Goal: Transaction & Acquisition: Purchase product/service

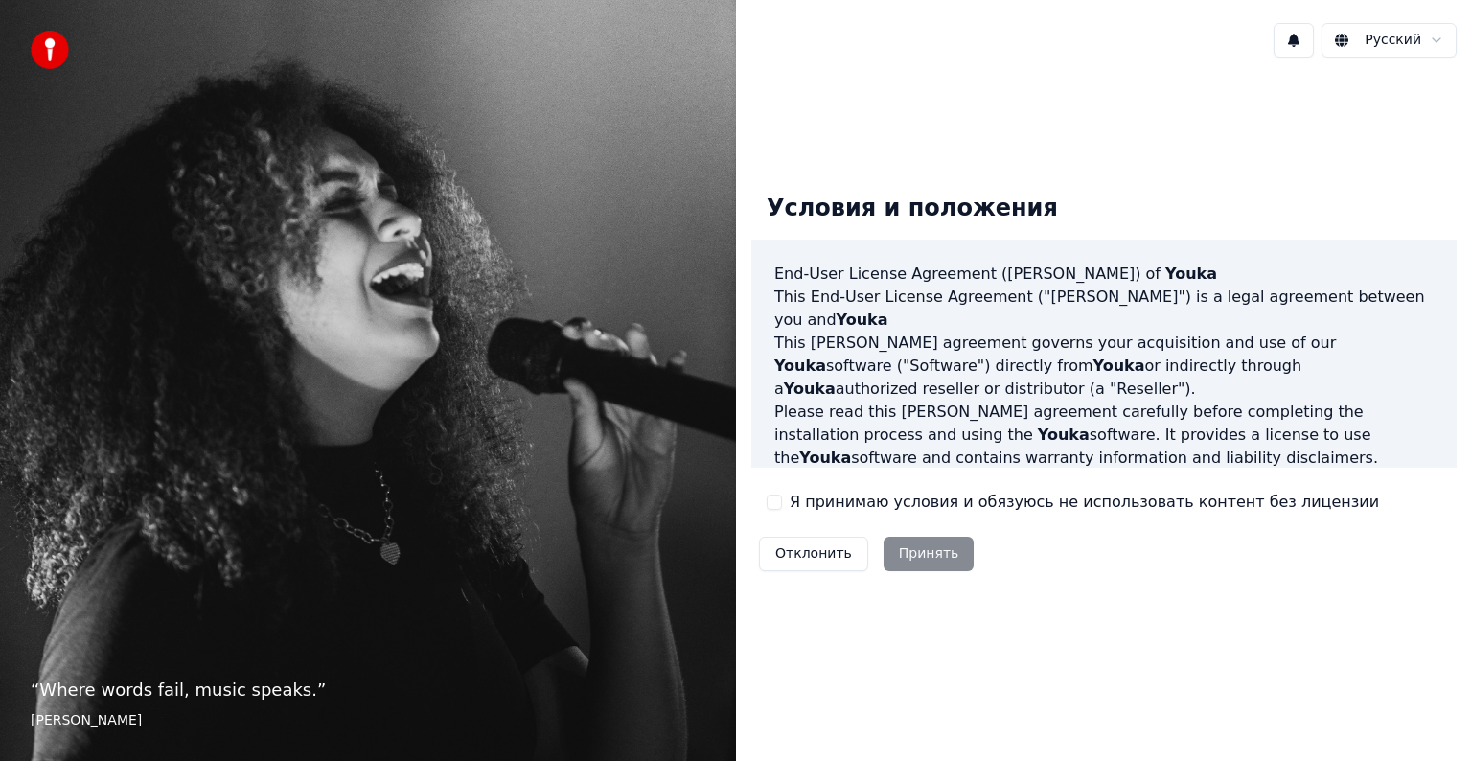
click at [787, 506] on div "Я принимаю условия и обязуюсь не использовать контент без лицензии" at bounding box center [1073, 502] width 612 height 23
click at [789, 501] on div "Я принимаю условия и обязуюсь не использовать контент без лицензии" at bounding box center [1073, 502] width 612 height 23
click at [776, 497] on button "Я принимаю условия и обязуюсь не использовать контент без лицензии" at bounding box center [774, 502] width 15 height 15
click at [962, 567] on div "Отклонить Принять" at bounding box center [866, 554] width 230 height 50
click at [947, 560] on button "Принять" at bounding box center [929, 554] width 91 height 35
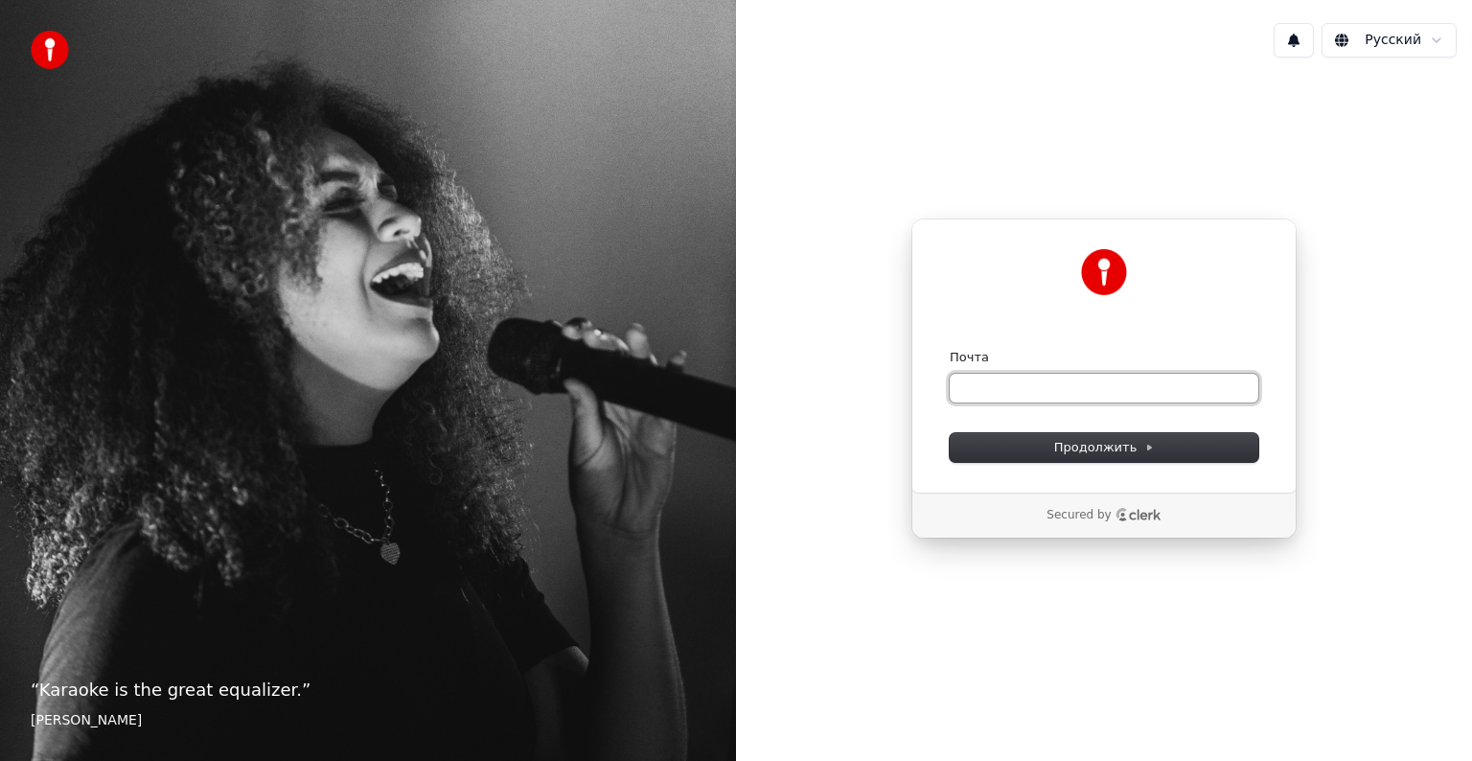
click at [1055, 387] on input "Почта" at bounding box center [1104, 388] width 309 height 29
type input "*"
click at [1059, 378] on input "**********" at bounding box center [1104, 388] width 309 height 29
click at [1051, 357] on div "Почта" at bounding box center [1104, 357] width 309 height 17
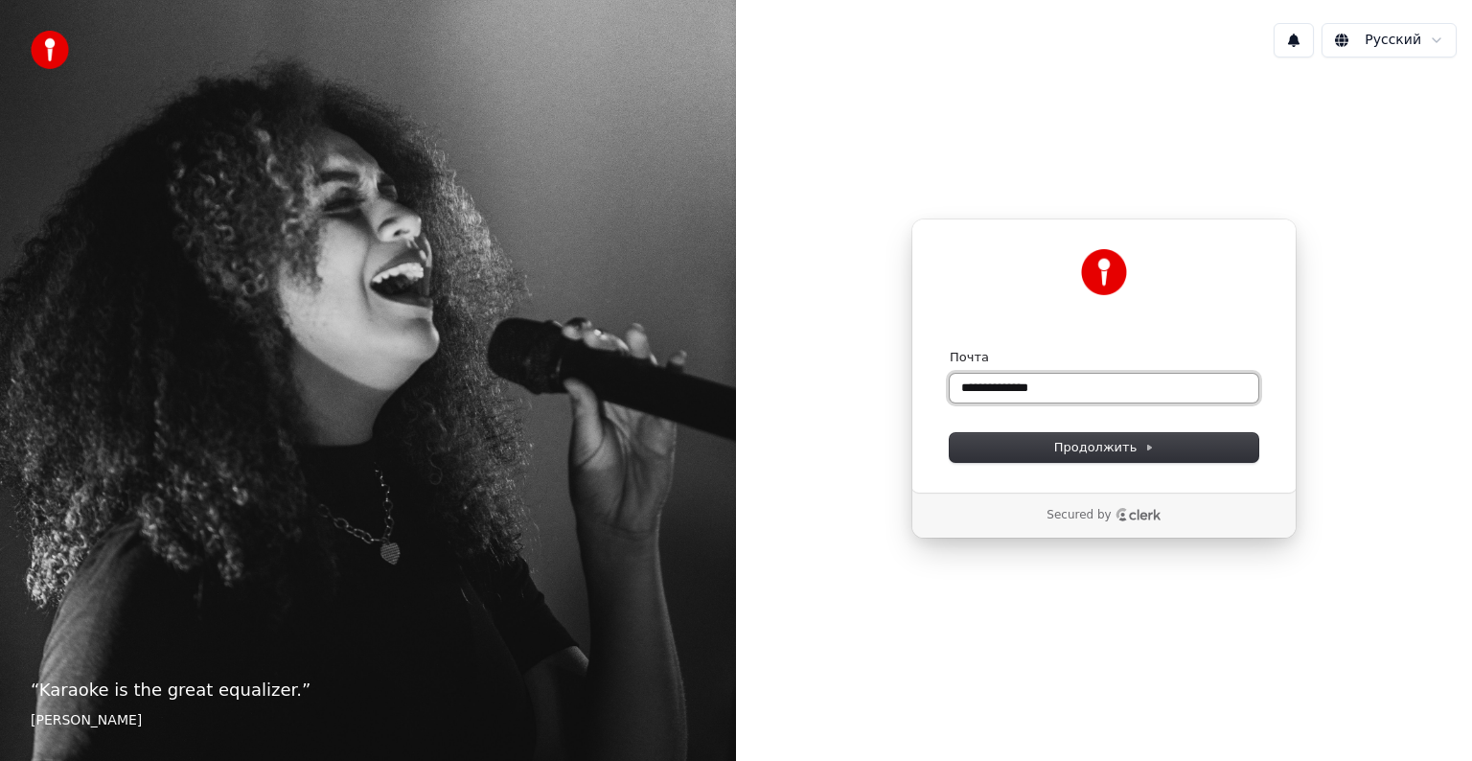
click at [1052, 380] on input "**********" at bounding box center [1104, 388] width 309 height 29
click at [986, 416] on form "**********" at bounding box center [1104, 405] width 309 height 113
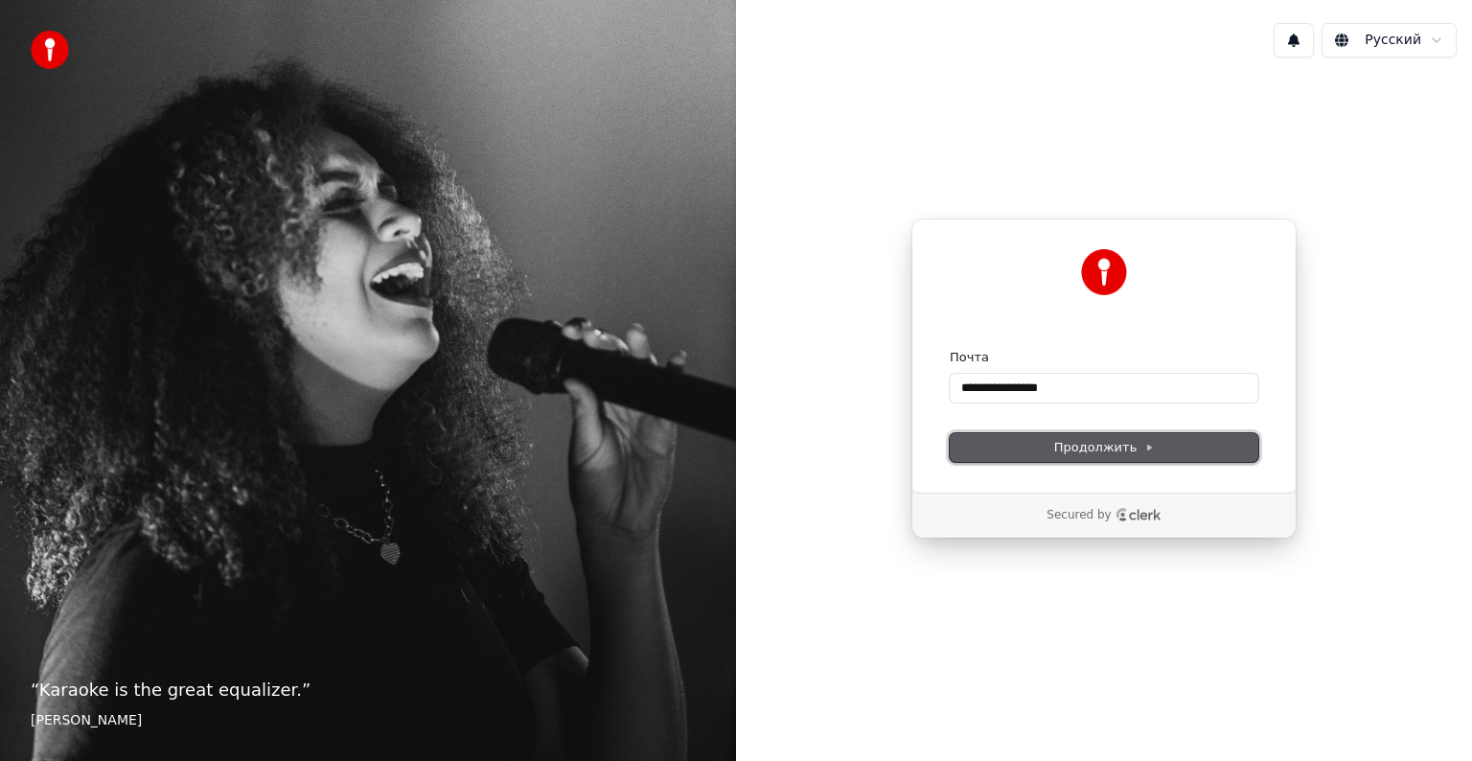
click at [999, 440] on button "Продолжить" at bounding box center [1104, 447] width 309 height 29
type input "**********"
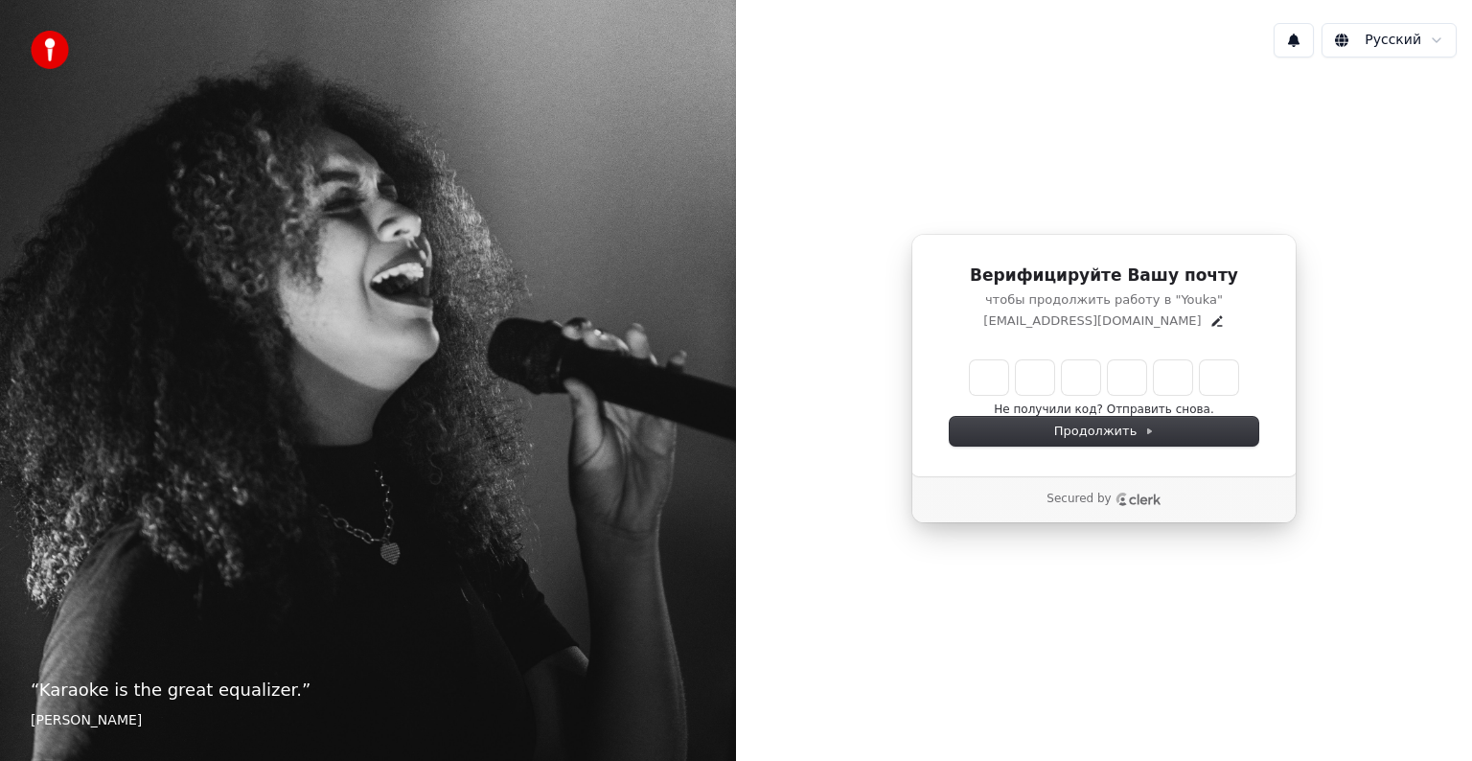
click at [994, 370] on input "Enter verification code" at bounding box center [1104, 377] width 268 height 35
type input "******"
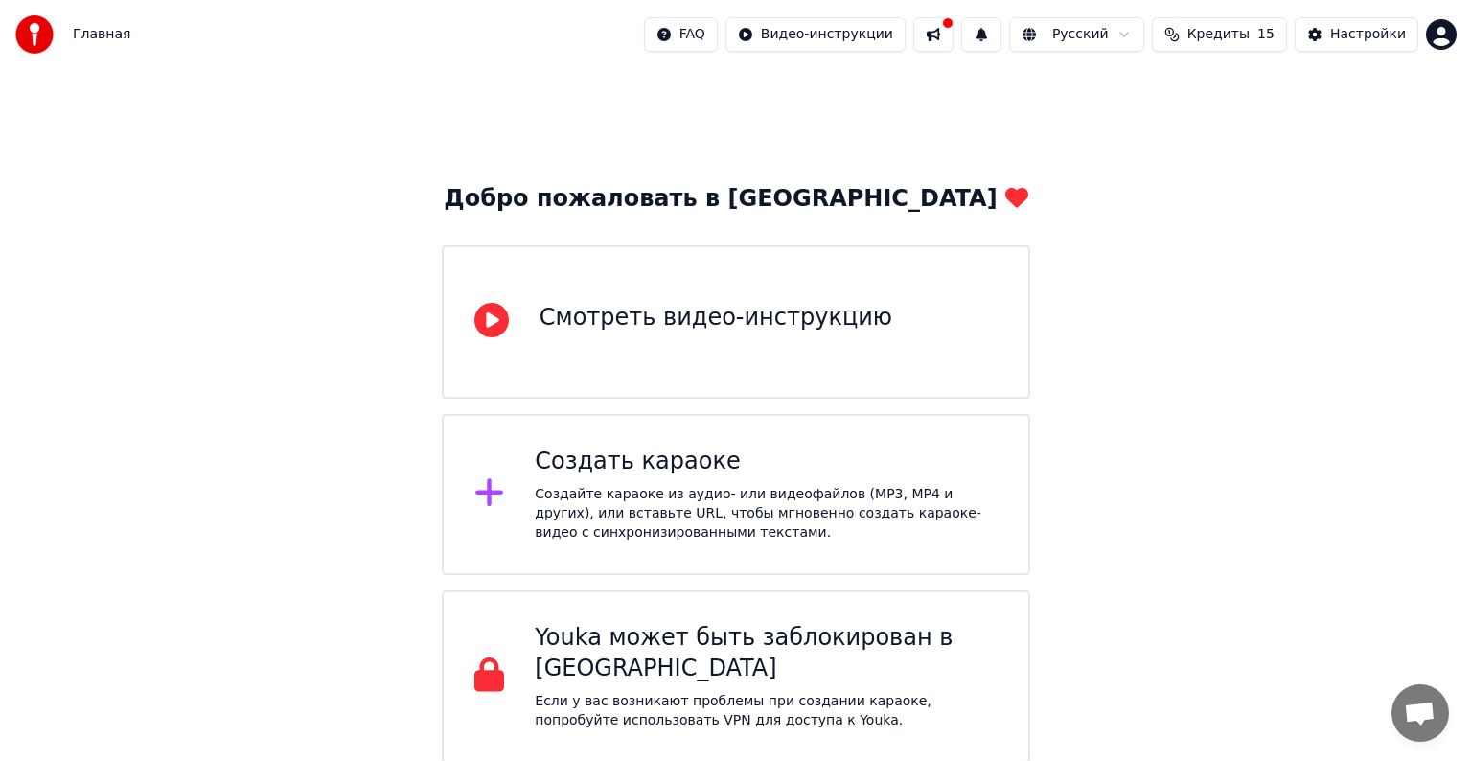
click at [506, 350] on div "Смотреть видео-инструкцию" at bounding box center [736, 321] width 589 height 153
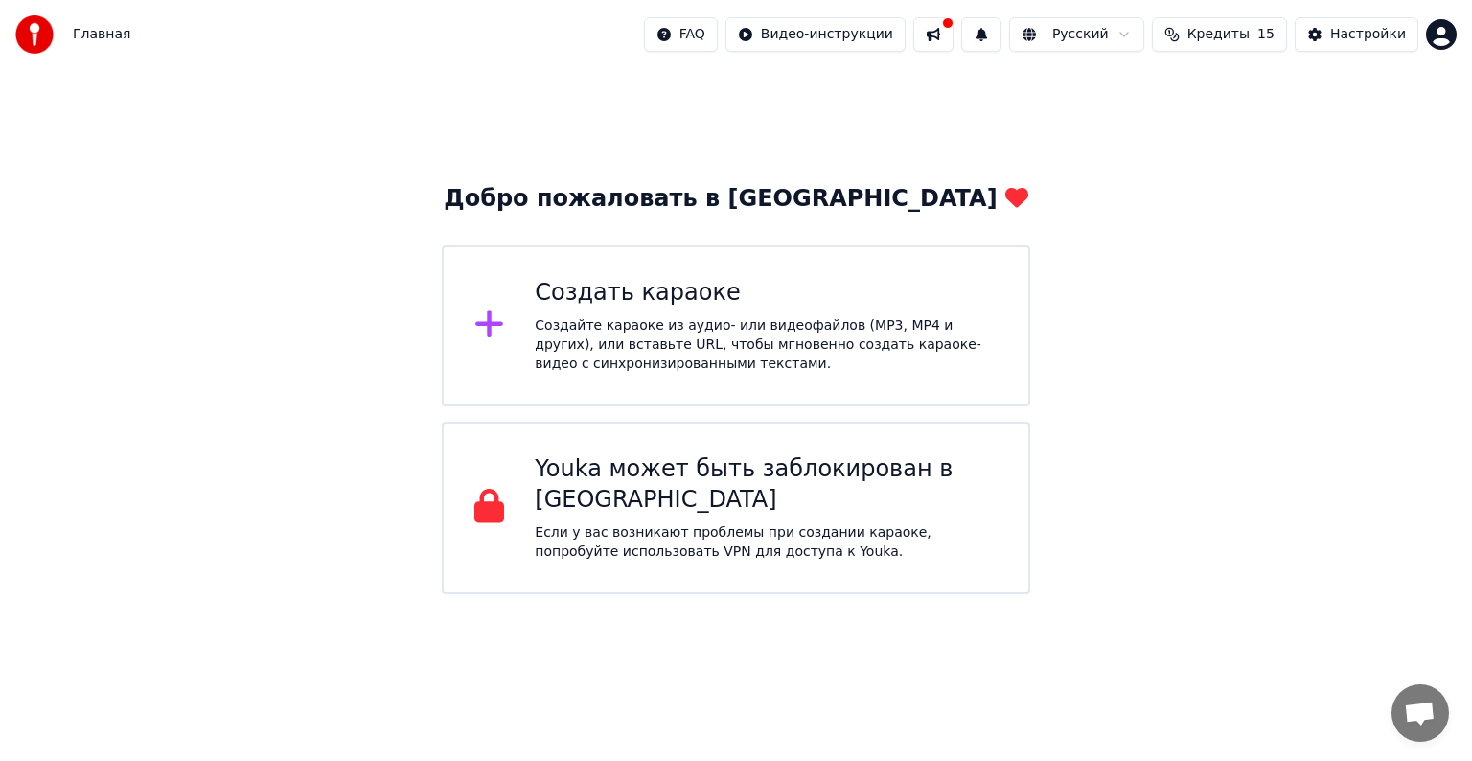
click at [543, 320] on div "Создайте караоке из аудио- или видеофайлов (MP3, MP4 и других), или вставьте UR…" at bounding box center [766, 345] width 463 height 58
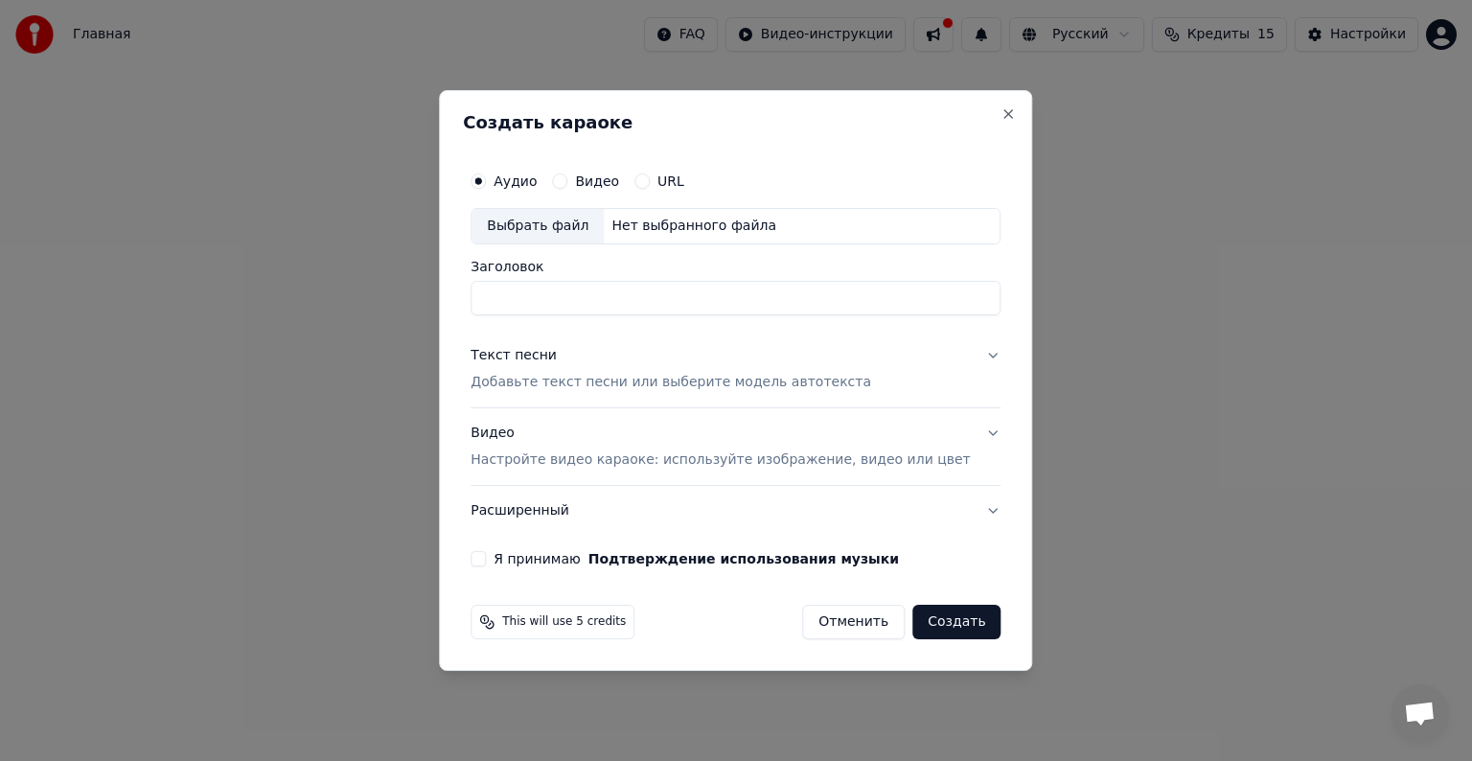
type input "*"
click at [533, 385] on p "Добавьте текст песни или выберите модель автотекста" at bounding box center [671, 382] width 401 height 19
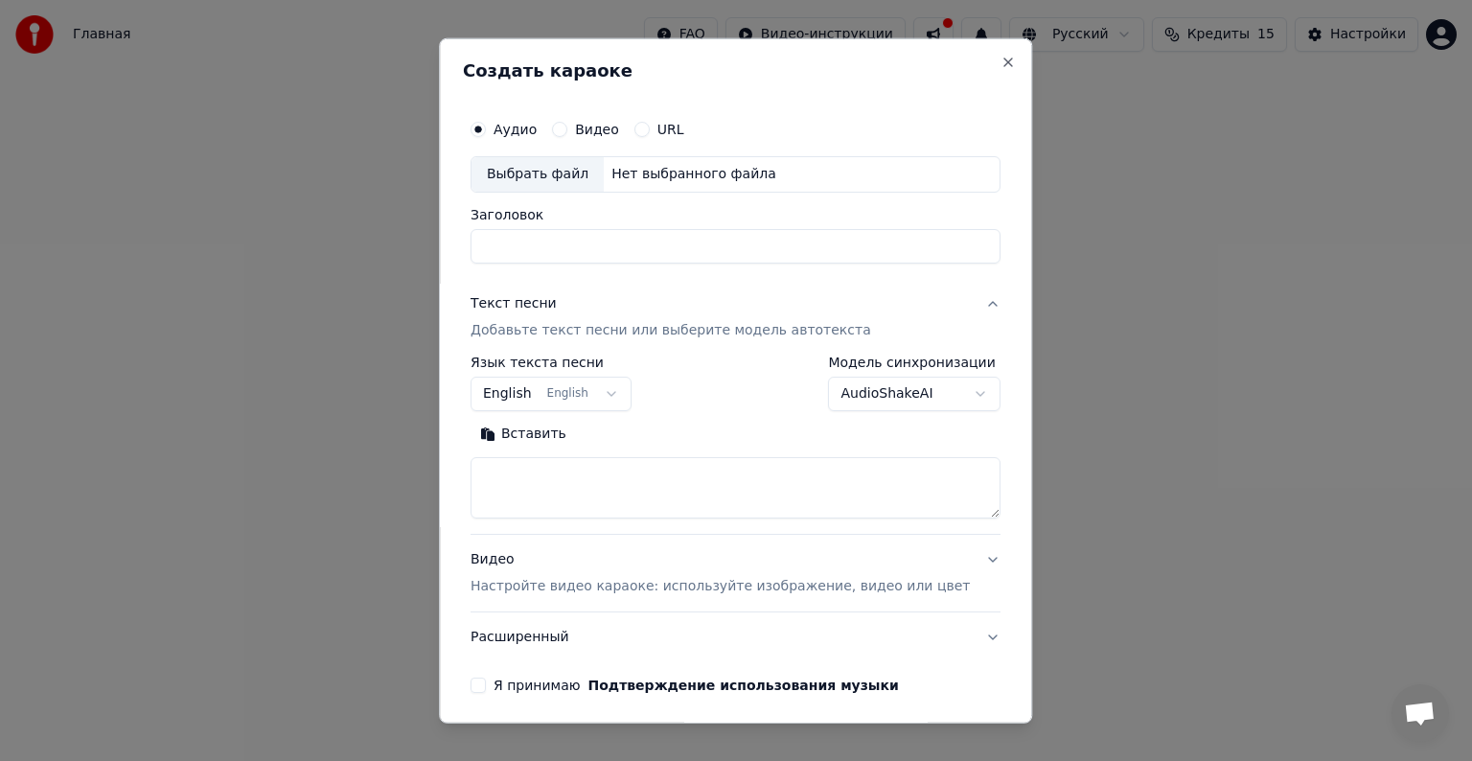
click at [614, 475] on textarea at bounding box center [736, 487] width 530 height 61
paste textarea "**********"
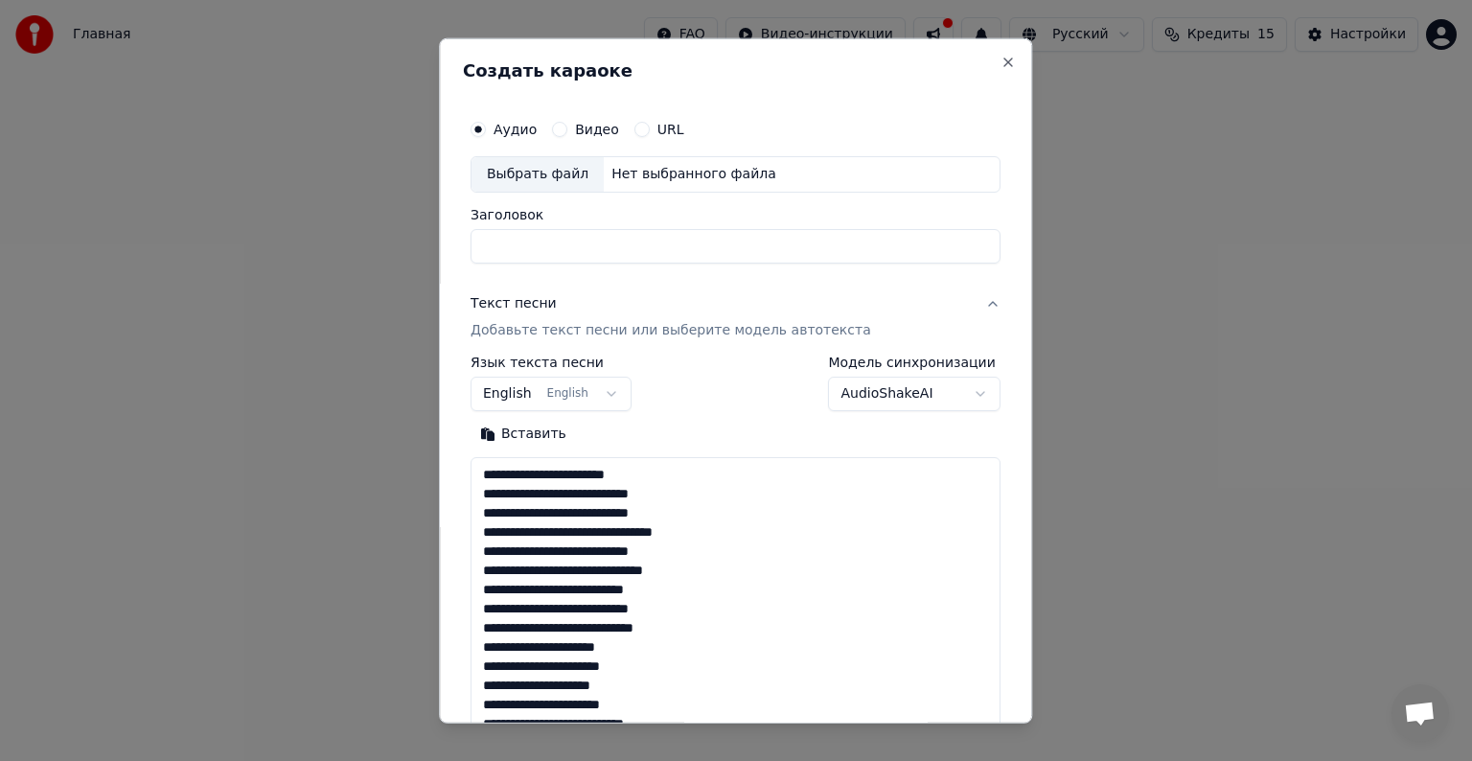
scroll to position [713, 0]
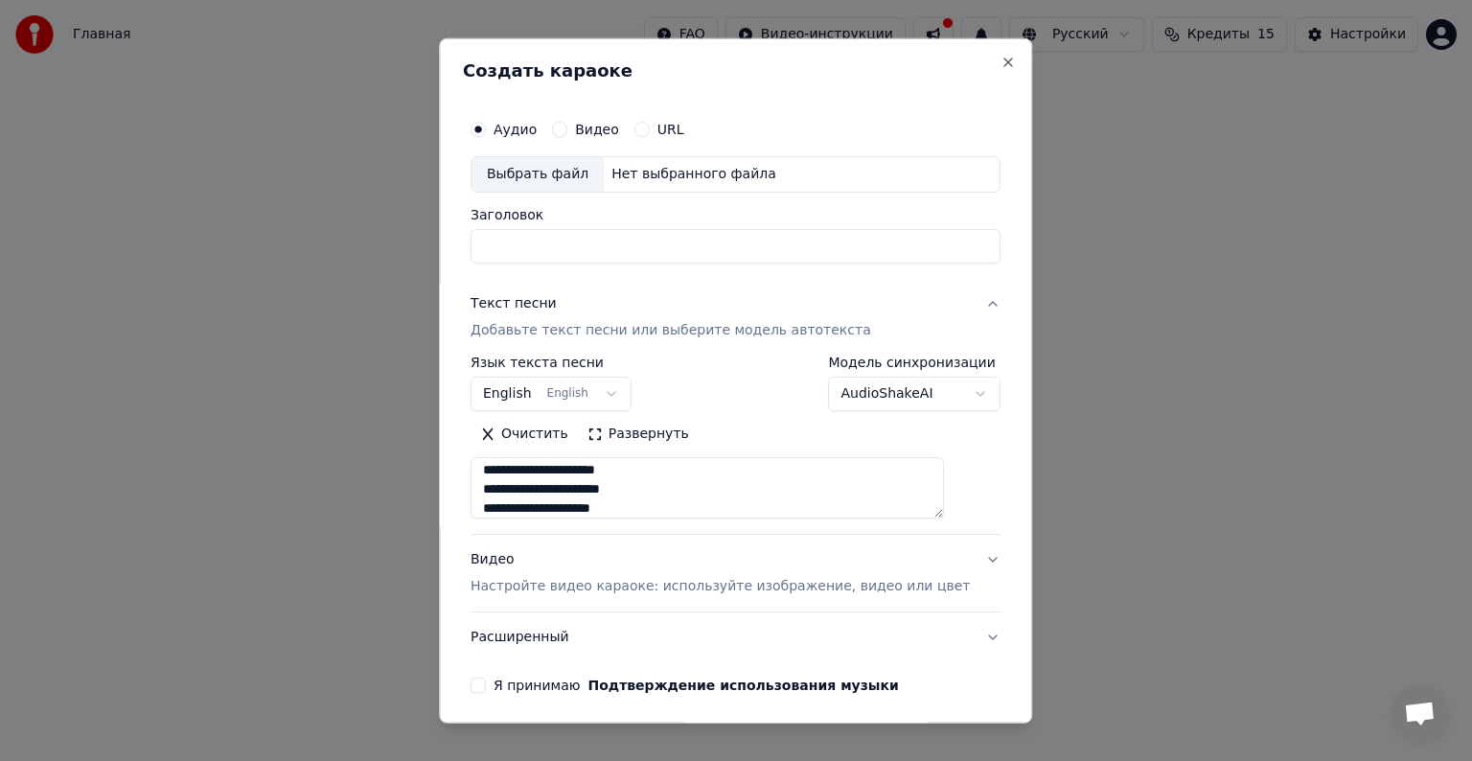
type textarea "**********"
click at [514, 165] on div "Выбрать файл" at bounding box center [538, 174] width 132 height 35
type input "**********"
click at [541, 385] on button "English English" at bounding box center [551, 394] width 161 height 35
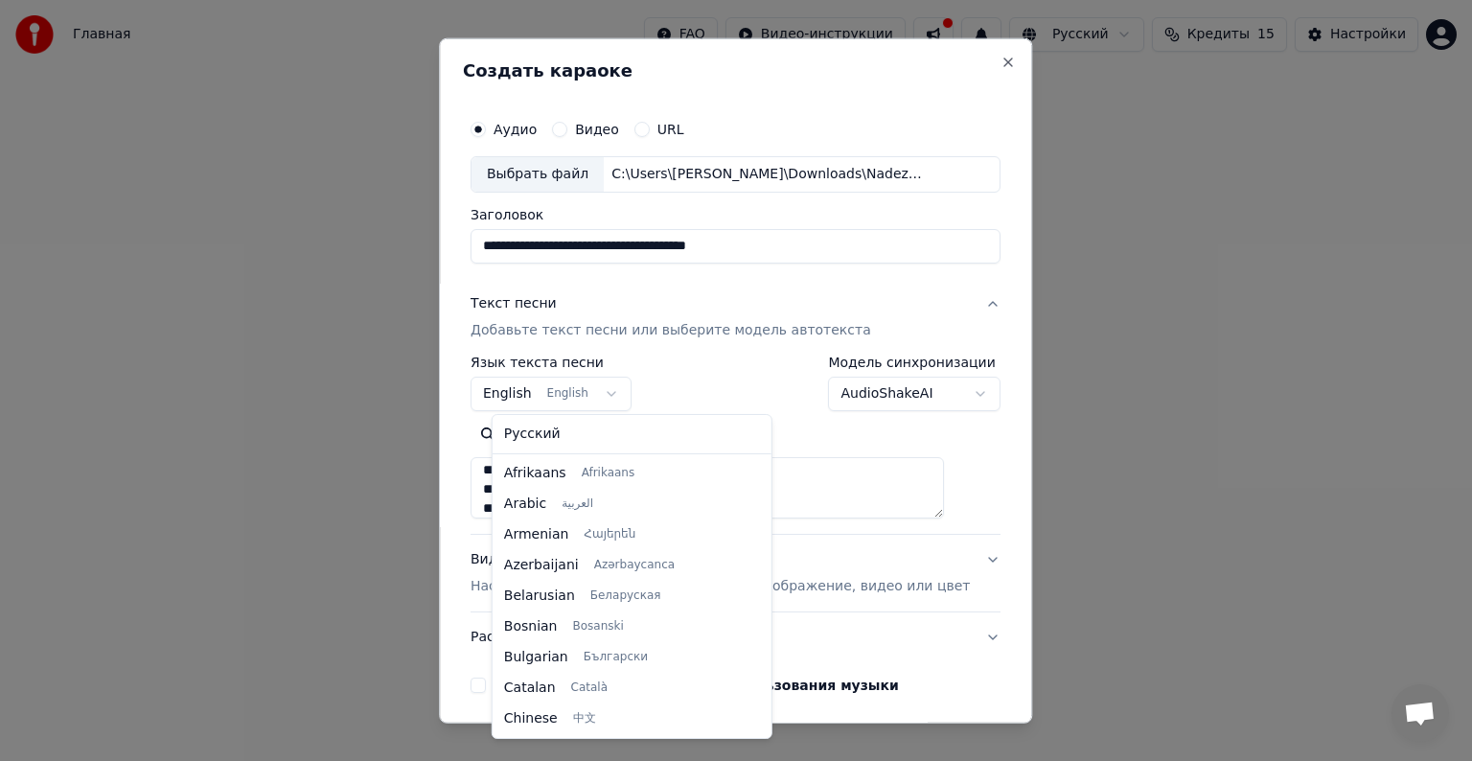
scroll to position [153, 0]
click at [618, 387] on body "**********" at bounding box center [736, 297] width 1472 height 594
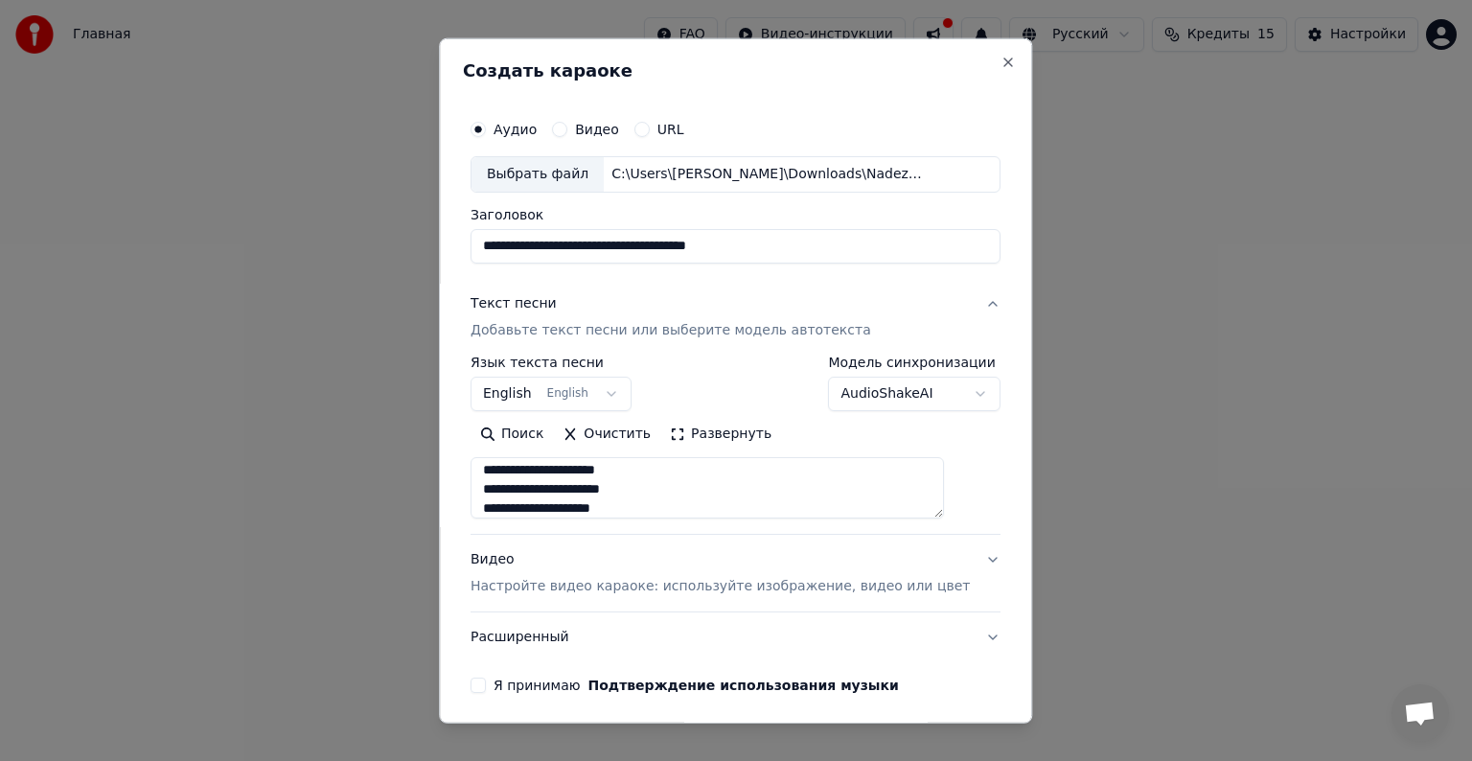
click at [618, 387] on body "**********" at bounding box center [736, 297] width 1472 height 594
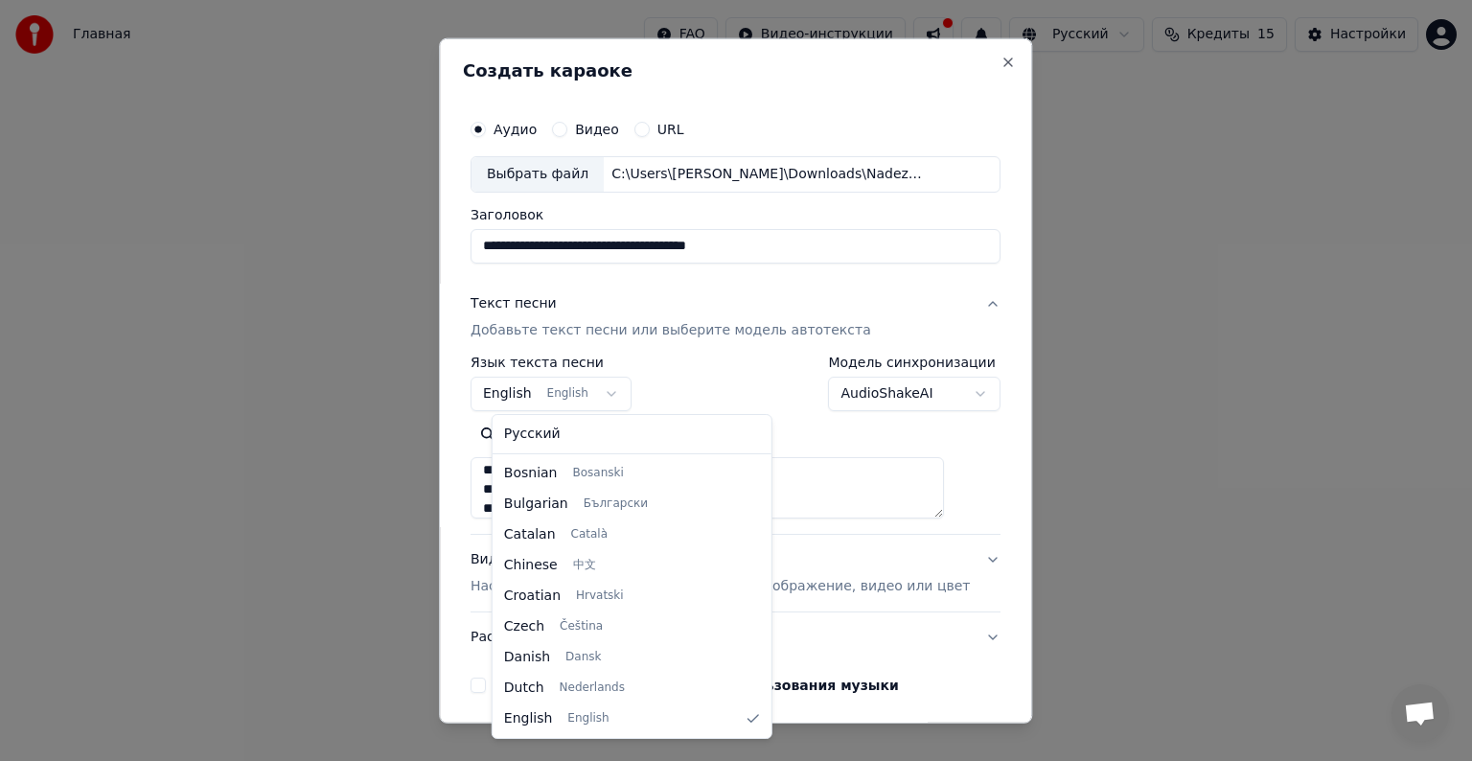
select select "**"
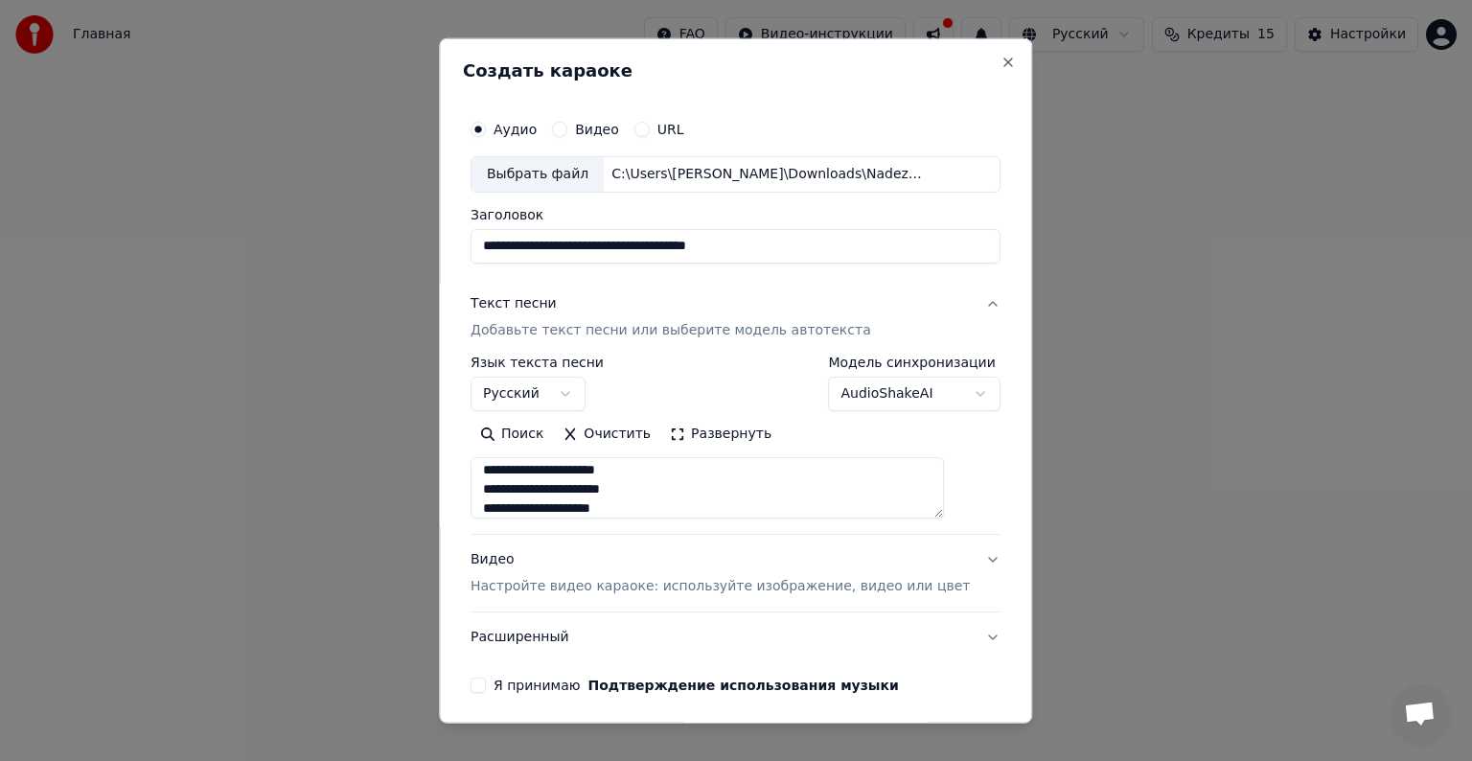
click at [814, 395] on body "**********" at bounding box center [736, 297] width 1472 height 594
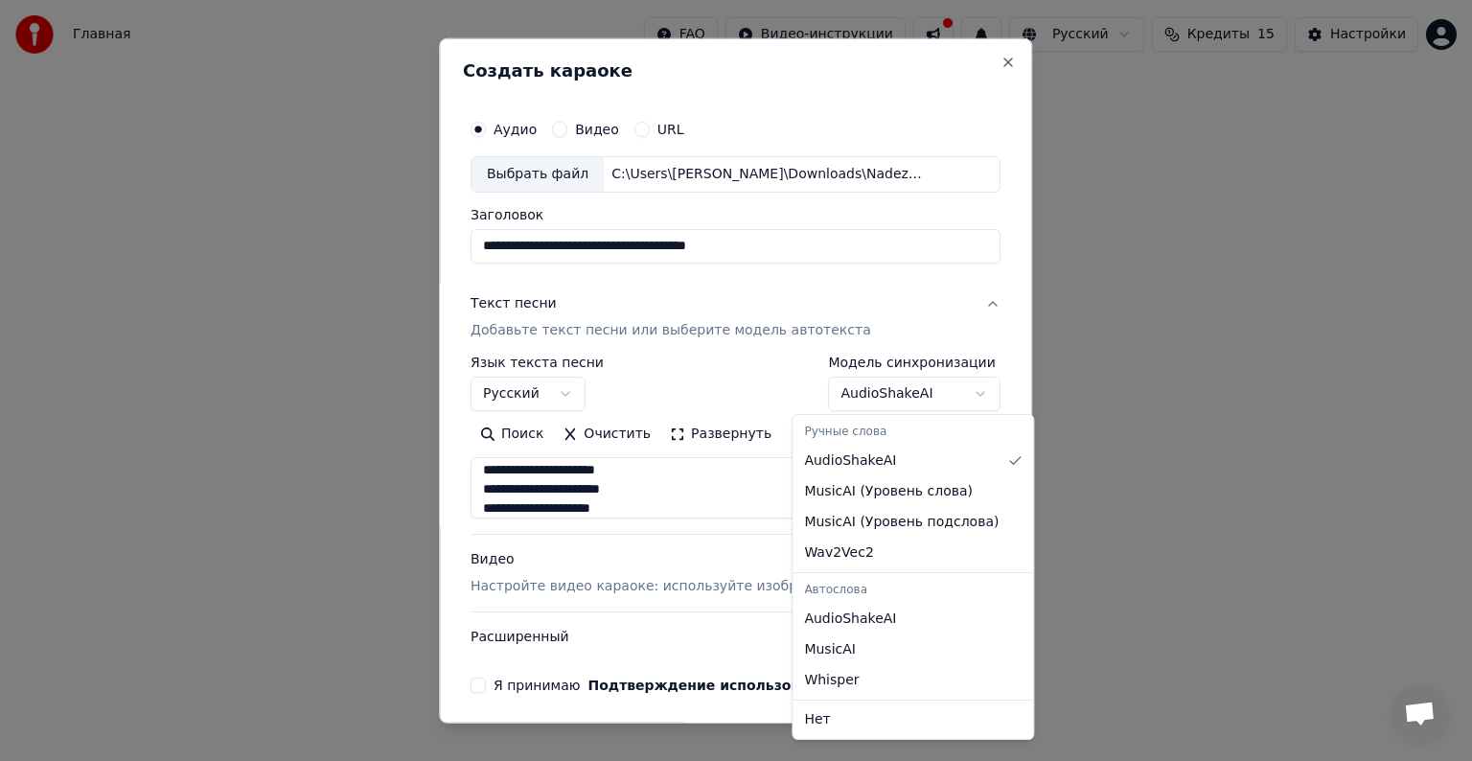
click at [814, 395] on body "**********" at bounding box center [736, 297] width 1472 height 594
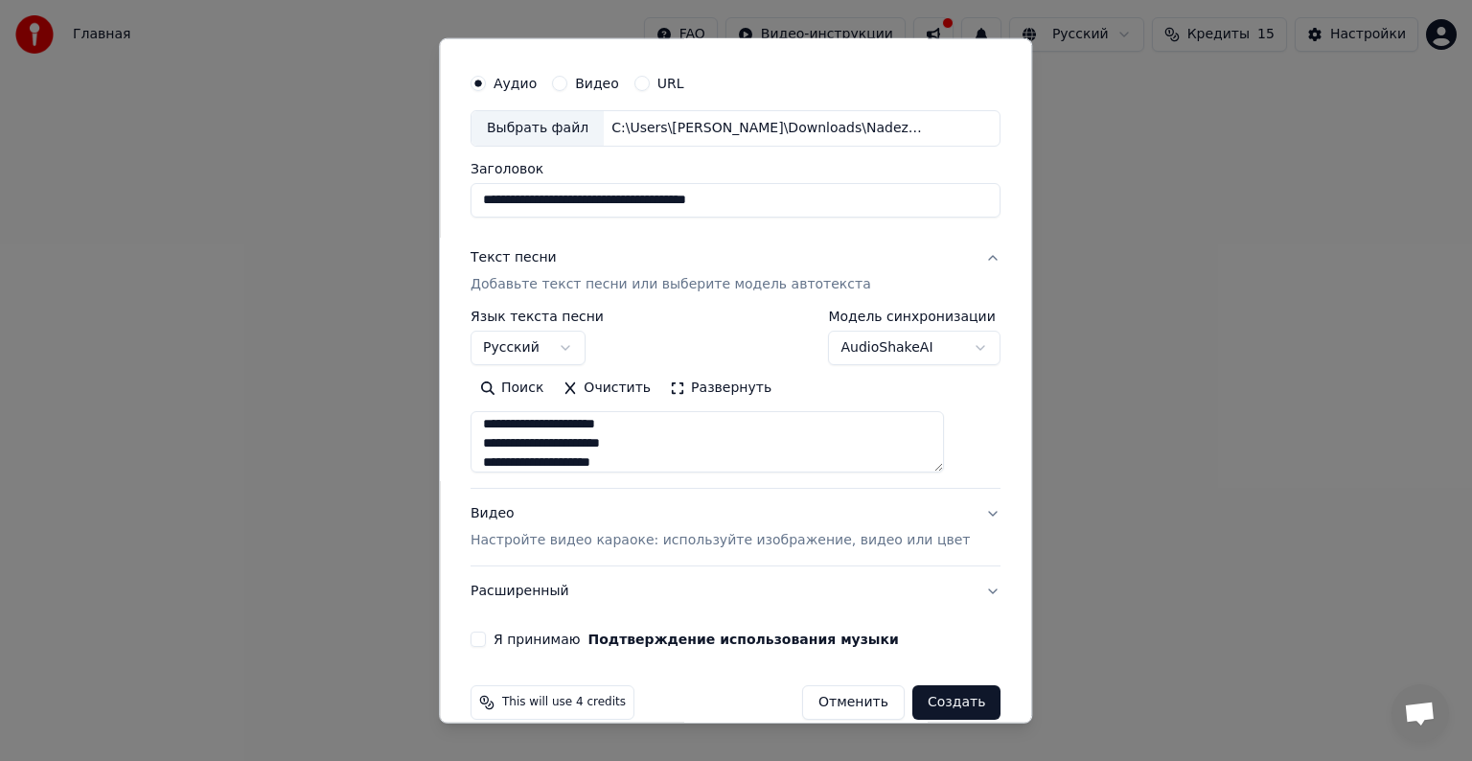
scroll to position [73, 0]
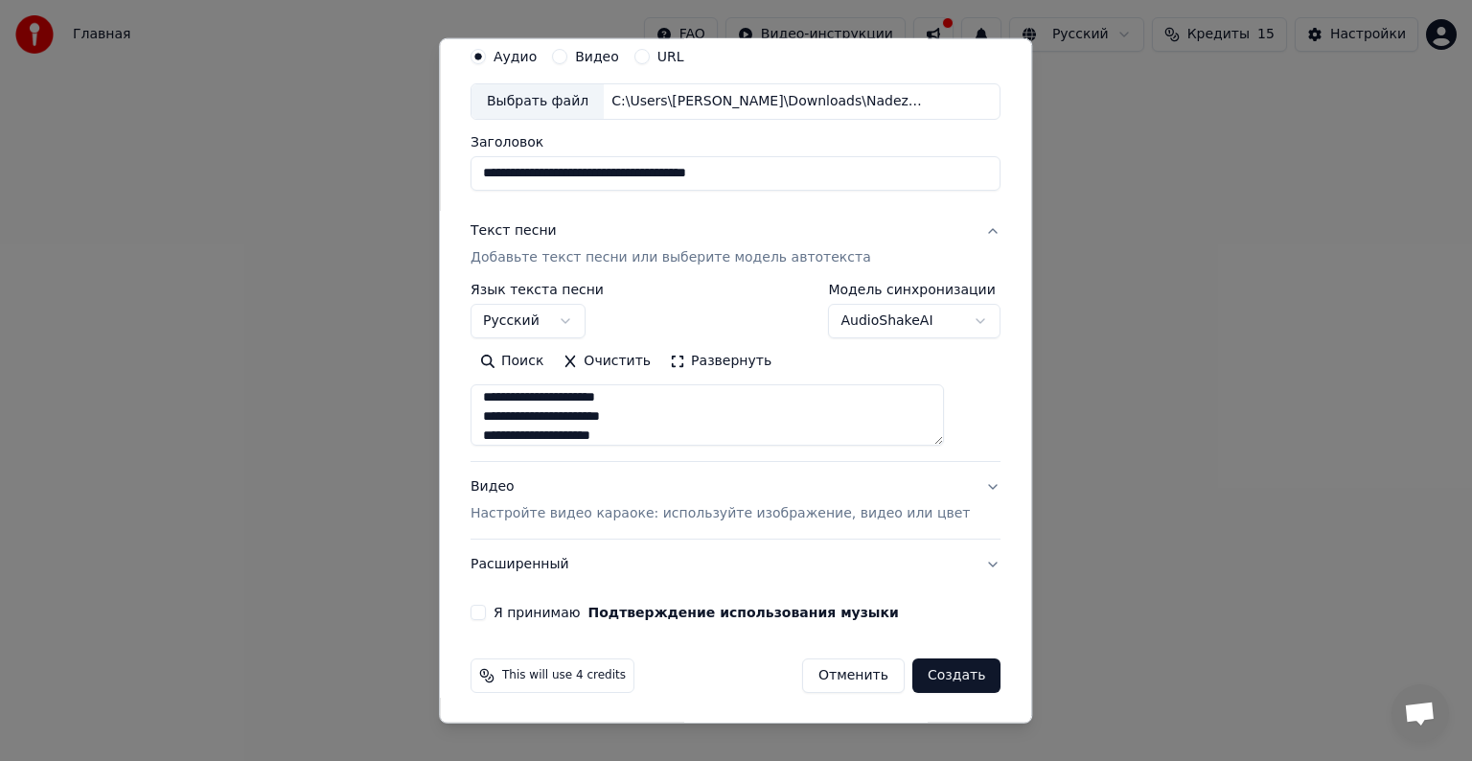
click at [614, 510] on p "Настройте видео караоке: используйте изображение, видео или цвет" at bounding box center [720, 513] width 499 height 19
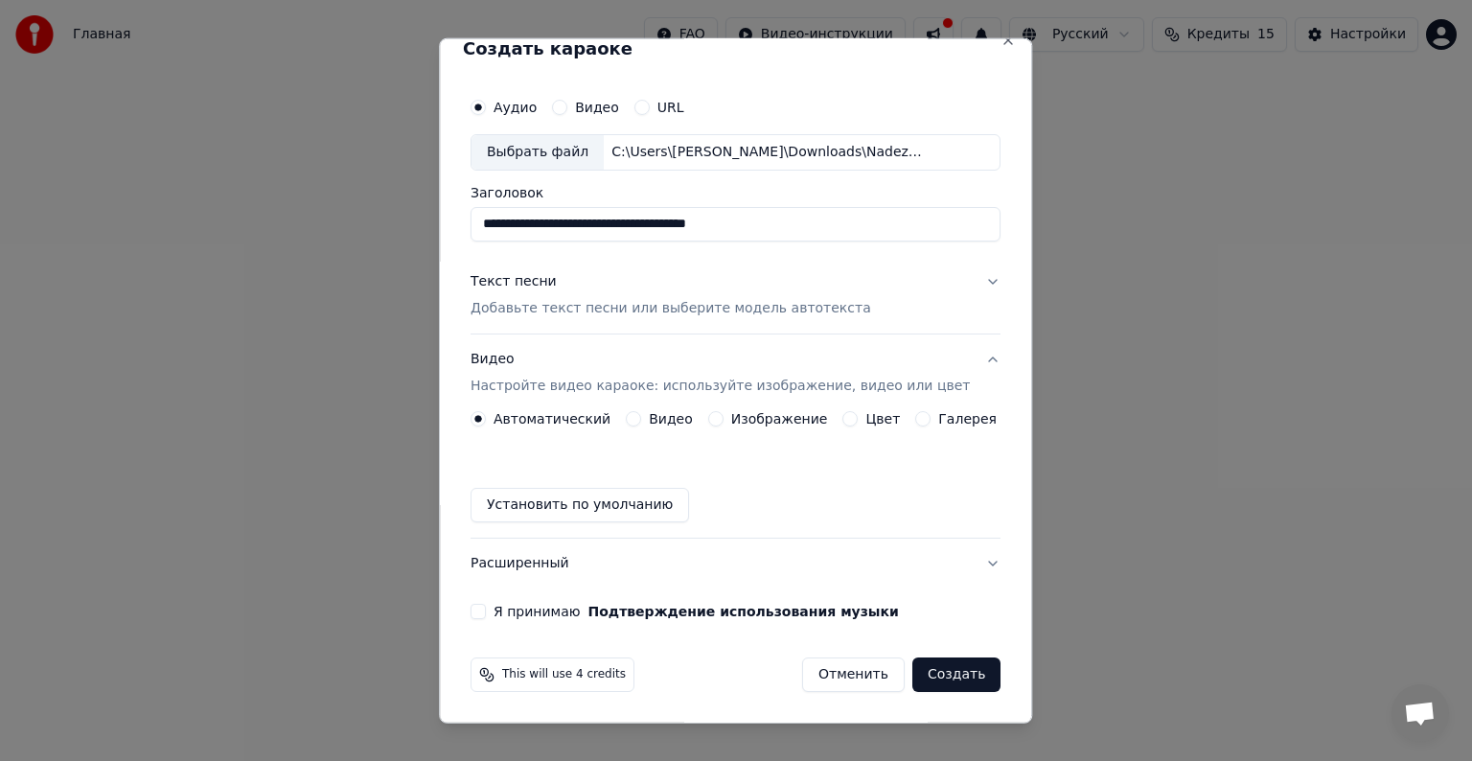
scroll to position [21, 0]
click at [725, 428] on div "Автоматический Видео Изображение Цвет Галерея Установить по умолчанию" at bounding box center [736, 467] width 530 height 111
click at [731, 420] on label "Изображение" at bounding box center [779, 419] width 97 height 13
click at [724, 420] on button "Изображение" at bounding box center [715, 419] width 15 height 15
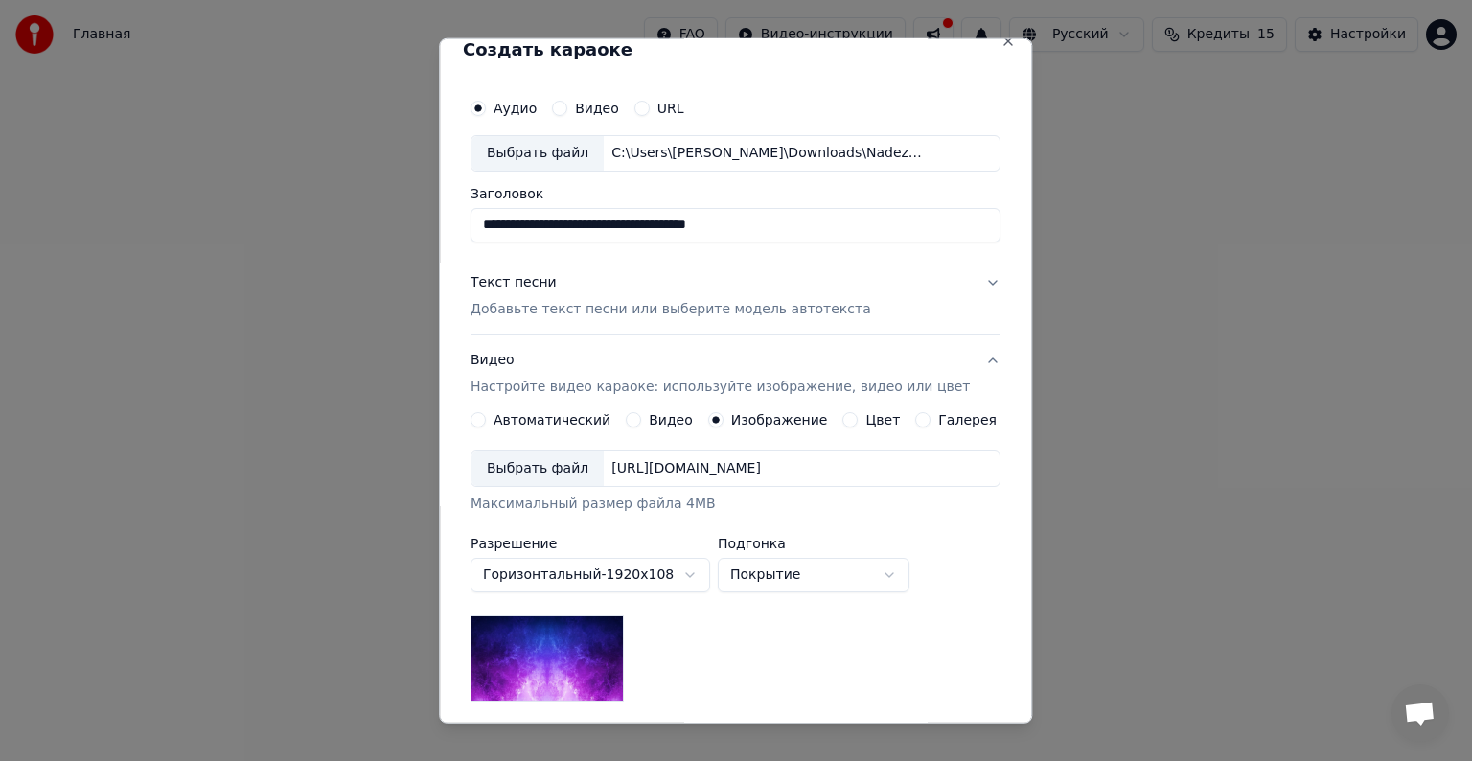
click at [675, 468] on div "[URL][DOMAIN_NAME]" at bounding box center [686, 468] width 165 height 19
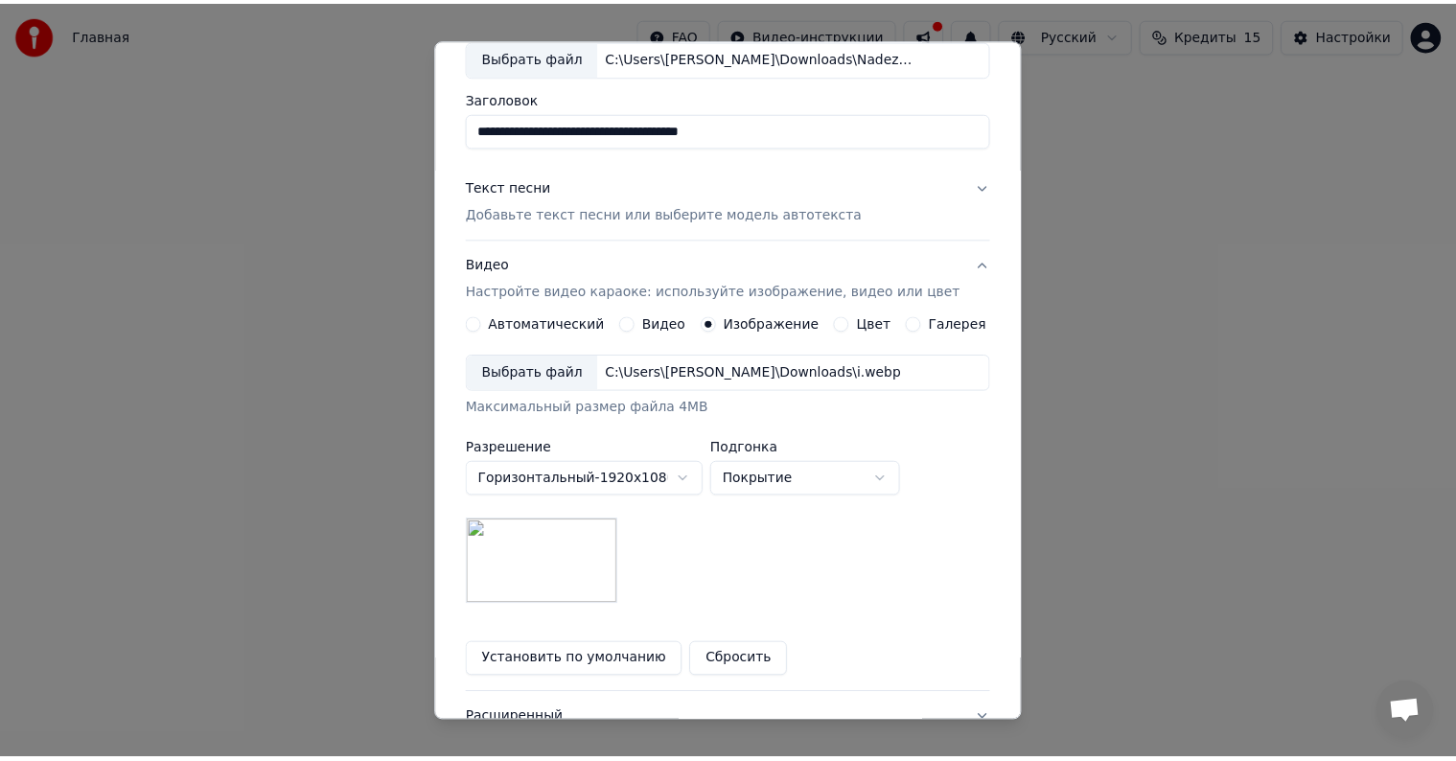
scroll to position [272, 0]
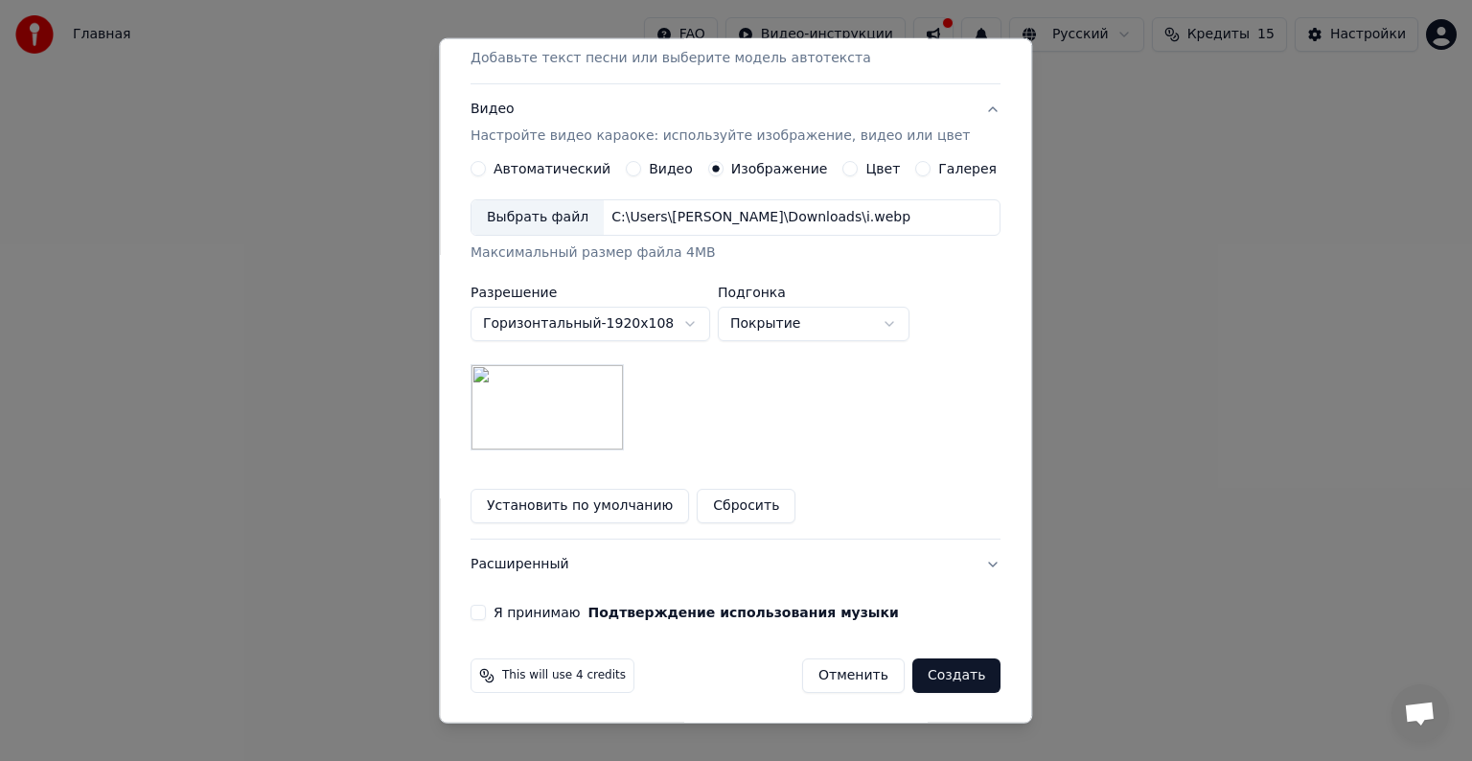
click at [510, 598] on div "**********" at bounding box center [735, 228] width 545 height 797
click at [493, 601] on div "**********" at bounding box center [735, 228] width 545 height 797
click at [486, 605] on button "Я принимаю Подтверждение использования музыки" at bounding box center [478, 612] width 15 height 15
click at [486, 608] on button "Я принимаю Подтверждение использования музыки" at bounding box center [478, 612] width 15 height 15
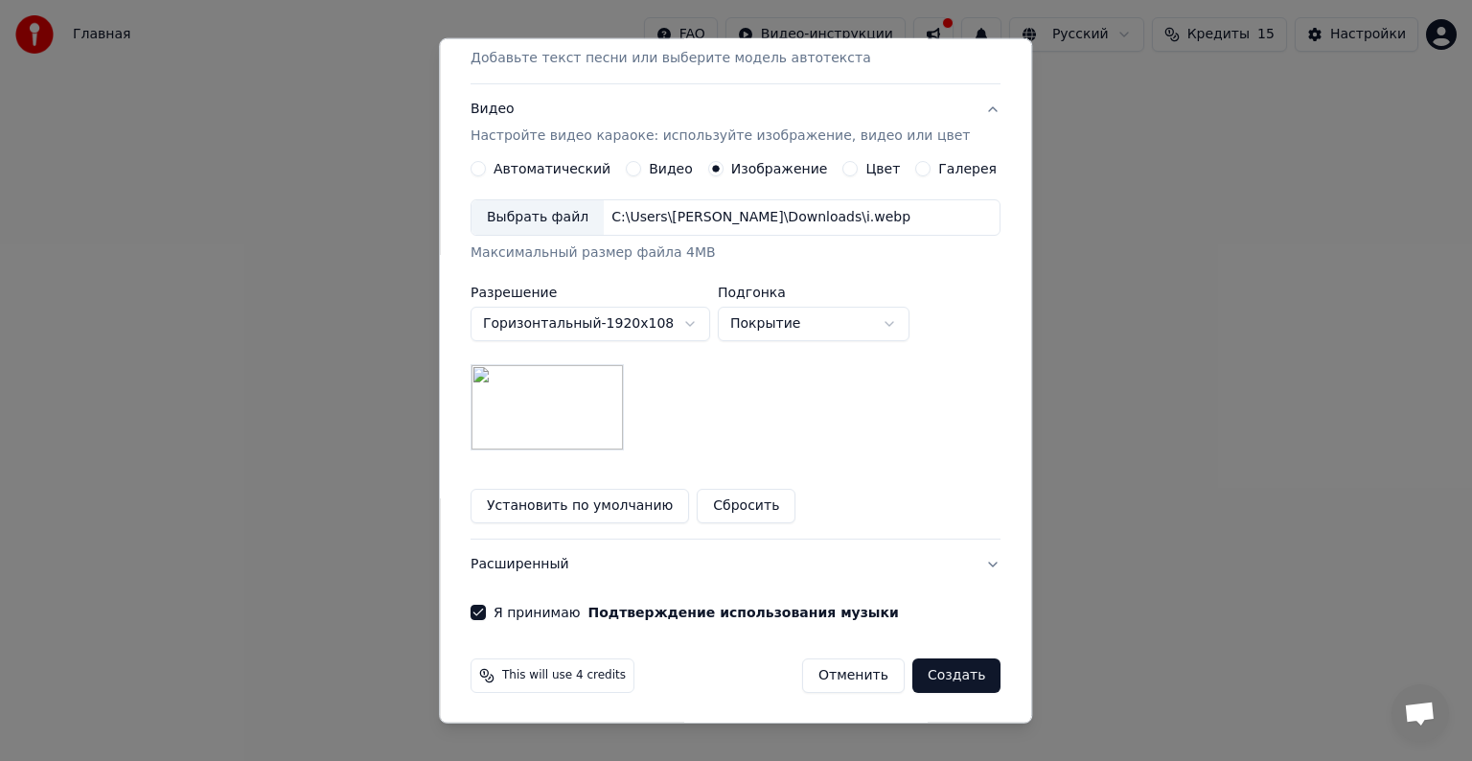
click at [927, 676] on button "Создать" at bounding box center [956, 675] width 88 height 35
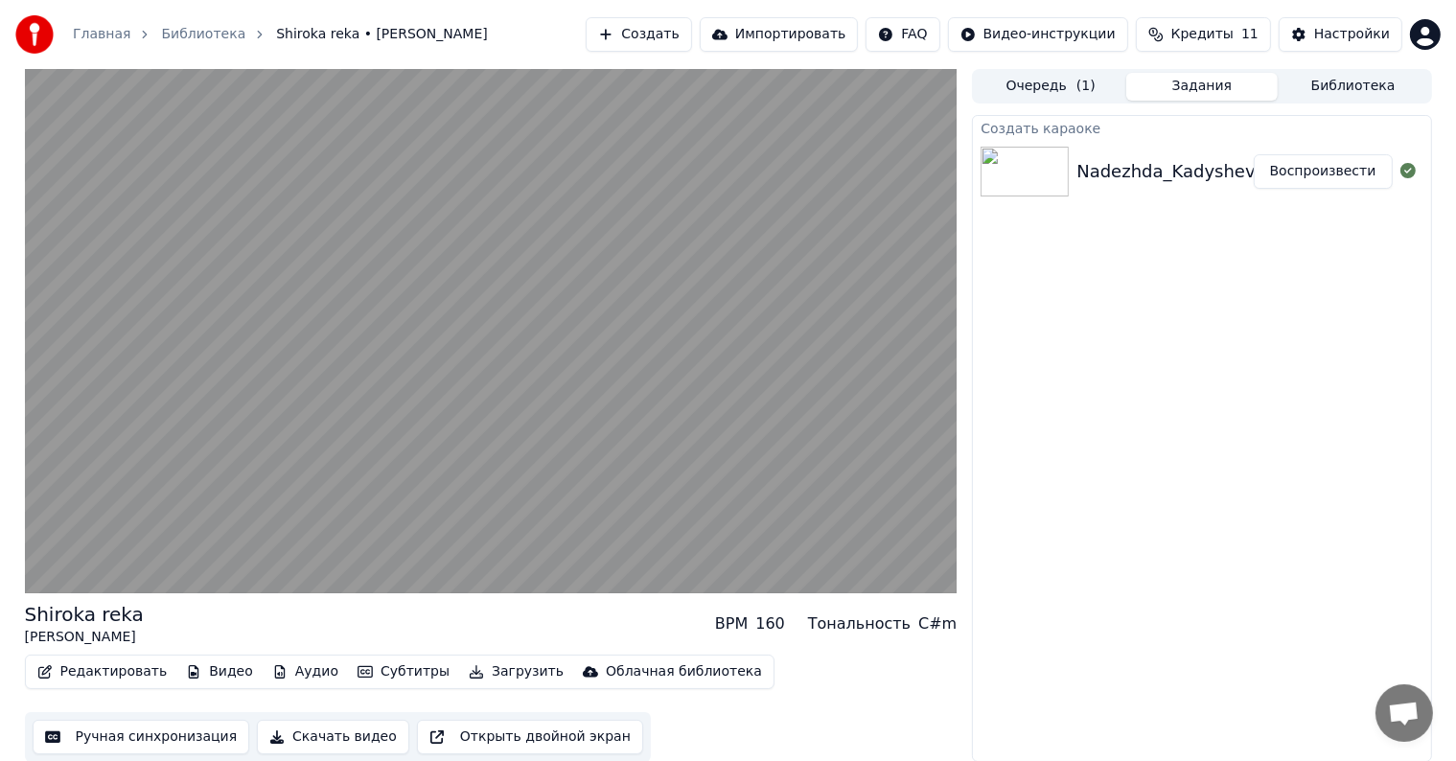
click at [385, 431] on video at bounding box center [491, 331] width 933 height 524
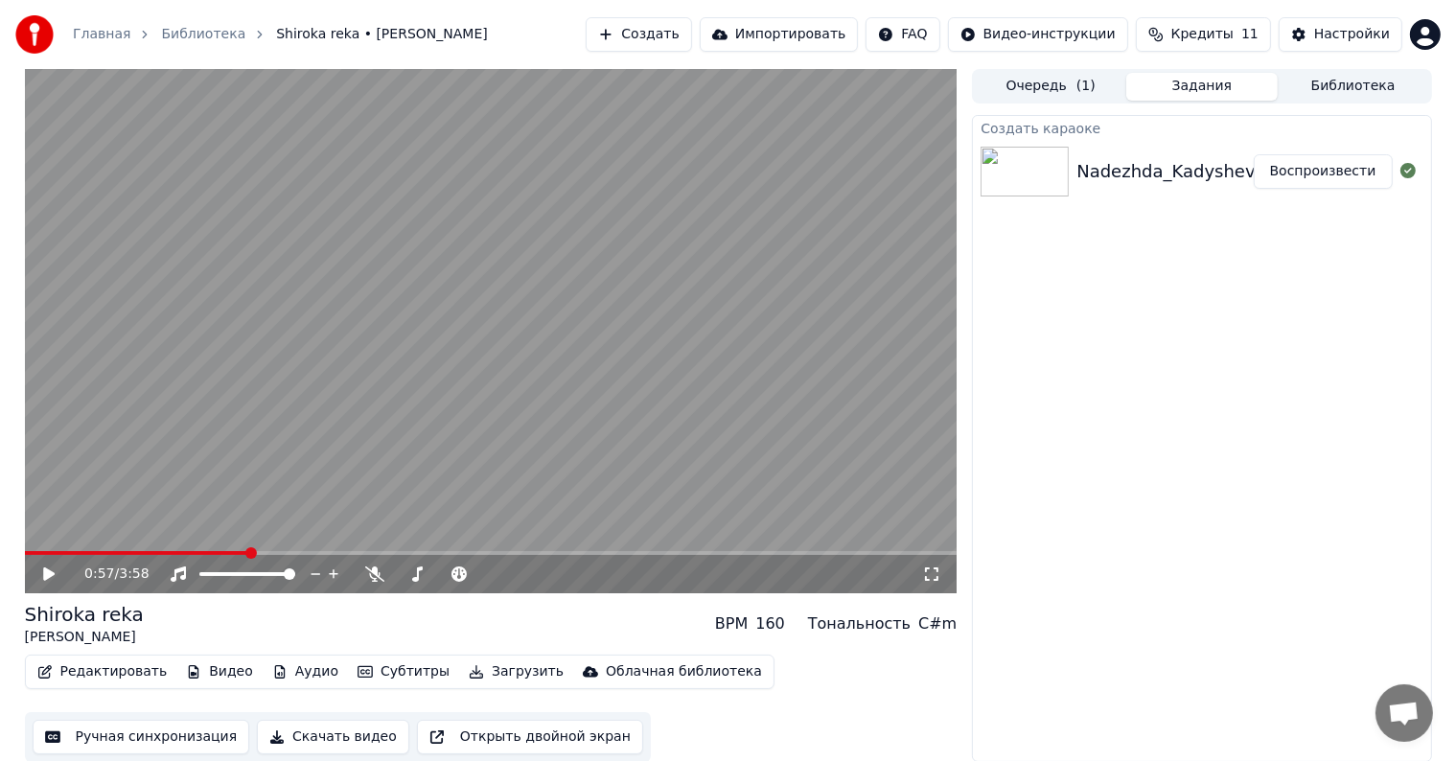
drag, startPoint x: 242, startPoint y: 548, endPoint x: 29, endPoint y: 555, distance: 212.9
click at [29, 555] on div "0:57 / 3:58" at bounding box center [491, 331] width 933 height 524
click at [38, 544] on video at bounding box center [491, 331] width 933 height 524
click at [38, 548] on video at bounding box center [491, 331] width 933 height 524
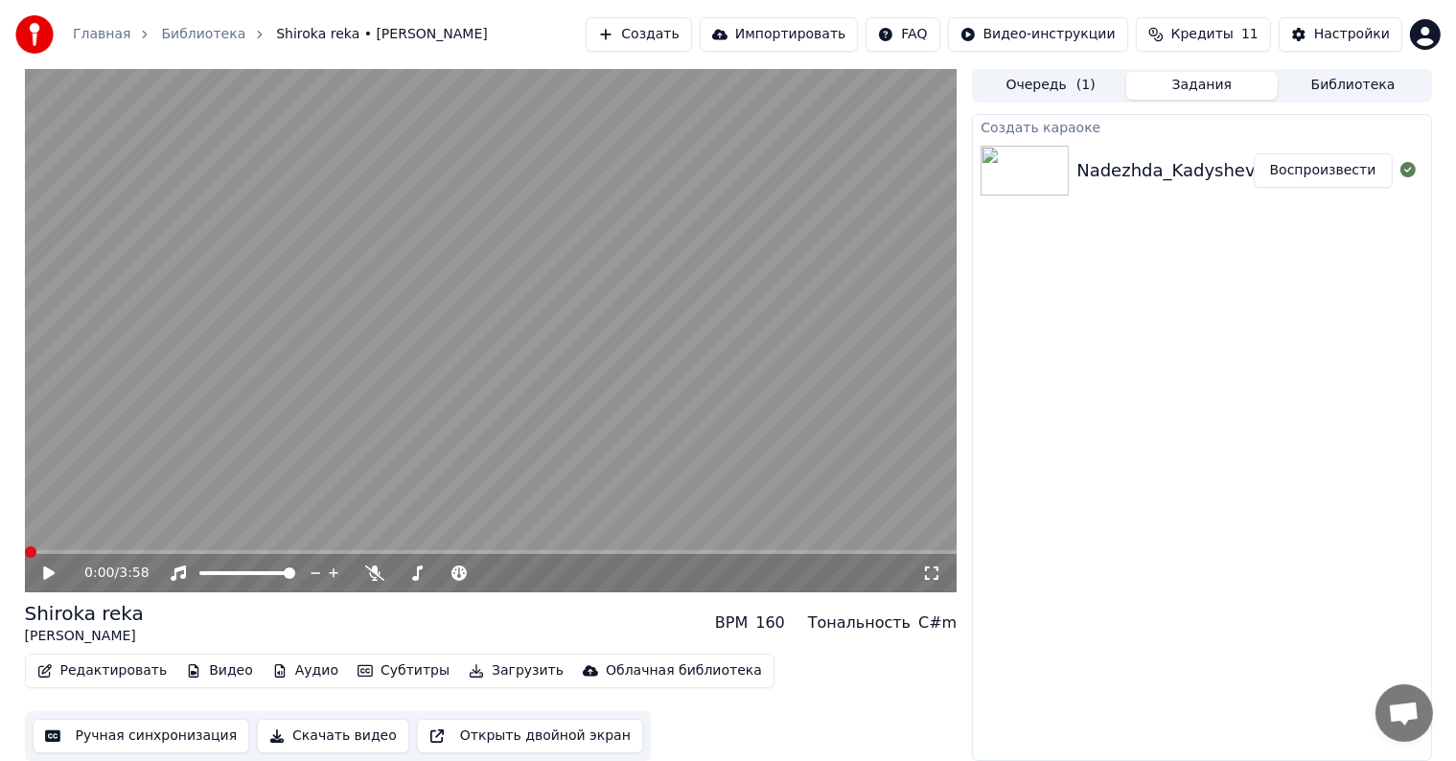
click at [924, 566] on icon at bounding box center [931, 573] width 19 height 15
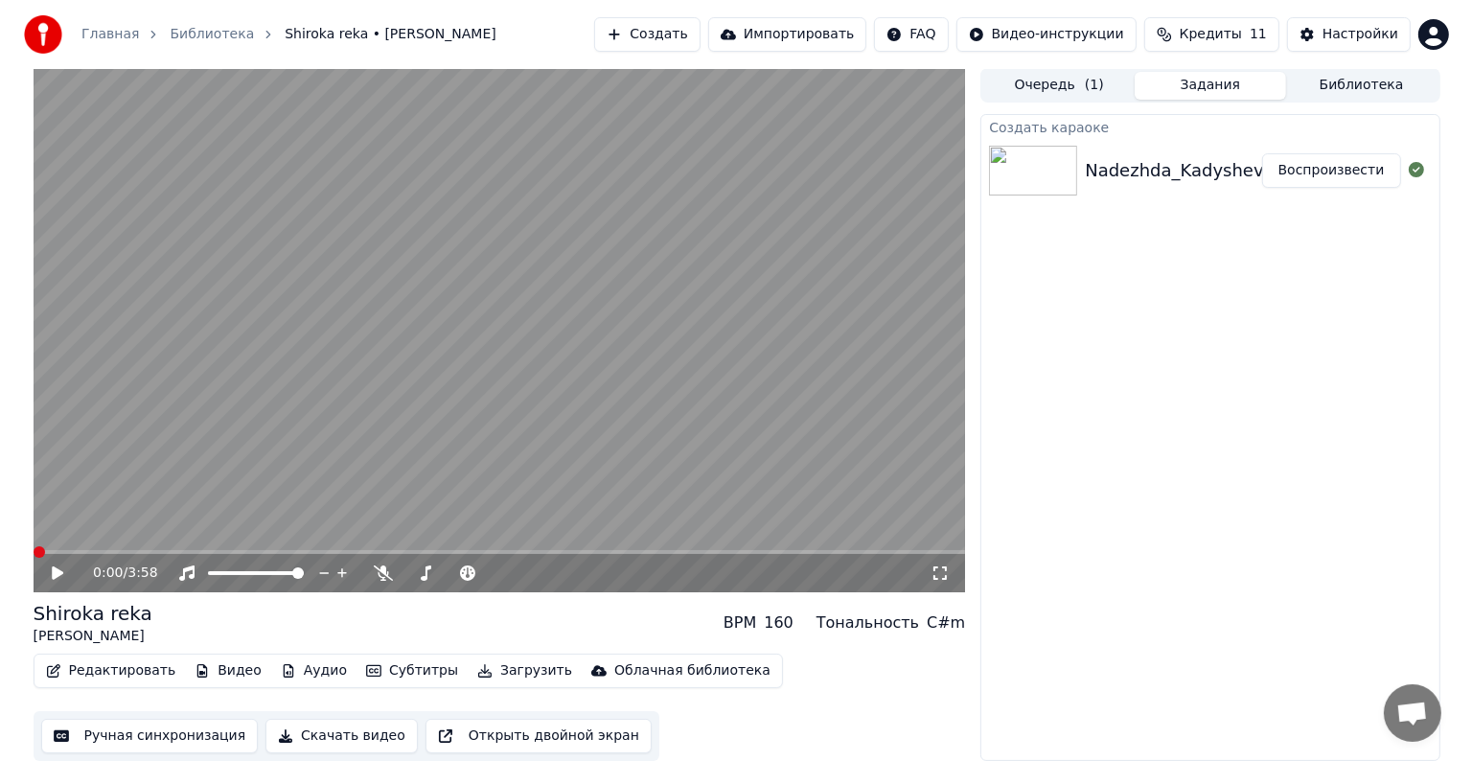
scroll to position [0, 0]
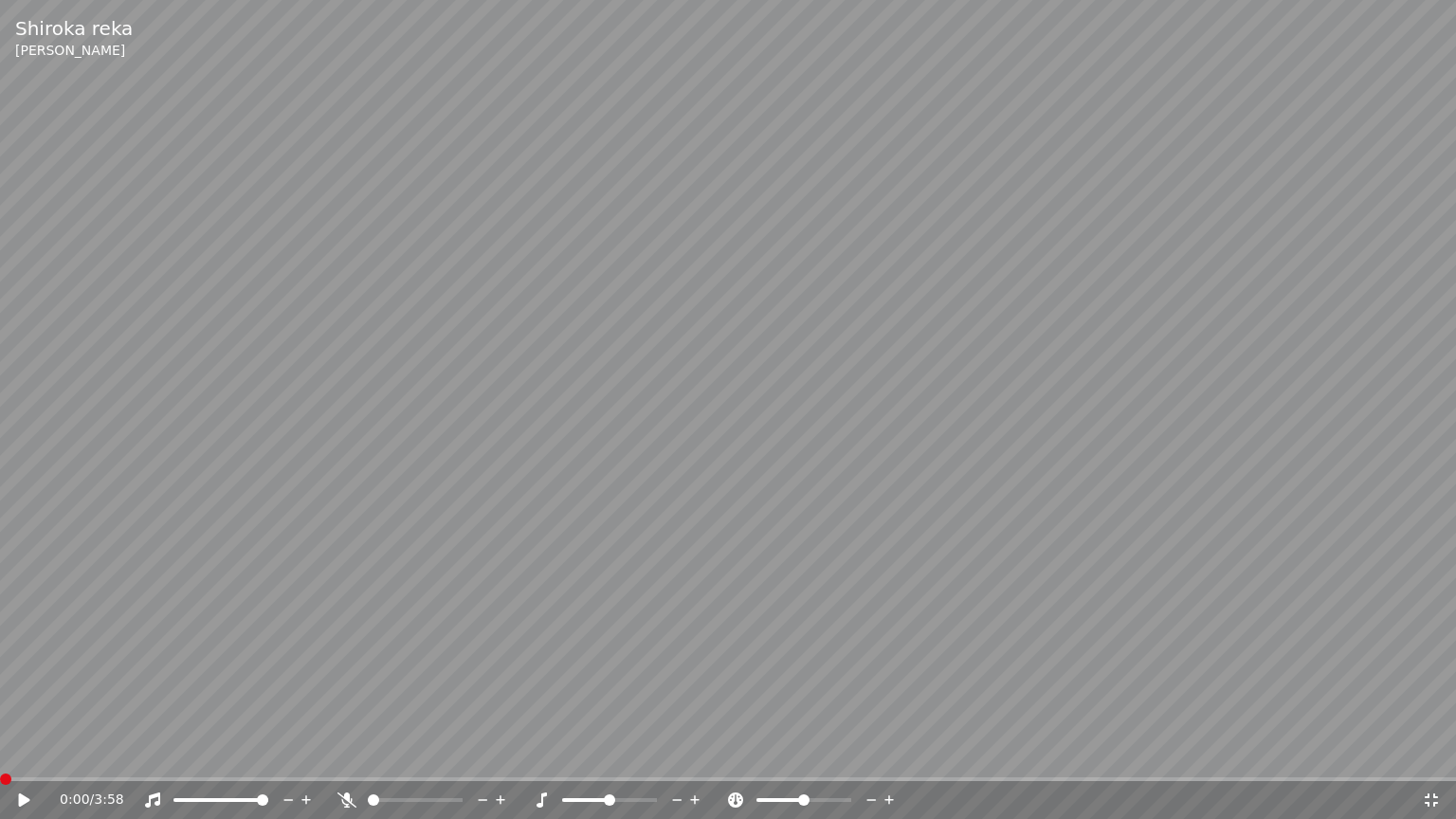
click at [450, 331] on video at bounding box center [728, 410] width 1456 height 819
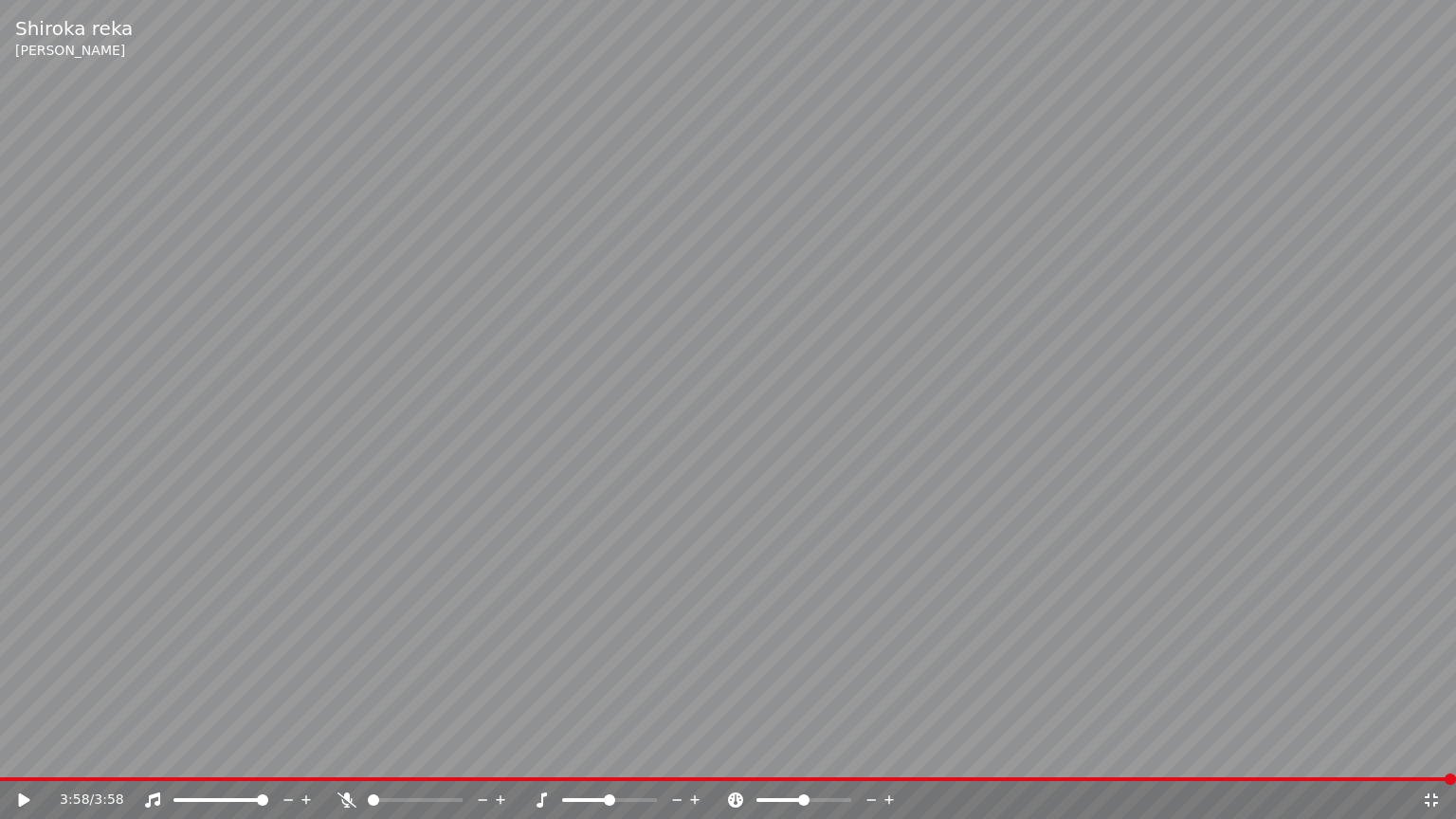
drag, startPoint x: 162, startPoint y: 209, endPoint x: 250, endPoint y: 161, distance: 100.2
click at [162, 209] on video at bounding box center [728, 410] width 1456 height 819
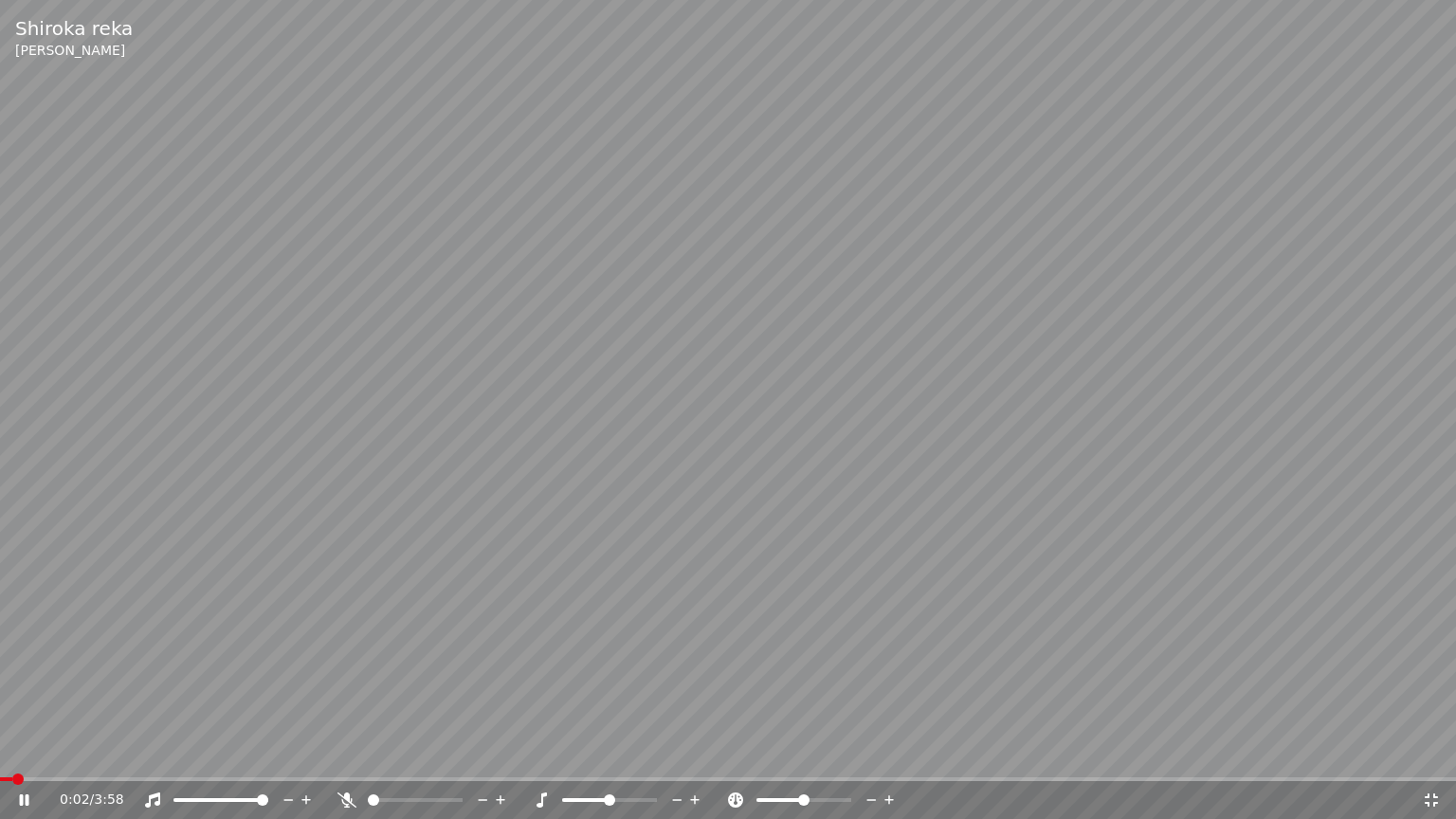
click at [30, 752] on icon at bounding box center [37, 799] width 45 height 15
click at [1429, 752] on icon at bounding box center [1431, 799] width 19 height 15
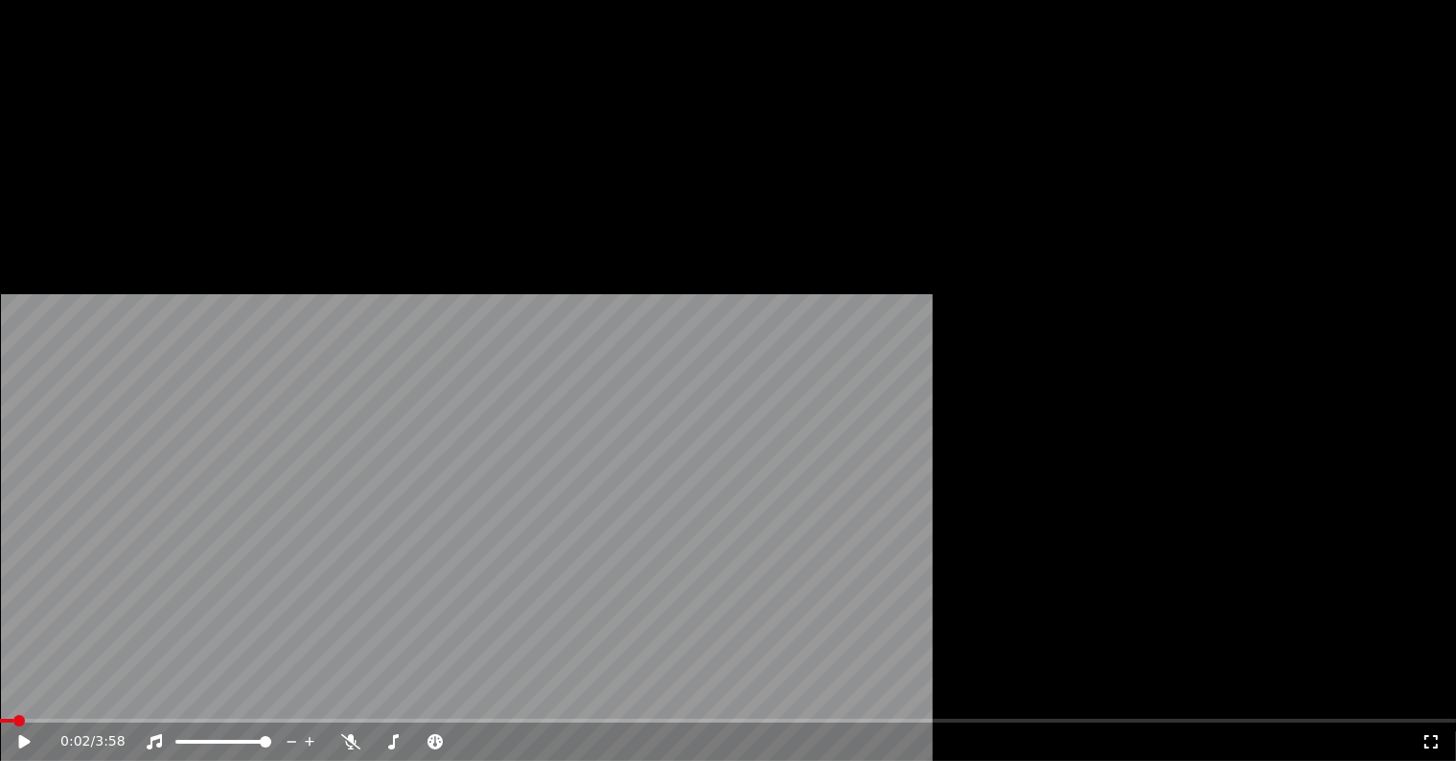
click at [137, 161] on button "Редактировать" at bounding box center [103, 147] width 146 height 27
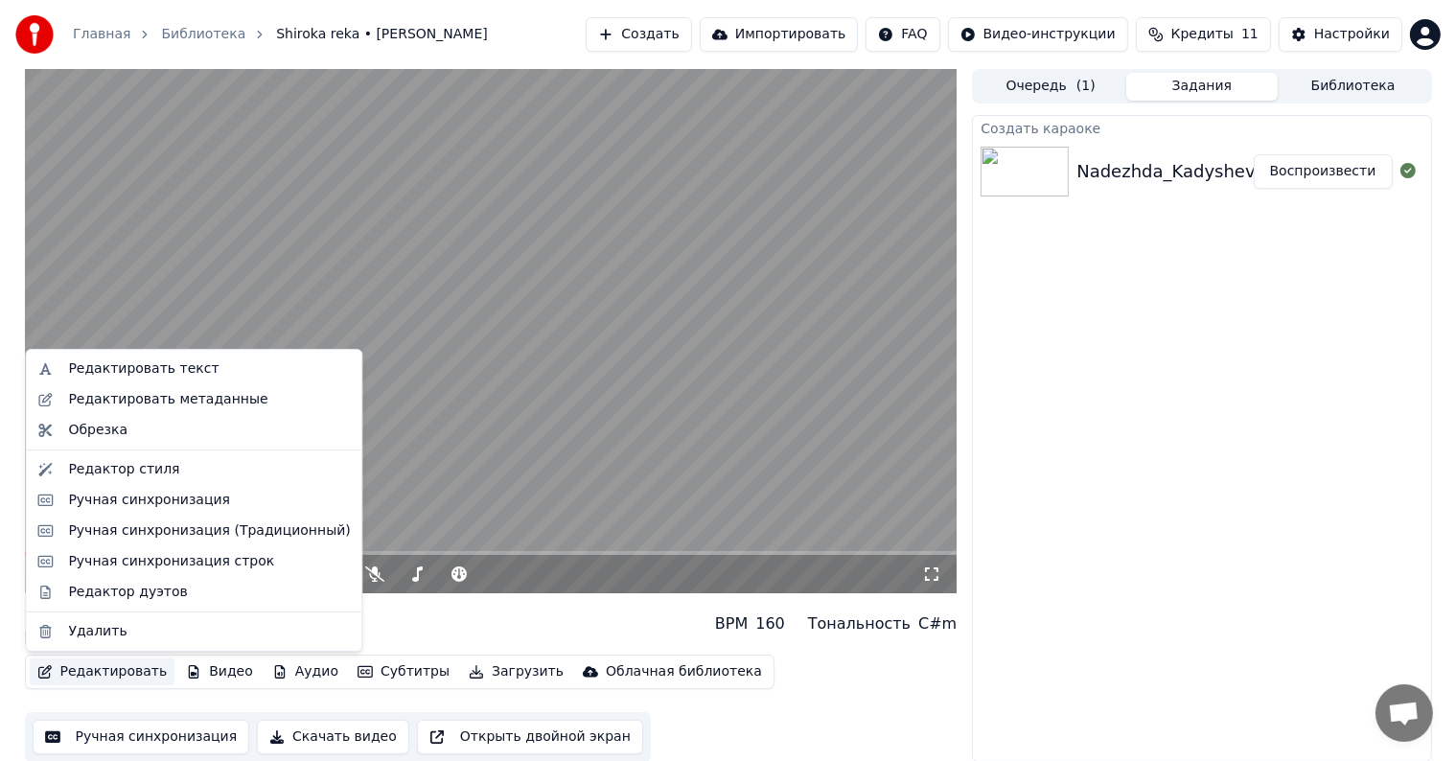
click at [1168, 489] on div "Создать караоке Nadezhda_Kadysheva_-_SHiroka_reka_48014119 Воспроизвести" at bounding box center [1201, 438] width 459 height 647
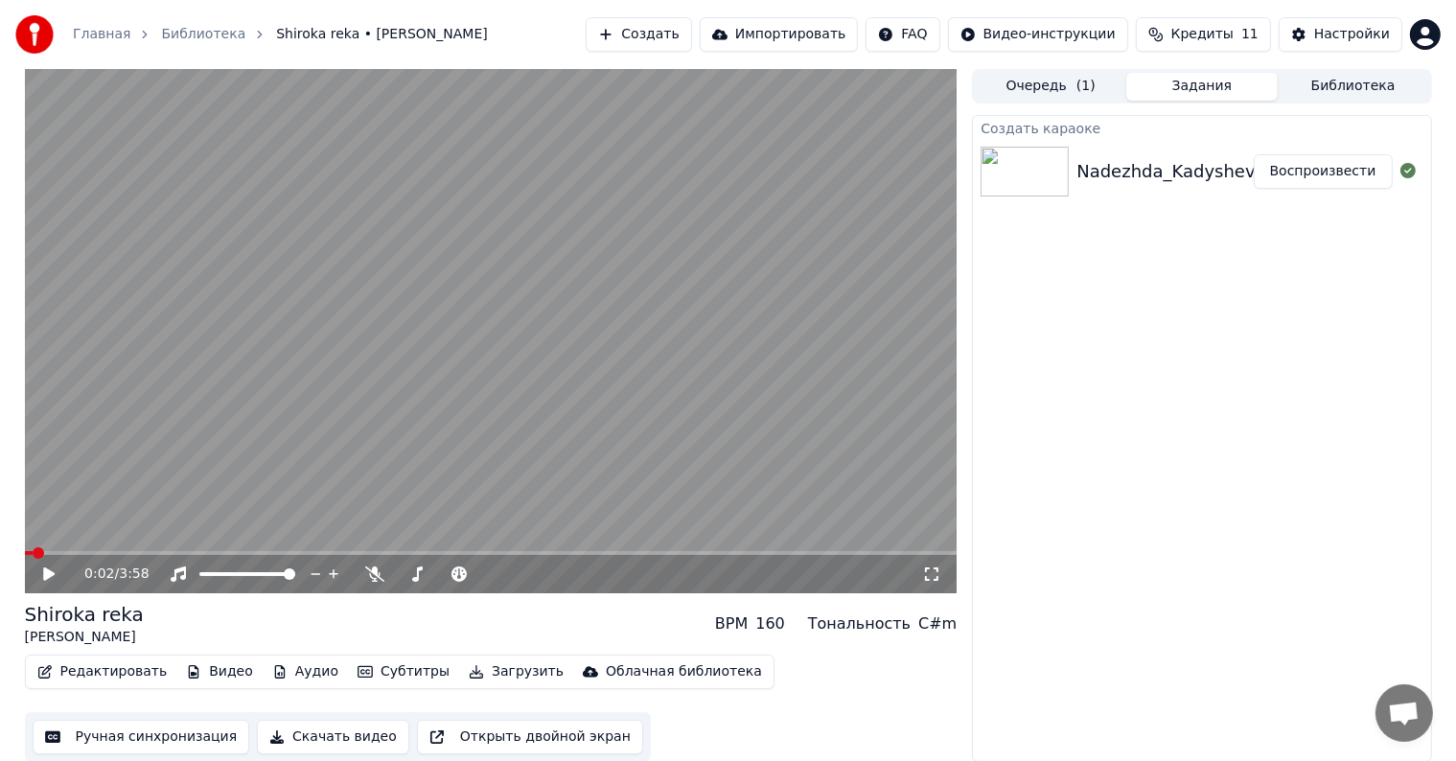
click at [924, 575] on icon at bounding box center [931, 573] width 19 height 15
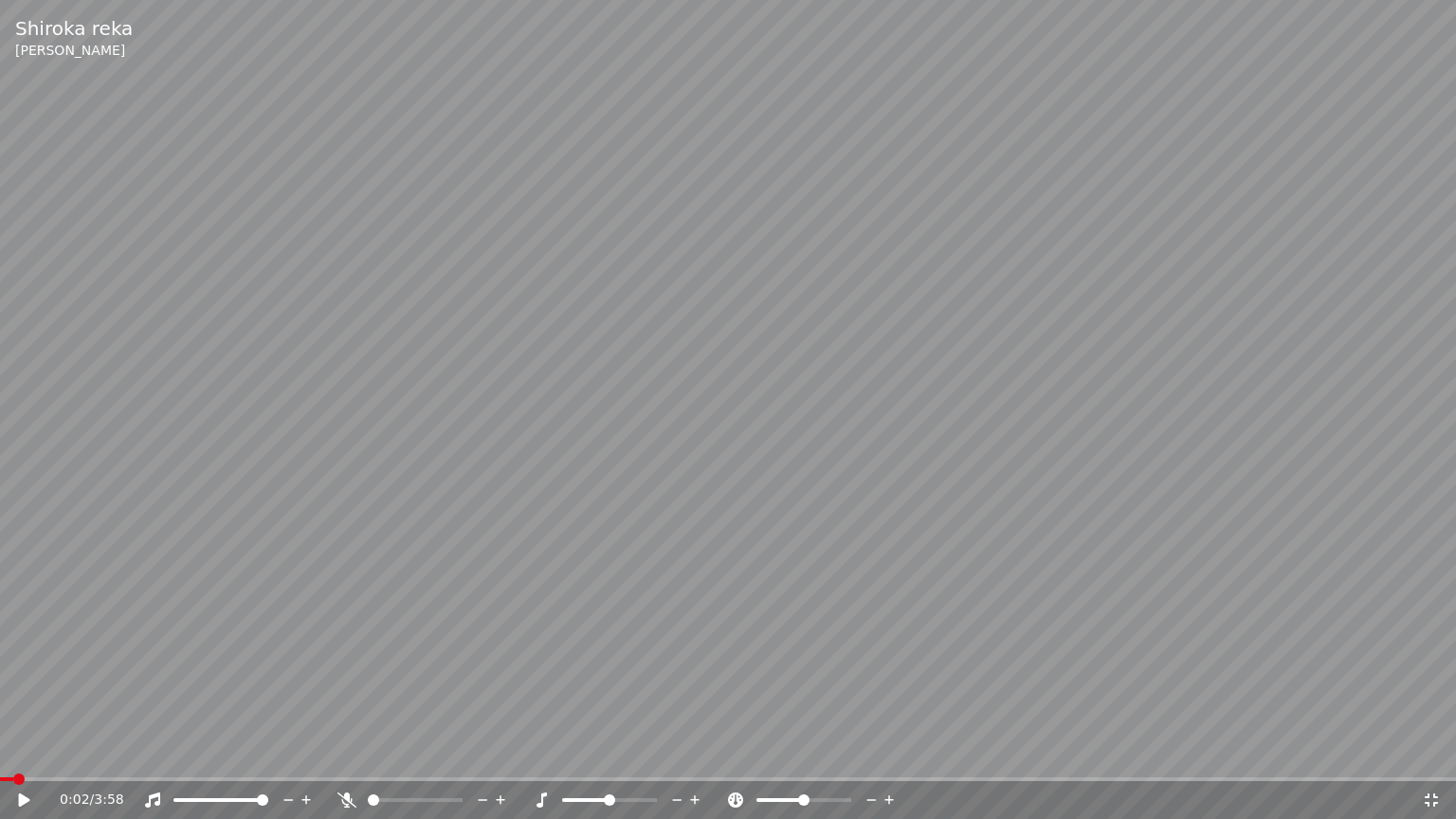
click at [353, 752] on icon at bounding box center [346, 799] width 19 height 15
click at [16, 752] on icon at bounding box center [37, 799] width 45 height 15
click at [0, 752] on span at bounding box center [6, 779] width 12 height 12
click at [321, 205] on video at bounding box center [728, 410] width 1456 height 819
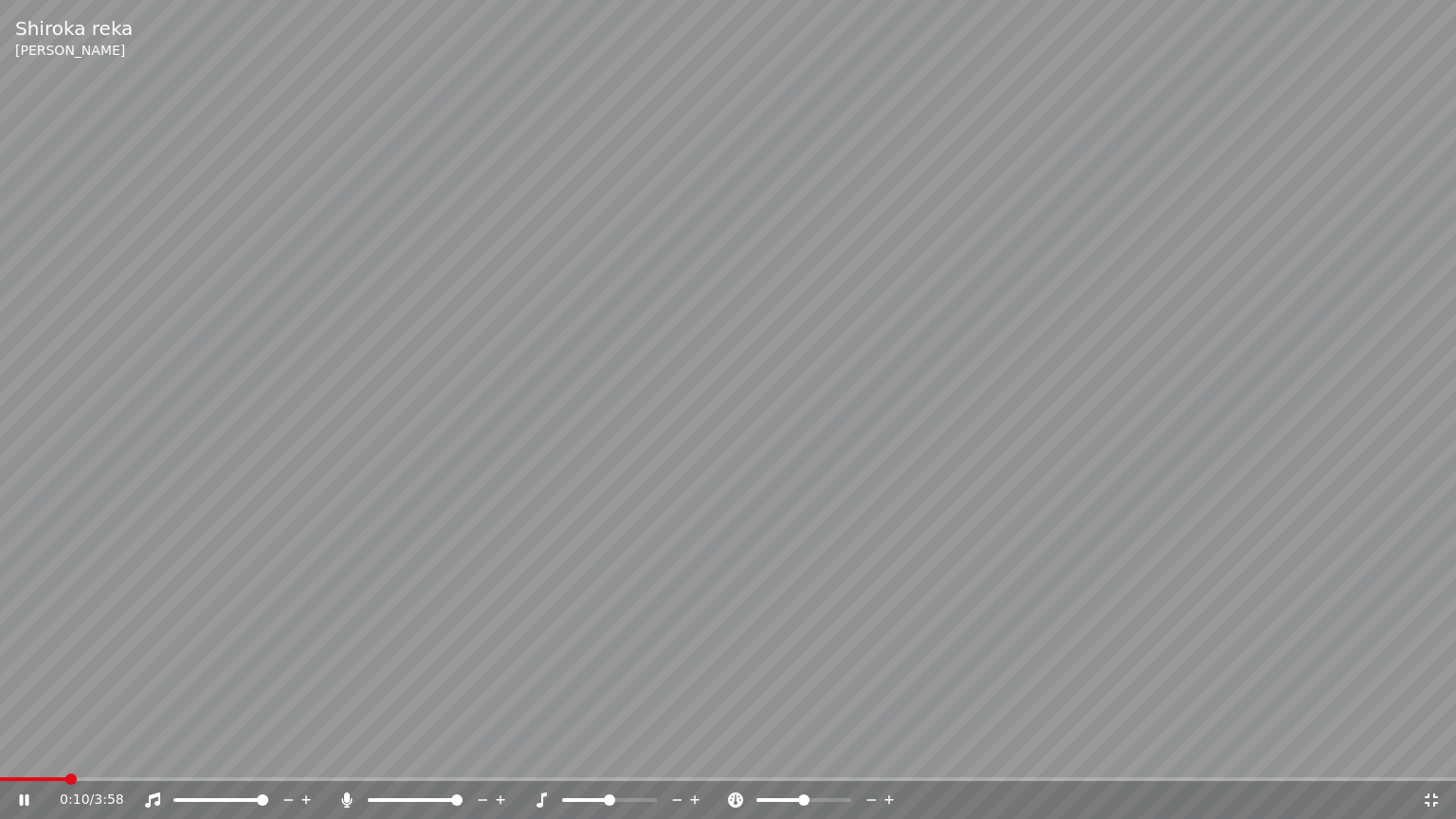
click at [33, 752] on icon at bounding box center [37, 799] width 45 height 15
click at [57, 752] on video at bounding box center [728, 410] width 1456 height 819
drag, startPoint x: 82, startPoint y: 772, endPoint x: 69, endPoint y: 779, distance: 14.8
click at [71, 752] on div "Shiroka reka [PERSON_NAME] 0:11 / 3:58" at bounding box center [728, 410] width 1456 height 819
click at [0, 752] on span at bounding box center [6, 779] width 12 height 12
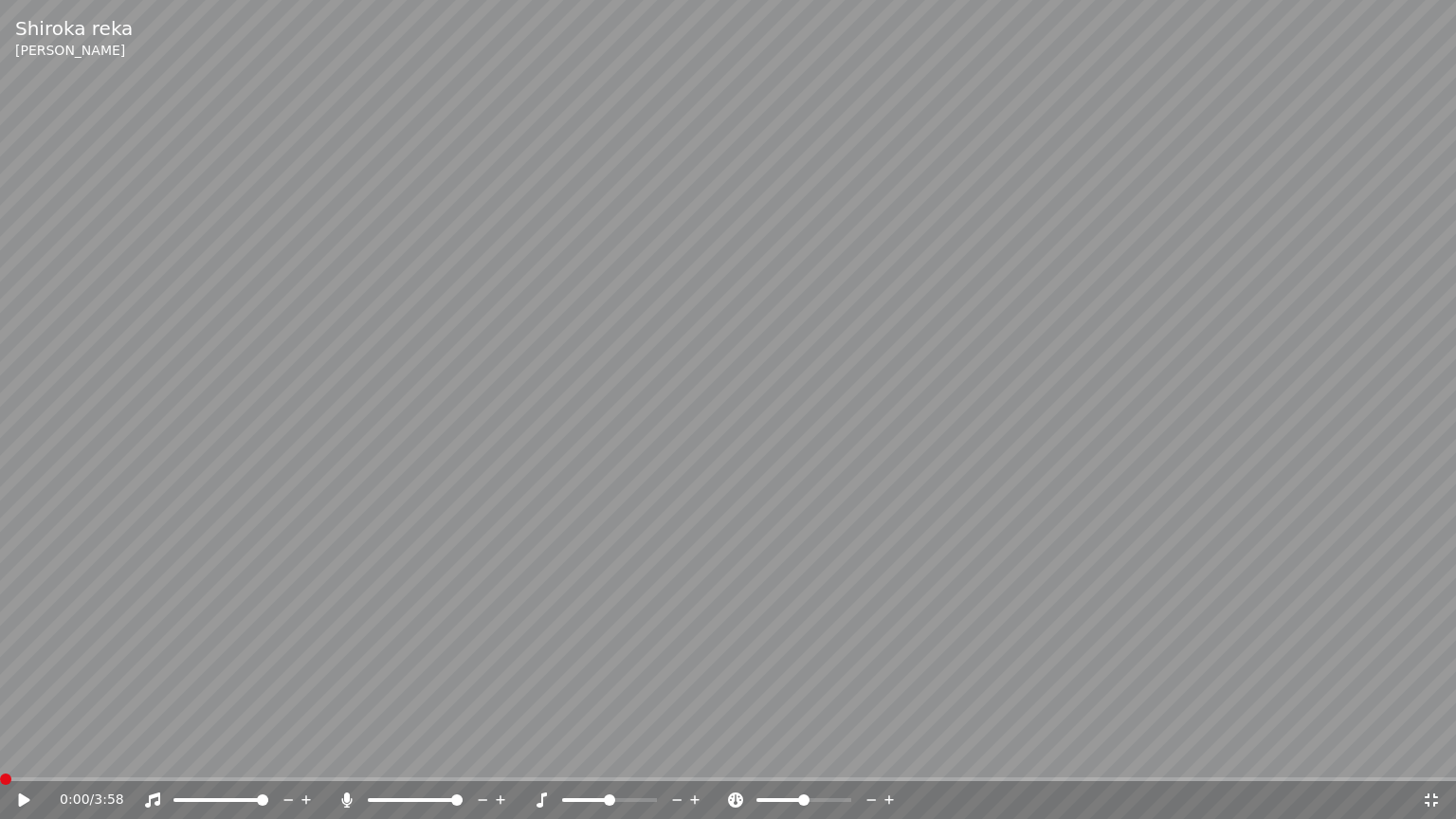
drag, startPoint x: 251, startPoint y: 796, endPoint x: 237, endPoint y: 796, distance: 14.0
click at [237, 752] on div at bounding box center [238, 799] width 152 height 19
click at [242, 752] on span at bounding box center [241, 800] width 12 height 12
click at [617, 752] on span at bounding box center [590, 800] width 55 height 4
click at [605, 752] on span at bounding box center [610, 800] width 12 height 12
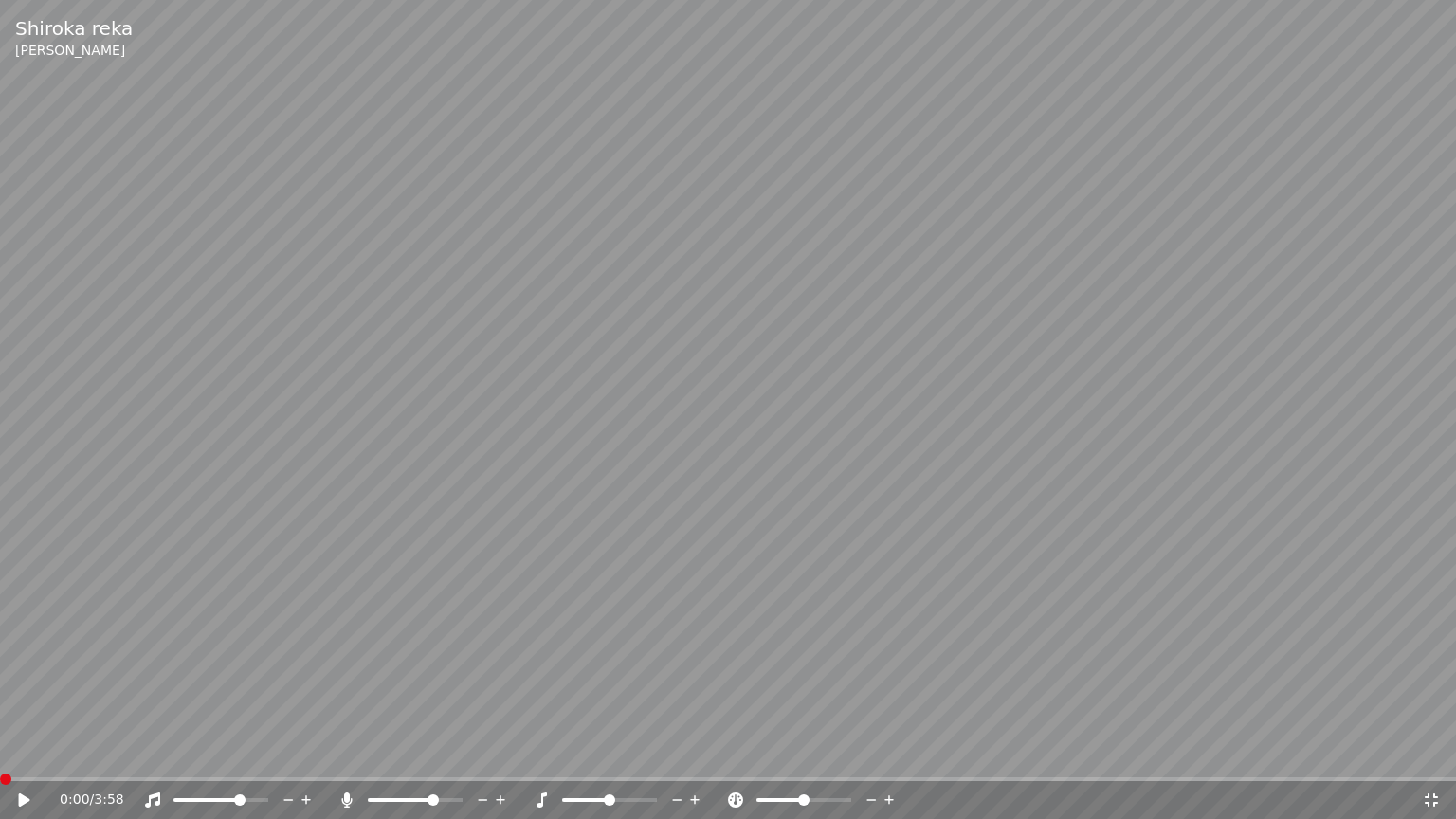
click at [436, 752] on span at bounding box center [433, 800] width 12 height 12
click at [61, 434] on video at bounding box center [728, 410] width 1456 height 819
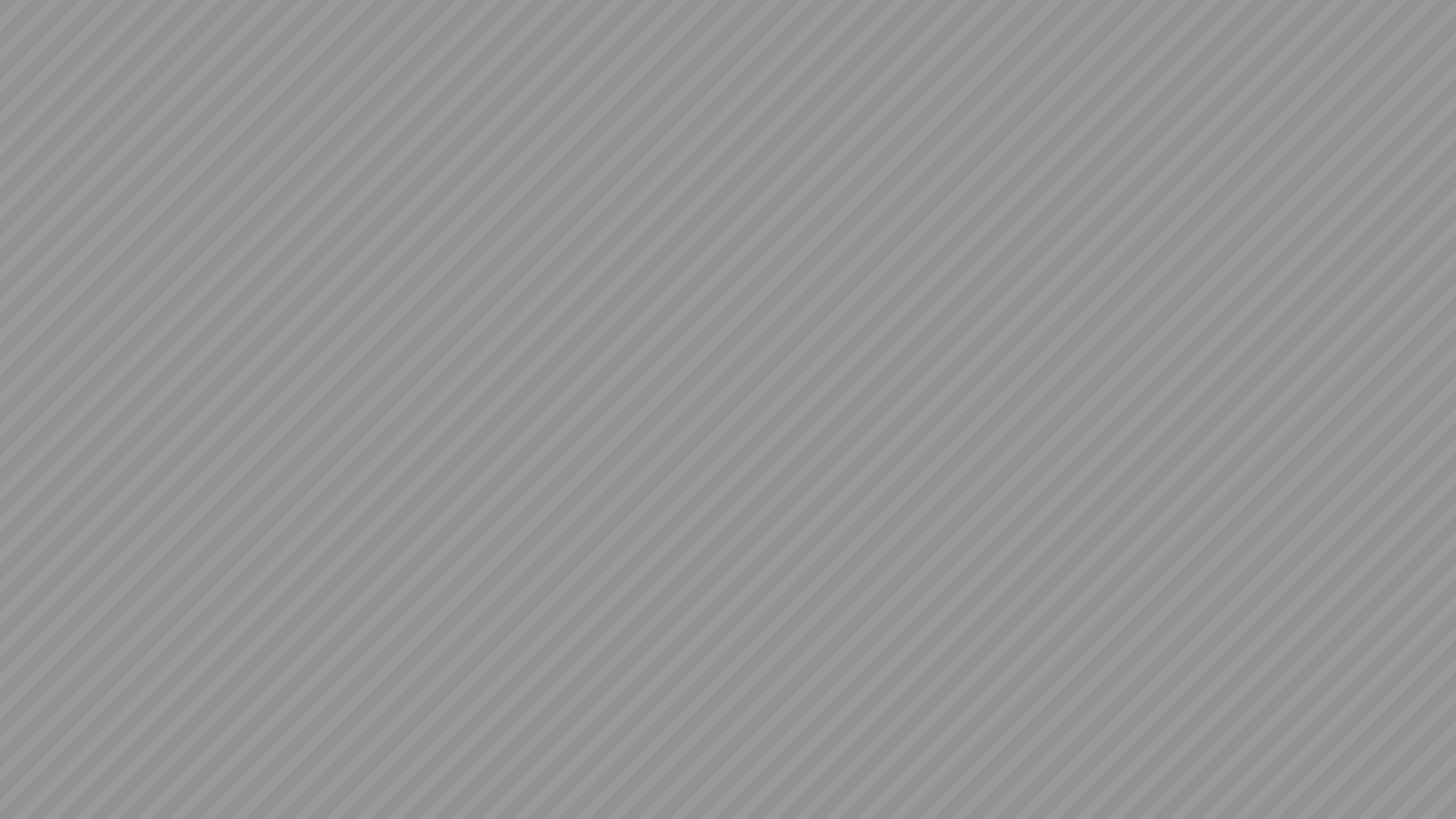
click at [732, 326] on video at bounding box center [728, 410] width 1456 height 819
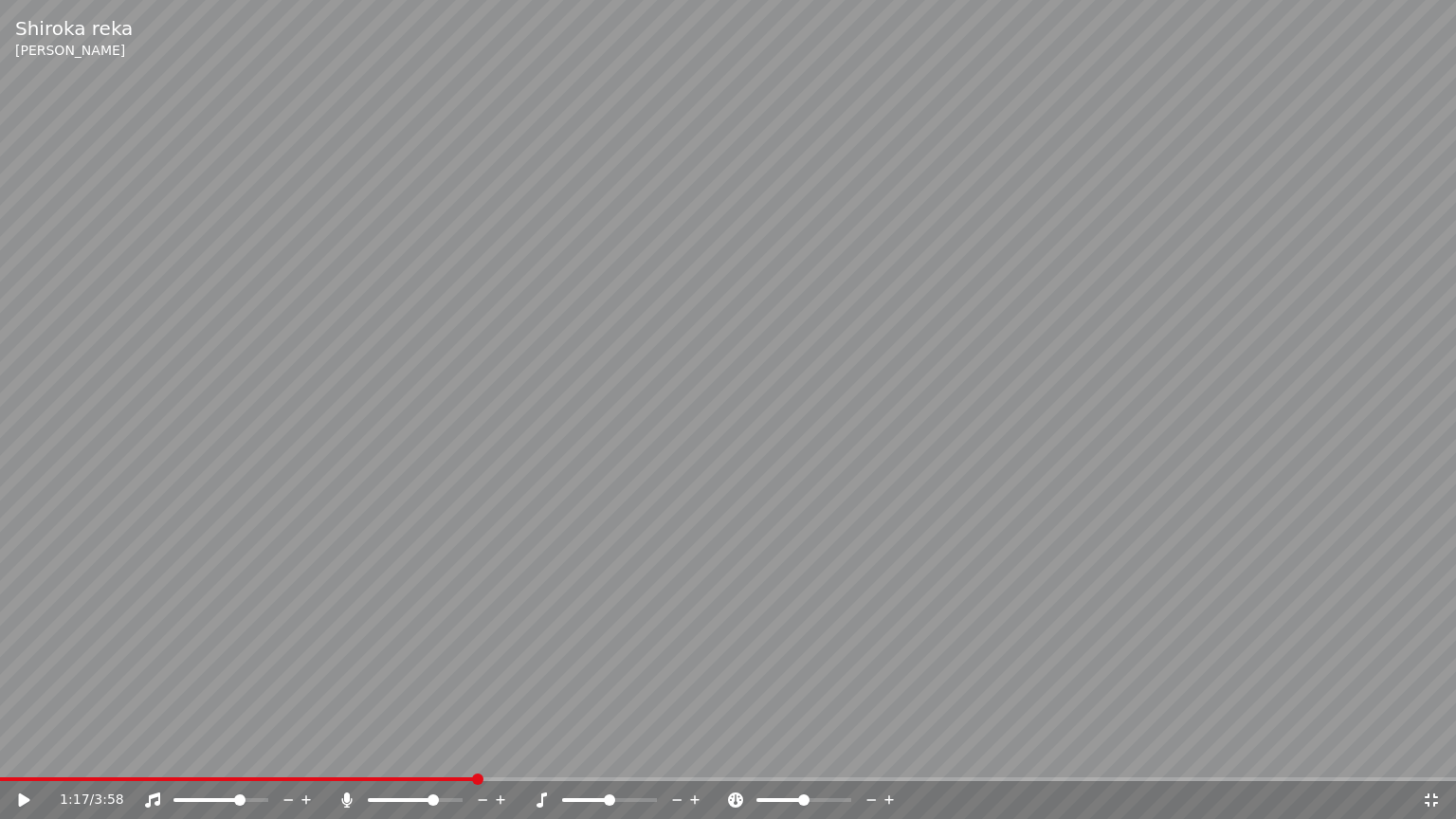
click at [905, 362] on video at bounding box center [728, 410] width 1456 height 819
click at [514, 752] on div "1:18 / 3:58" at bounding box center [740, 799] width 1362 height 19
click at [417, 752] on div at bounding box center [432, 799] width 152 height 19
click at [368, 752] on span at bounding box center [368, 800] width 0 height 4
click at [12, 752] on div "1:18 / 3:58" at bounding box center [728, 799] width 1441 height 19
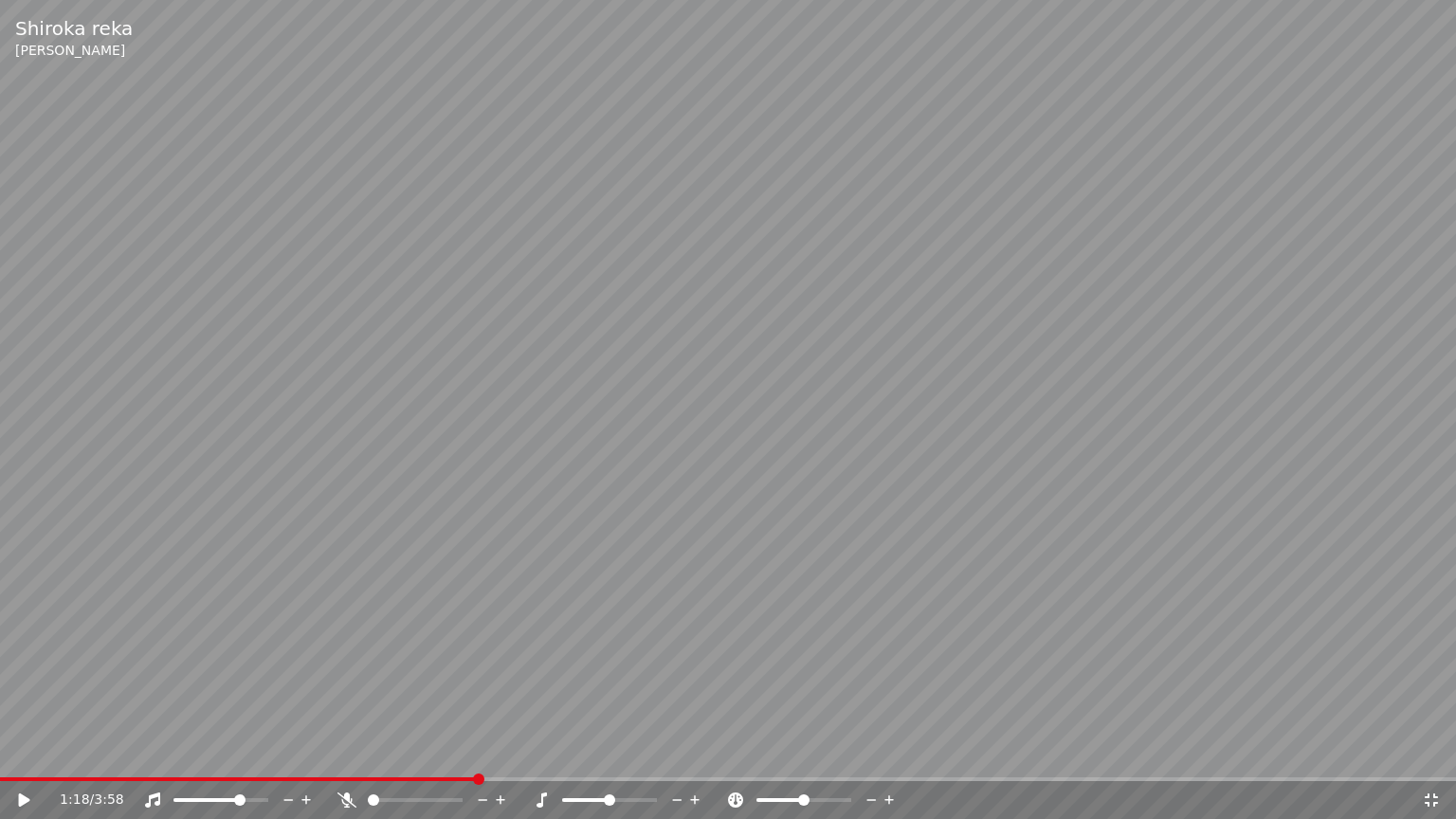
click at [24, 752] on icon at bounding box center [25, 799] width 12 height 13
drag, startPoint x: 38, startPoint y: 774, endPoint x: 71, endPoint y: 775, distance: 33.0
click at [71, 752] on video at bounding box center [728, 410] width 1456 height 819
drag, startPoint x: 71, startPoint y: 775, endPoint x: 98, endPoint y: 774, distance: 27.0
click at [98, 752] on video at bounding box center [728, 410] width 1456 height 819
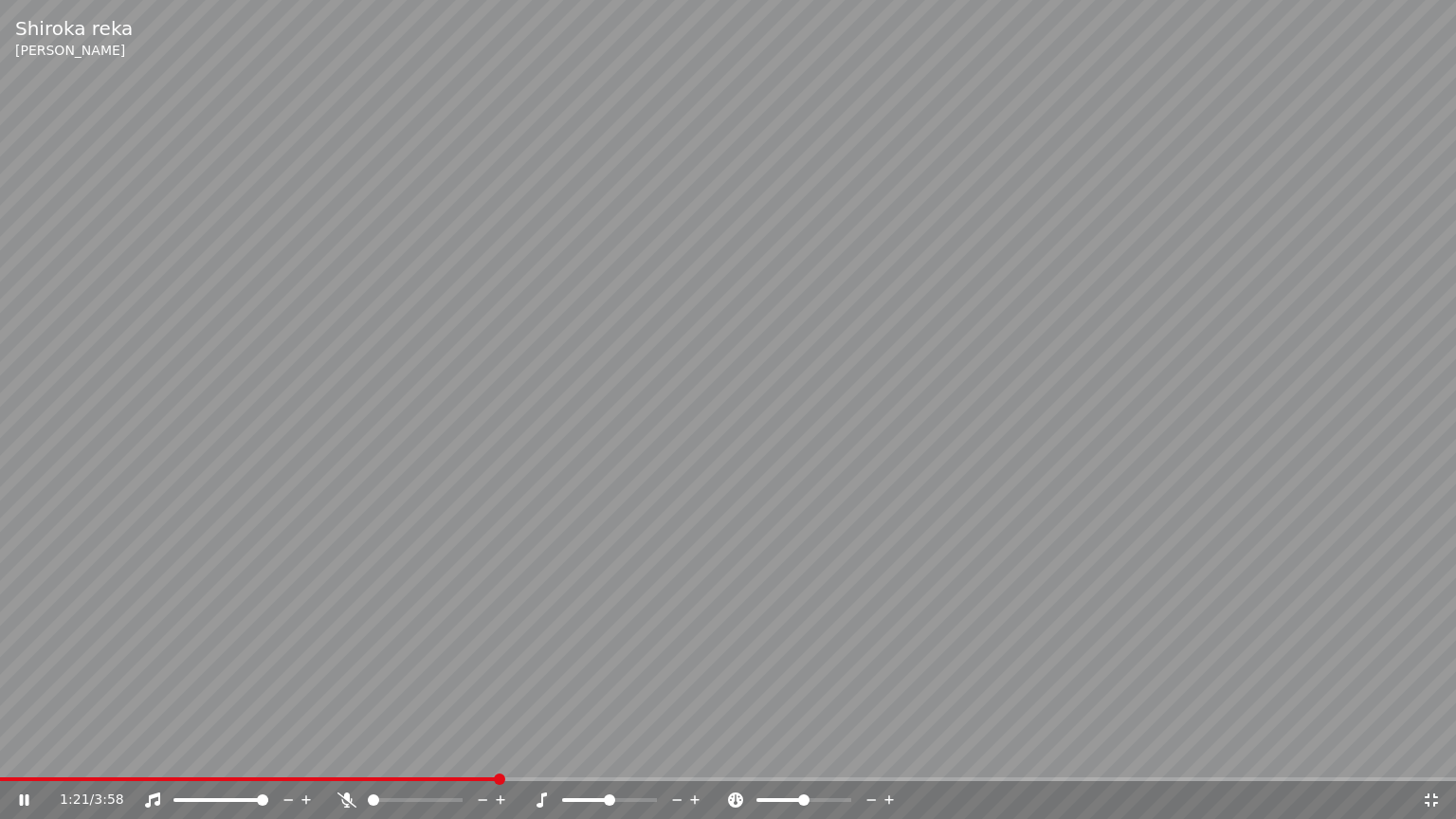
click at [268, 752] on span at bounding box center [263, 800] width 12 height 12
click at [642, 752] on span at bounding box center [637, 800] width 12 height 12
click at [618, 752] on span at bounding box center [624, 800] width 12 height 12
click at [599, 752] on span at bounding box center [603, 800] width 12 height 12
click at [577, 752] on span at bounding box center [583, 800] width 12 height 12
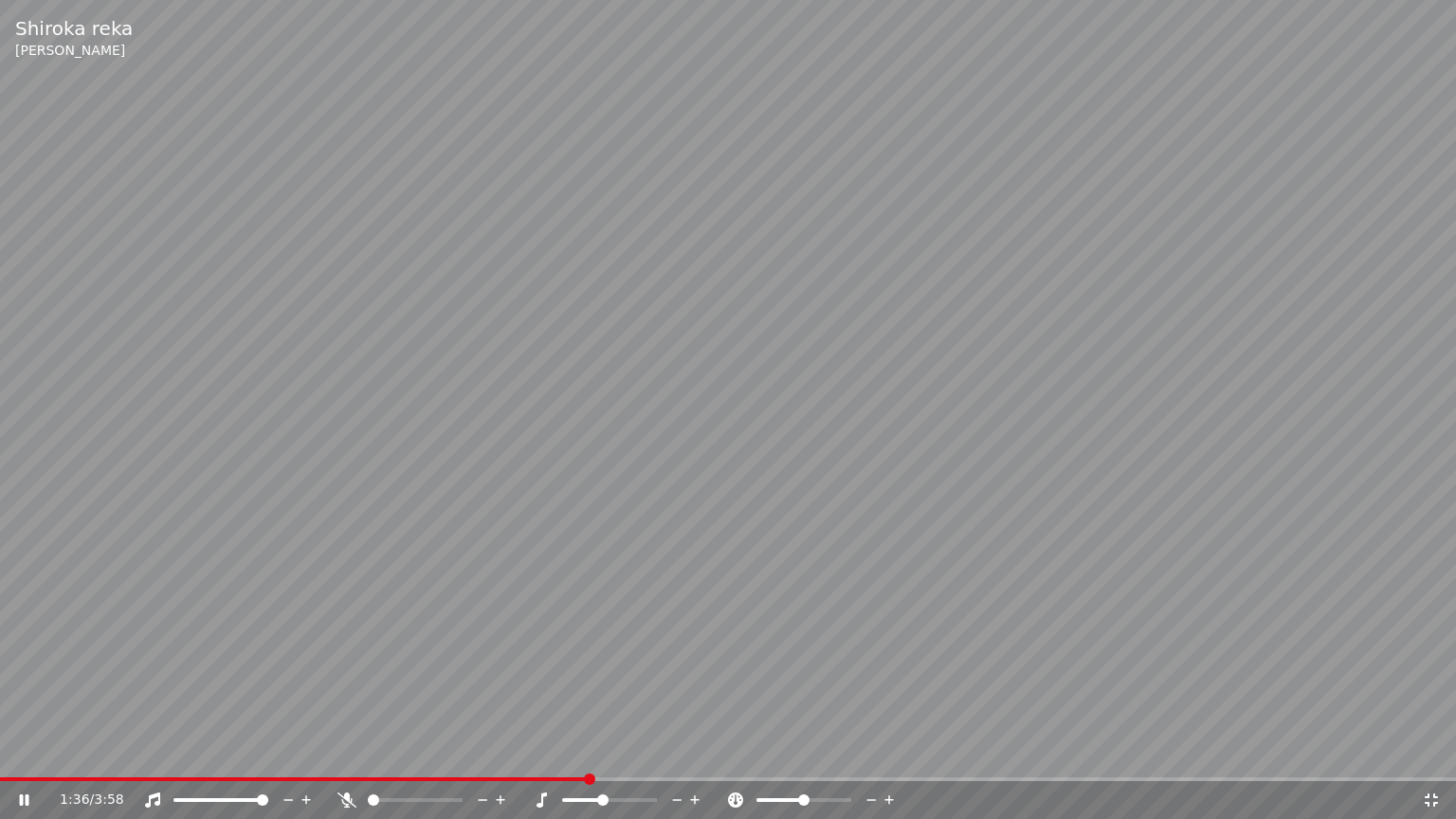
click at [603, 752] on span at bounding box center [603, 800] width 12 height 12
drag, startPoint x: 194, startPoint y: 774, endPoint x: 84, endPoint y: 776, distance: 110.0
click at [84, 752] on video at bounding box center [728, 410] width 1456 height 819
drag, startPoint x: 83, startPoint y: 776, endPoint x: 31, endPoint y: 780, distance: 52.2
click at [40, 752] on video at bounding box center [728, 410] width 1456 height 819
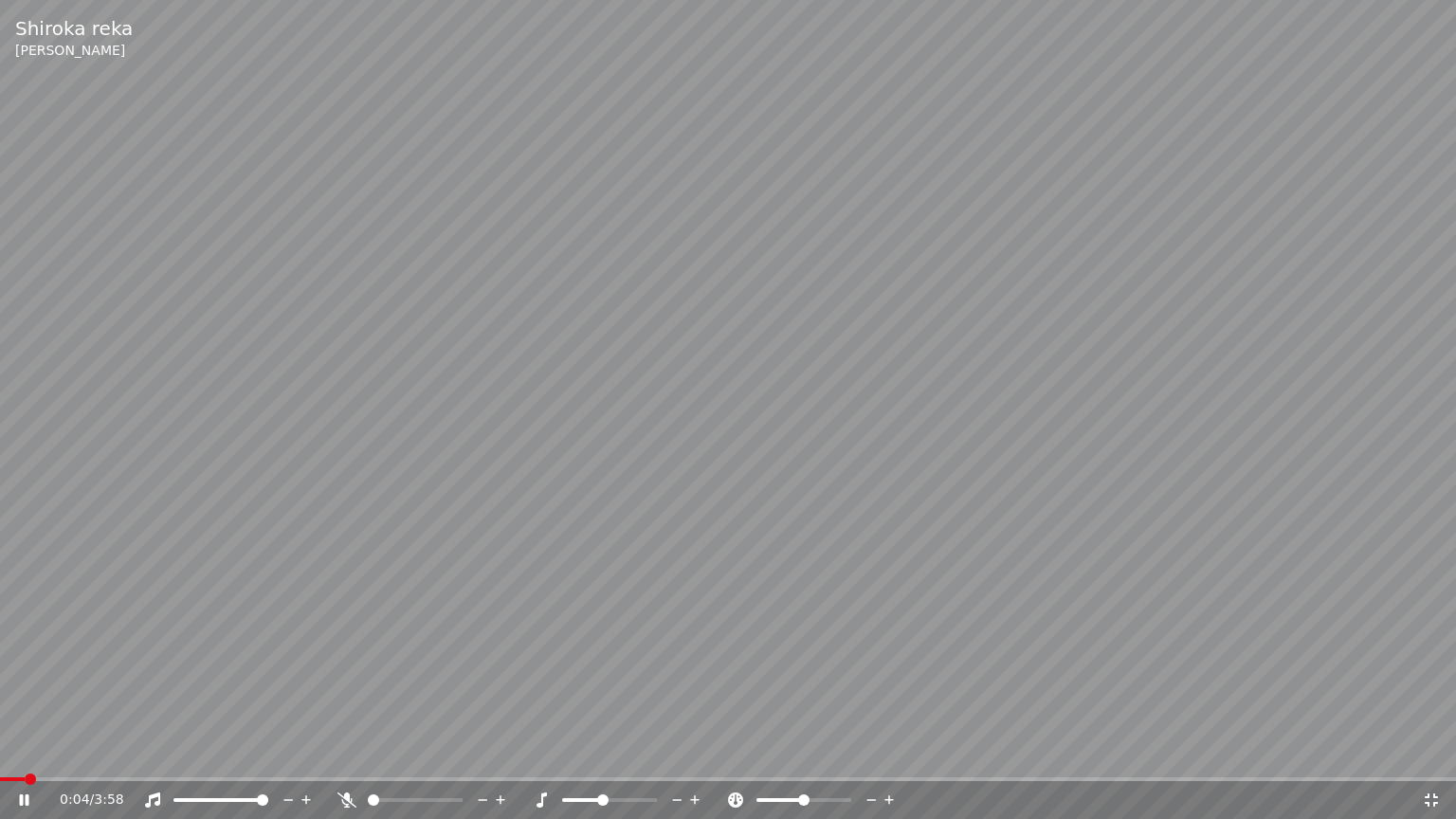
click at [25, 752] on span at bounding box center [12, 779] width 25 height 4
drag, startPoint x: 21, startPoint y: 775, endPoint x: 0, endPoint y: 774, distance: 21.0
click at [0, 752] on video at bounding box center [728, 410] width 1456 height 819
click at [0, 752] on span at bounding box center [6, 779] width 12 height 12
click at [103, 502] on video at bounding box center [728, 410] width 1456 height 819
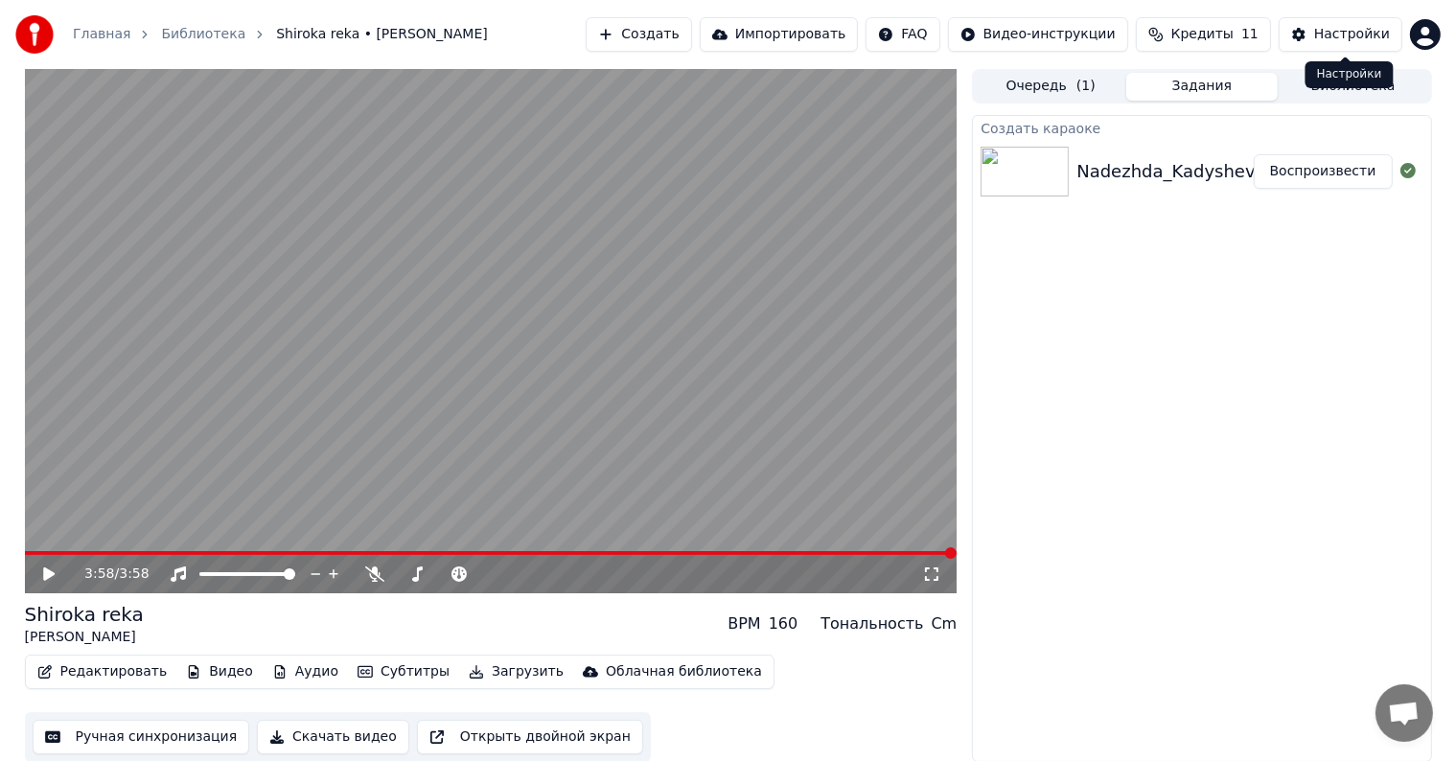
click at [1442, 37] on div "Главная Библиотека Shiroka reka • [PERSON_NAME] Создать Импортировать FAQ Видео…" at bounding box center [728, 34] width 1456 height 69
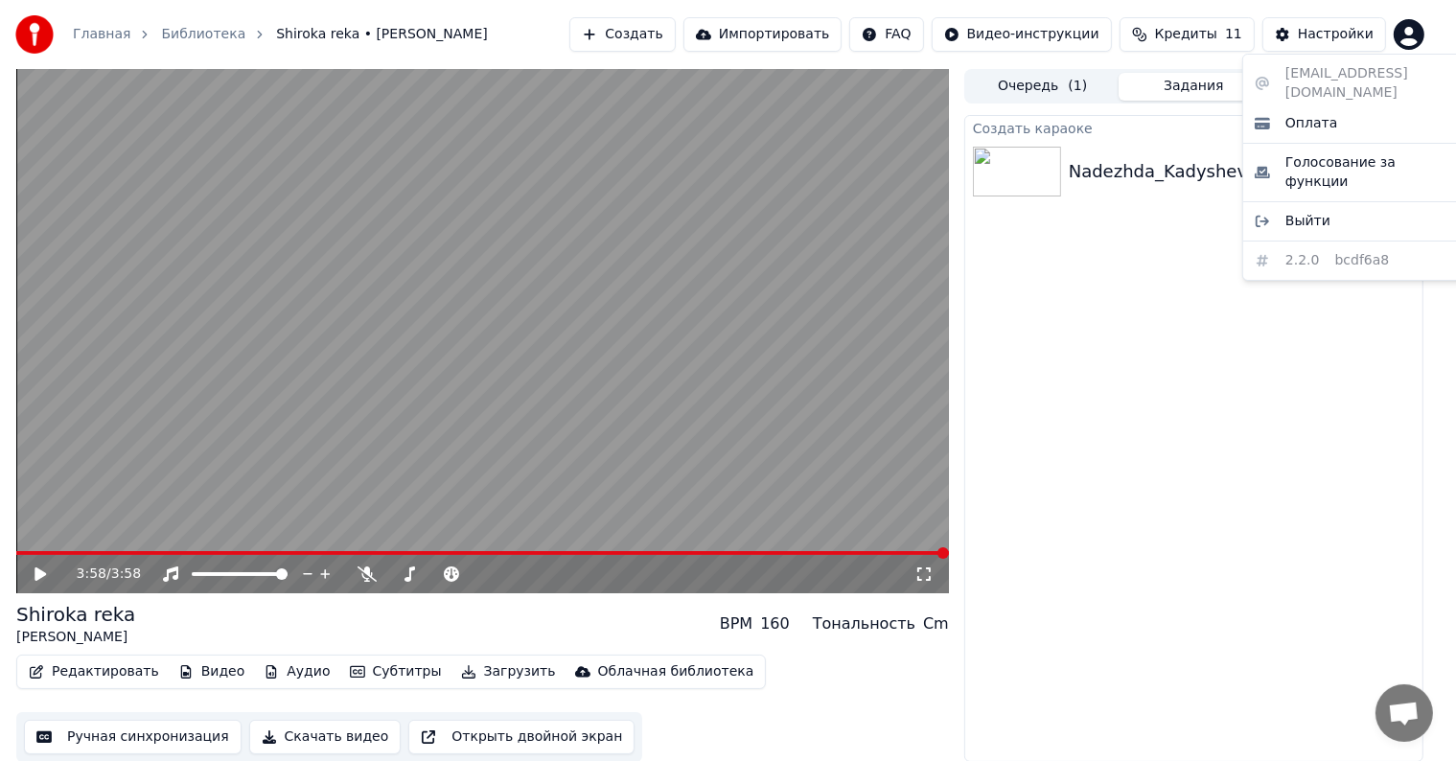
click at [1428, 34] on html "Главная Библиотека Shiroka reka • [PERSON_NAME] Создать Импортировать FAQ Видео…" at bounding box center [728, 380] width 1456 height 761
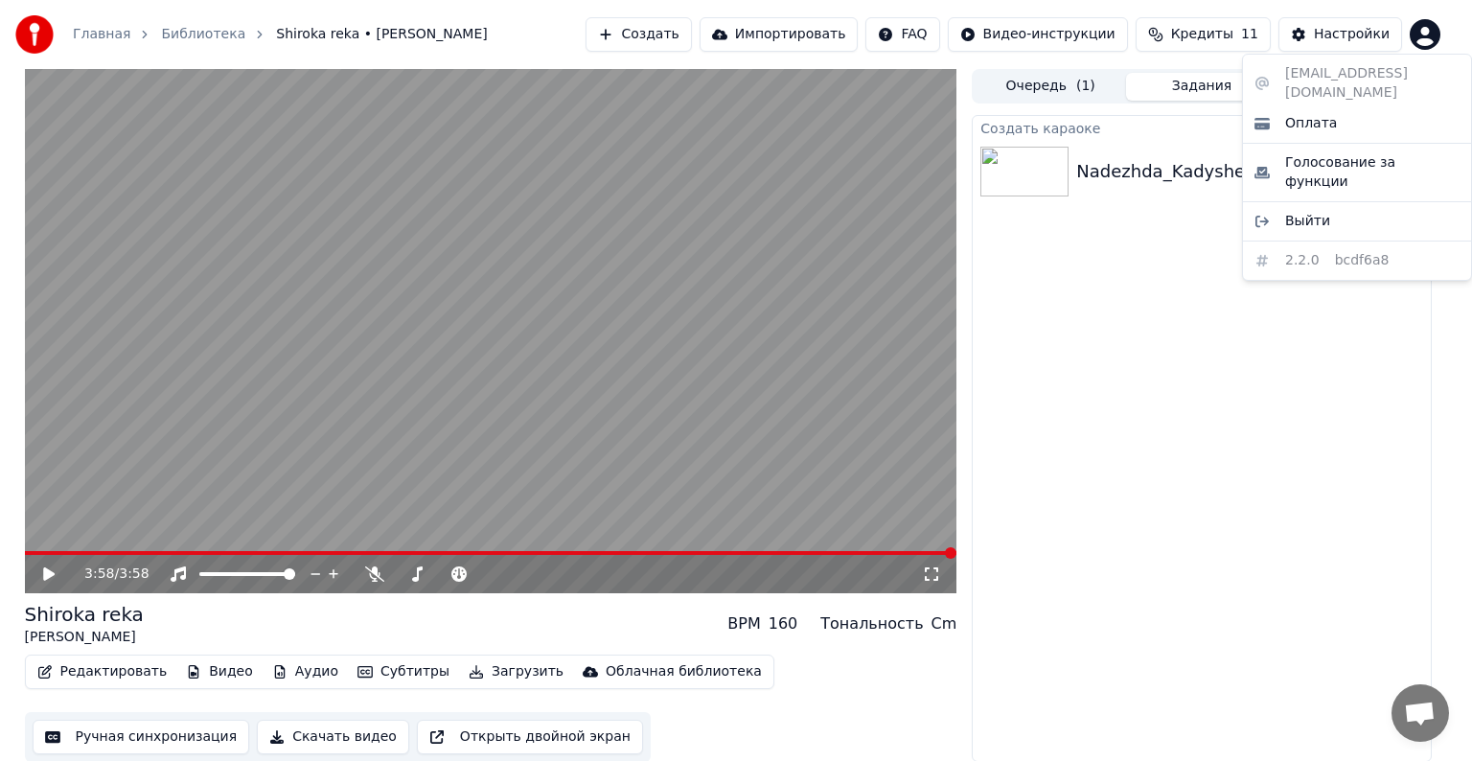
click at [126, 681] on html "Главная Библиотека Shiroka reka • [PERSON_NAME] Создать Импортировать FAQ Видео…" at bounding box center [736, 380] width 1472 height 761
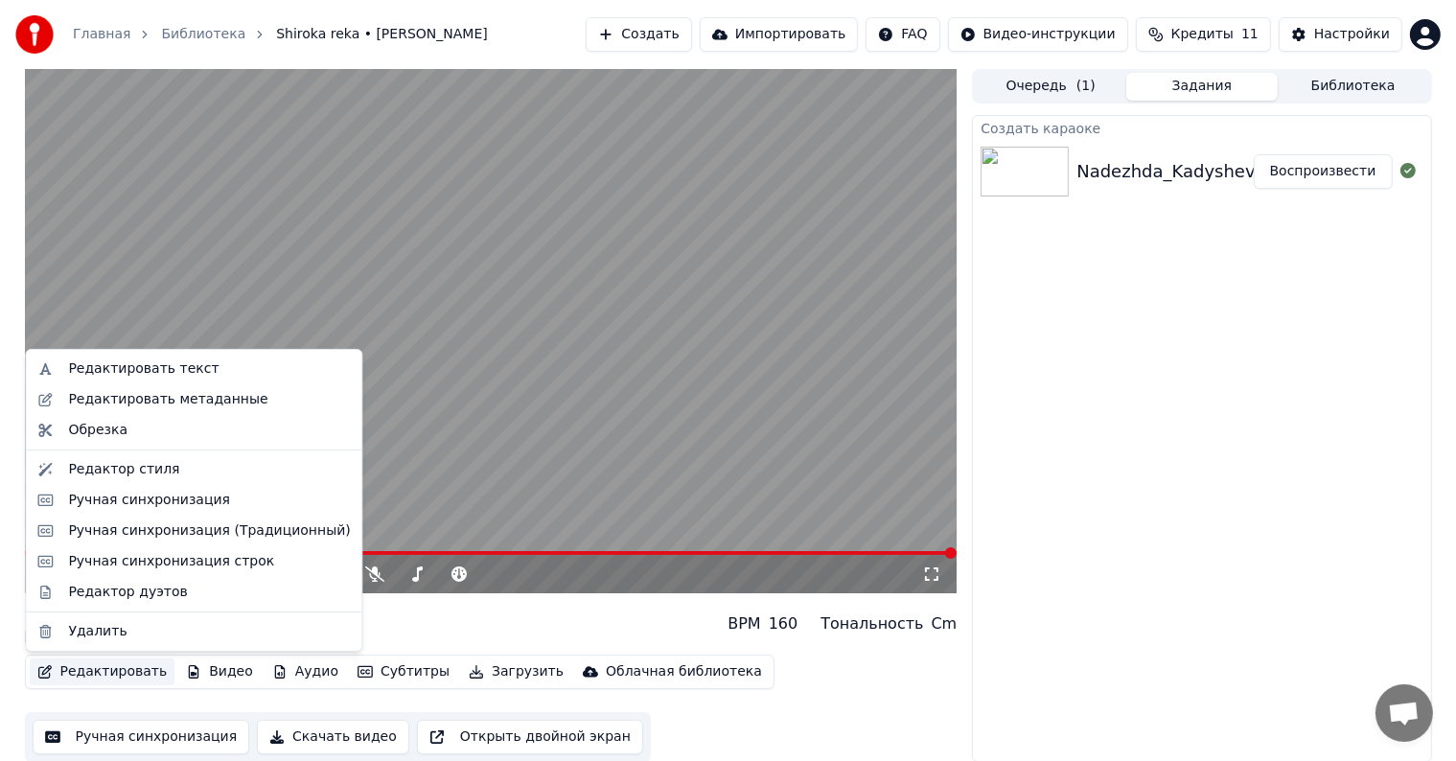
click at [121, 678] on button "Редактировать" at bounding box center [103, 671] width 146 height 27
click at [129, 363] on div "Редактировать текст" at bounding box center [143, 368] width 150 height 19
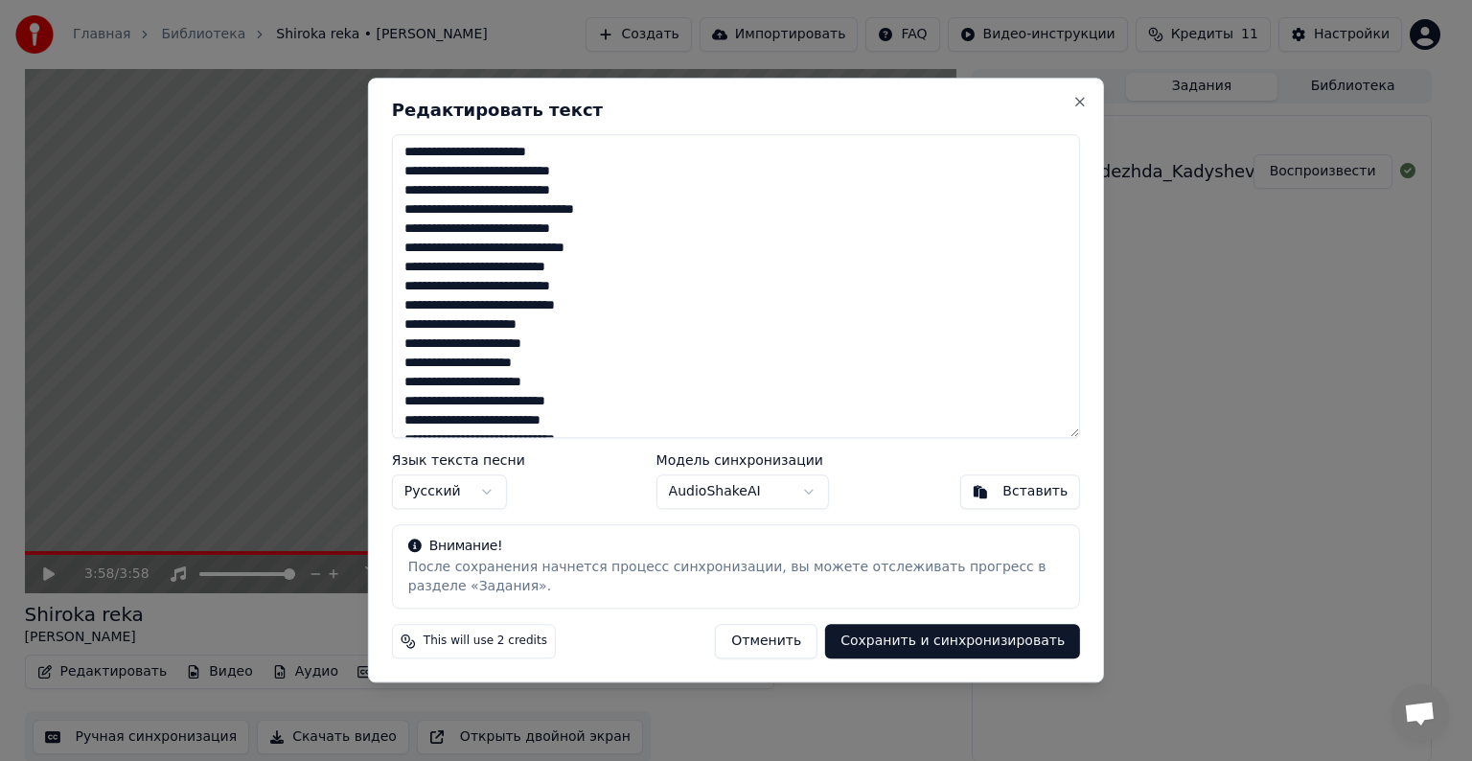
scroll to position [478, 0]
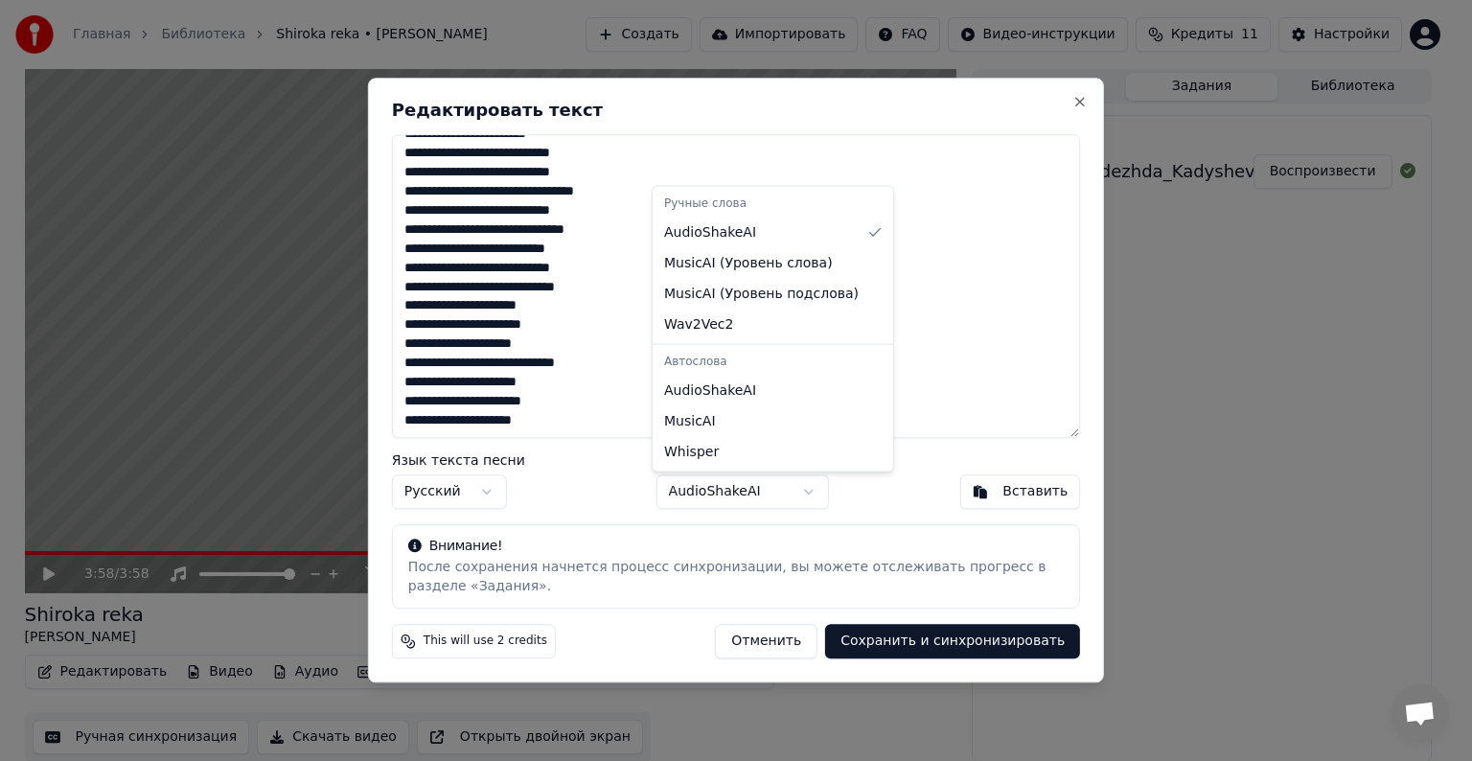
click at [674, 490] on body "Главная Библиотека Shiroka reka • [PERSON_NAME] Создать Импортировать FAQ Видео…" at bounding box center [728, 380] width 1456 height 761
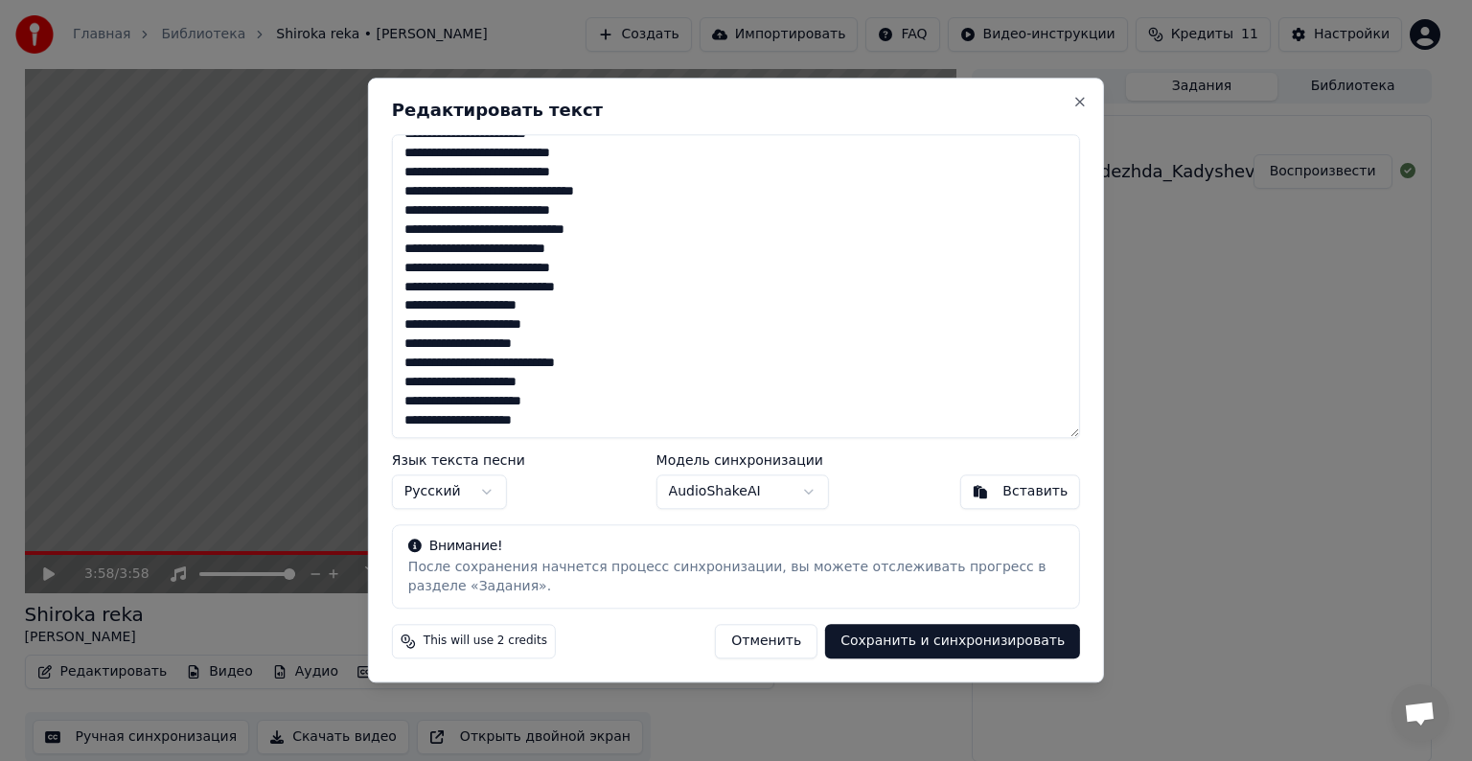
drag, startPoint x: 406, startPoint y: 154, endPoint x: 857, endPoint y: 614, distance: 643.9
click at [857, 614] on div "Редактировать текст Язык текста песни Русский Модель синхронизации AudioShakeAI…" at bounding box center [736, 380] width 736 height 605
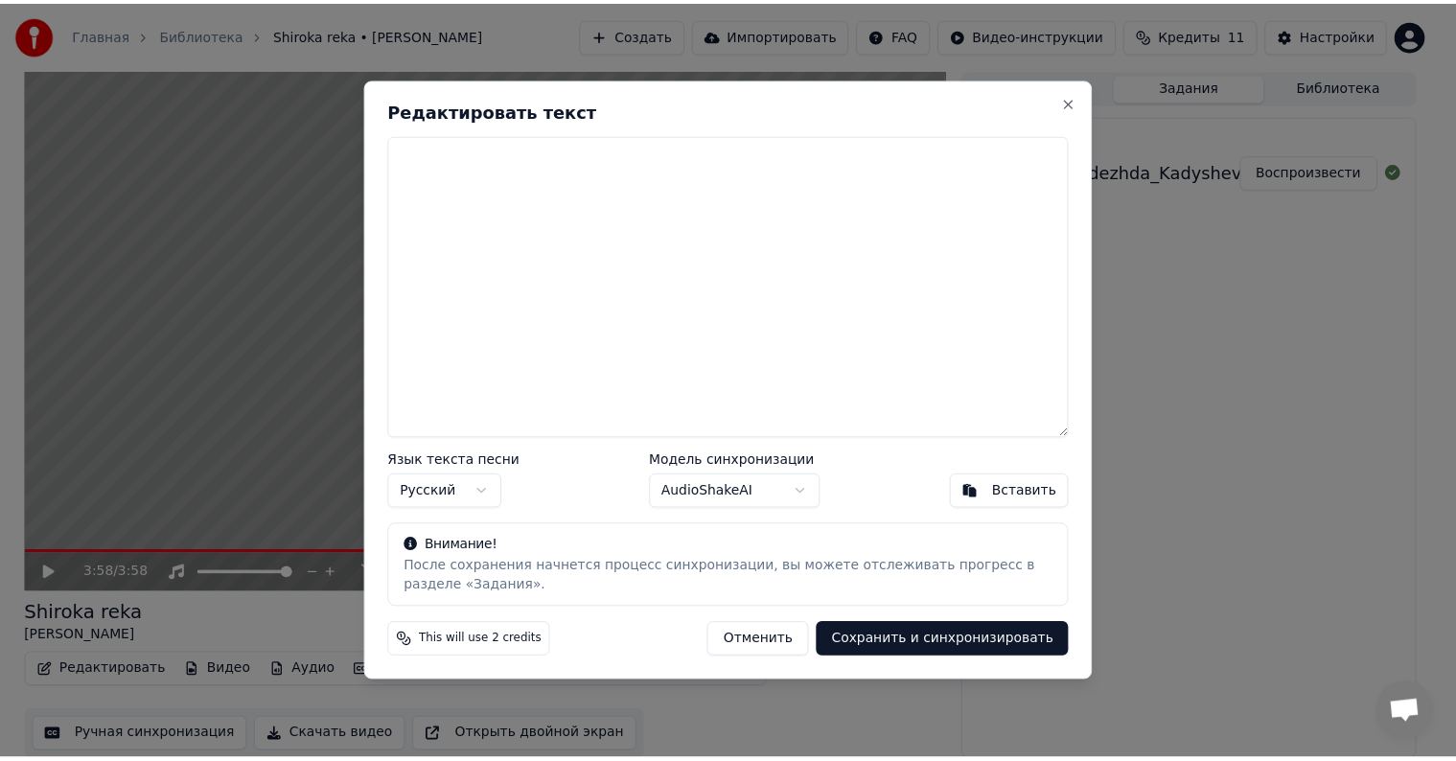
scroll to position [0, 0]
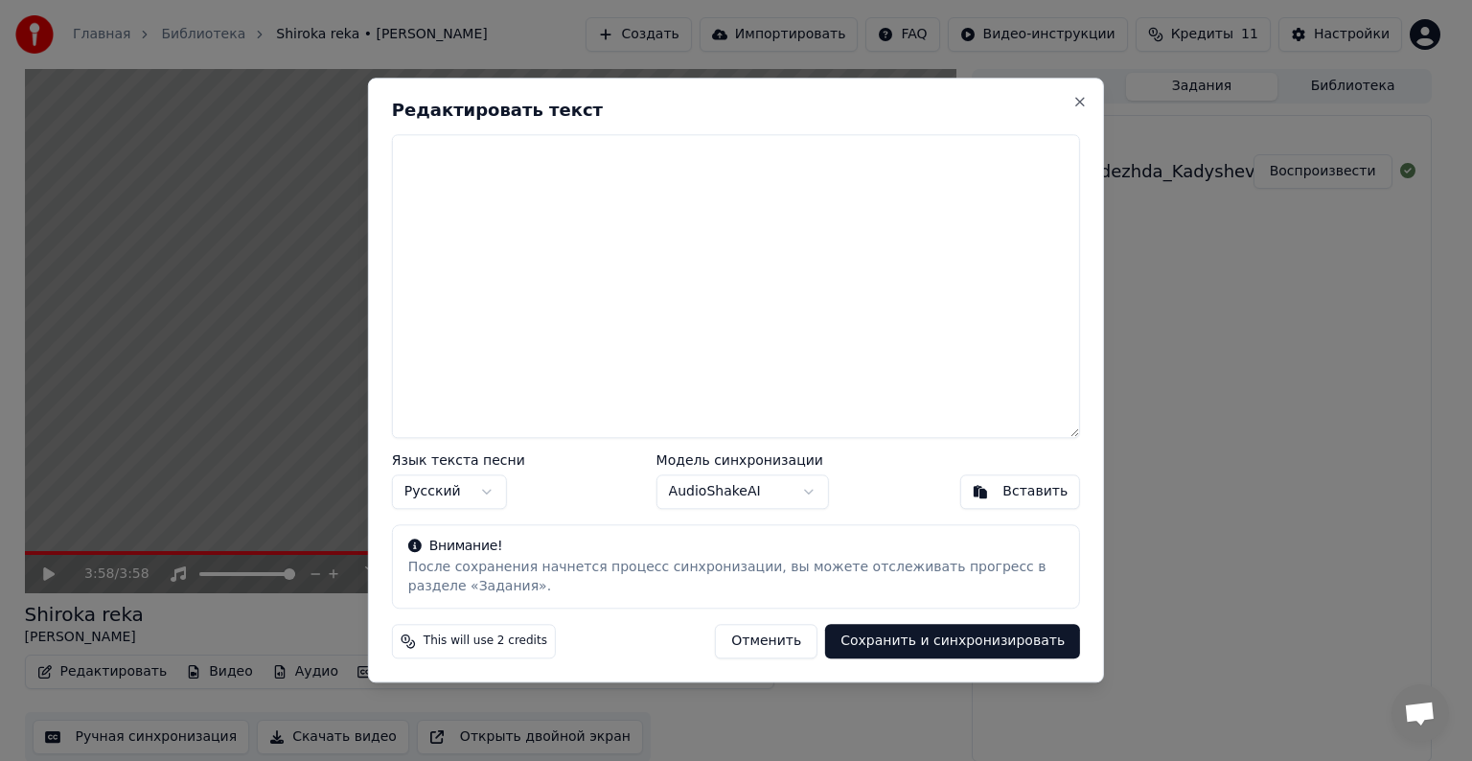
click at [804, 648] on button "Отменить" at bounding box center [766, 642] width 103 height 35
type textarea "**********"
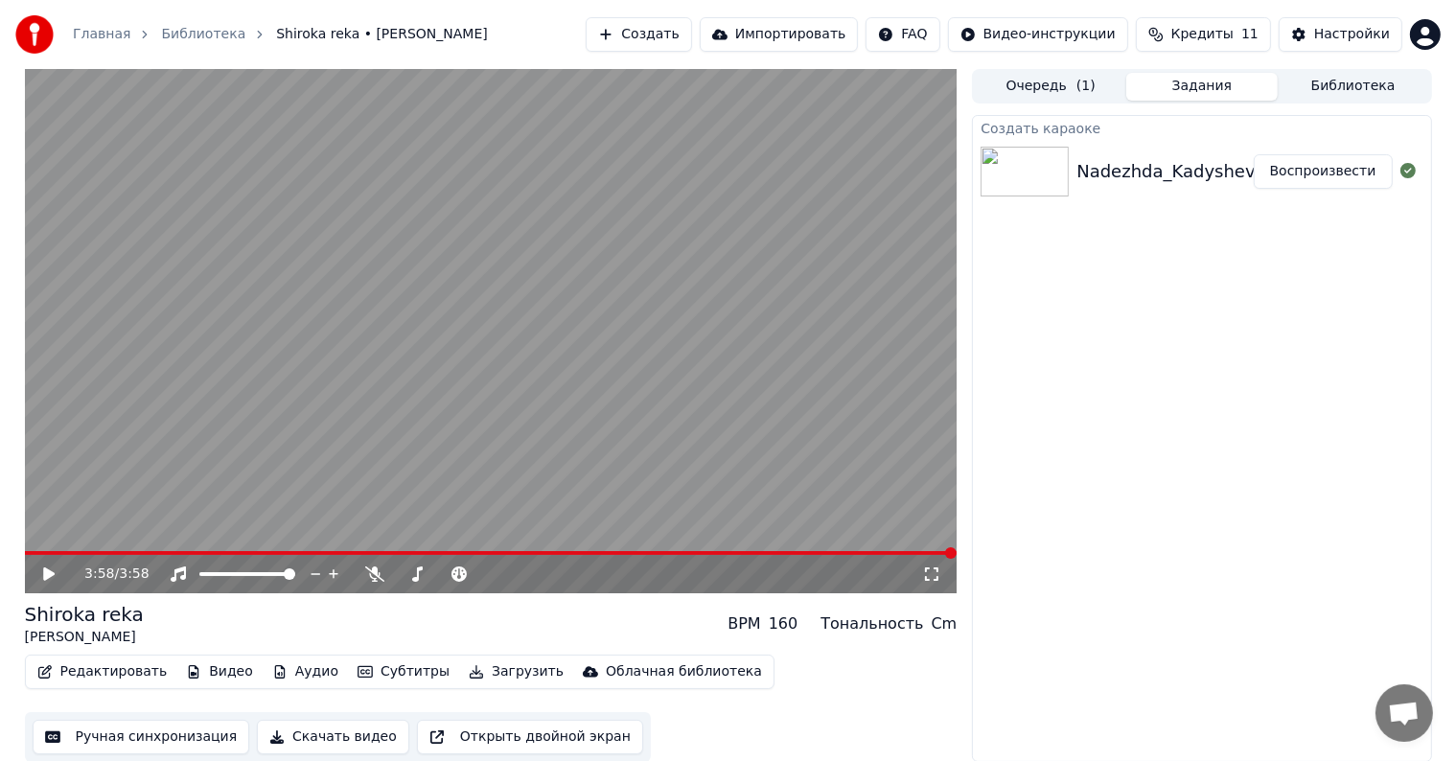
click at [268, 18] on div "Главная Библиотека Shiroka reka • [PERSON_NAME]" at bounding box center [251, 34] width 473 height 38
click at [287, 19] on div "Главная Библиотека Shiroka reka • [PERSON_NAME]" at bounding box center [251, 34] width 473 height 38
click at [286, 34] on span "Shiroka reka • [PERSON_NAME]" at bounding box center [382, 34] width 212 height 19
click at [390, 39] on span "Shiroka reka • [PERSON_NAME]" at bounding box center [382, 34] width 212 height 19
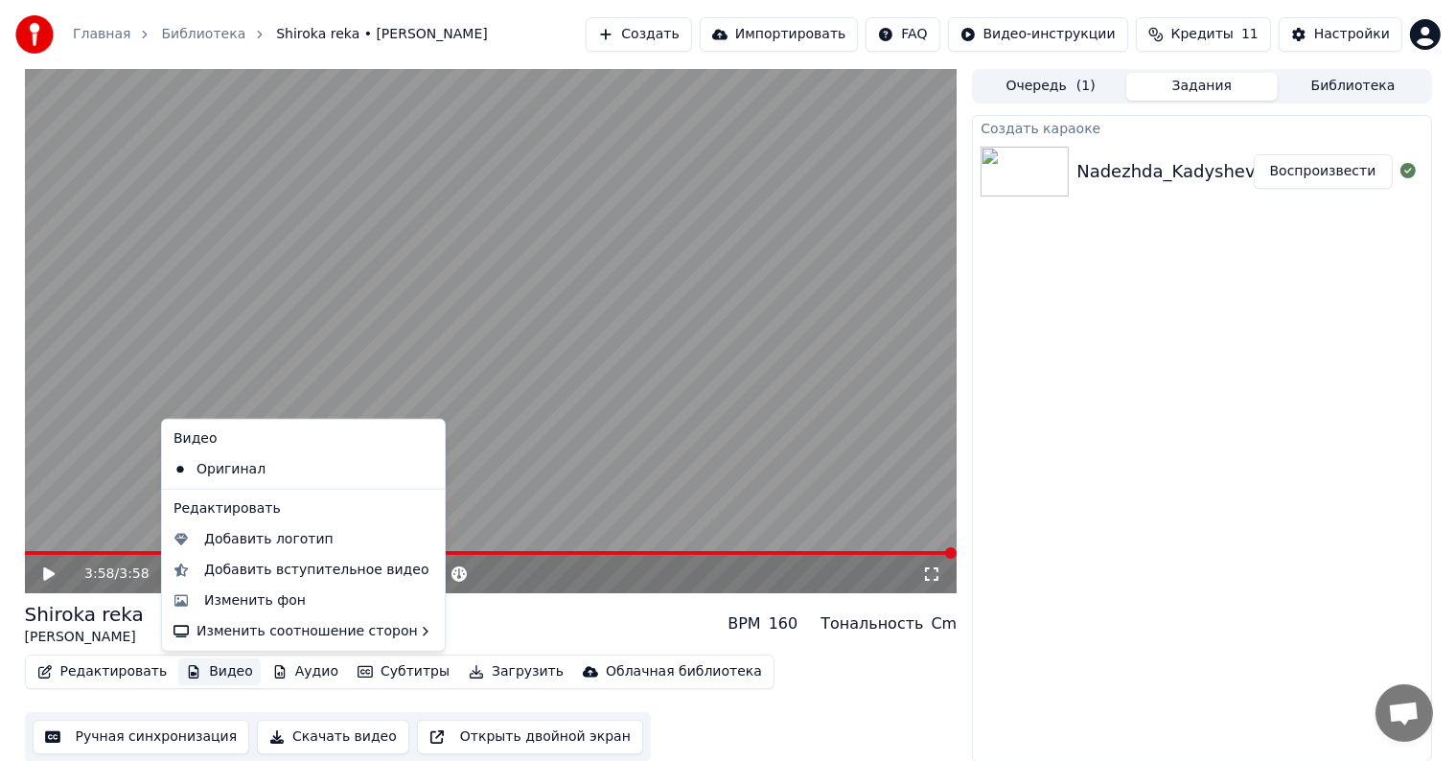
click at [192, 671] on button "Видео" at bounding box center [219, 671] width 82 height 27
click at [207, 604] on div "Изменить фон" at bounding box center [255, 600] width 102 height 19
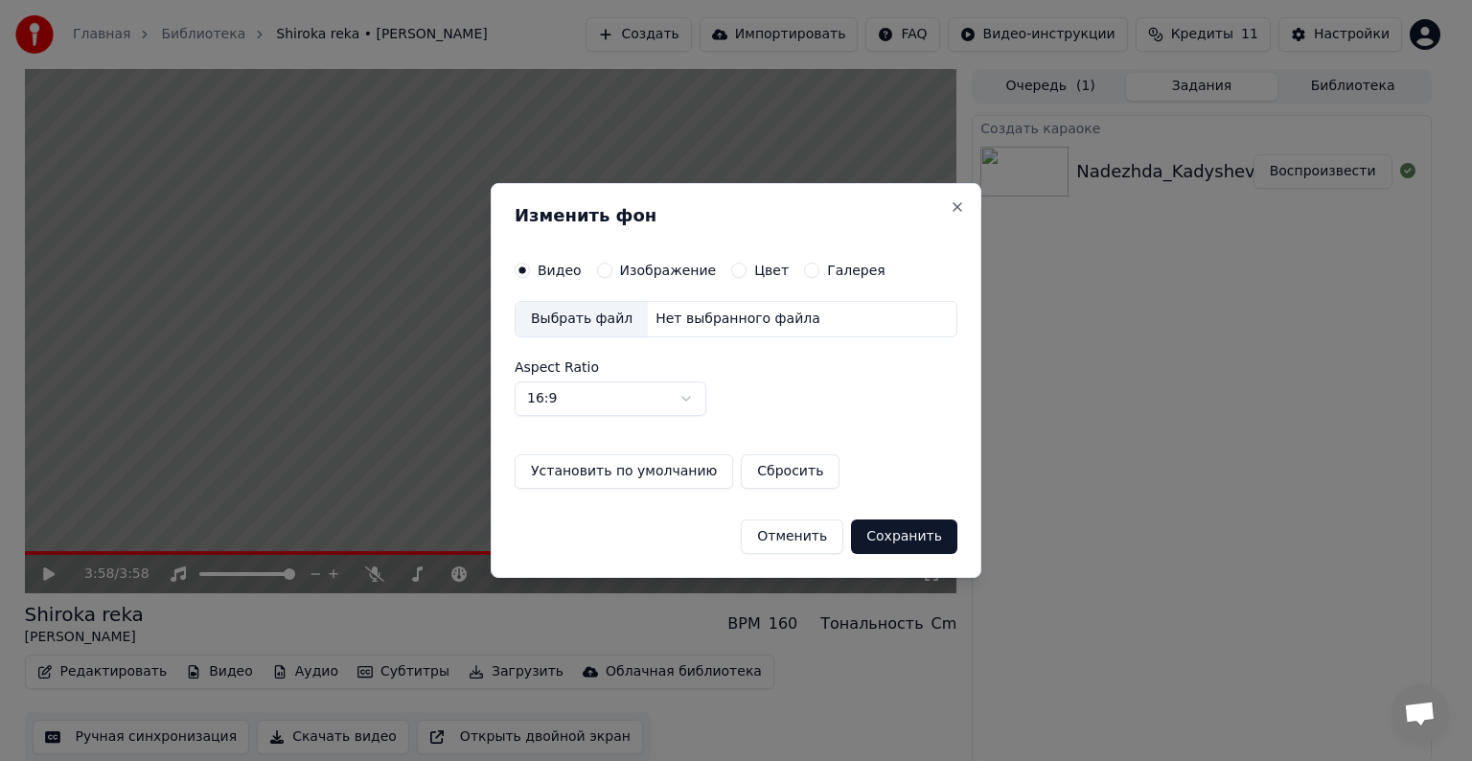
click at [575, 322] on div "Выбрать файл" at bounding box center [582, 319] width 132 height 35
click at [962, 203] on button "Close" at bounding box center [957, 206] width 15 height 15
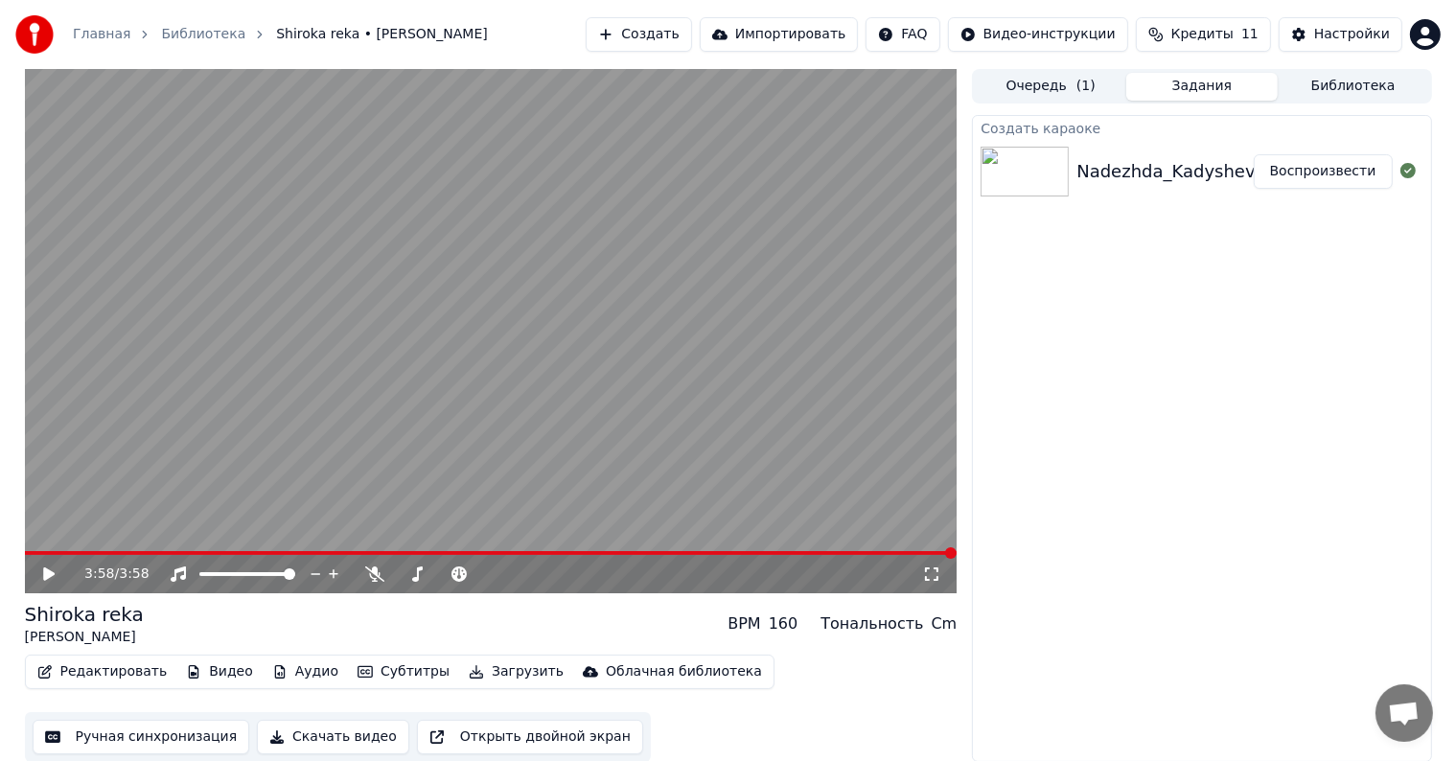
click at [201, 675] on button "Видео" at bounding box center [219, 671] width 82 height 27
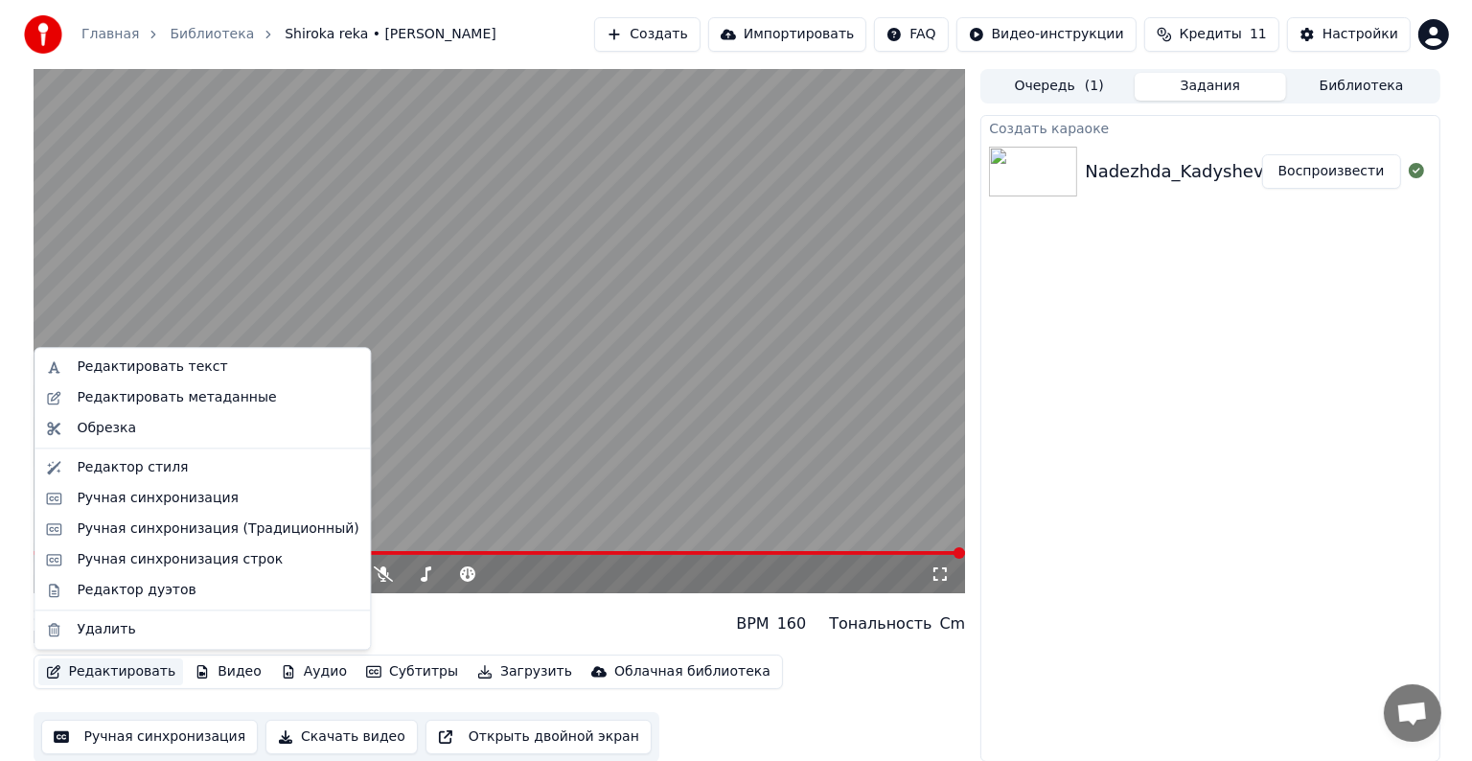
scroll to position [1, 0]
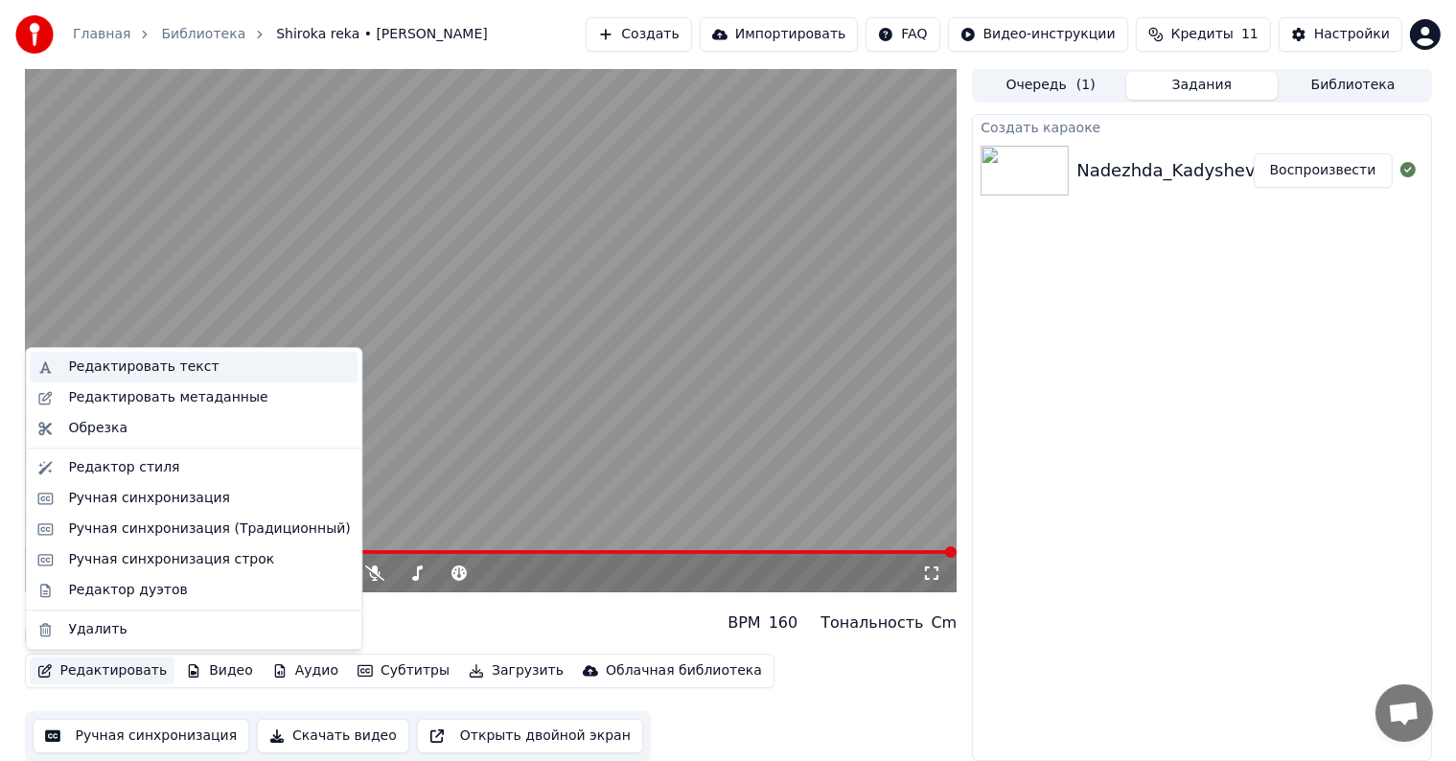
click at [68, 363] on div "Редактировать текст" at bounding box center [143, 367] width 150 height 19
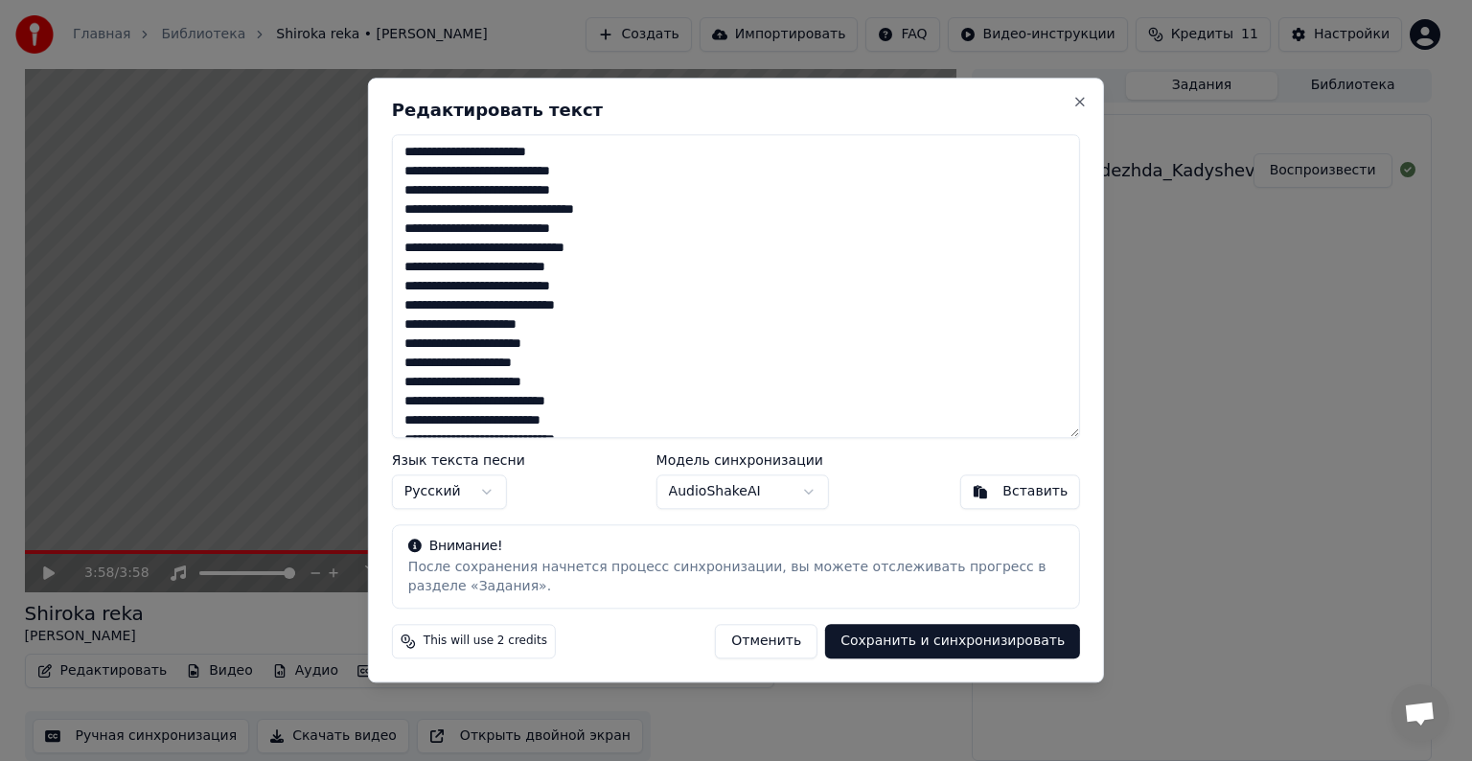
click at [464, 346] on textarea at bounding box center [736, 286] width 688 height 304
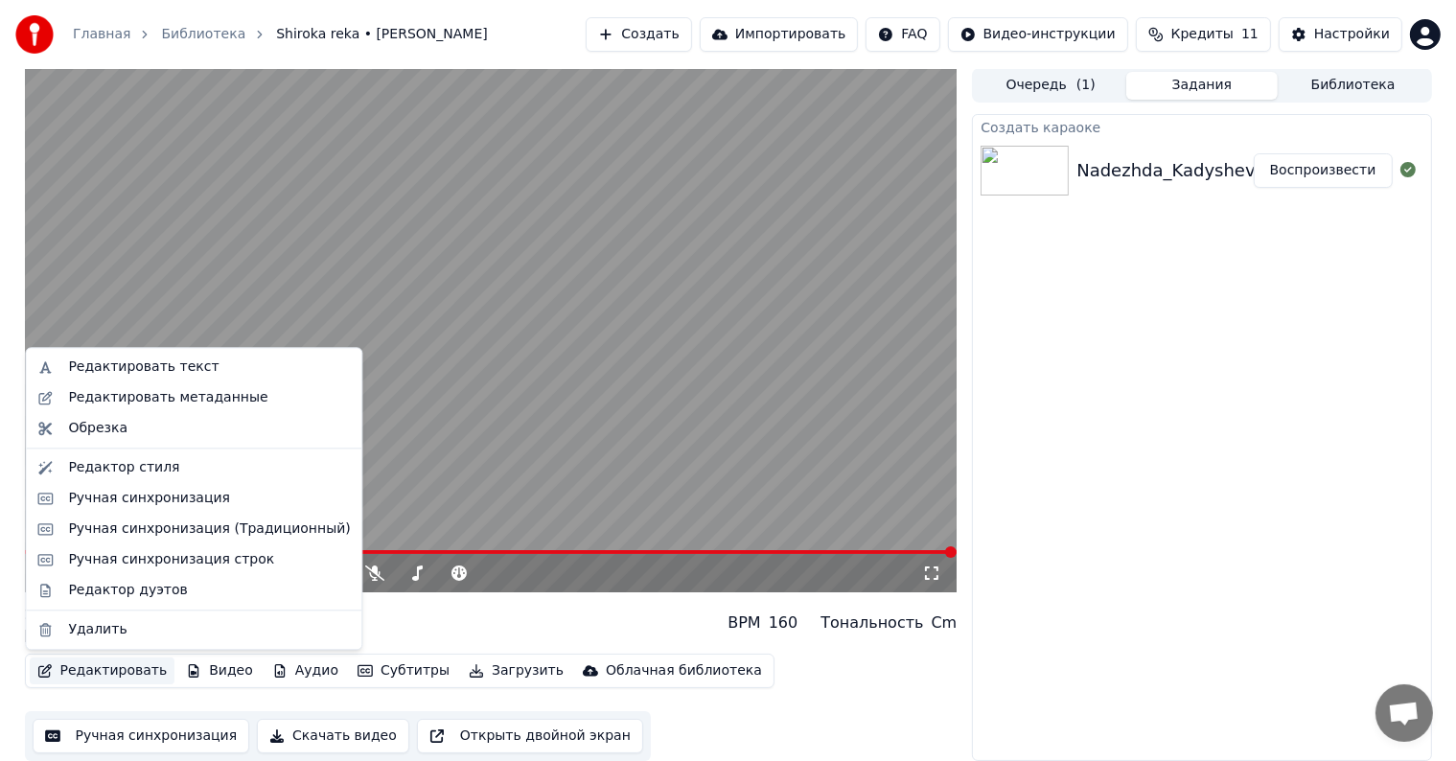
click at [81, 667] on button "Редактировать" at bounding box center [103, 671] width 146 height 27
click at [84, 363] on div "Редактировать текст" at bounding box center [143, 367] width 150 height 19
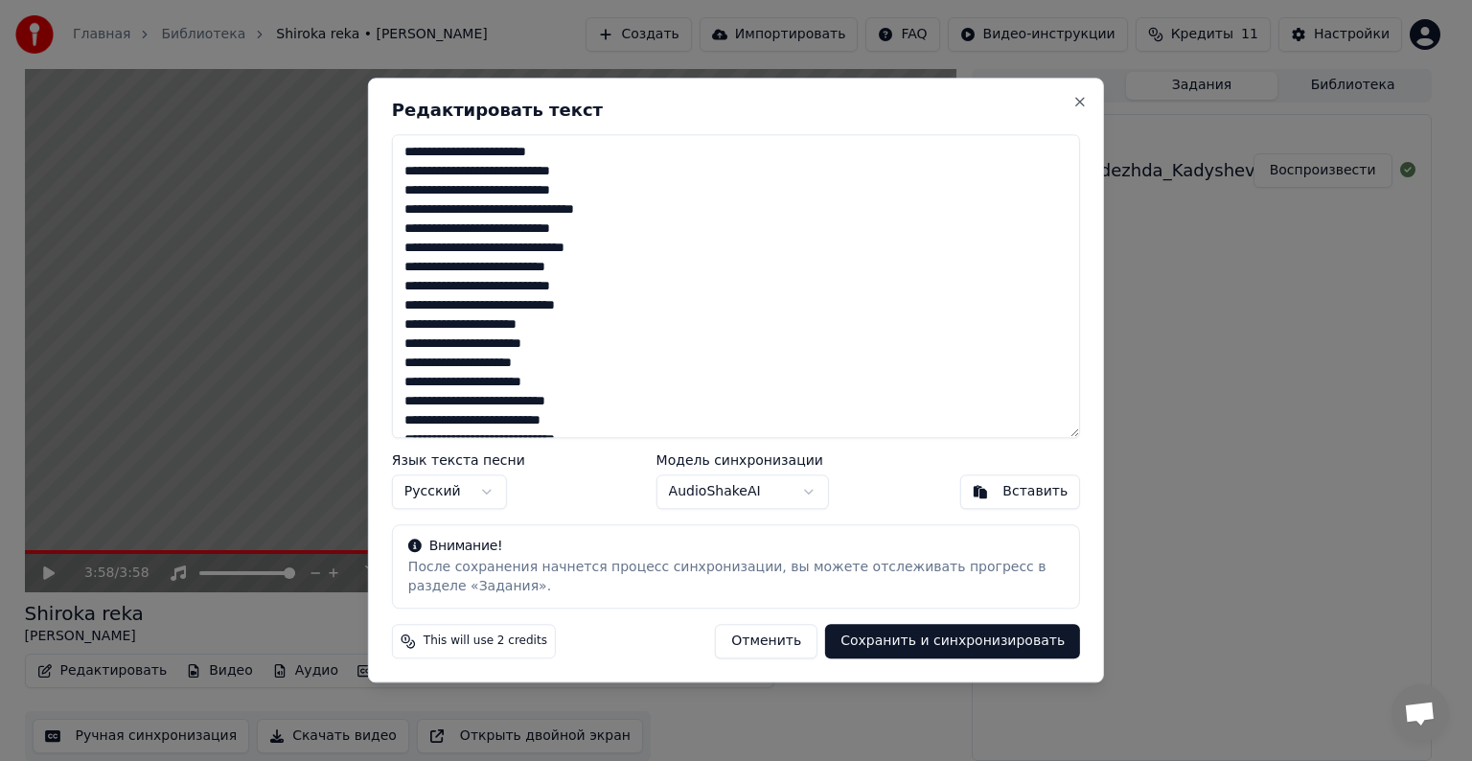
scroll to position [478, 0]
drag, startPoint x: 410, startPoint y: 153, endPoint x: 966, endPoint y: 805, distance: 856.7
click at [966, 760] on html "Главная Библиотека Shiroka reka • [PERSON_NAME] Создать Импортировать FAQ Видео…" at bounding box center [736, 379] width 1472 height 761
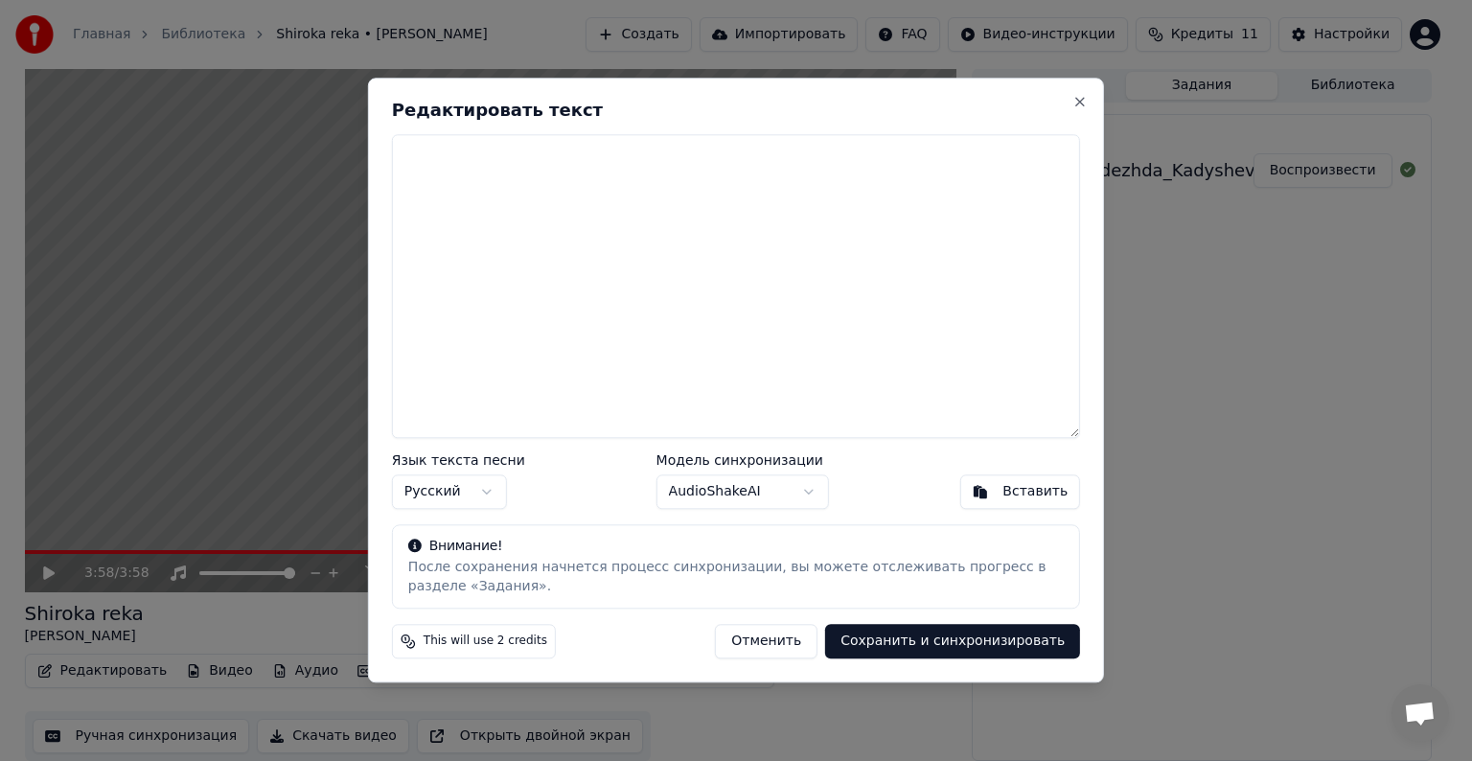
scroll to position [0, 0]
click at [526, 294] on textarea at bounding box center [736, 286] width 688 height 304
click at [483, 185] on textarea at bounding box center [736, 286] width 688 height 304
paste textarea "**********"
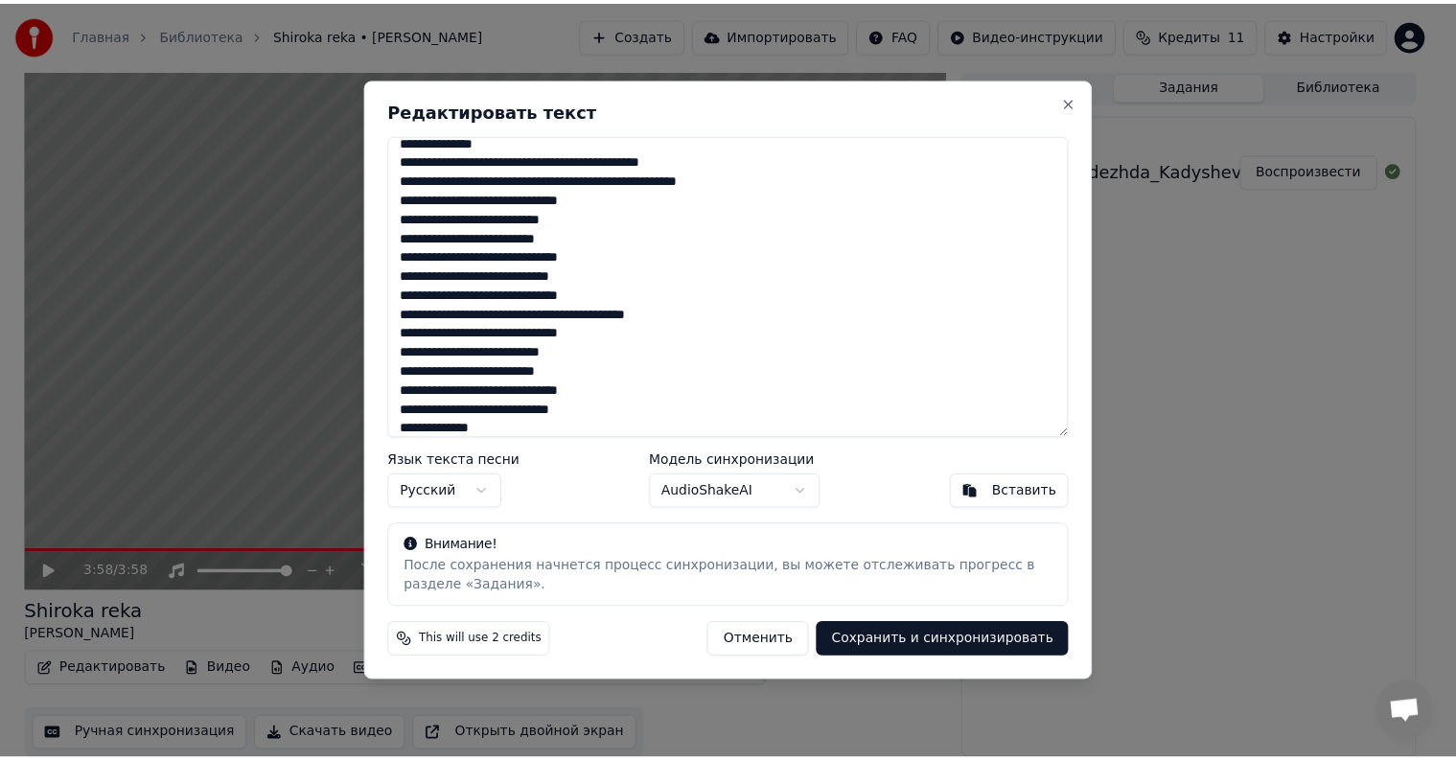
scroll to position [173, 0]
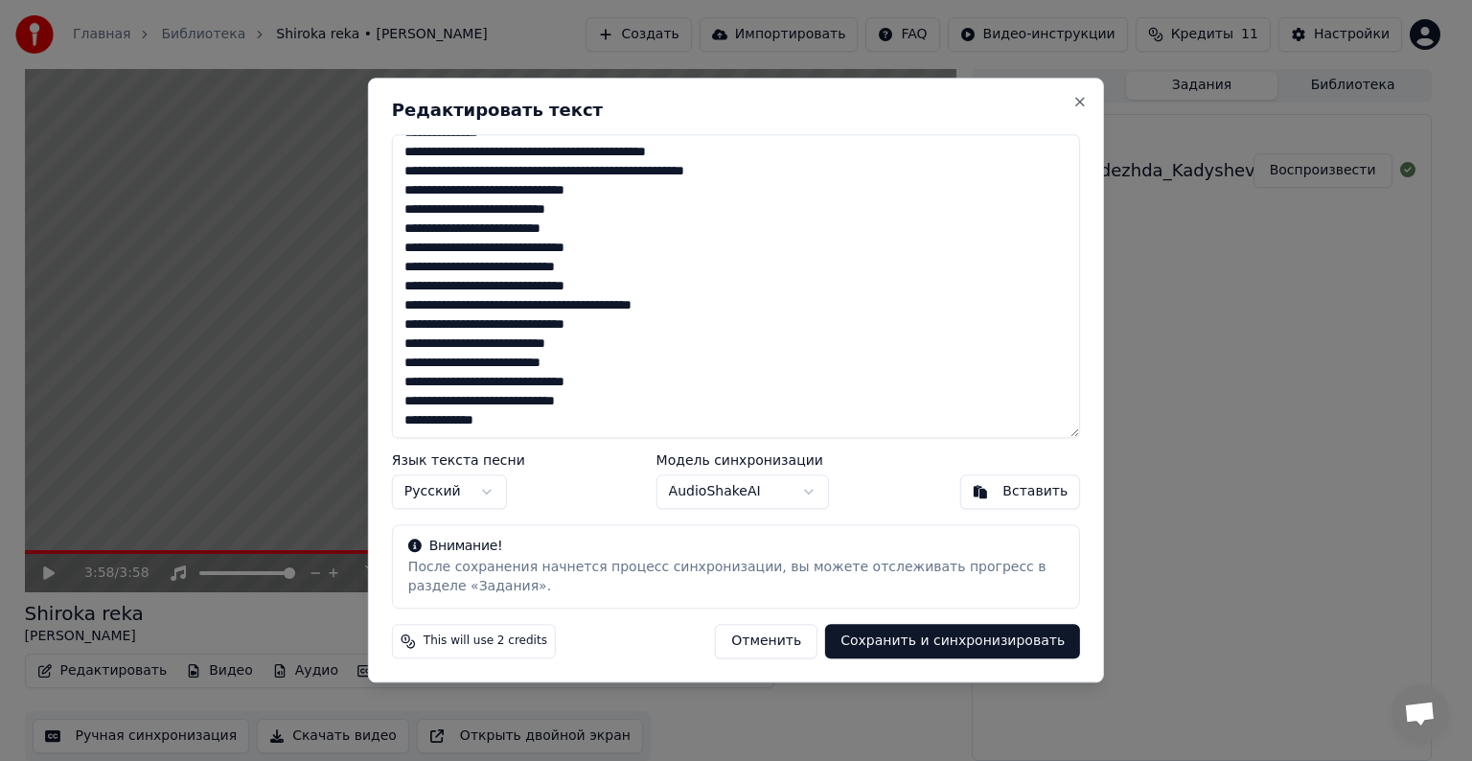
type textarea "**********"
click at [888, 641] on button "Сохранить и синхронизировать" at bounding box center [952, 642] width 255 height 35
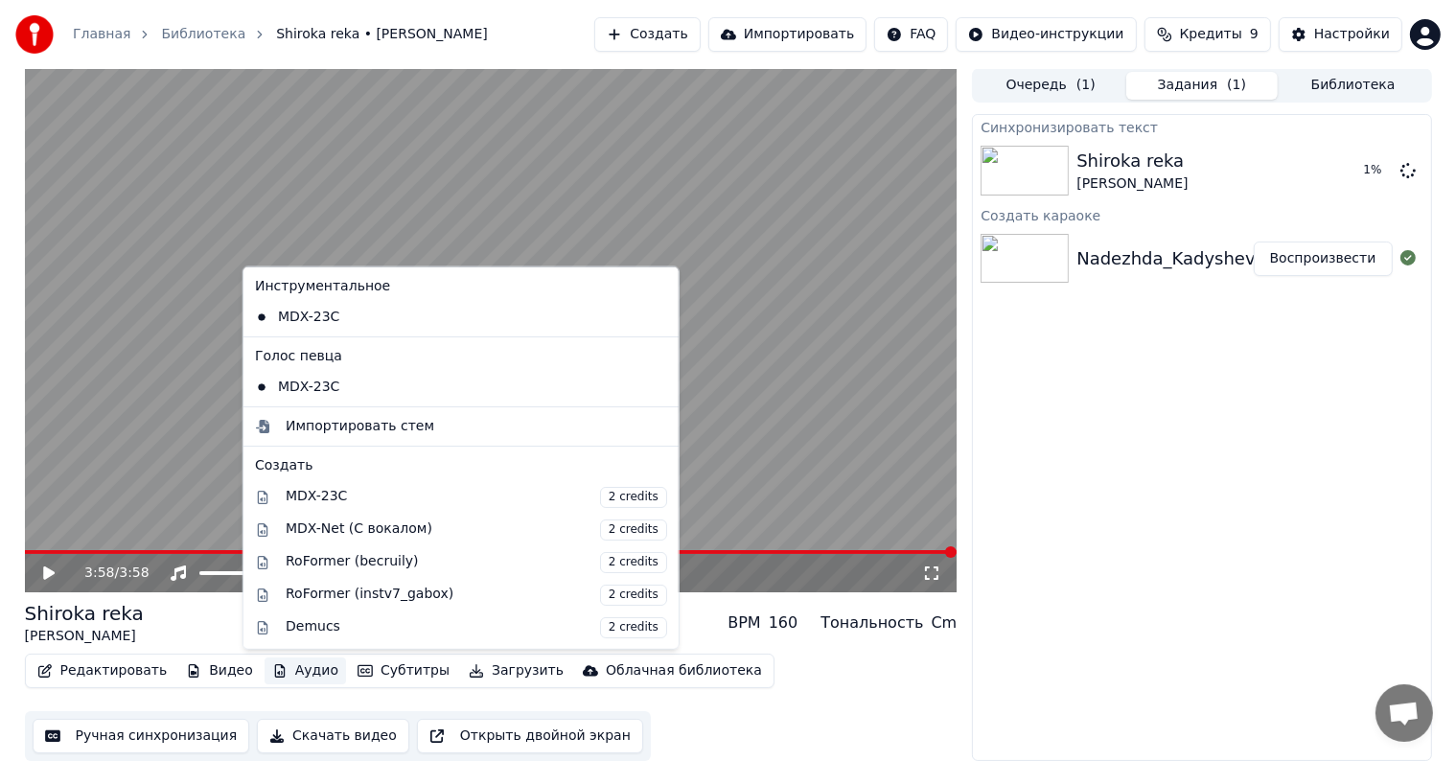
click at [275, 675] on icon "button" at bounding box center [280, 670] width 11 height 13
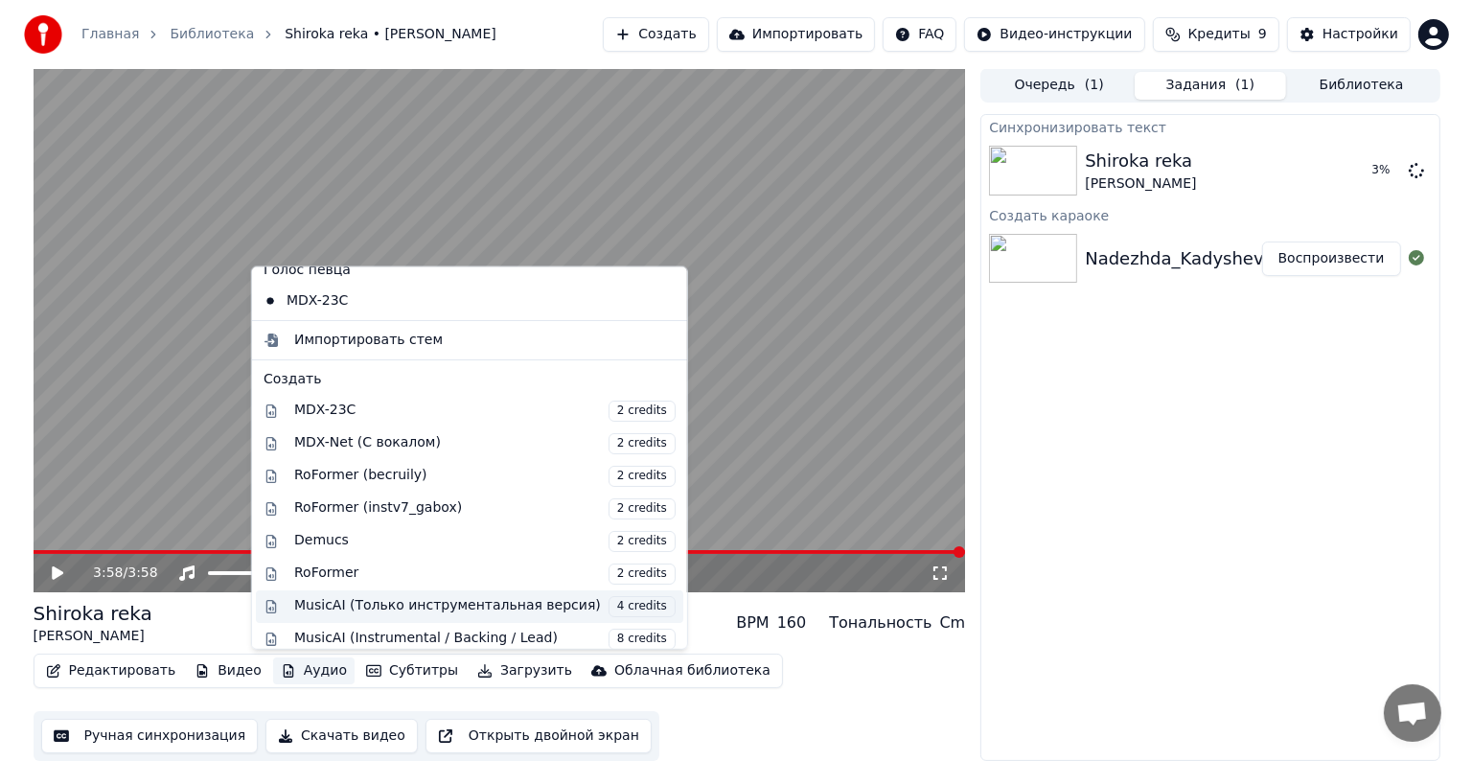
scroll to position [0, 0]
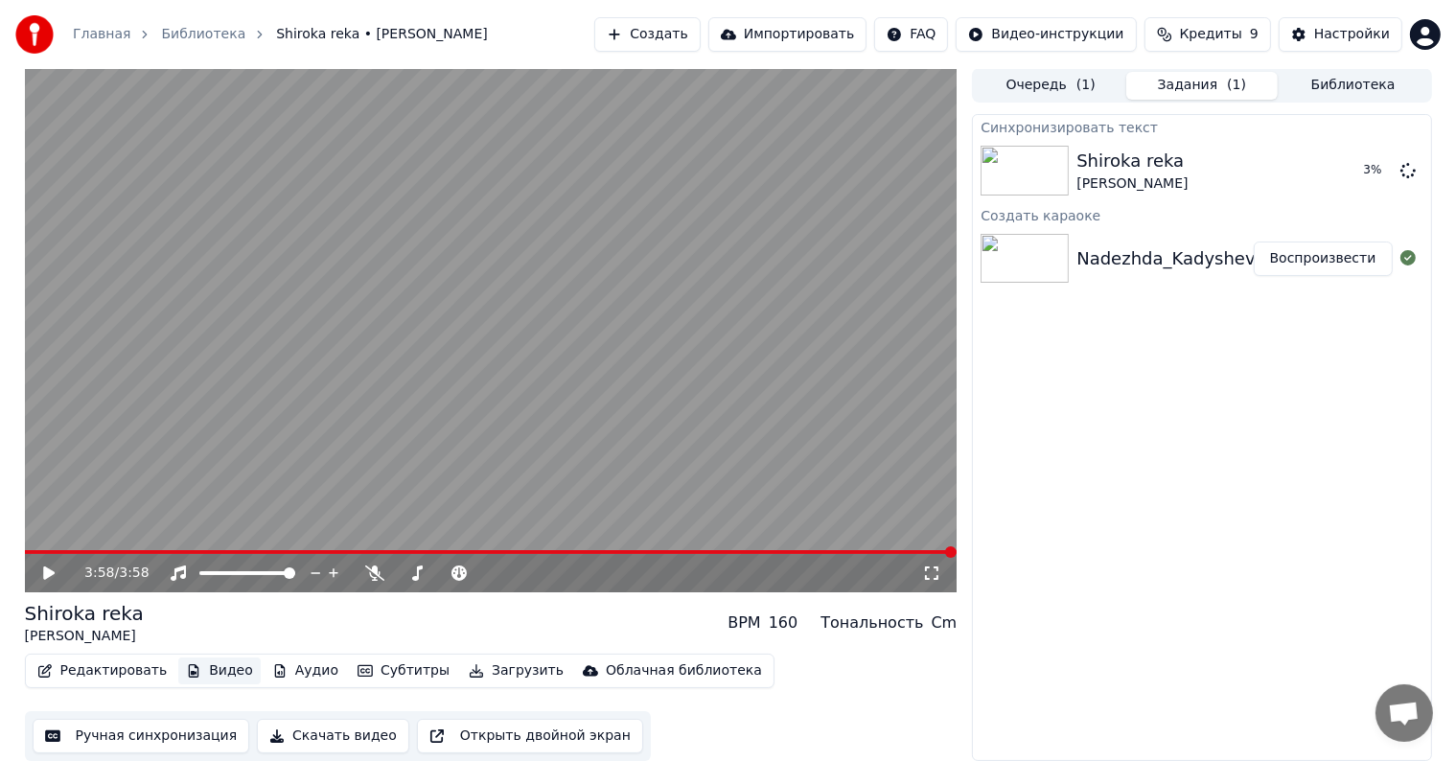
click at [192, 665] on button "Видео" at bounding box center [219, 671] width 82 height 27
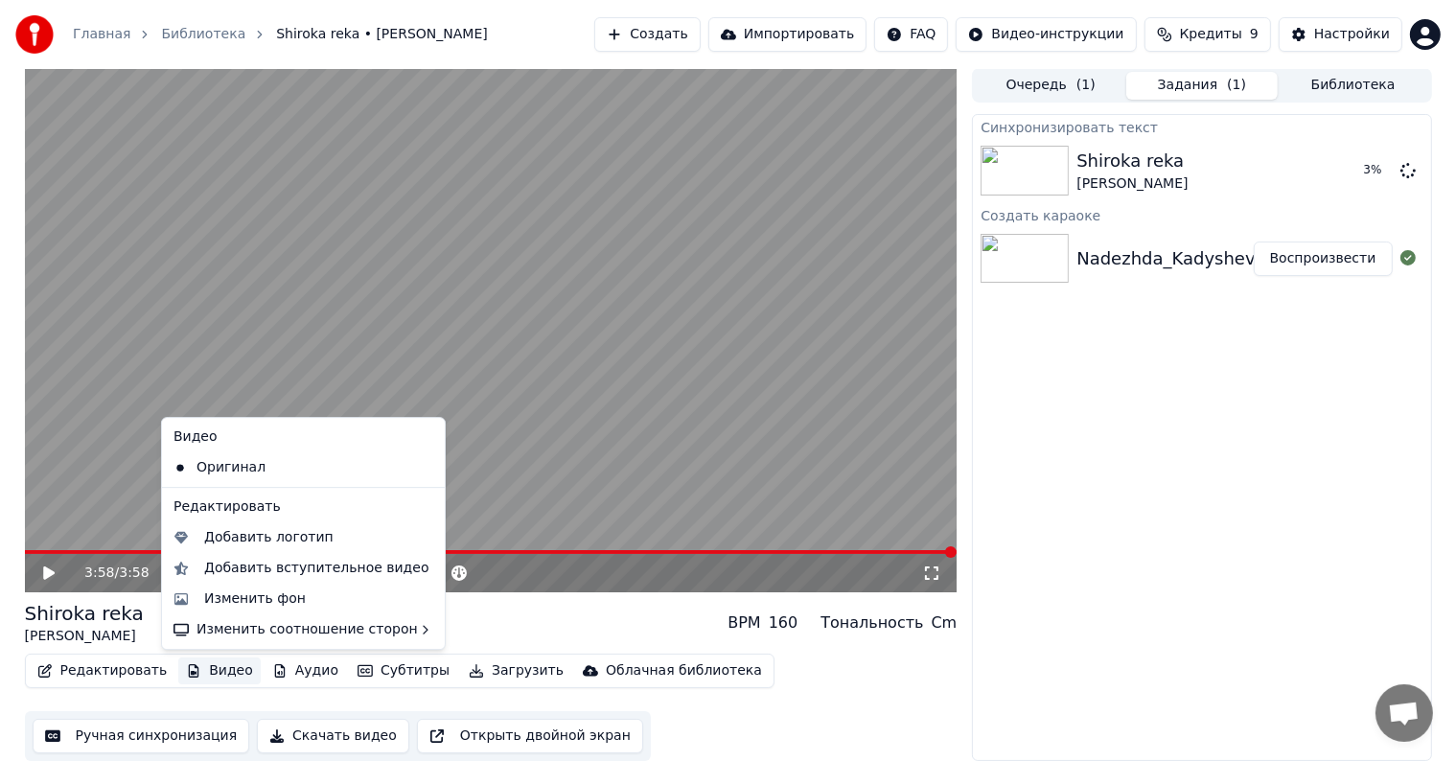
click at [193, 665] on button "Видео" at bounding box center [219, 671] width 82 height 27
click at [518, 365] on video at bounding box center [491, 330] width 933 height 524
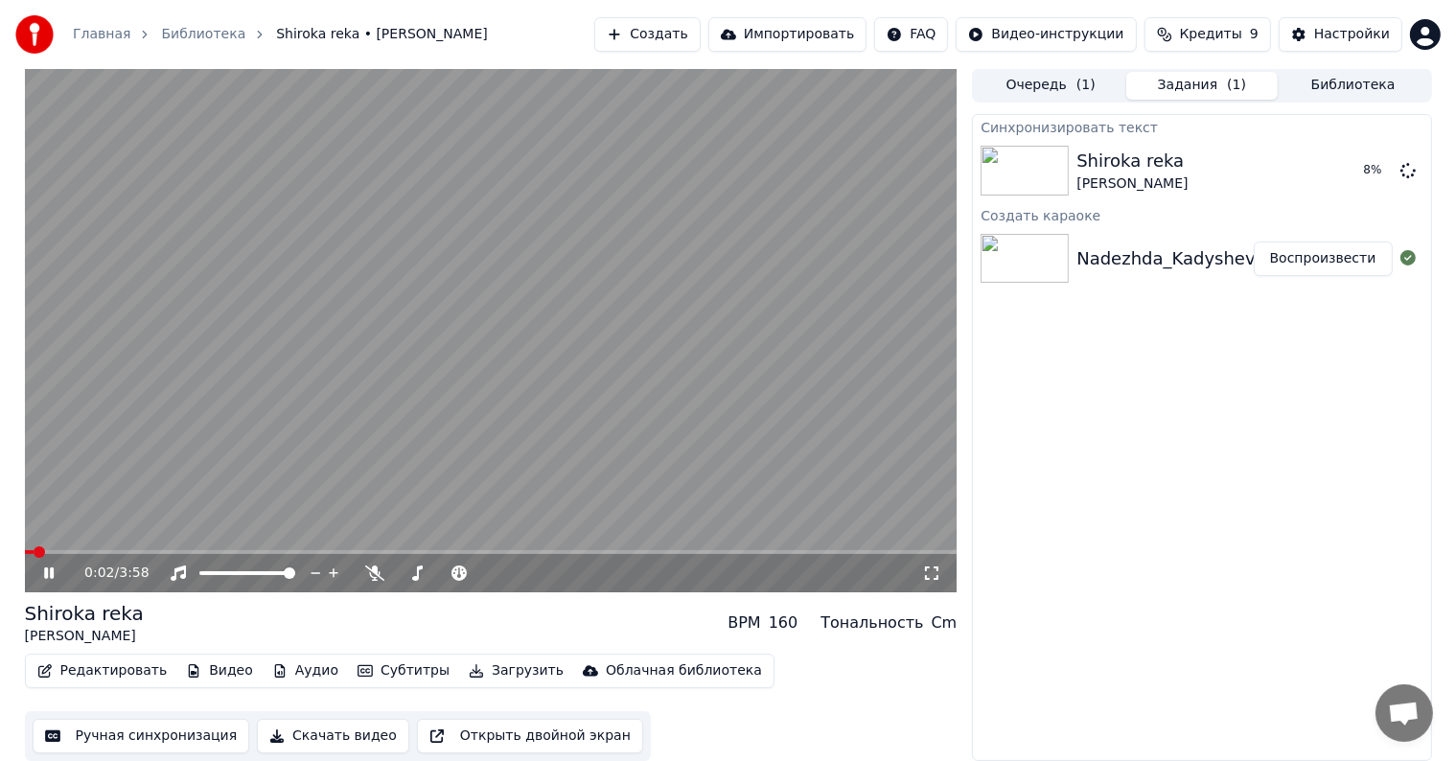
click at [94, 547] on video at bounding box center [491, 330] width 933 height 524
click at [113, 544] on video at bounding box center [491, 330] width 933 height 524
click at [142, 544] on video at bounding box center [491, 330] width 933 height 524
click at [194, 547] on span at bounding box center [188, 552] width 12 height 12
click at [53, 571] on icon at bounding box center [49, 572] width 12 height 13
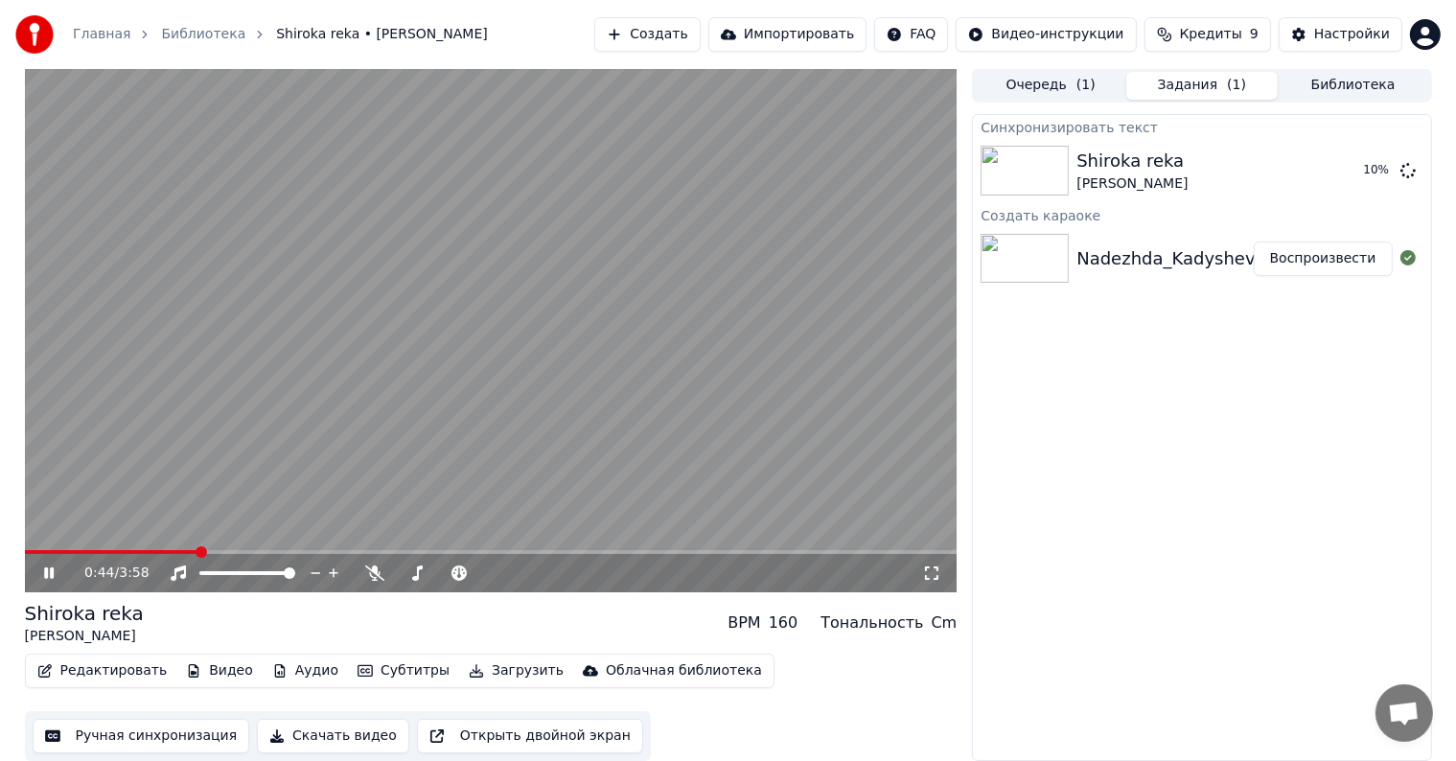
click at [57, 571] on icon at bounding box center [62, 573] width 45 height 15
click at [49, 570] on icon at bounding box center [62, 573] width 45 height 15
click at [866, 621] on div "Тональность" at bounding box center [871, 623] width 103 height 23
click at [700, 30] on button "Создать" at bounding box center [646, 34] width 105 height 35
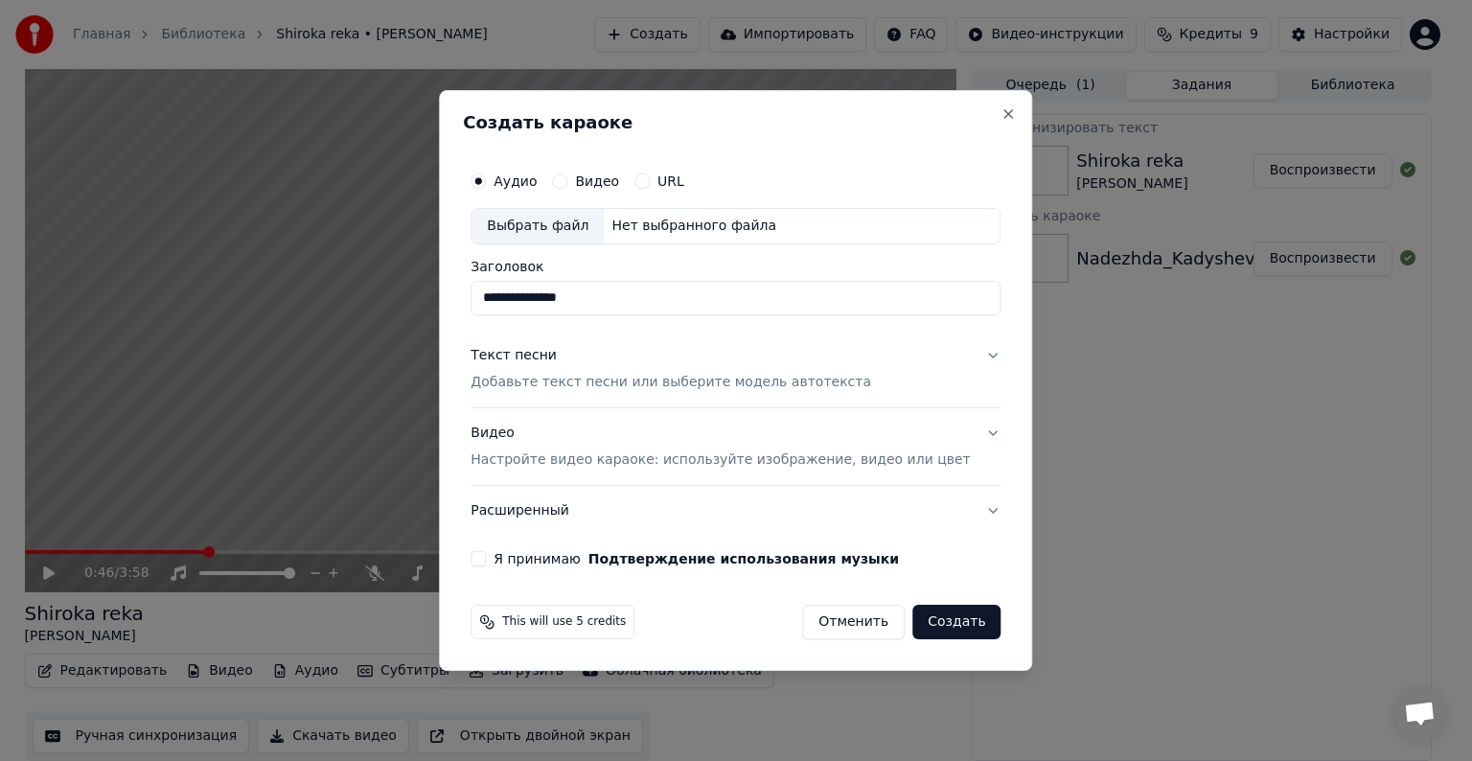
click at [541, 229] on div "Выбрать файл" at bounding box center [538, 226] width 132 height 35
click at [518, 301] on input "**********" at bounding box center [736, 298] width 530 height 35
drag, startPoint x: 503, startPoint y: 299, endPoint x: 920, endPoint y: 303, distance: 417.0
click at [920, 303] on input "**********" at bounding box center [736, 298] width 530 height 35
click at [589, 552] on button "Подтверждение использования музыки" at bounding box center [744, 558] width 311 height 13
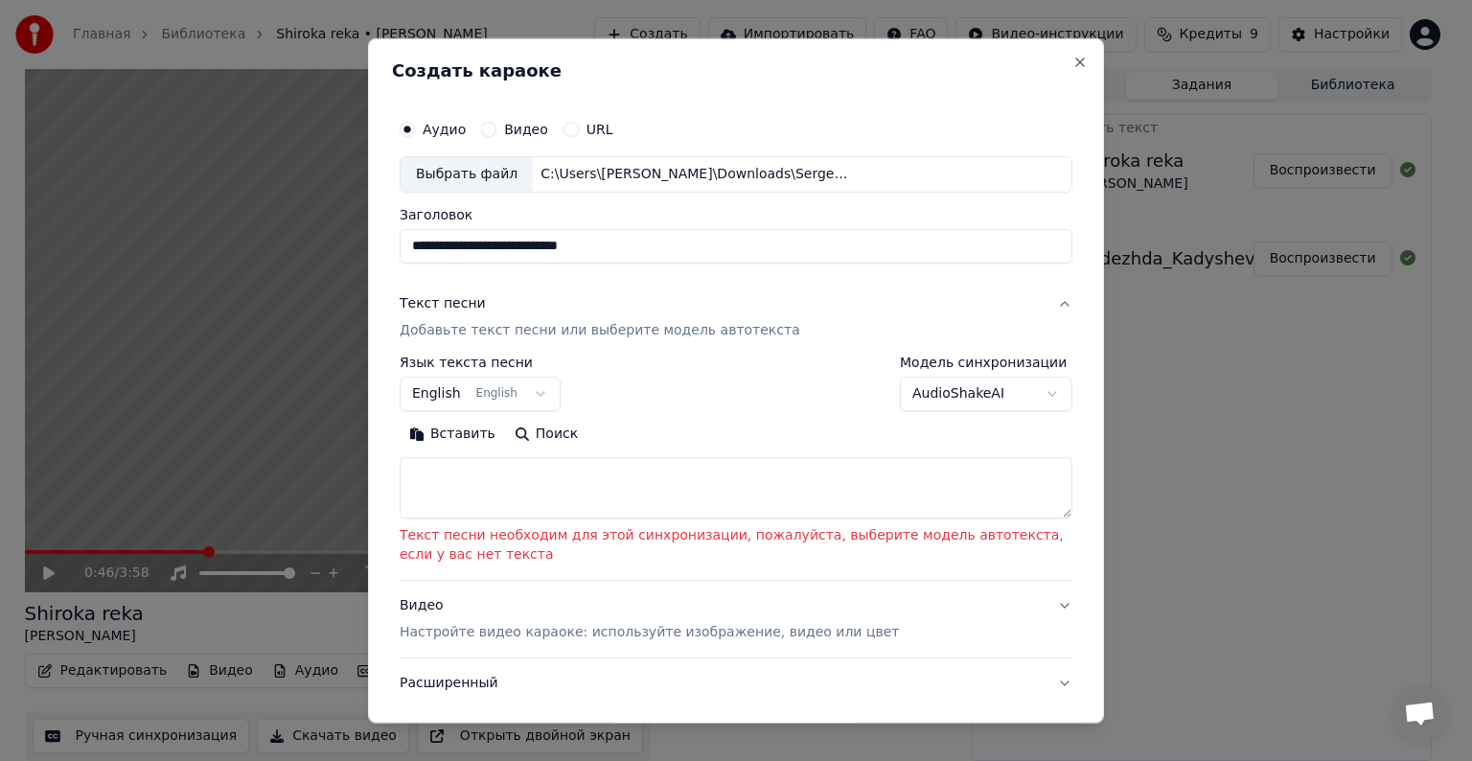
click at [513, 244] on input "**********" at bounding box center [736, 246] width 673 height 35
type input "**********"
click button "Вставить" at bounding box center [452, 434] width 105 height 31
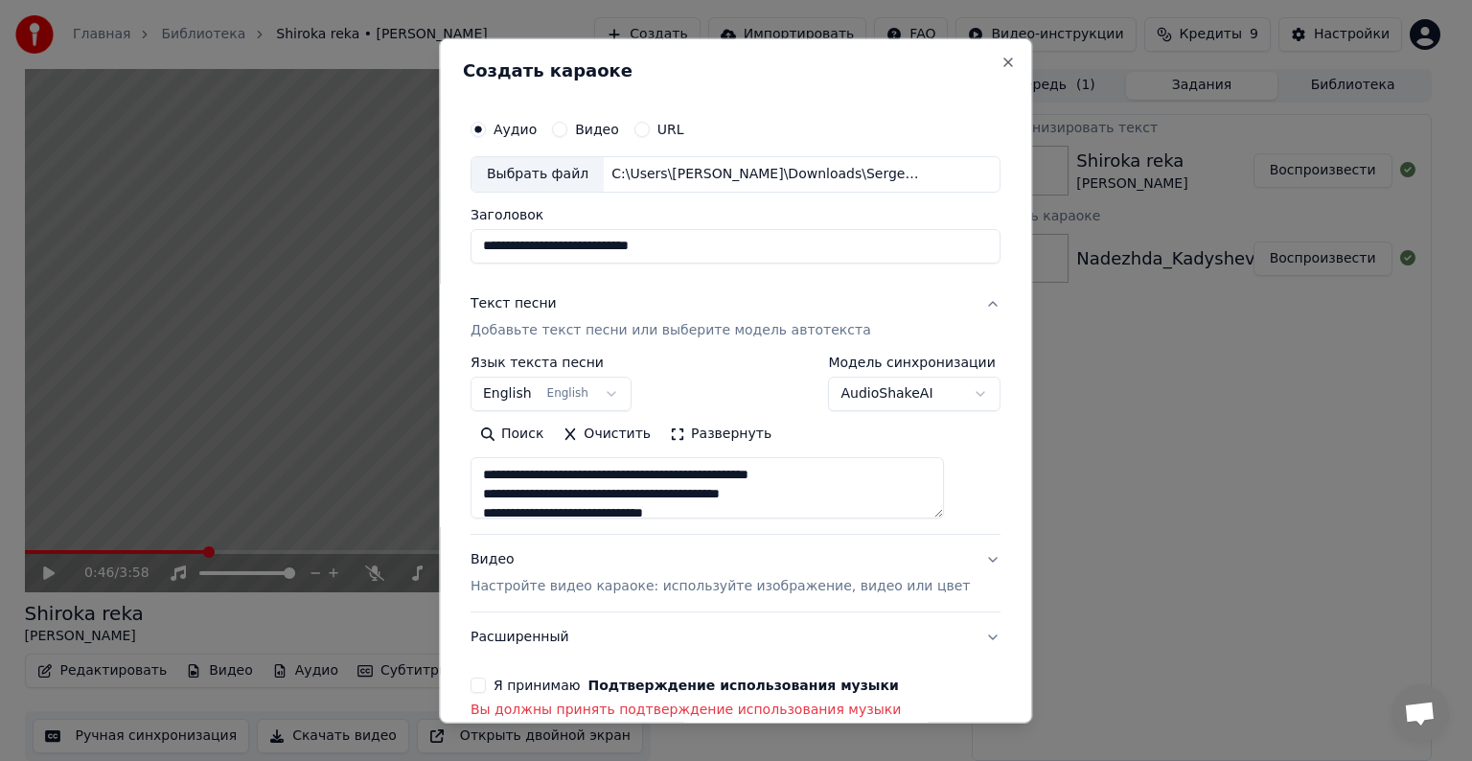
type textarea "**********"
type input "**********"
type textarea "**********"
type input "**********"
click at [518, 396] on body "**********" at bounding box center [728, 379] width 1456 height 761
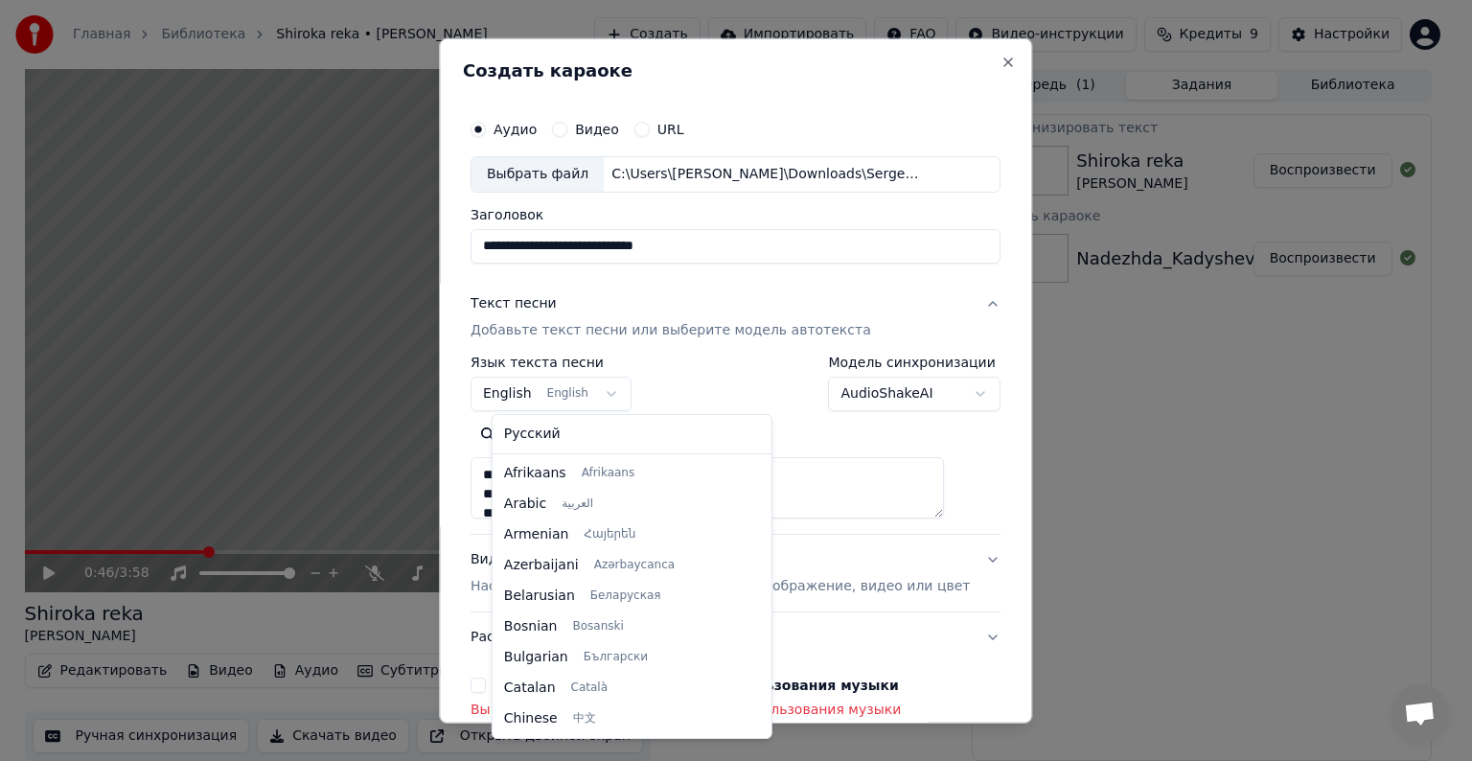
scroll to position [153, 0]
select select "**"
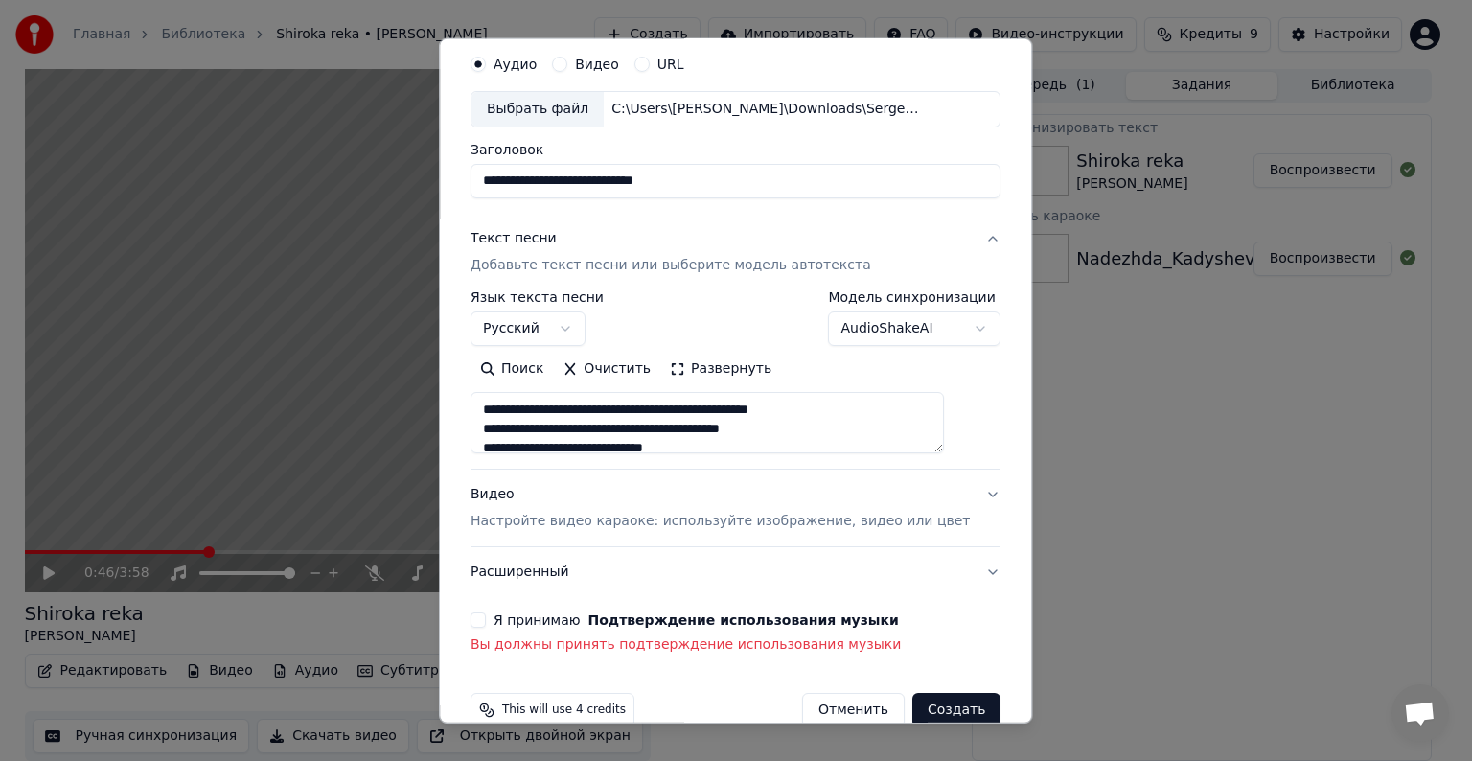
scroll to position [96, 0]
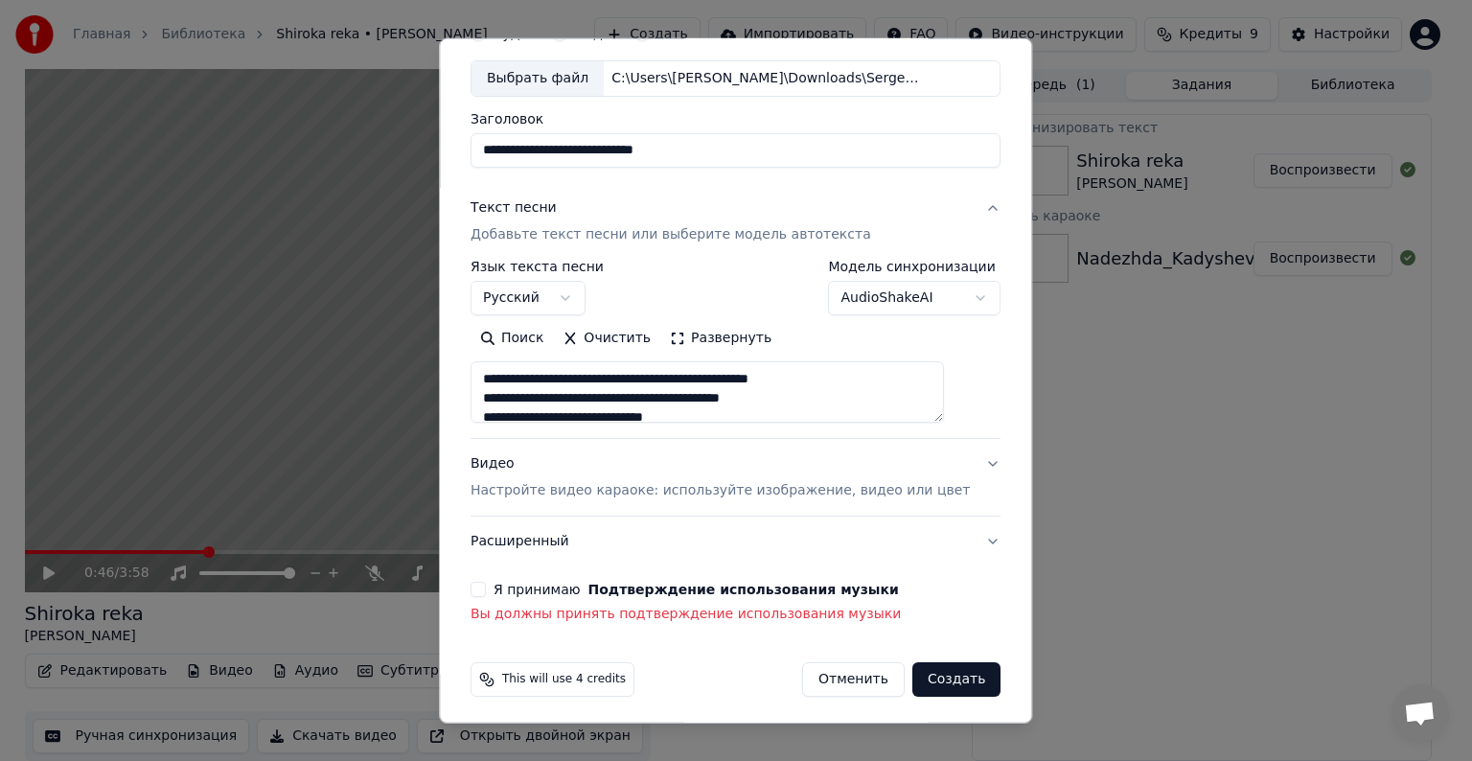
click at [499, 579] on div "**********" at bounding box center [735, 319] width 545 height 625
click at [486, 586] on button "Я принимаю Подтверждение использования музыки" at bounding box center [478, 589] width 15 height 15
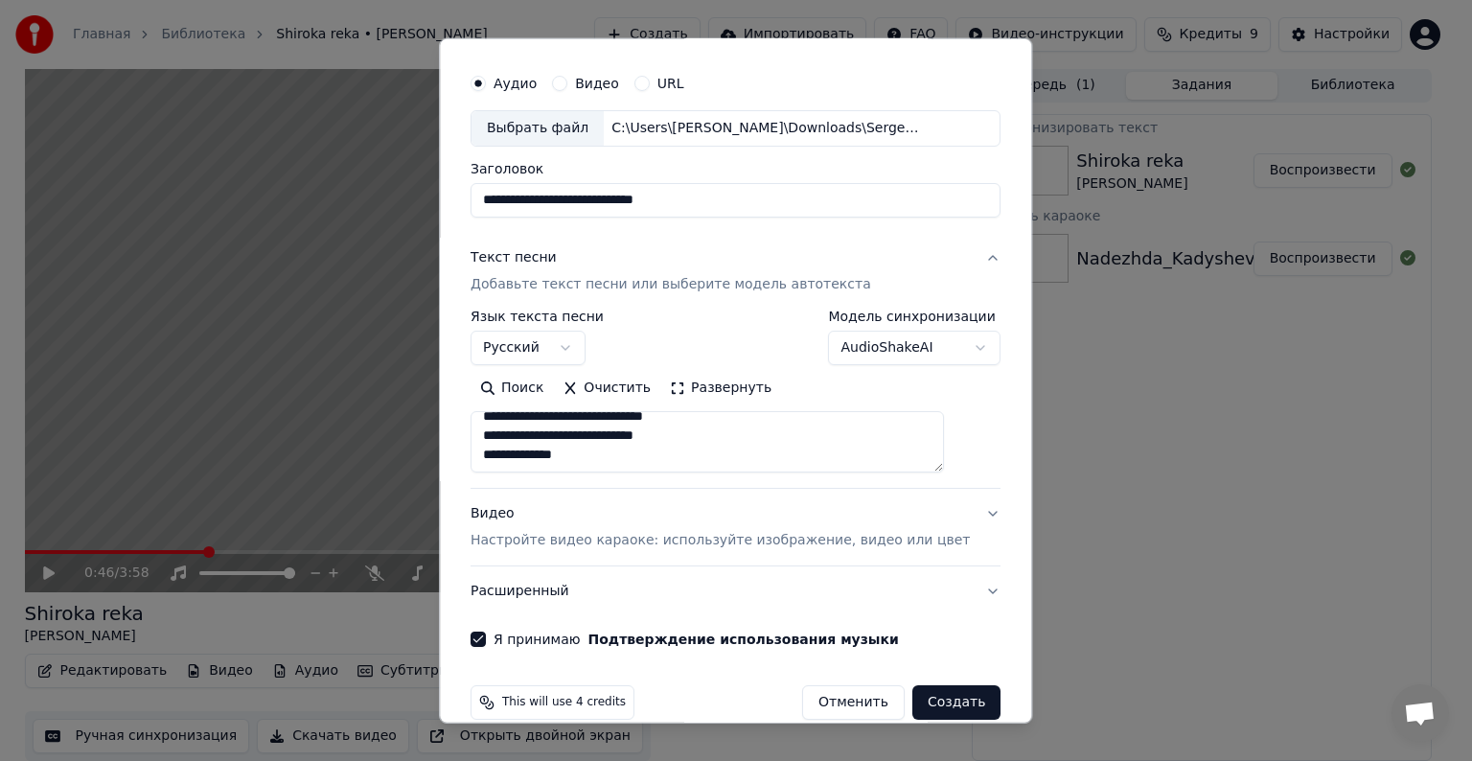
scroll to position [73, 0]
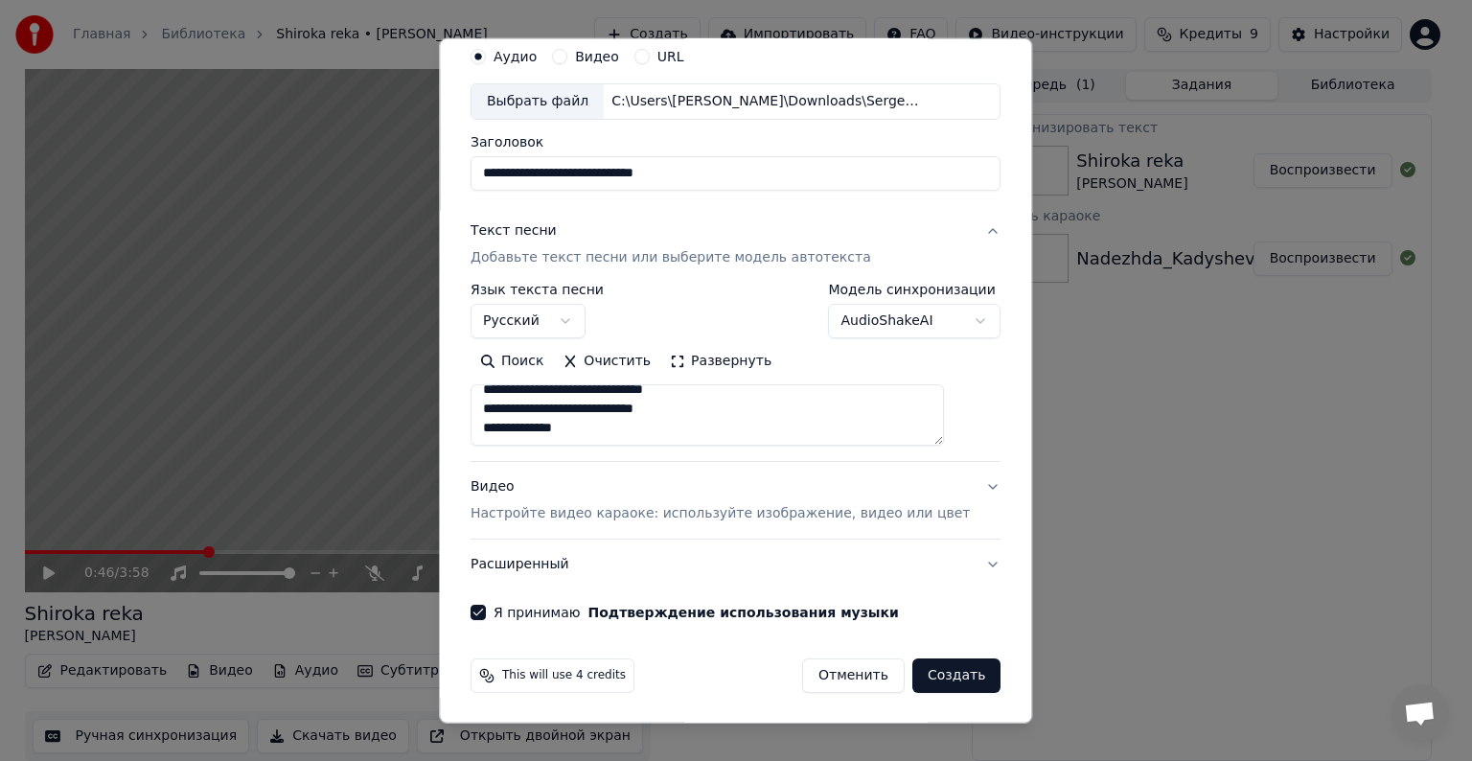
click at [569, 508] on p "Настройте видео караоке: используйте изображение, видео или цвет" at bounding box center [720, 513] width 499 height 19
type textarea "**********"
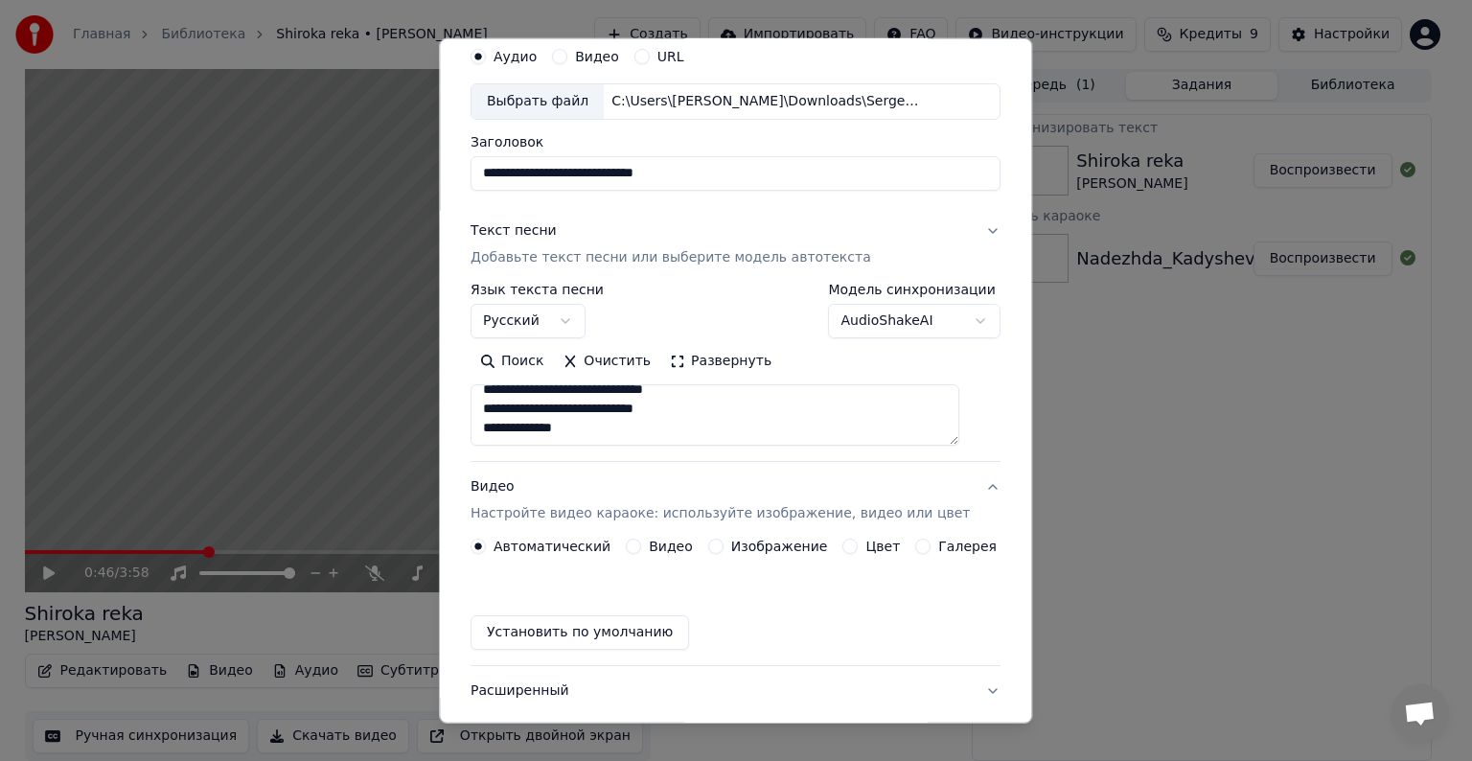
scroll to position [21, 0]
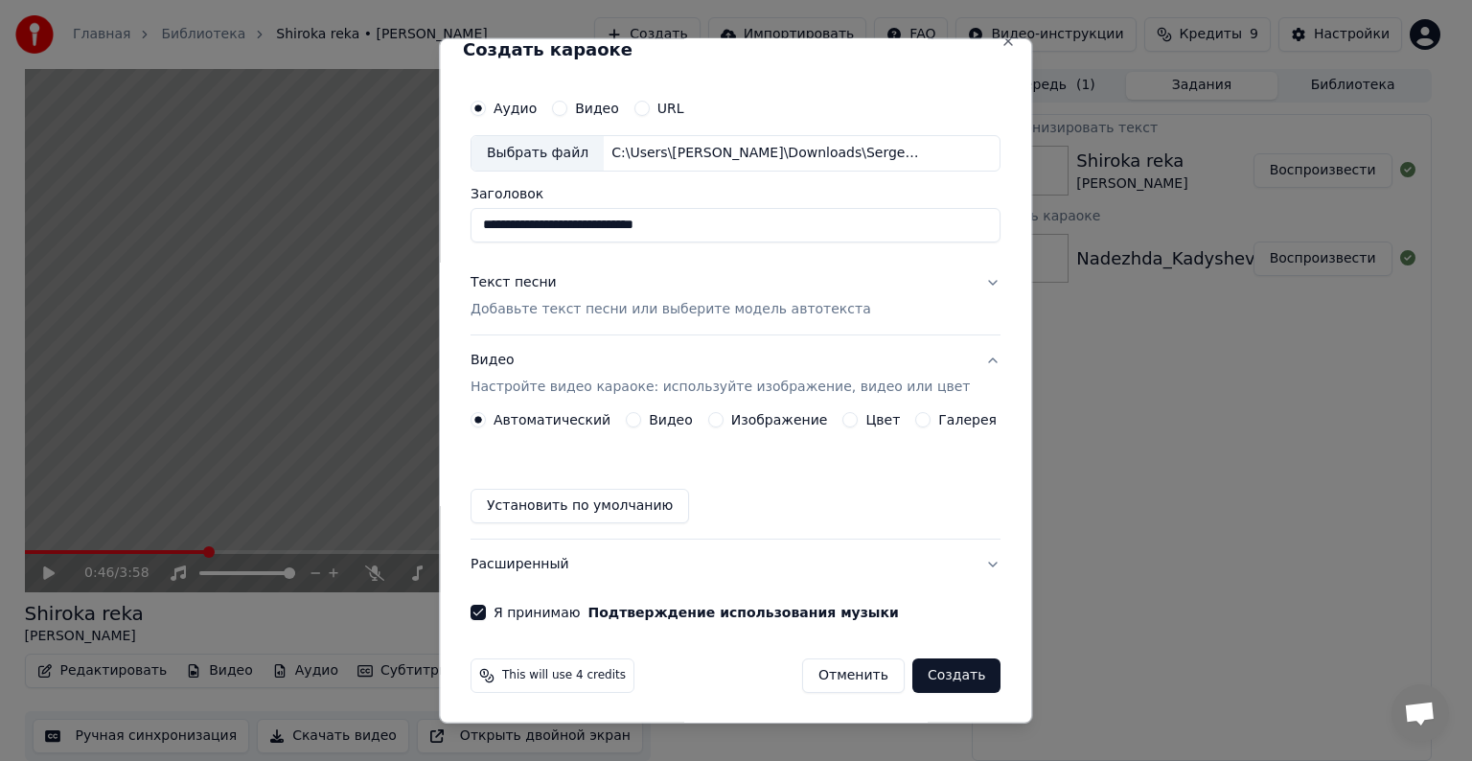
click at [745, 419] on label "Изображение" at bounding box center [779, 419] width 97 height 13
click at [724, 419] on button "Изображение" at bounding box center [715, 419] width 15 height 15
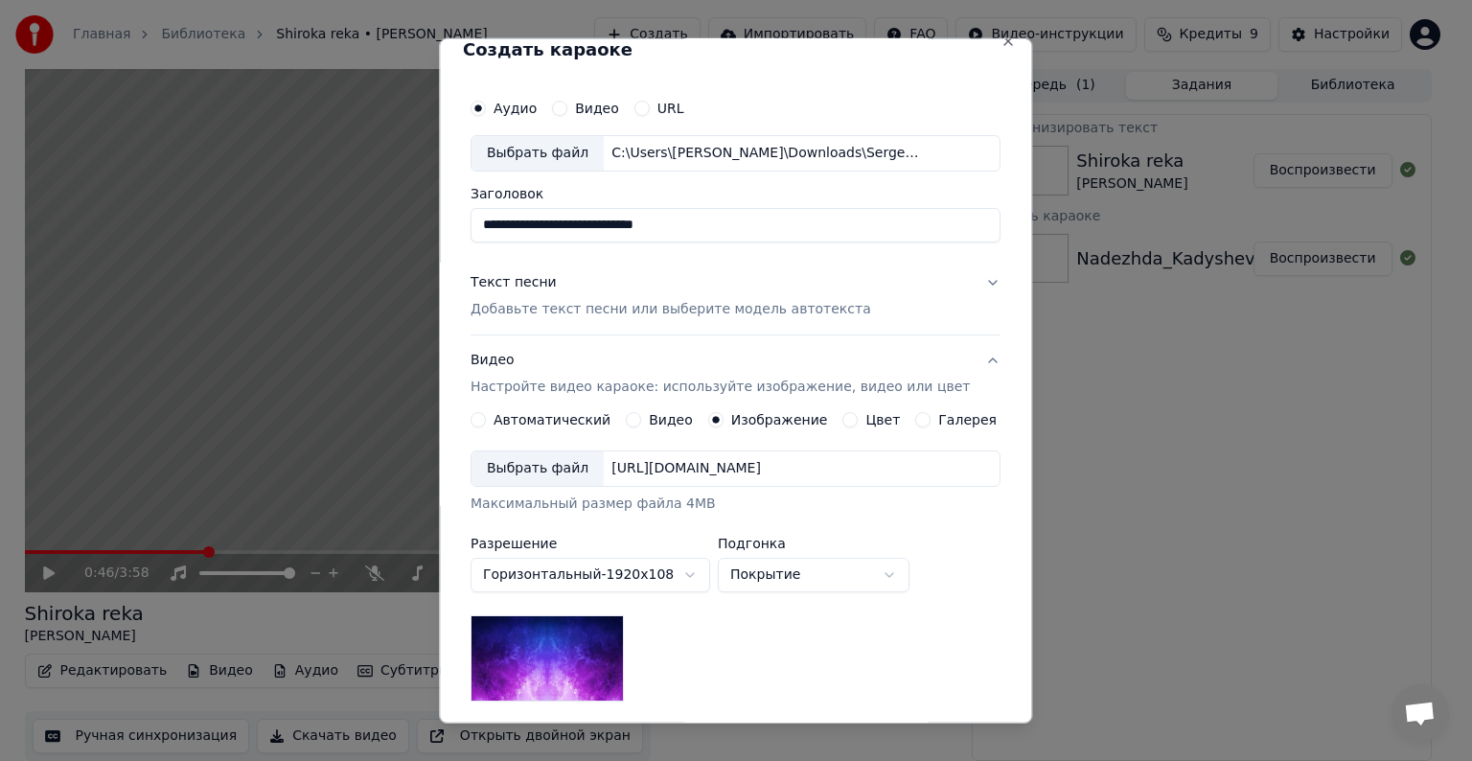
click at [745, 419] on label "Изображение" at bounding box center [779, 419] width 97 height 13
click at [724, 419] on button "Изображение" at bounding box center [715, 419] width 15 height 15
click at [545, 468] on div "Выбрать файл" at bounding box center [538, 468] width 132 height 35
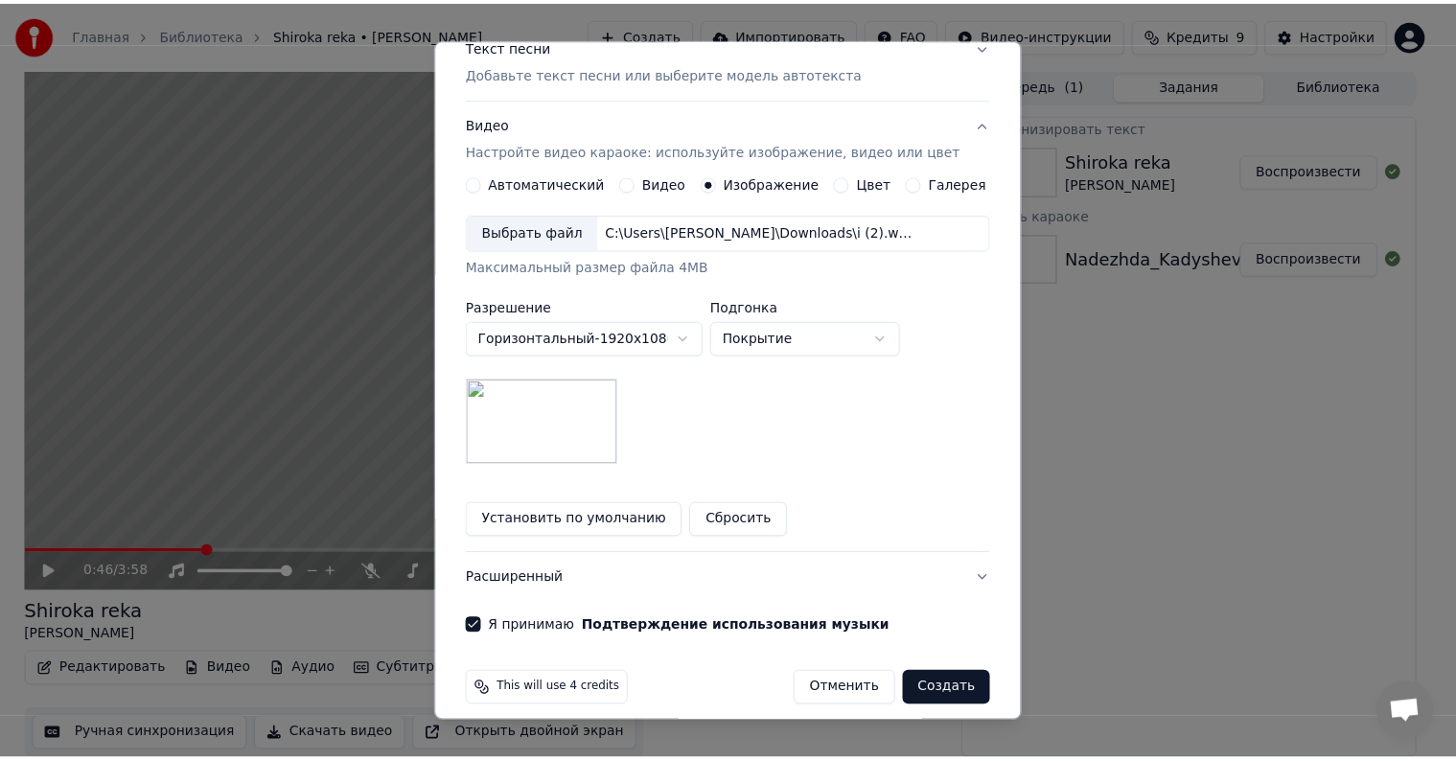
scroll to position [272, 0]
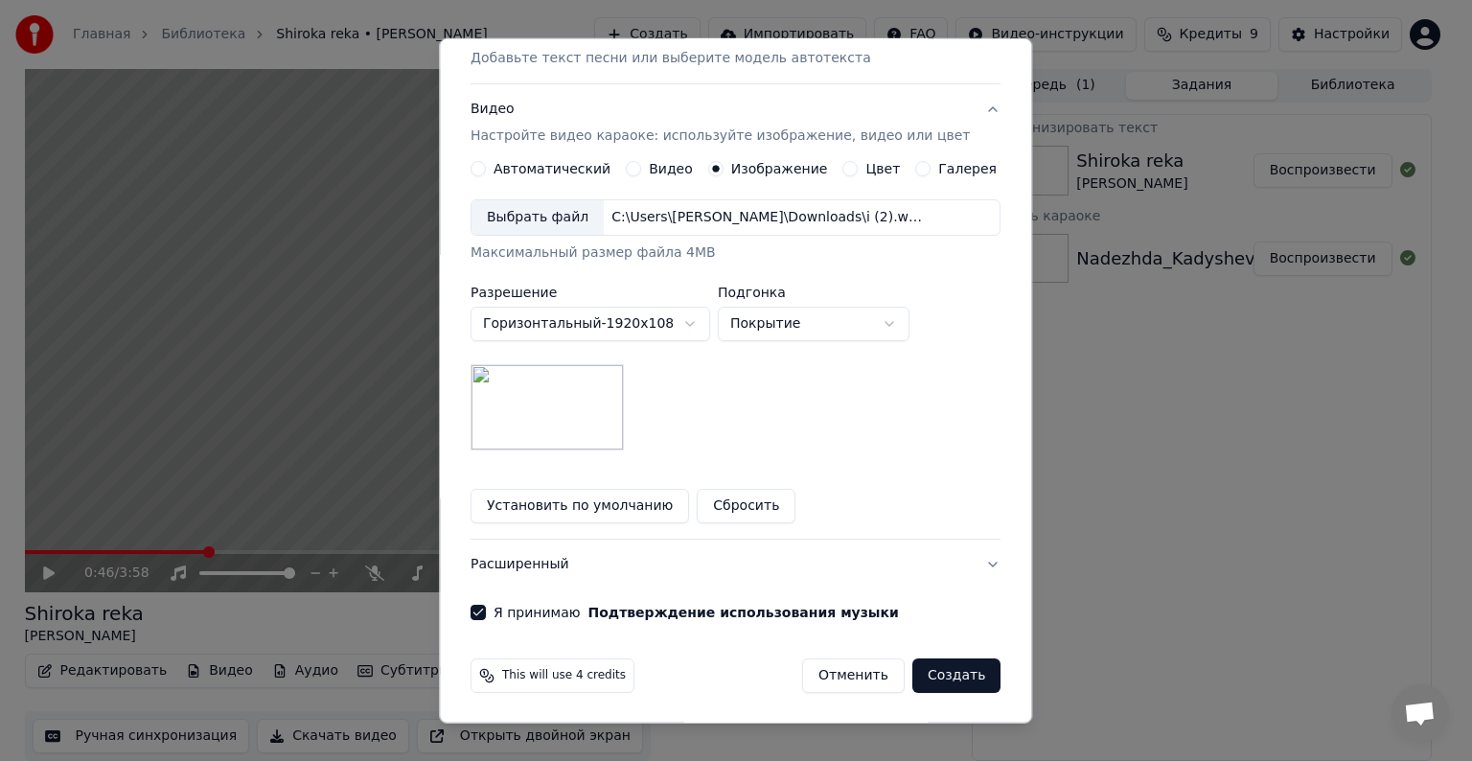
click at [935, 664] on button "Создать" at bounding box center [956, 675] width 88 height 35
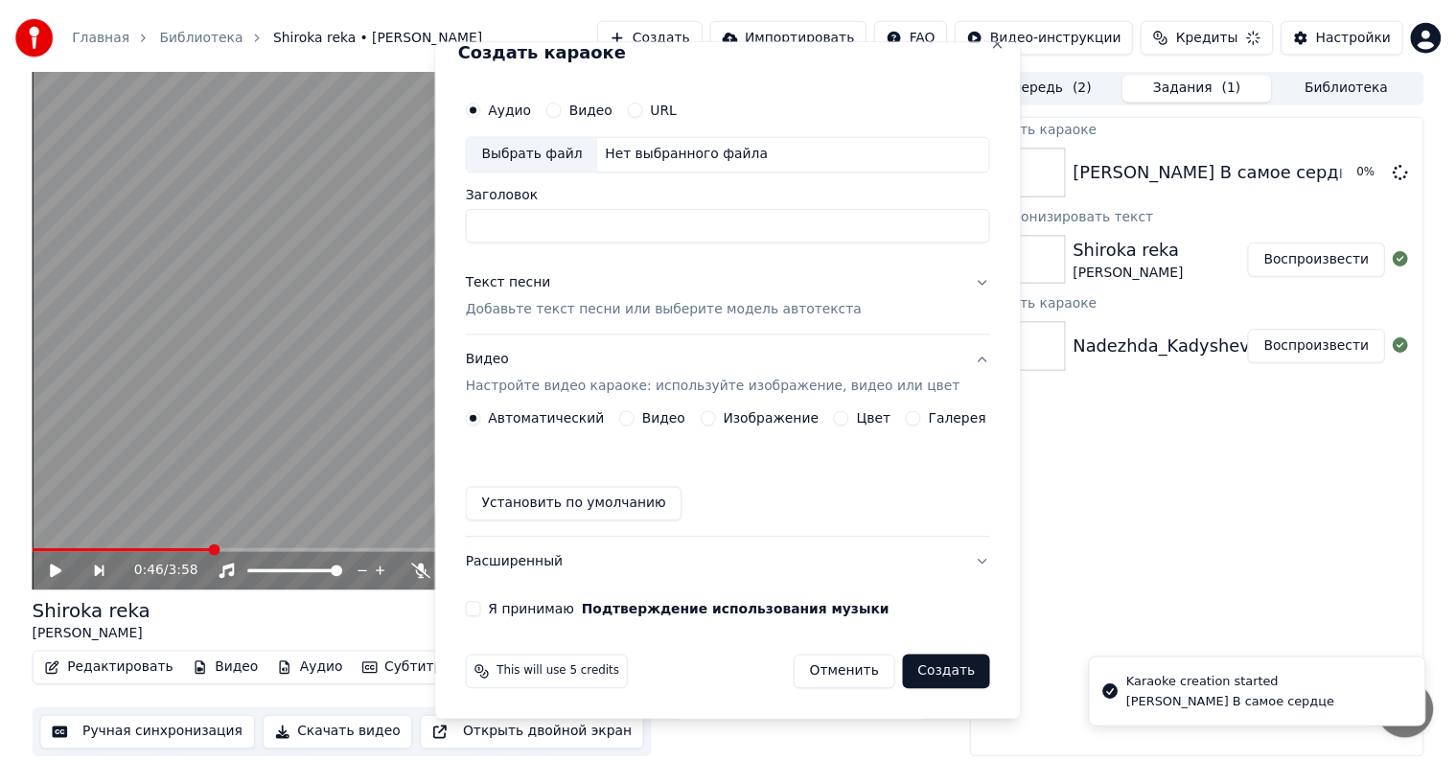
scroll to position [21, 0]
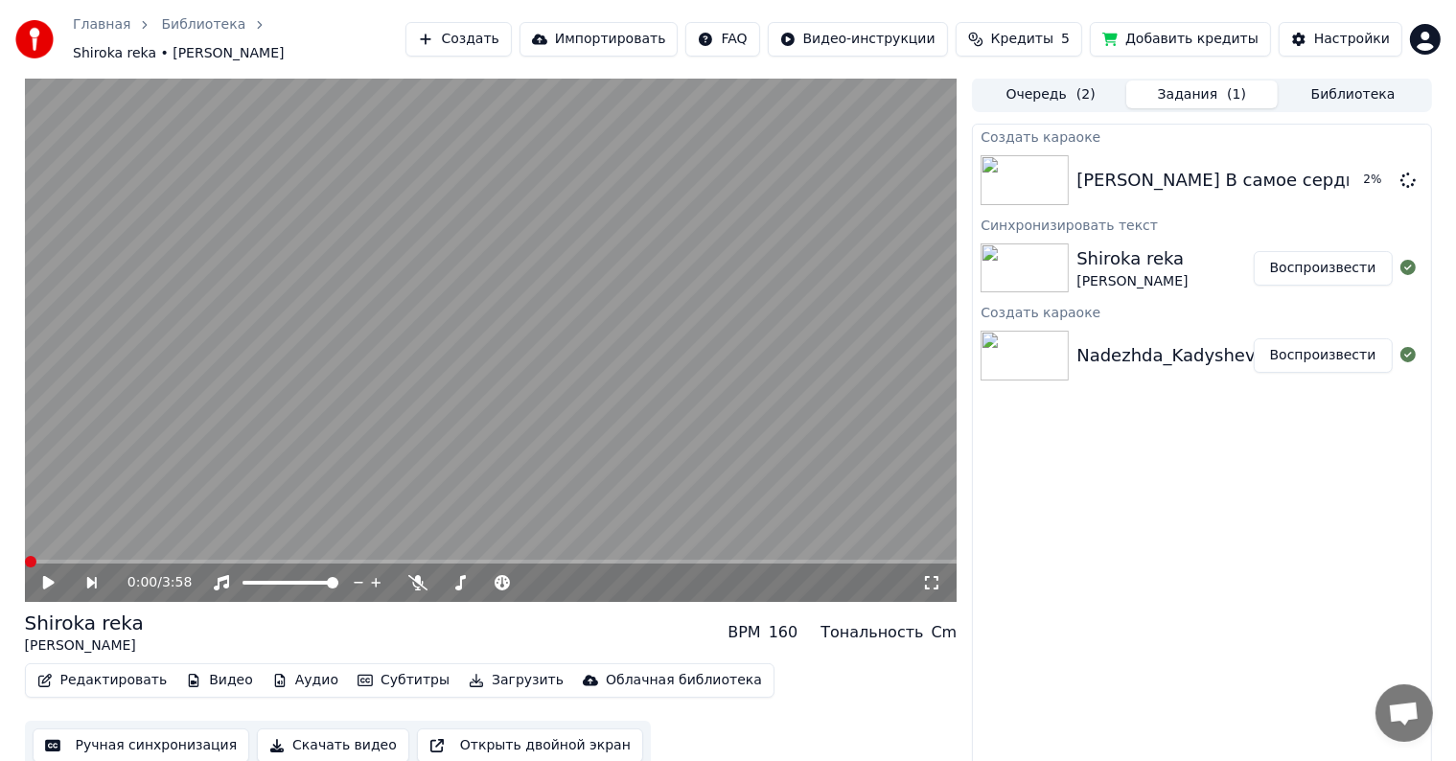
click at [25, 556] on span at bounding box center [31, 562] width 12 height 12
click at [1008, 176] on img at bounding box center [1025, 180] width 88 height 50
click at [1030, 169] on img at bounding box center [1025, 180] width 88 height 50
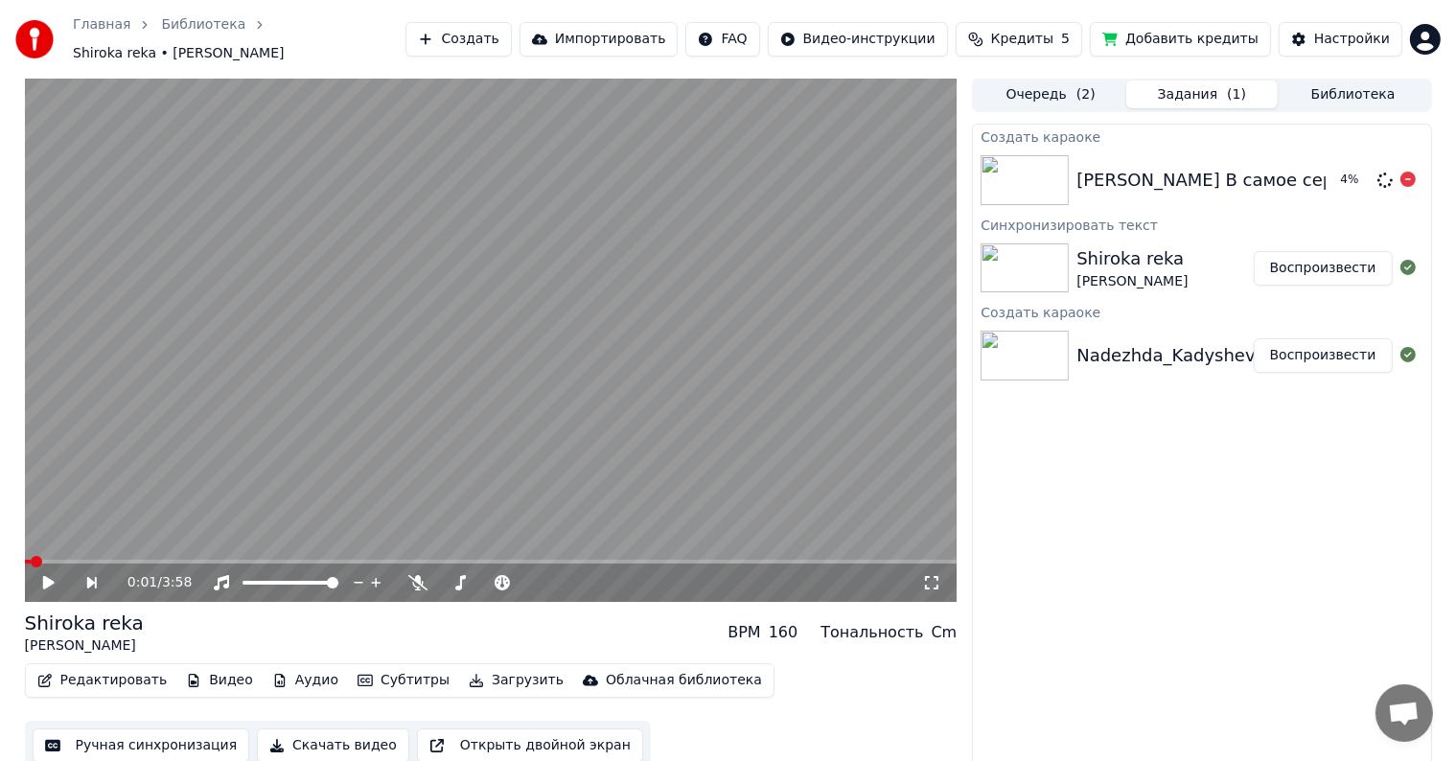
click at [1204, 170] on div "[PERSON_NAME] В самое сердце" at bounding box center [1221, 180] width 291 height 27
click at [1030, 84] on button "Очередь ( 2 )" at bounding box center [1050, 95] width 151 height 28
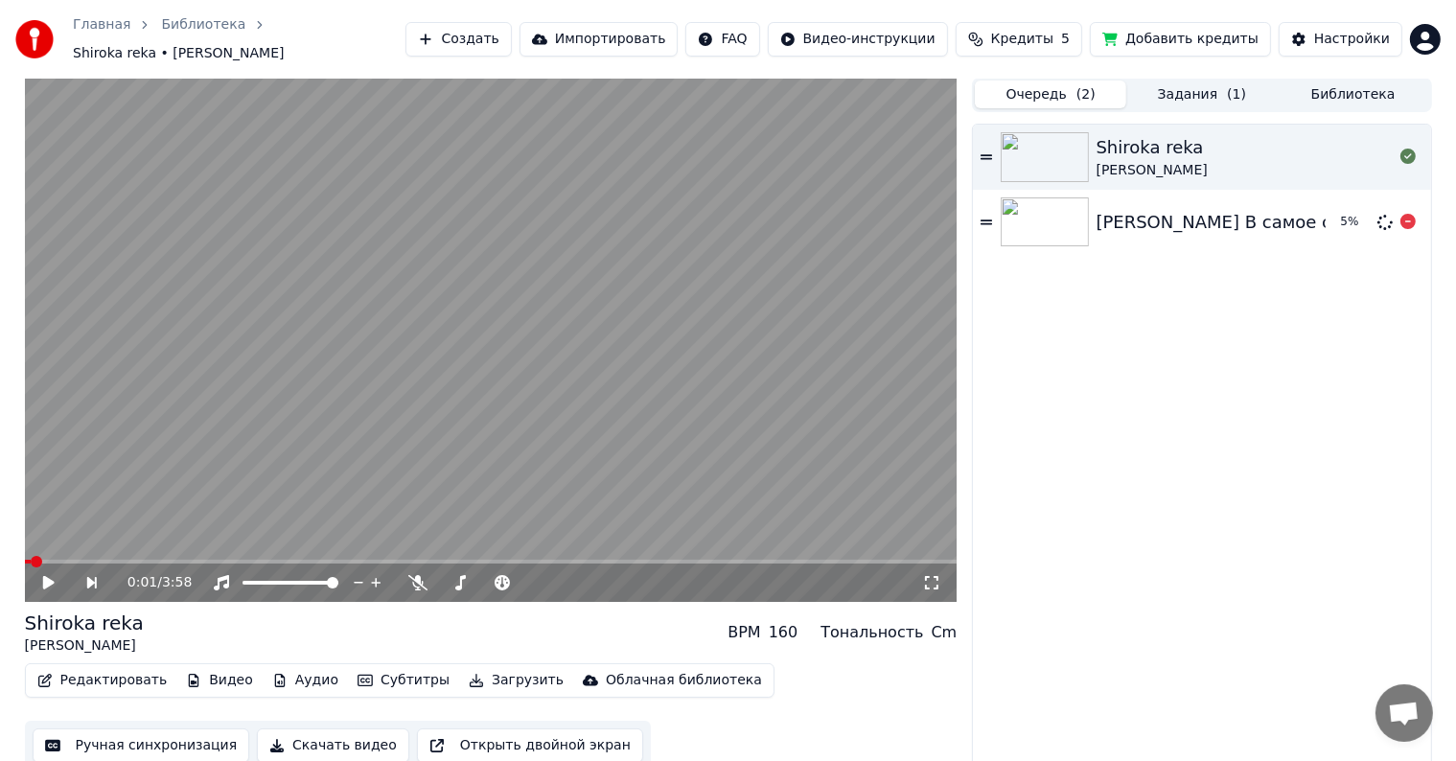
click at [1061, 202] on img at bounding box center [1045, 222] width 88 height 50
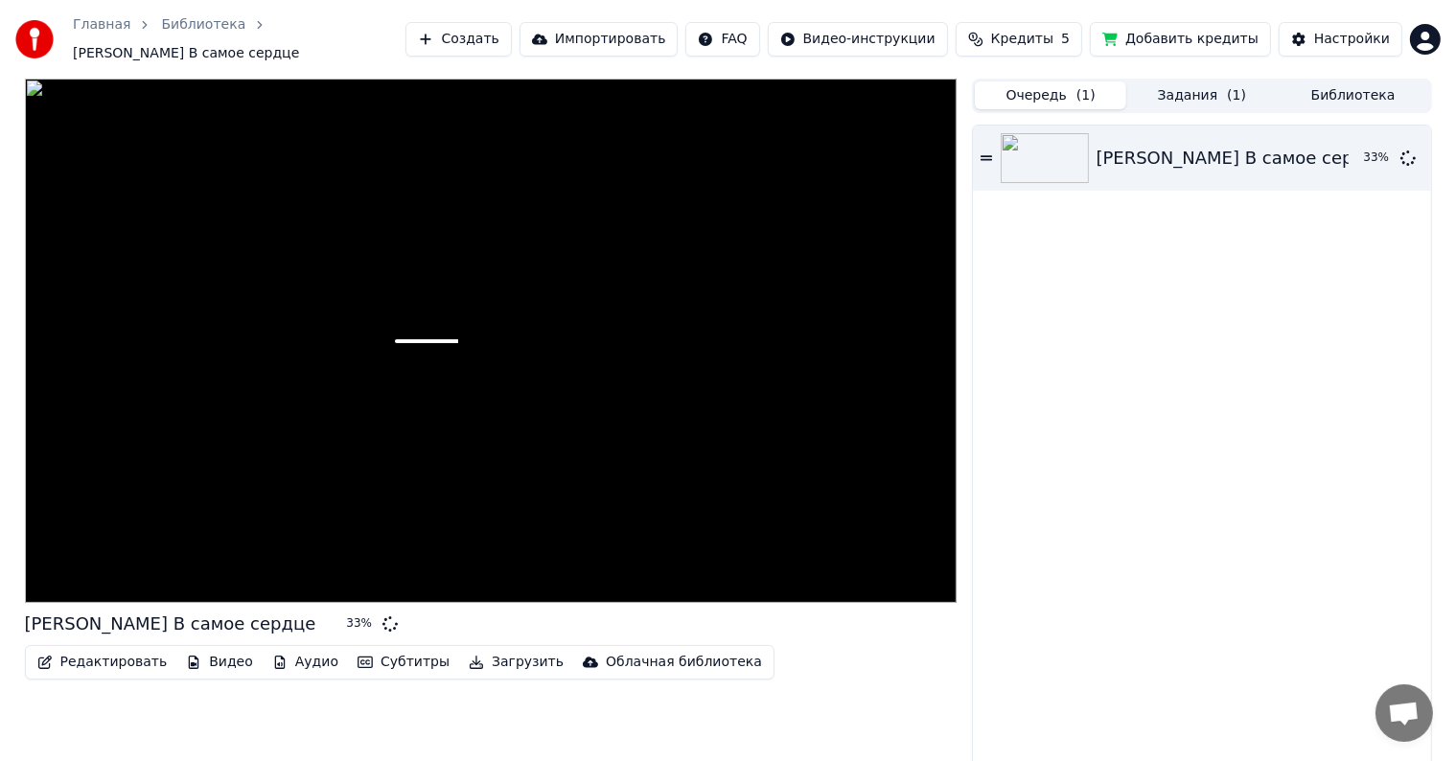
scroll to position [1, 0]
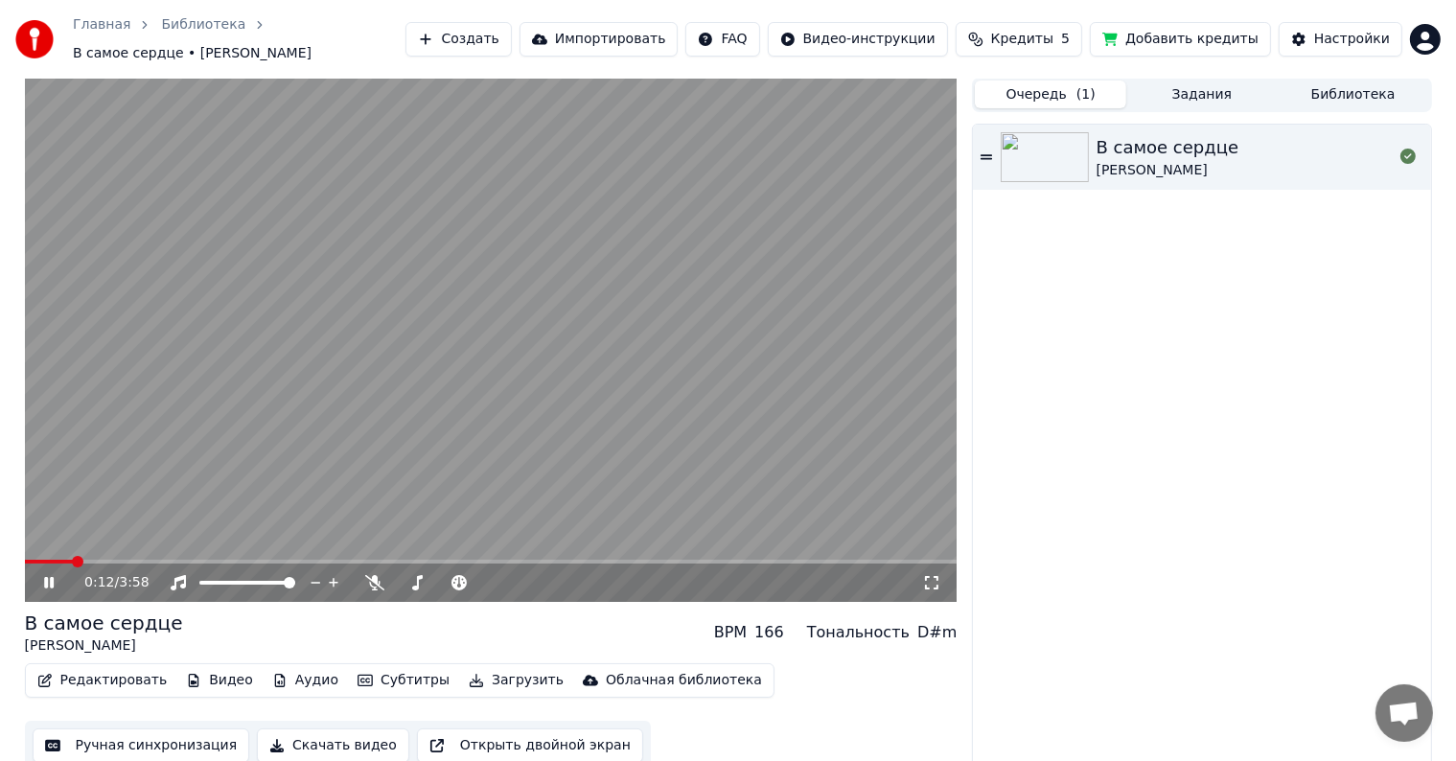
drag, startPoint x: 70, startPoint y: 544, endPoint x: 0, endPoint y: 532, distance: 71.1
click at [0, 532] on div "0:12 / 3:58 В самое сердце [PERSON_NAME] BPM 166 Тональность D#m Редактировать …" at bounding box center [728, 424] width 1456 height 693
click at [35, 544] on video at bounding box center [491, 340] width 933 height 524
click at [25, 560] on span at bounding box center [25, 562] width 0 height 4
click at [925, 576] on icon at bounding box center [931, 582] width 13 height 13
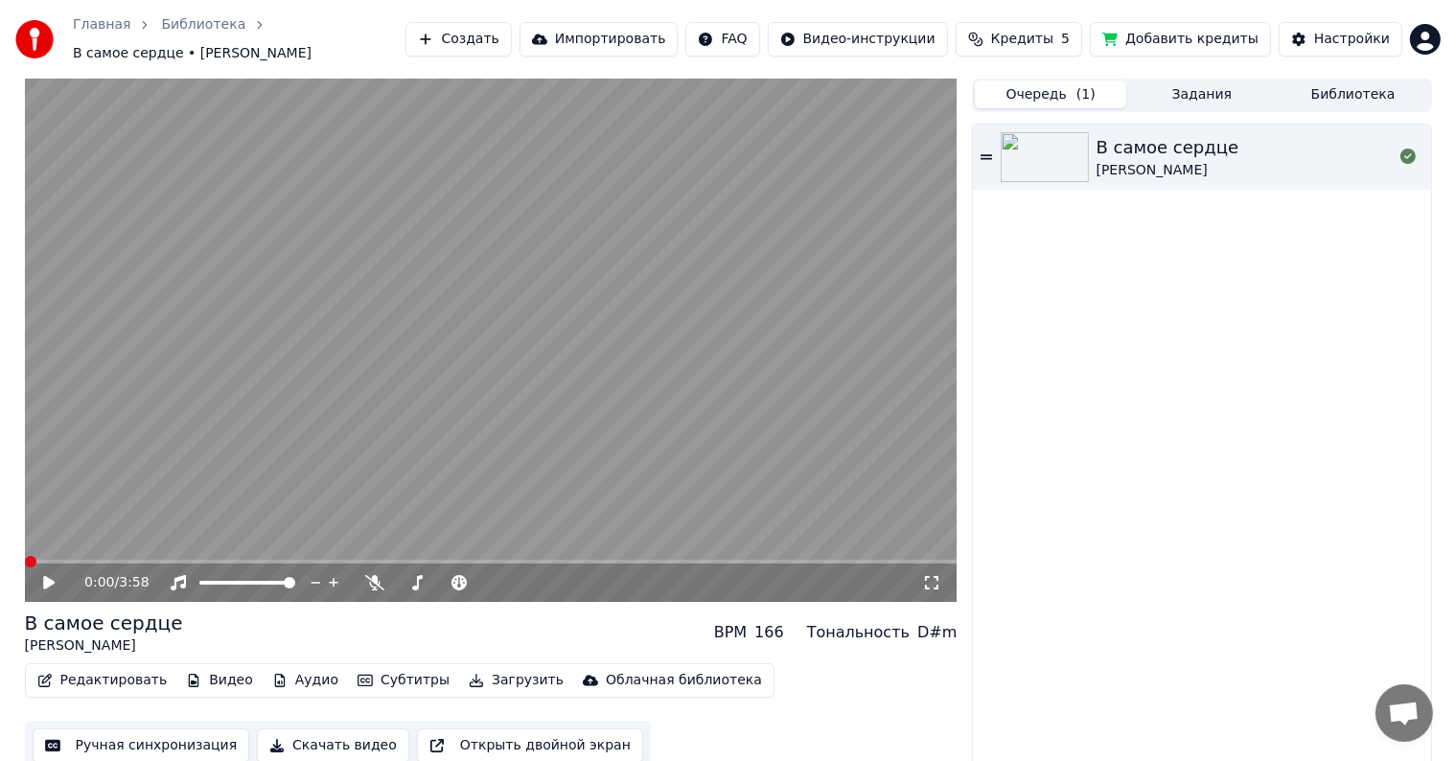
scroll to position [0, 0]
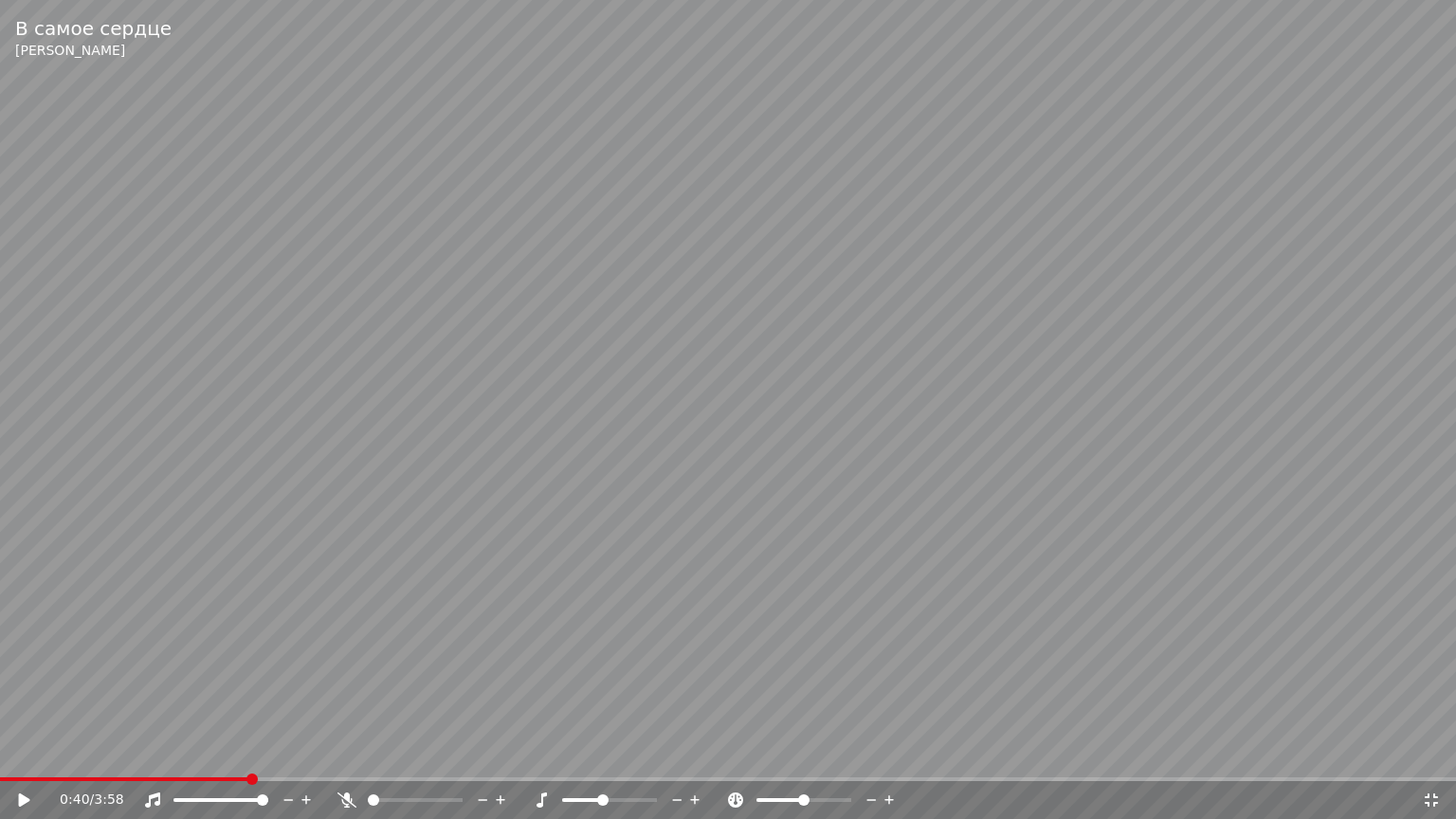
click at [11, 752] on video at bounding box center [728, 410] width 1456 height 819
click at [0, 752] on span at bounding box center [6, 779] width 12 height 12
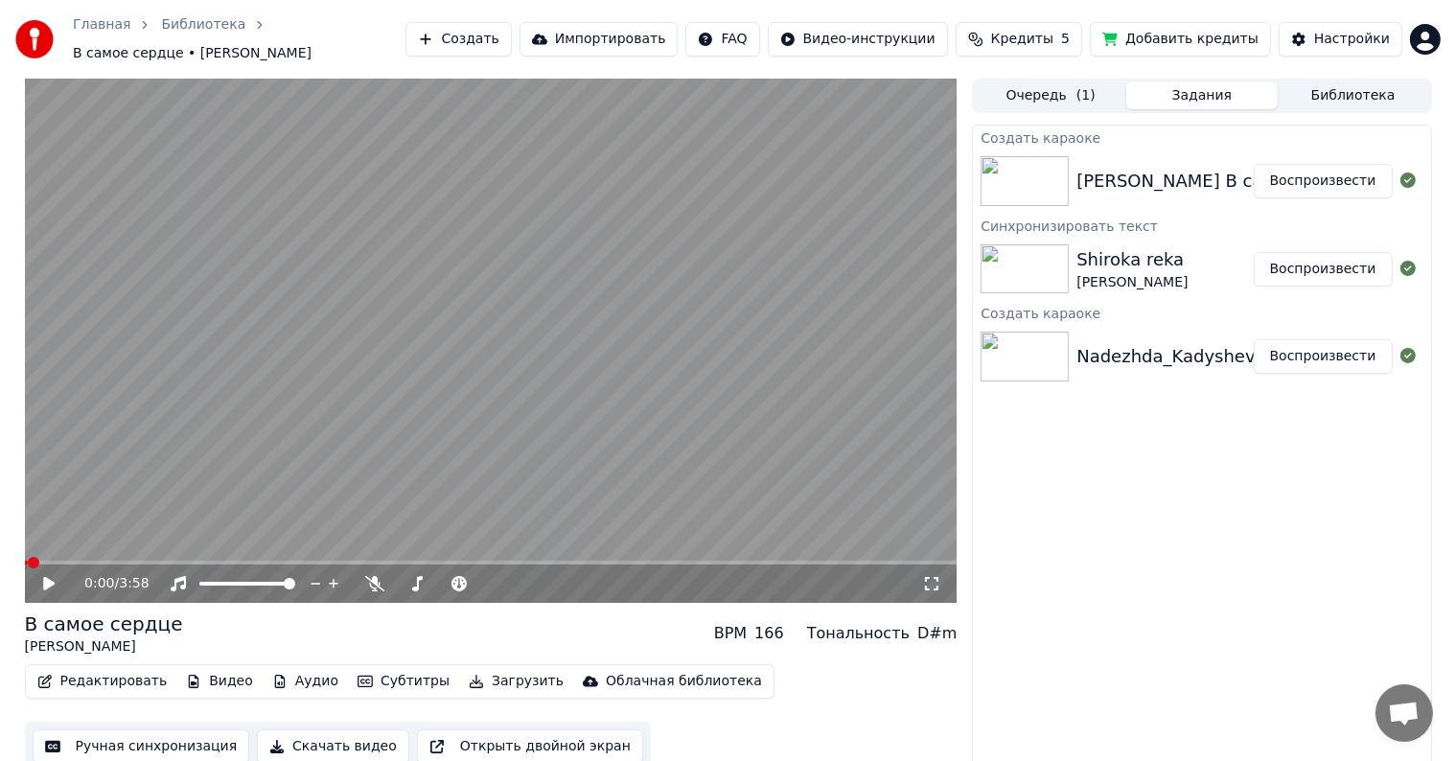
click at [1198, 87] on button "Задания" at bounding box center [1201, 95] width 151 height 28
click at [1034, 269] on img at bounding box center [1025, 269] width 88 height 50
click at [1060, 262] on img at bounding box center [1025, 269] width 88 height 50
click at [1311, 252] on button "Воспроизвести" at bounding box center [1323, 269] width 139 height 35
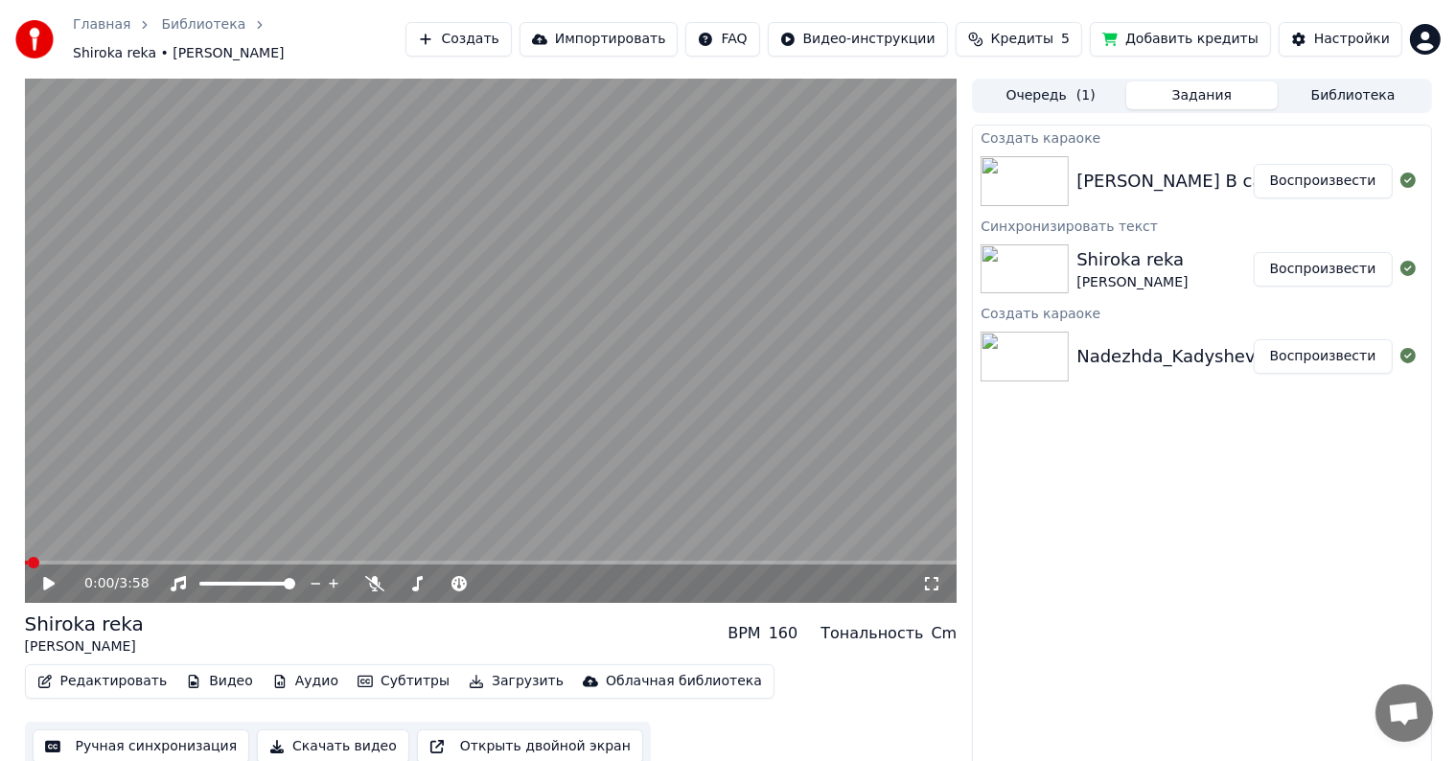
click at [1254, 252] on button "Воспроизвести" at bounding box center [1323, 269] width 139 height 35
click at [104, 673] on button "Редактировать" at bounding box center [103, 681] width 146 height 27
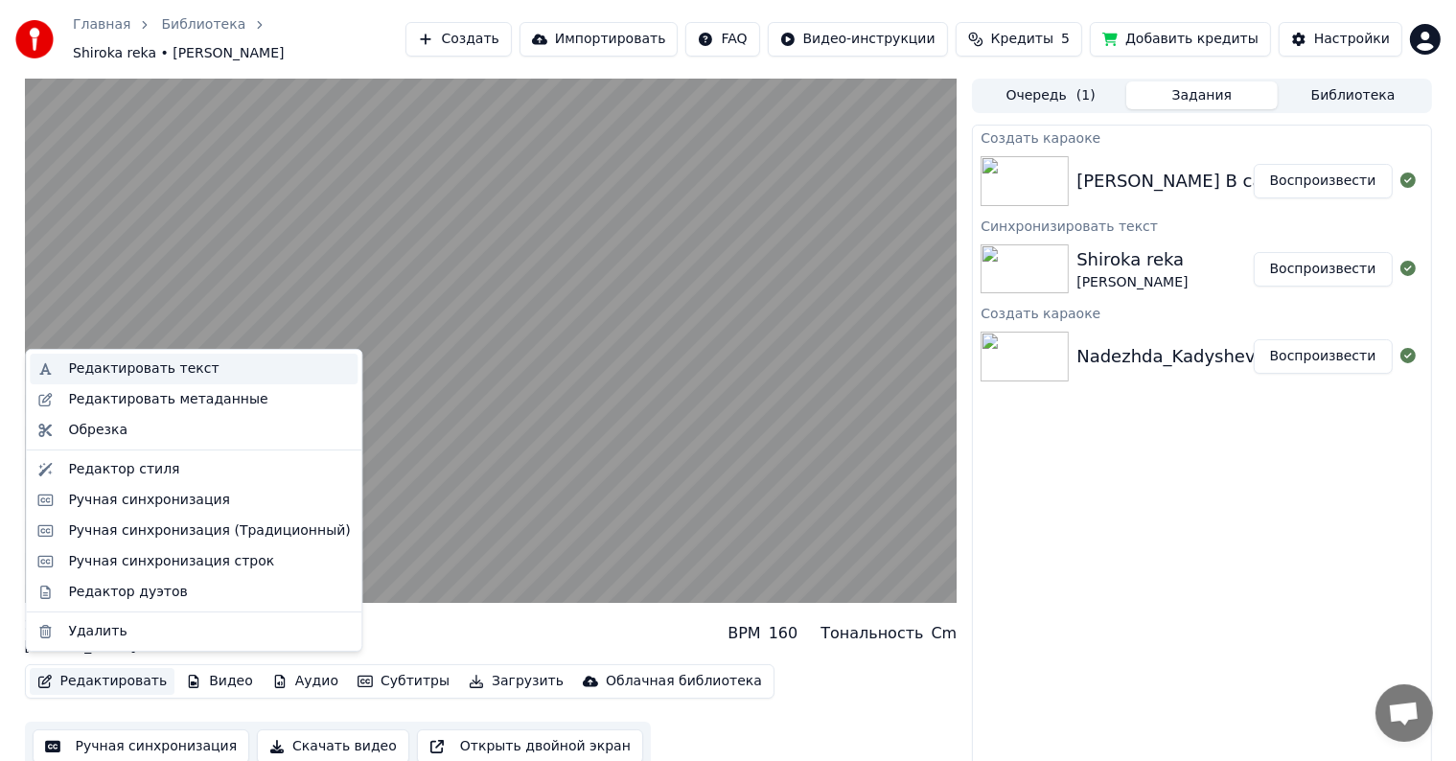
click at [80, 375] on div "Редактировать текст" at bounding box center [143, 368] width 150 height 19
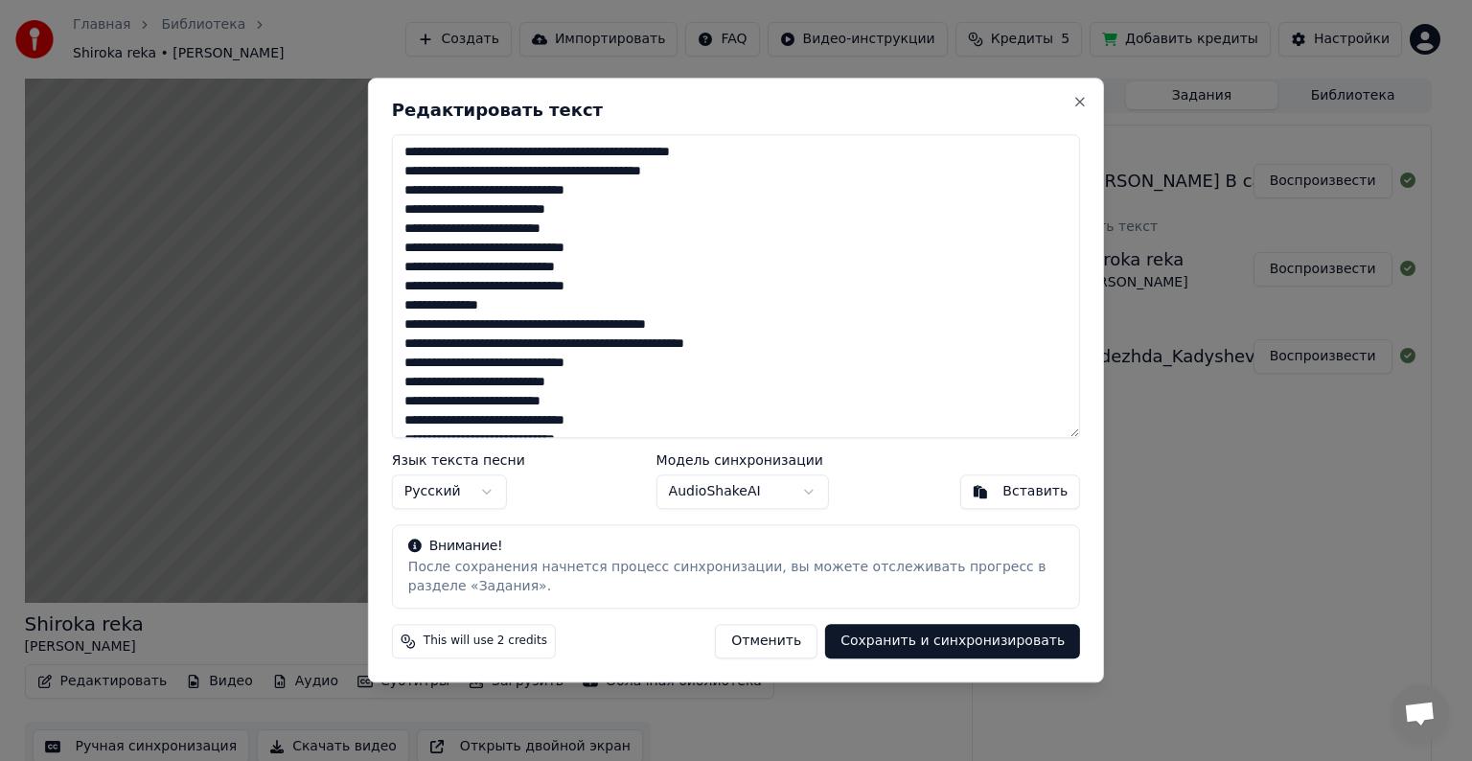
click at [800, 645] on button "Отменить" at bounding box center [766, 642] width 103 height 35
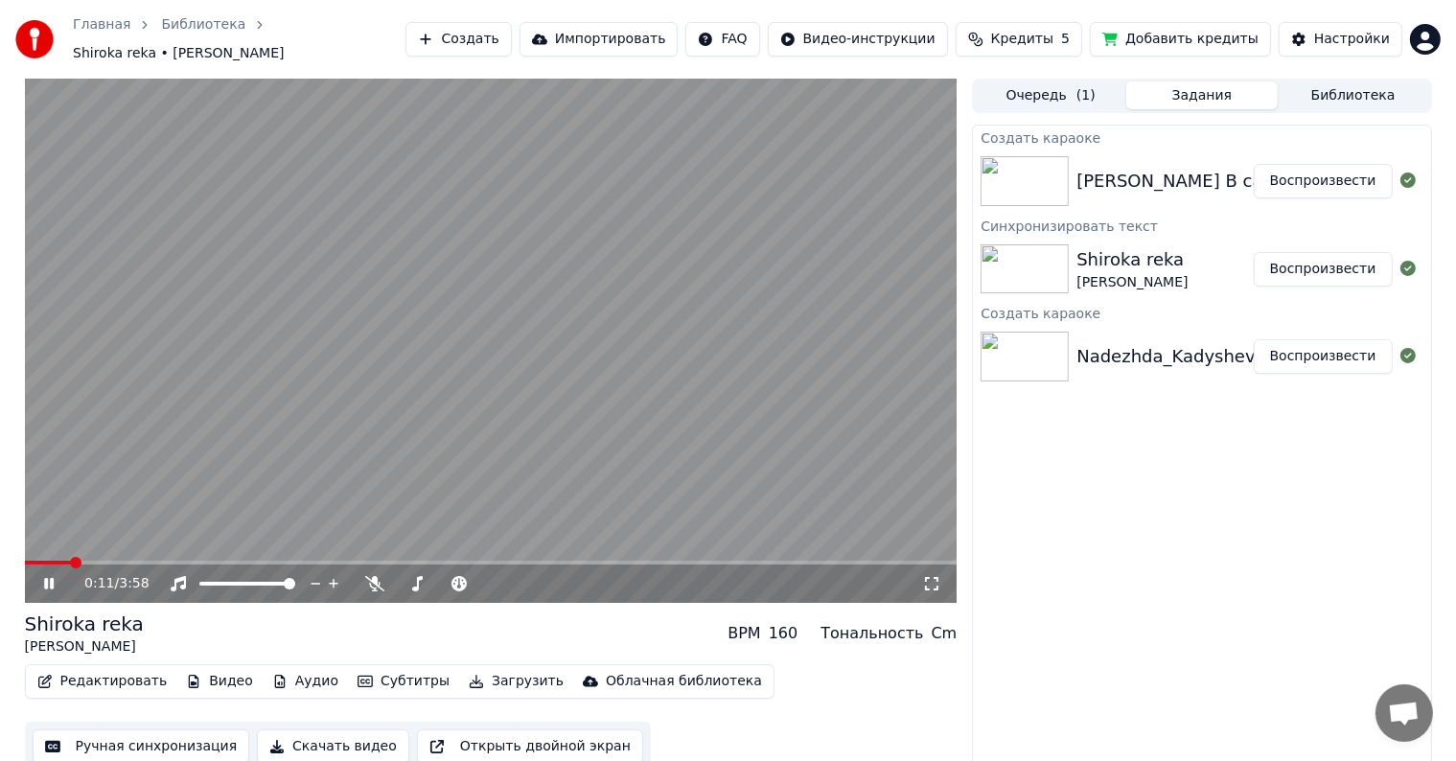
scroll to position [1, 0]
click at [35, 617] on div "Shiroka reka" at bounding box center [84, 623] width 119 height 27
click at [1019, 167] on img at bounding box center [1025, 180] width 88 height 50
click at [1321, 175] on button "Воспроизвести" at bounding box center [1323, 180] width 139 height 35
click at [932, 575] on icon at bounding box center [931, 582] width 19 height 15
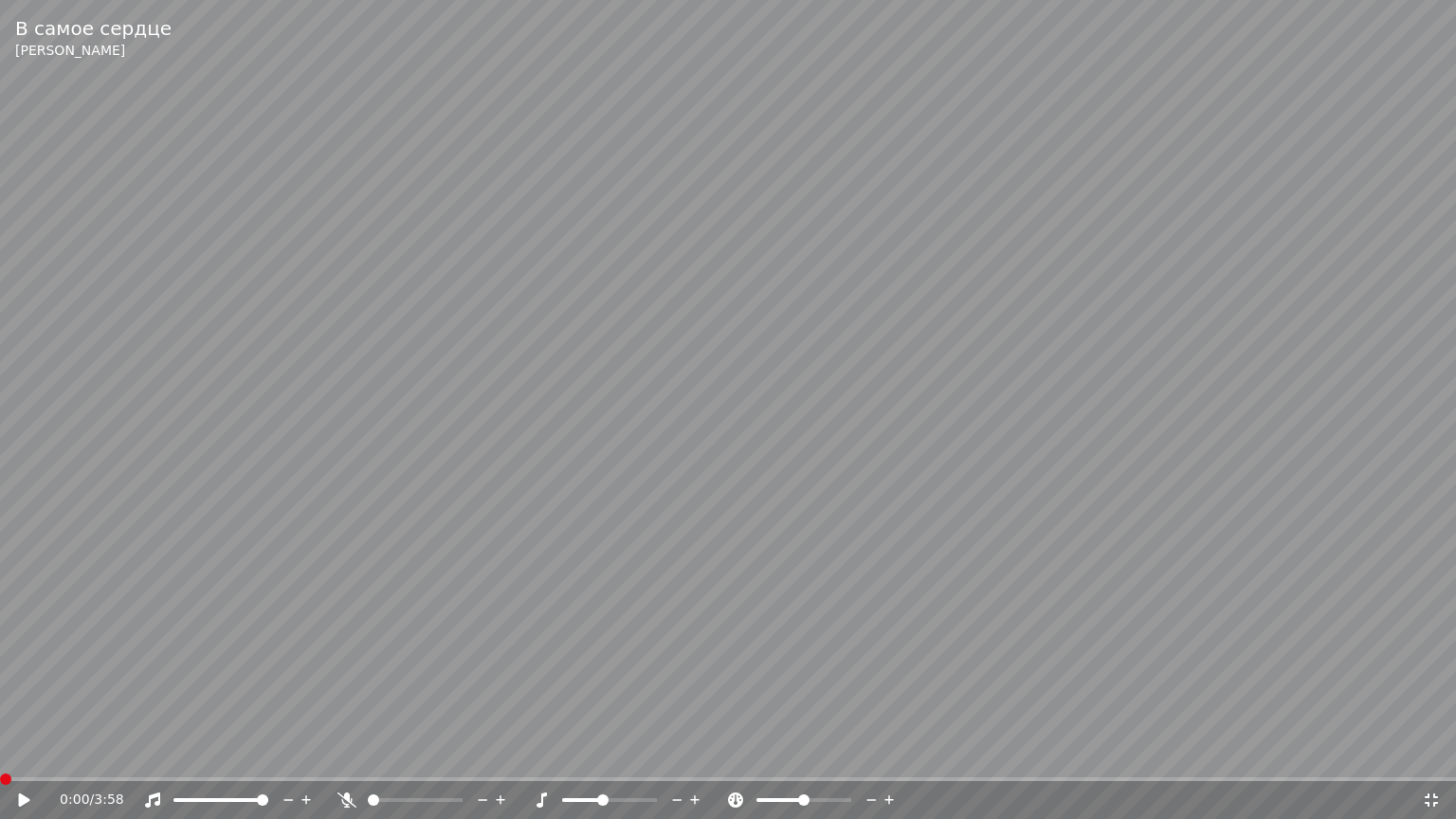
click at [0, 752] on span at bounding box center [0, 779] width 0 height 4
click at [0, 255] on video at bounding box center [728, 410] width 1456 height 819
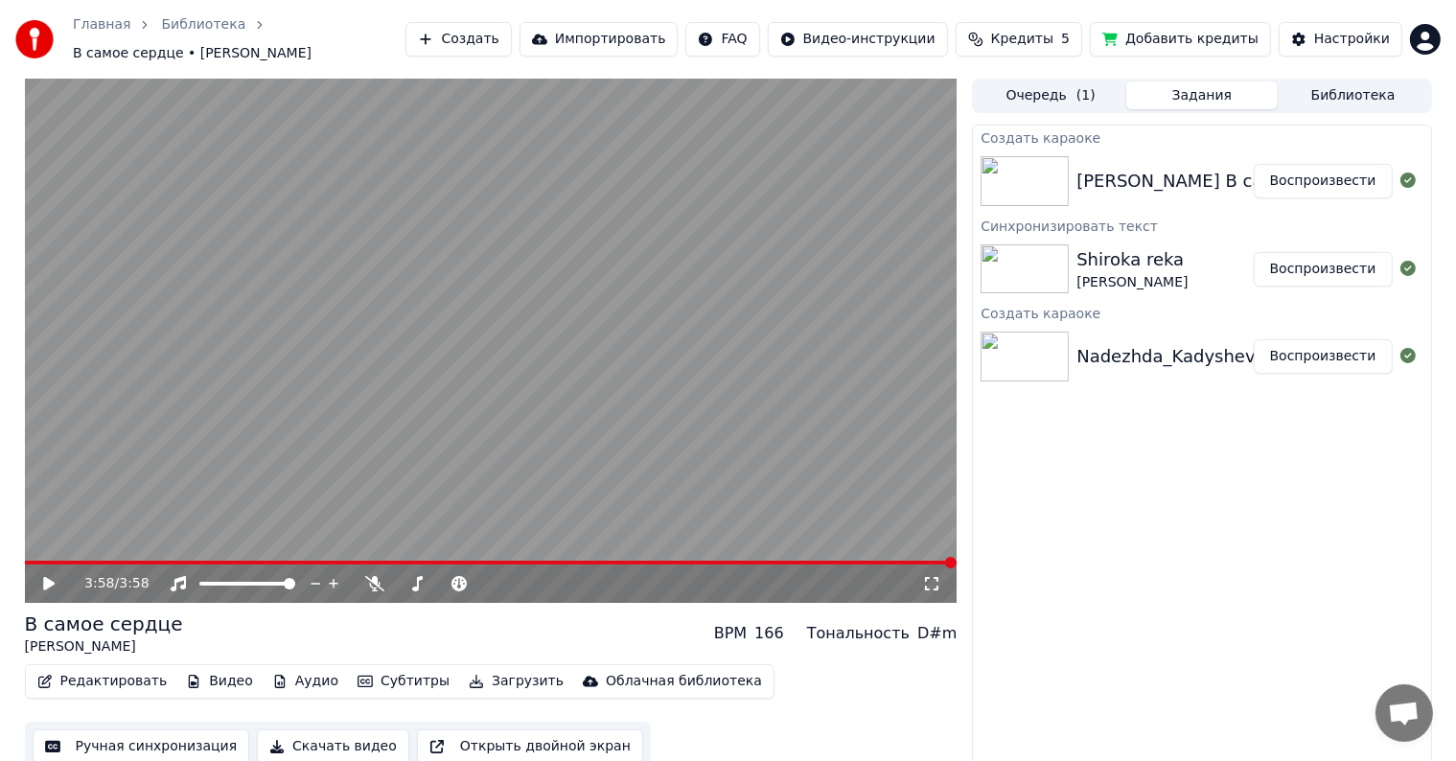
click at [511, 28] on button "Создать" at bounding box center [457, 39] width 105 height 35
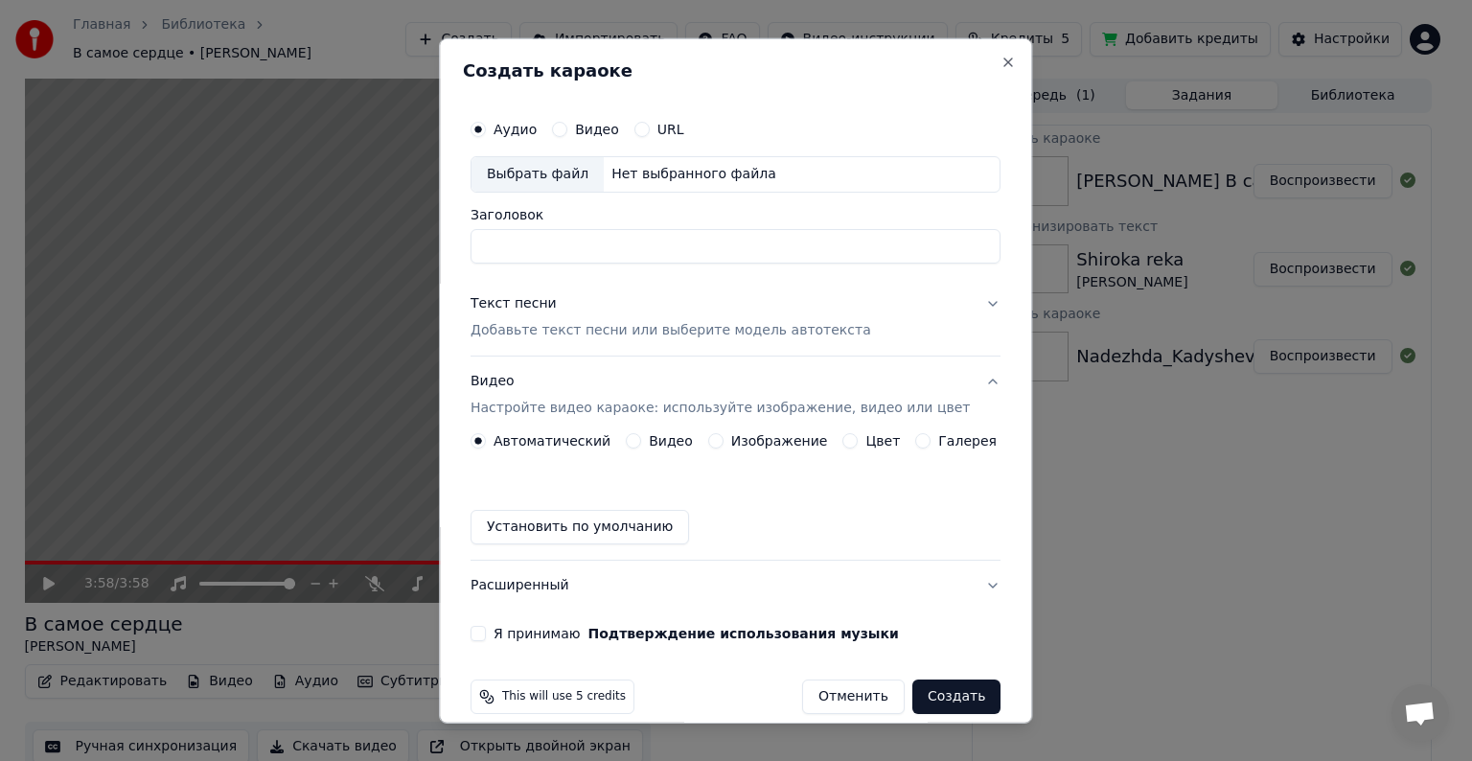
click at [525, 250] on input "Заголовок" at bounding box center [736, 246] width 530 height 35
type input "**********"
click at [538, 335] on p "Добавьте текст песни или выберите модель автотекста" at bounding box center [671, 330] width 401 height 19
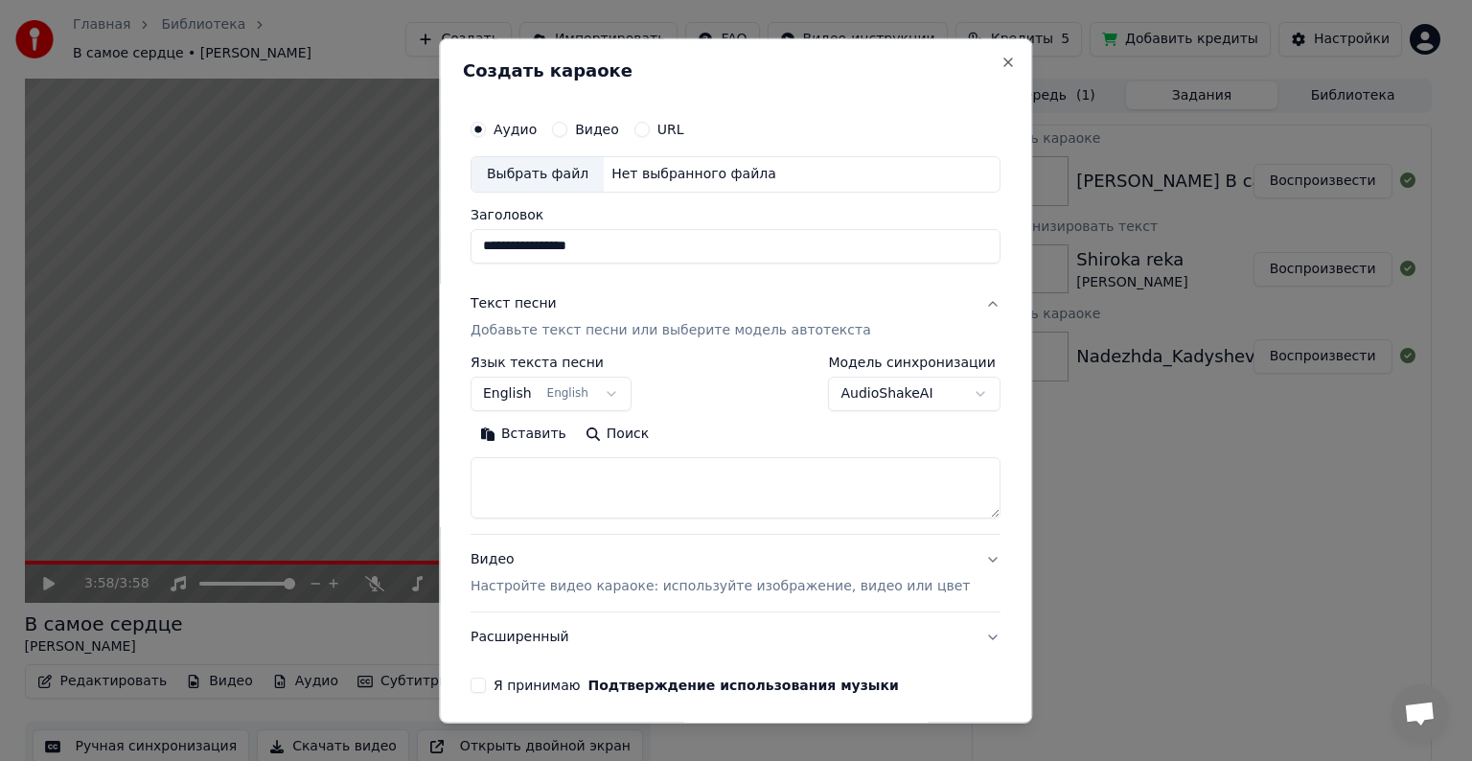
click at [526, 479] on textarea at bounding box center [736, 487] width 530 height 61
paste textarea "**********"
type textarea "**********"
click at [560, 180] on div "Выбрать файл" at bounding box center [538, 174] width 132 height 35
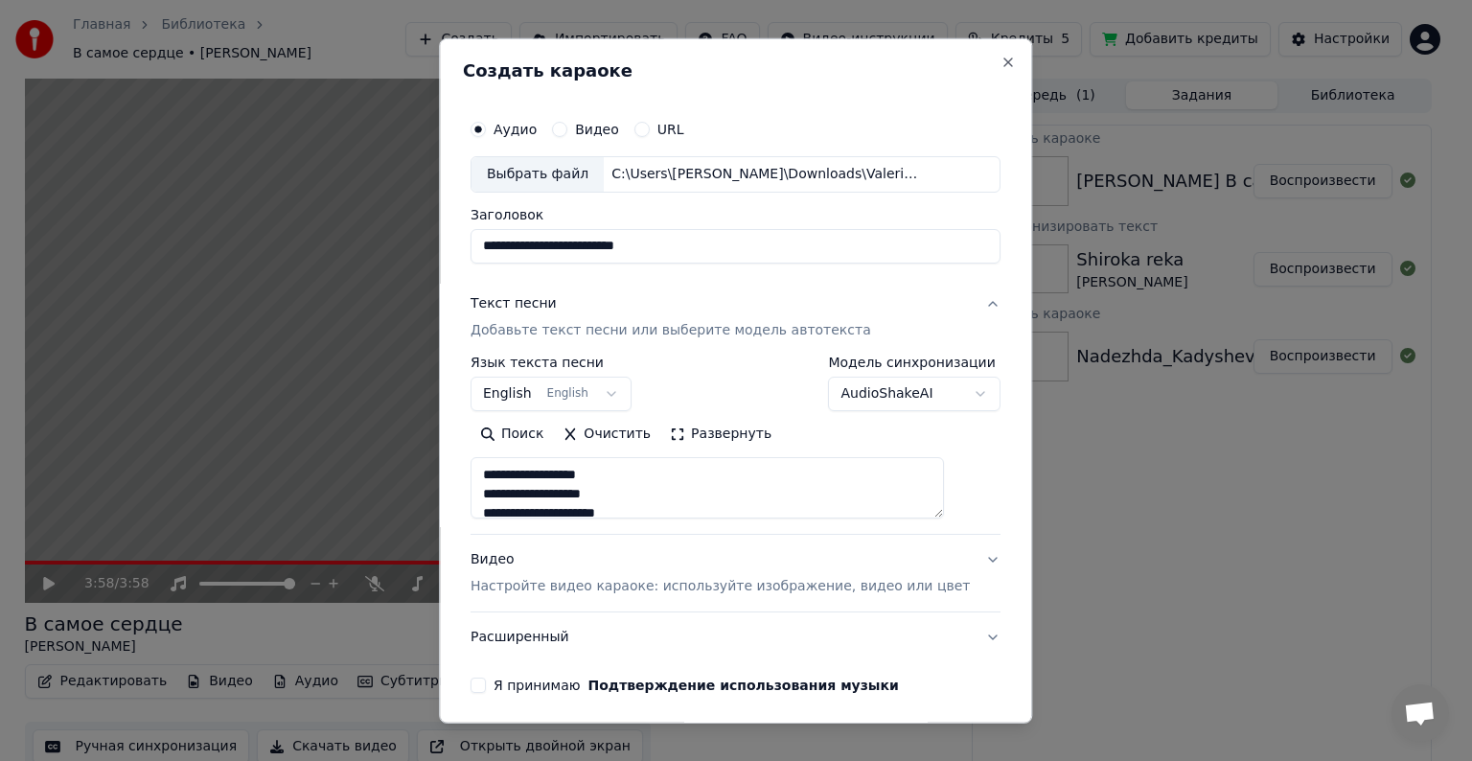
drag, startPoint x: 704, startPoint y: 242, endPoint x: 404, endPoint y: 224, distance: 300.5
click at [404, 224] on body "Главная Библиотека В самое сердце • [PERSON_NAME] Создать Импортировать FAQ Вид…" at bounding box center [728, 380] width 1456 height 761
type input "**********"
click at [539, 391] on body "Главная Библиотека В самое сердце • [PERSON_NAME] Создать Импортировать FAQ Вид…" at bounding box center [728, 380] width 1456 height 761
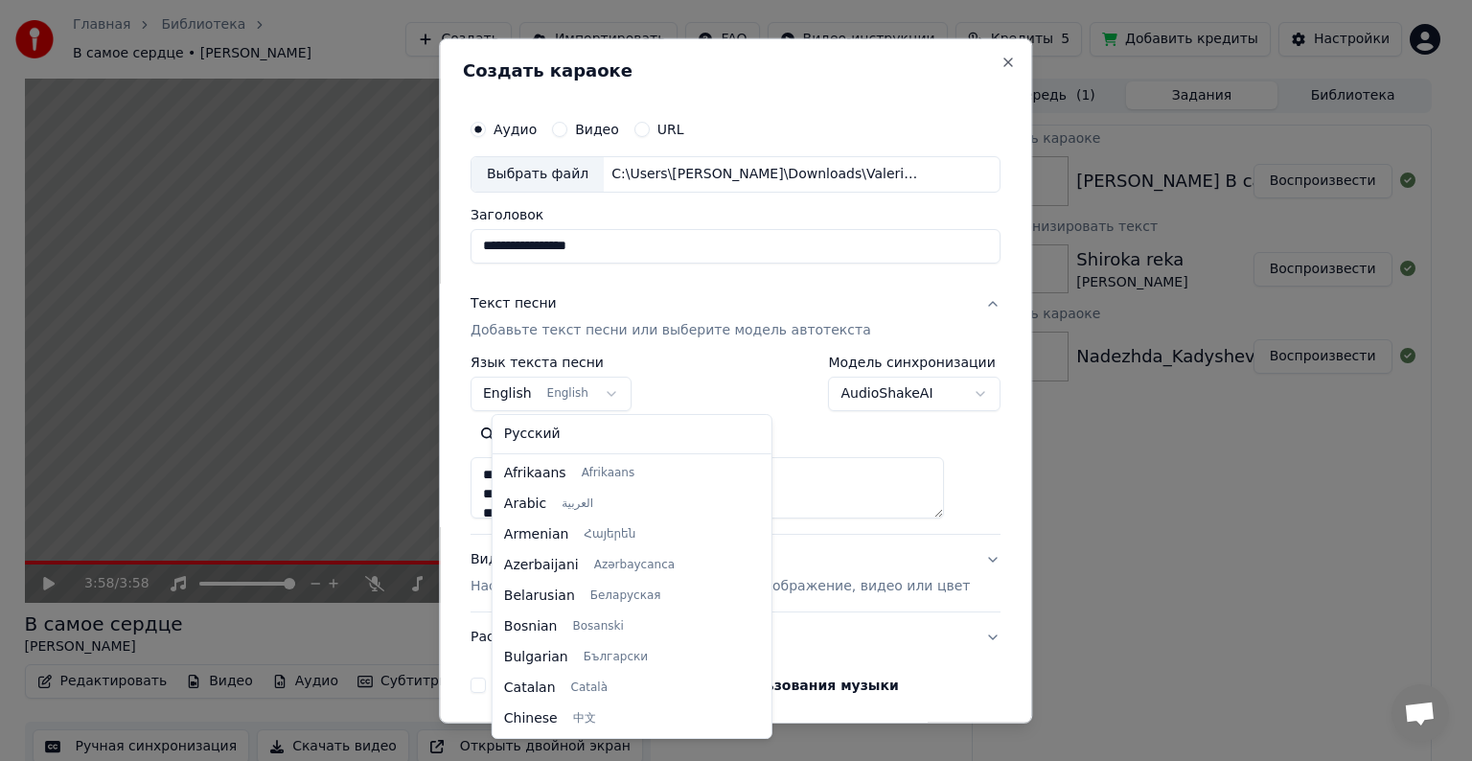
scroll to position [153, 0]
select select "**"
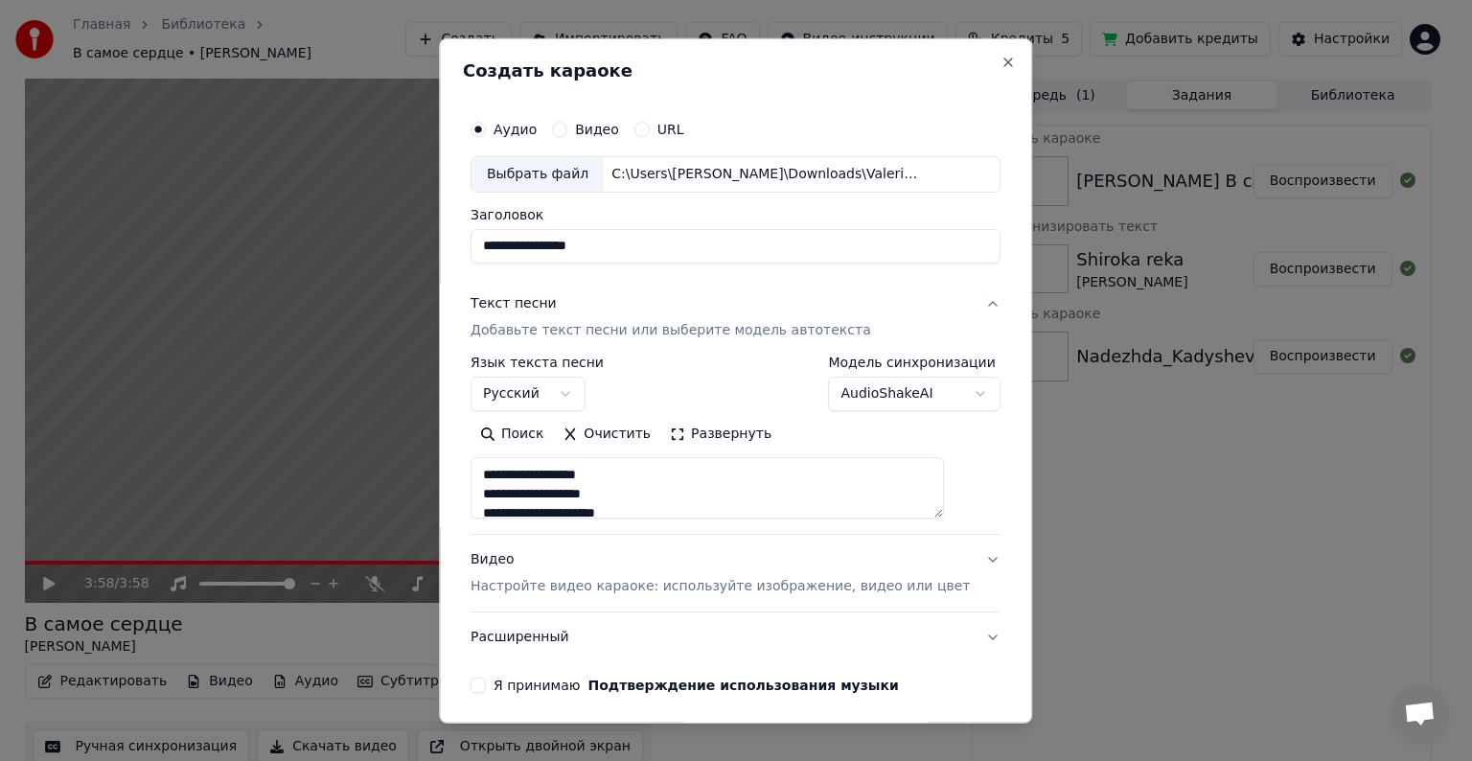
scroll to position [73, 0]
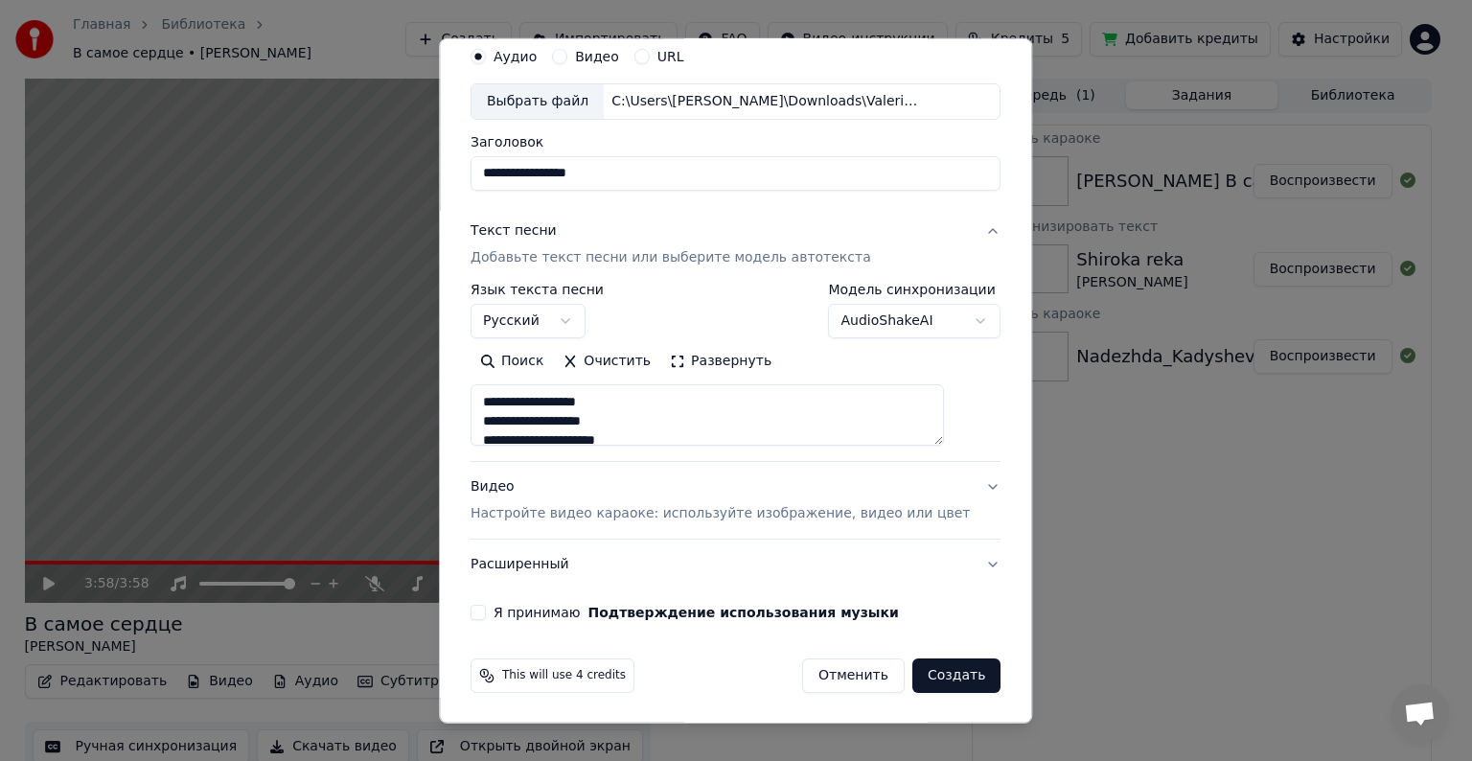
click at [552, 517] on p "Настройте видео караоке: используйте изображение, видео или цвет" at bounding box center [720, 513] width 499 height 19
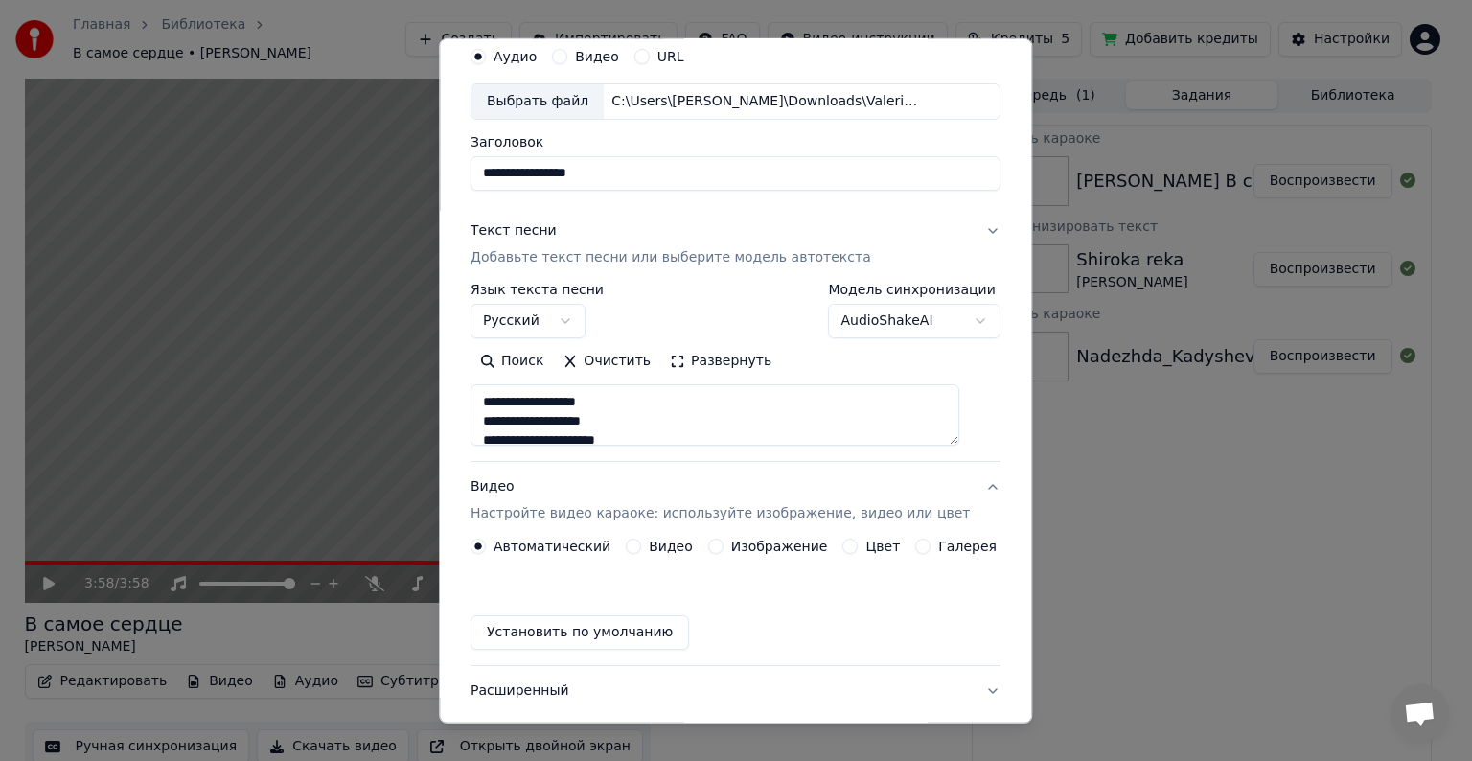
scroll to position [21, 0]
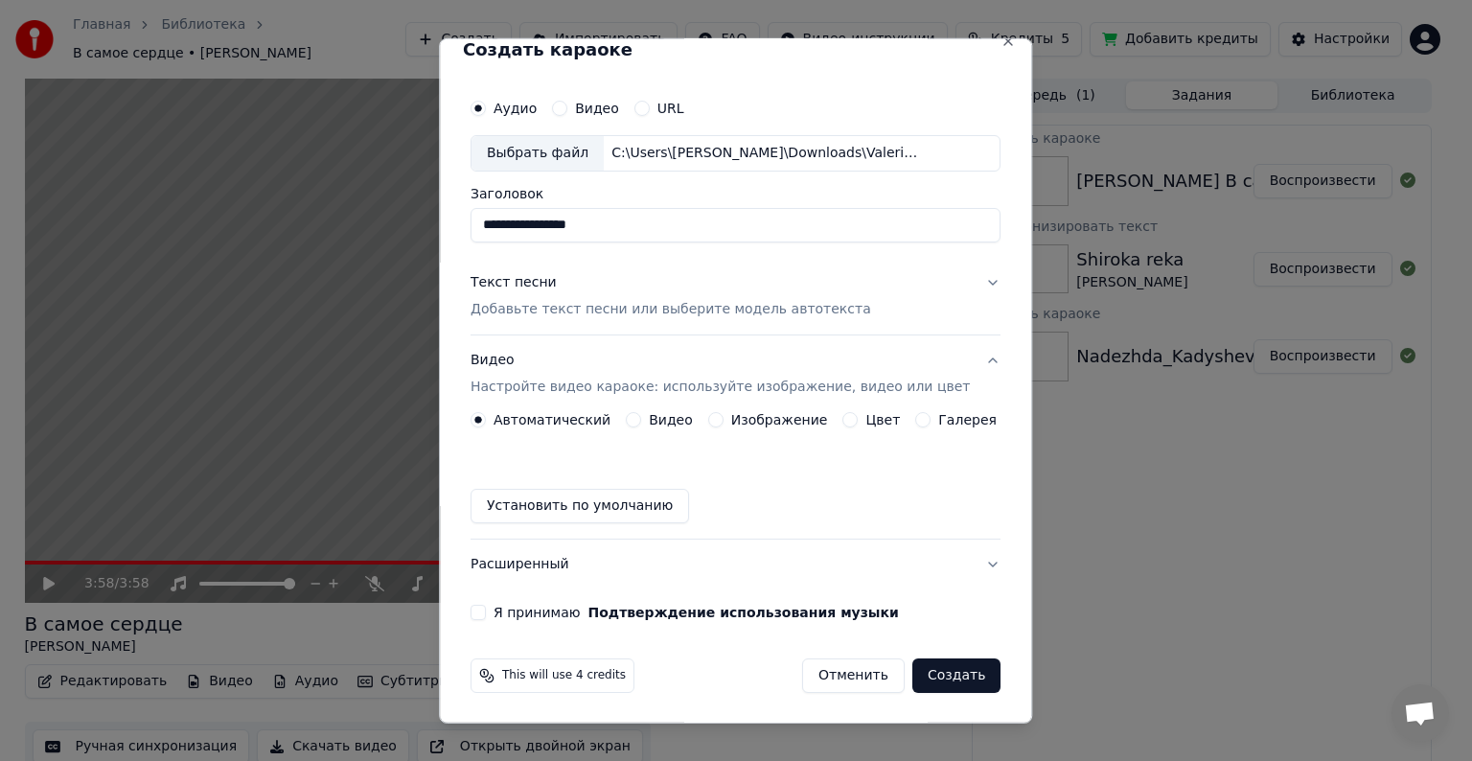
click at [740, 415] on label "Изображение" at bounding box center [779, 419] width 97 height 13
click at [724, 415] on button "Изображение" at bounding box center [715, 419] width 15 height 15
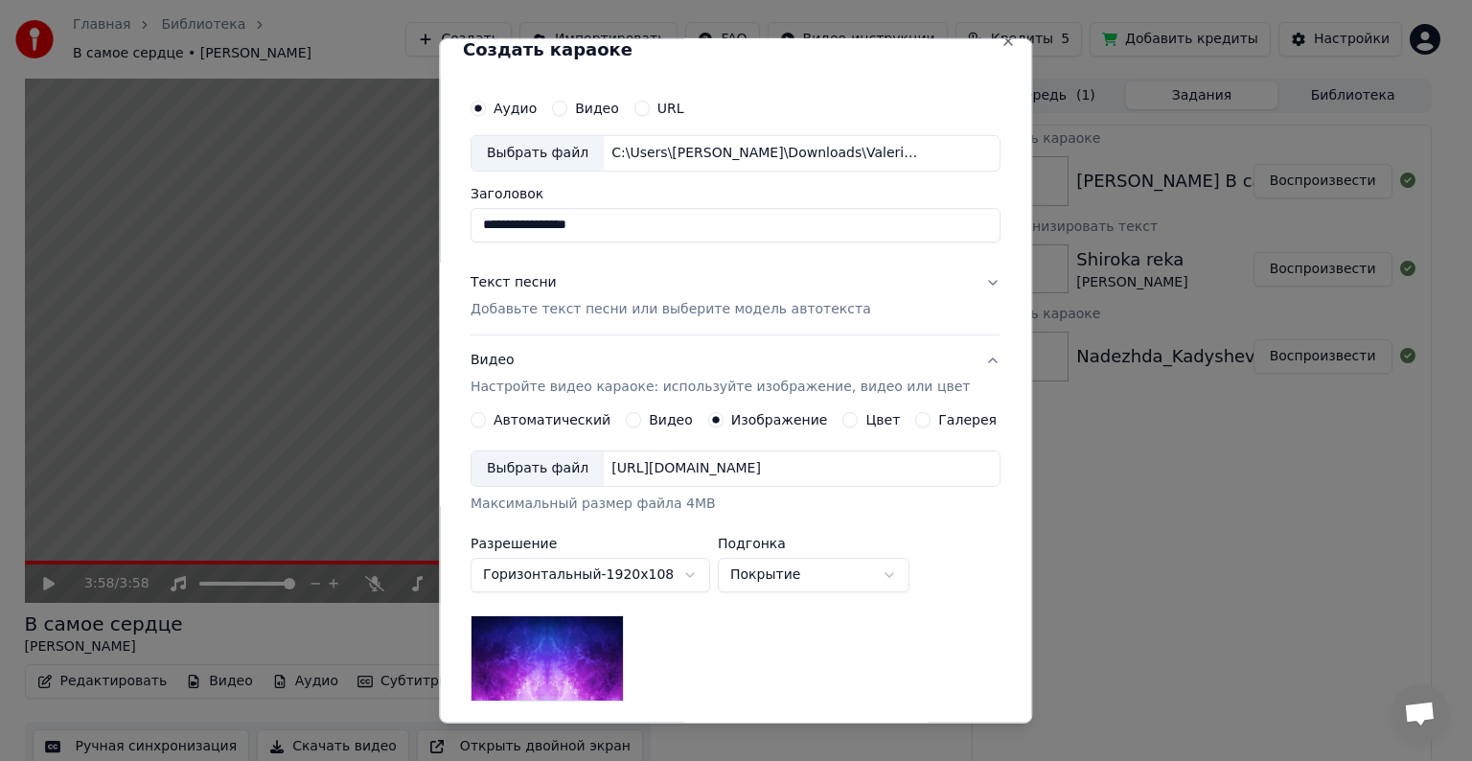
click at [540, 479] on div "Выбрать файл" at bounding box center [538, 468] width 132 height 35
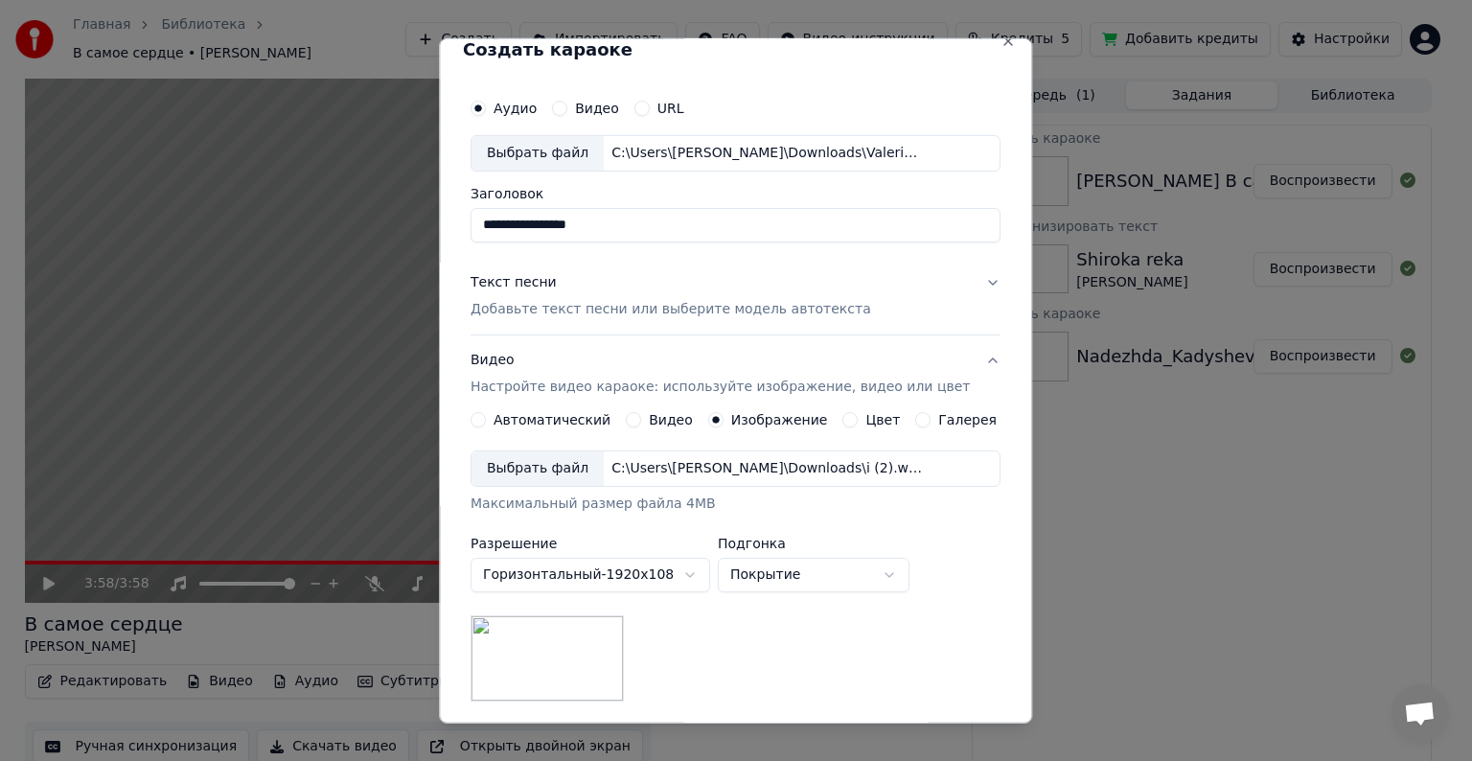
click at [648, 470] on div "C:\Users\[PERSON_NAME]\Downloads\i (2).webp" at bounding box center [767, 468] width 326 height 19
click at [614, 469] on div "C:\Users\[PERSON_NAME]\Downloads\i (1).webp" at bounding box center [767, 468] width 326 height 19
click at [524, 478] on div "Выбрать файл" at bounding box center [538, 468] width 132 height 35
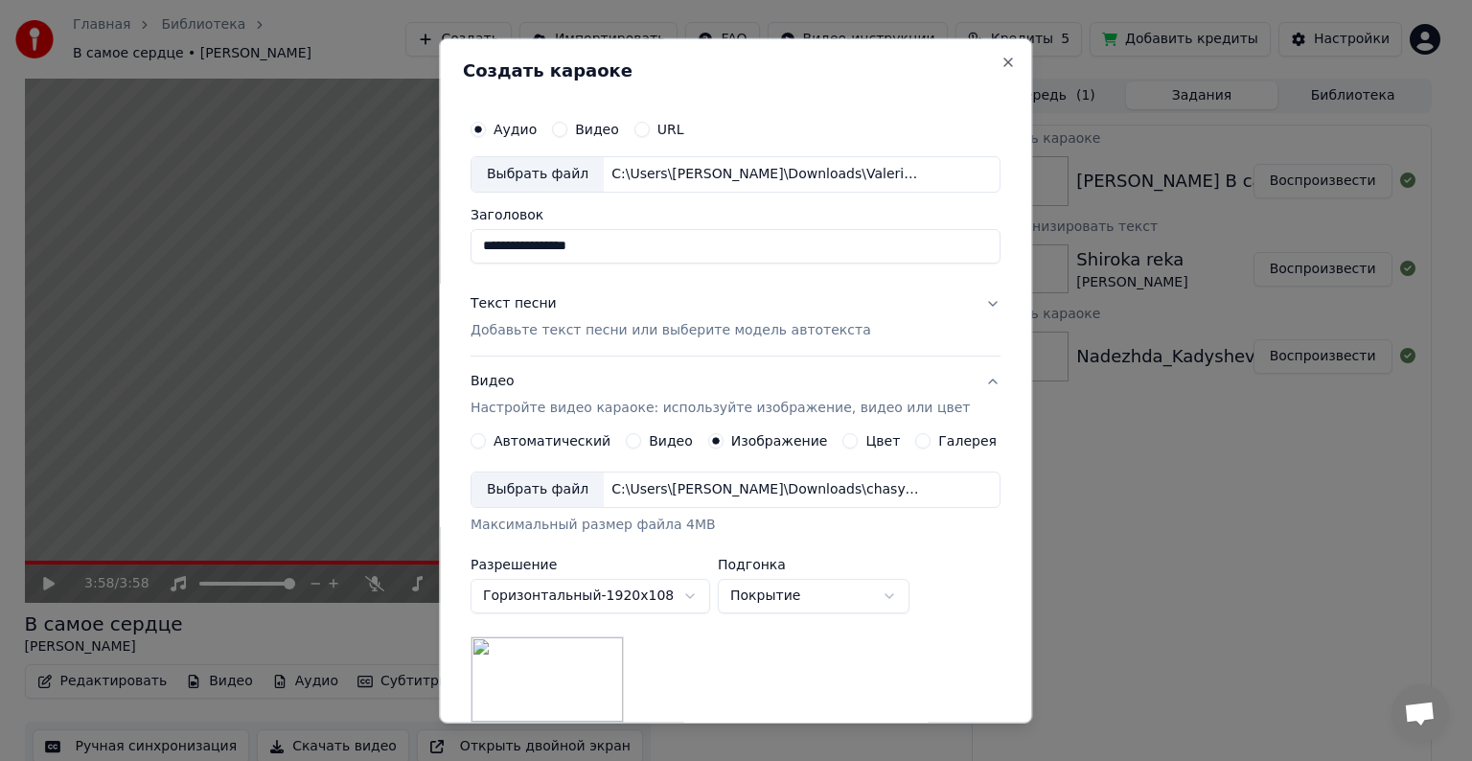
click at [629, 171] on div "C:\Users\[PERSON_NAME]\Downloads\Valeriya_-_CHasiki_54614778.mp3" at bounding box center [767, 174] width 326 height 19
type input "**********"
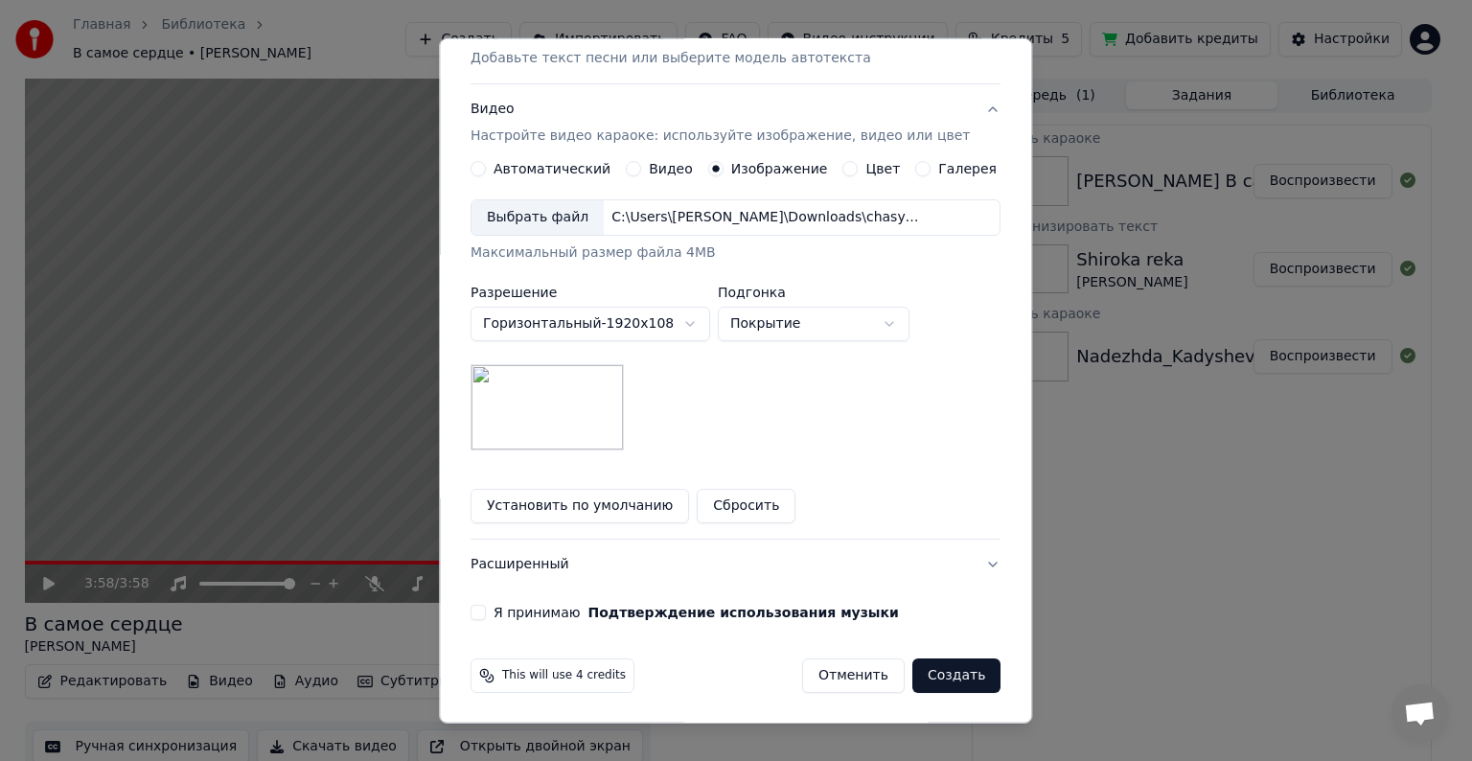
click at [516, 616] on label "Я принимаю Подтверждение использования музыки" at bounding box center [696, 612] width 405 height 13
click at [486, 616] on button "Я принимаю Подтверждение использования музыки" at bounding box center [478, 612] width 15 height 15
click at [935, 677] on button "Создать" at bounding box center [956, 675] width 88 height 35
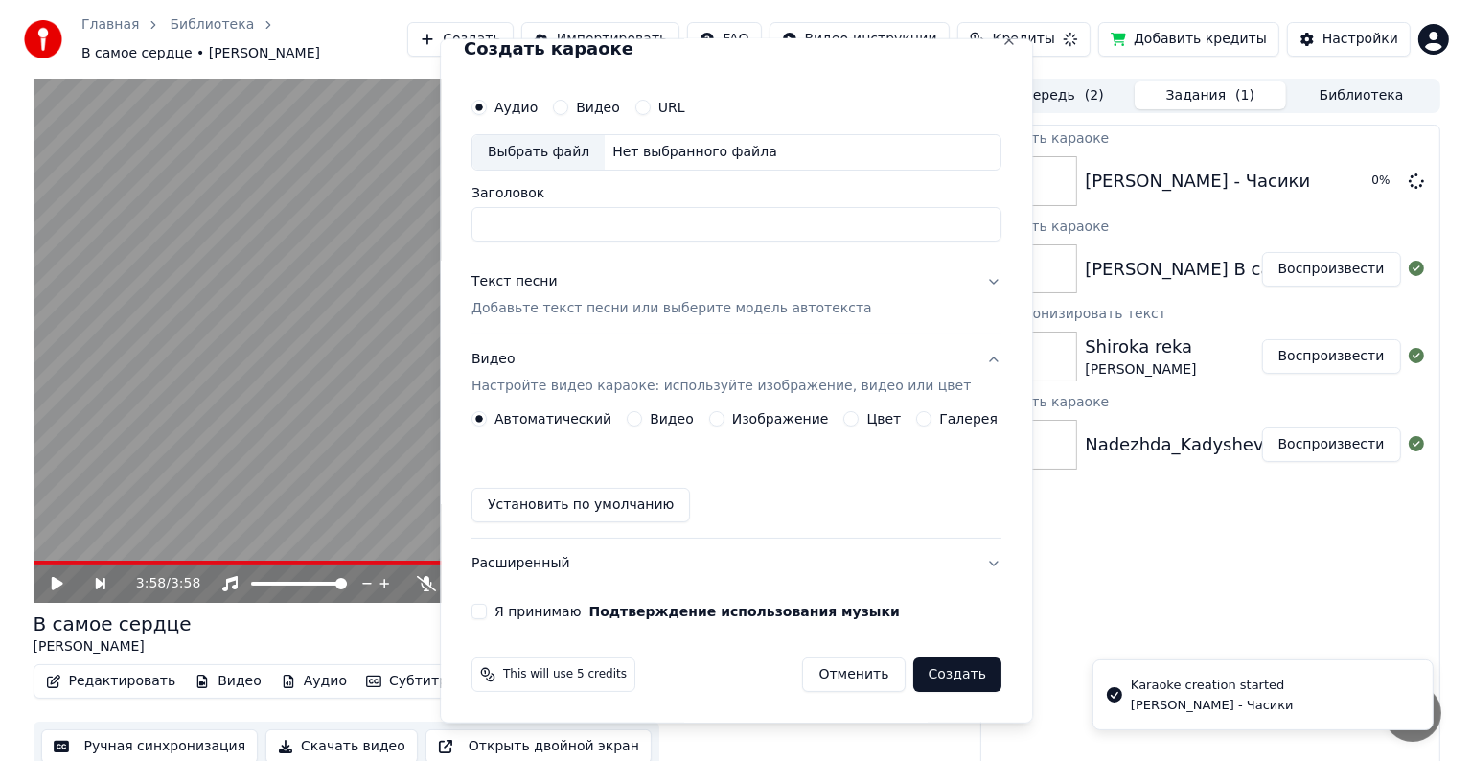
scroll to position [21, 0]
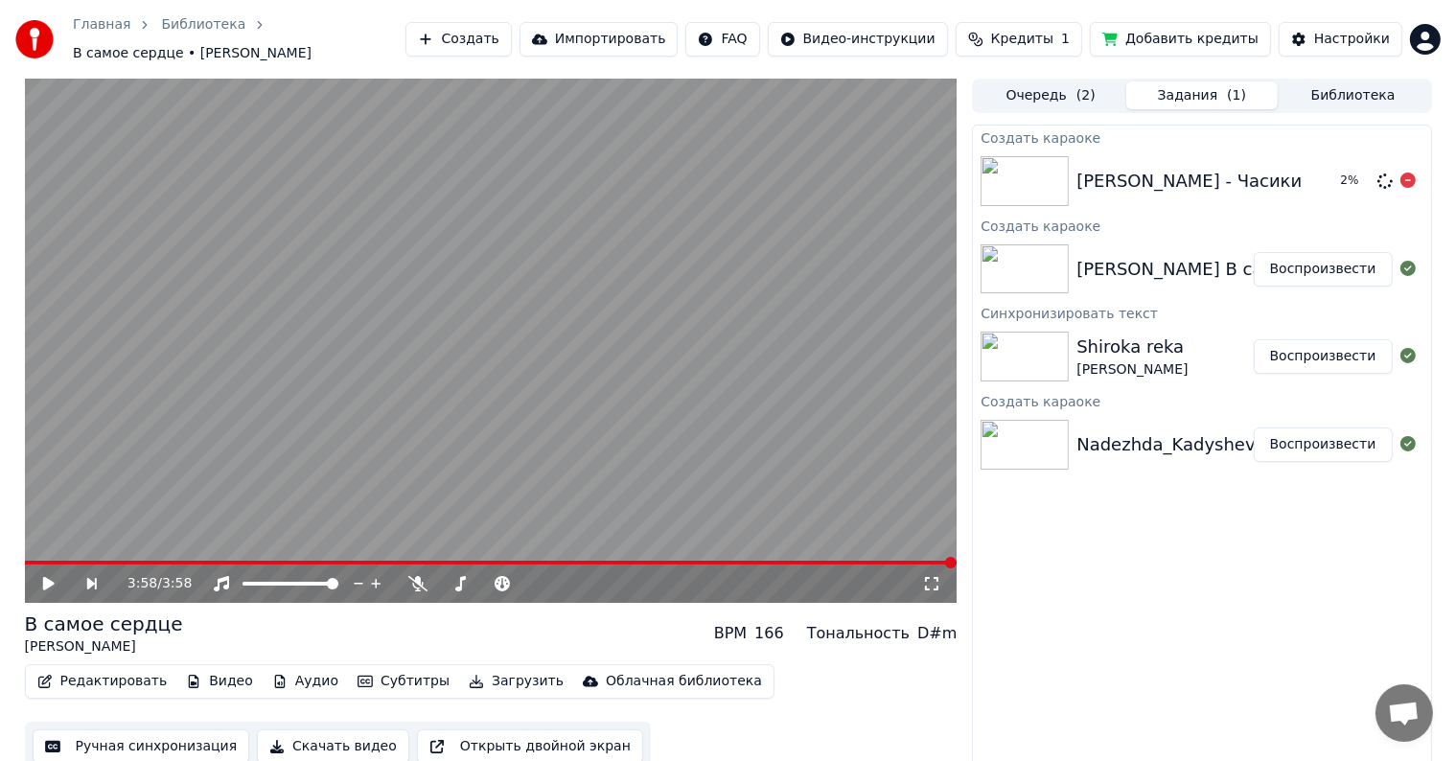
click at [1048, 156] on img at bounding box center [1025, 181] width 88 height 50
click at [1051, 180] on img at bounding box center [1025, 181] width 88 height 50
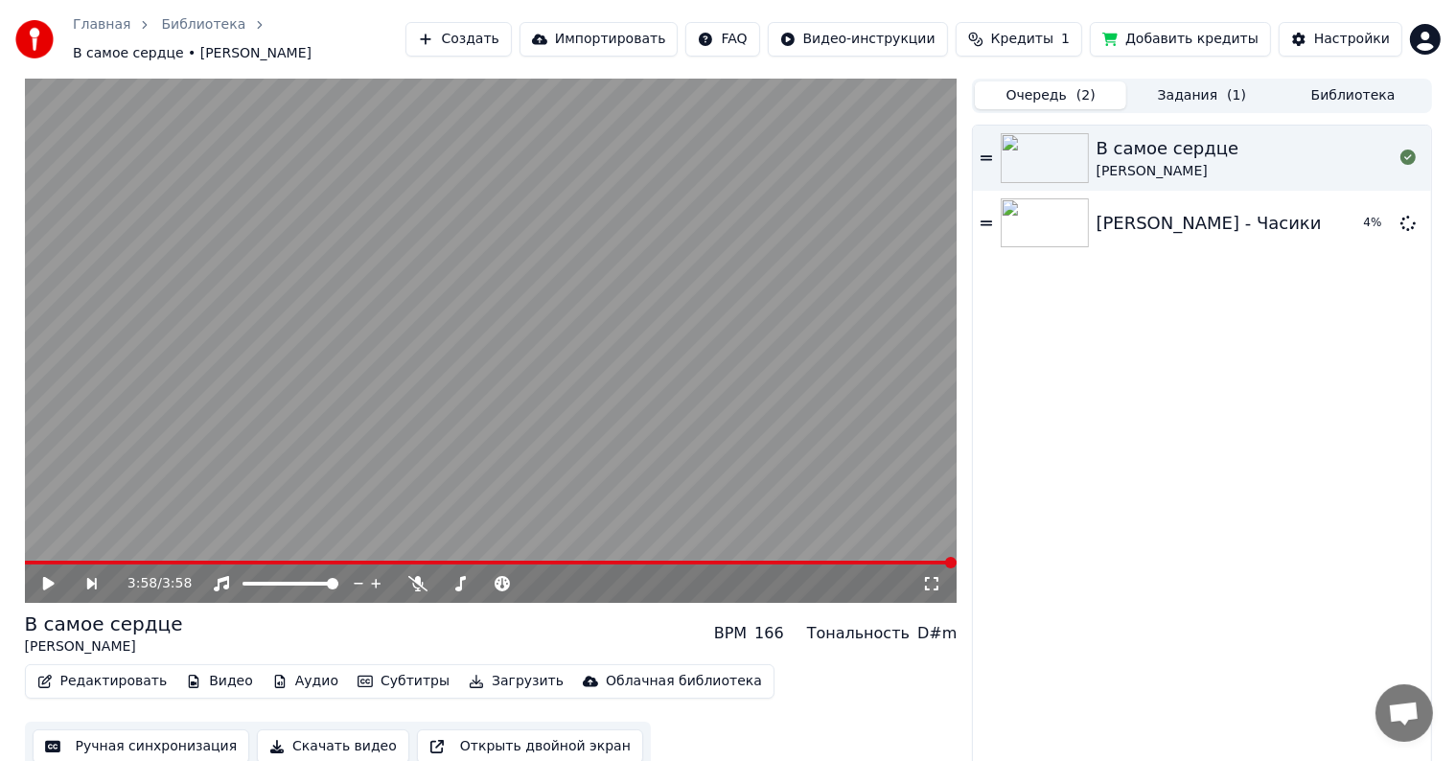
click at [1031, 81] on button "Очередь ( 2 )" at bounding box center [1050, 95] width 151 height 28
click at [1037, 191] on div "[PERSON_NAME] - Часики 4 %" at bounding box center [1201, 223] width 457 height 65
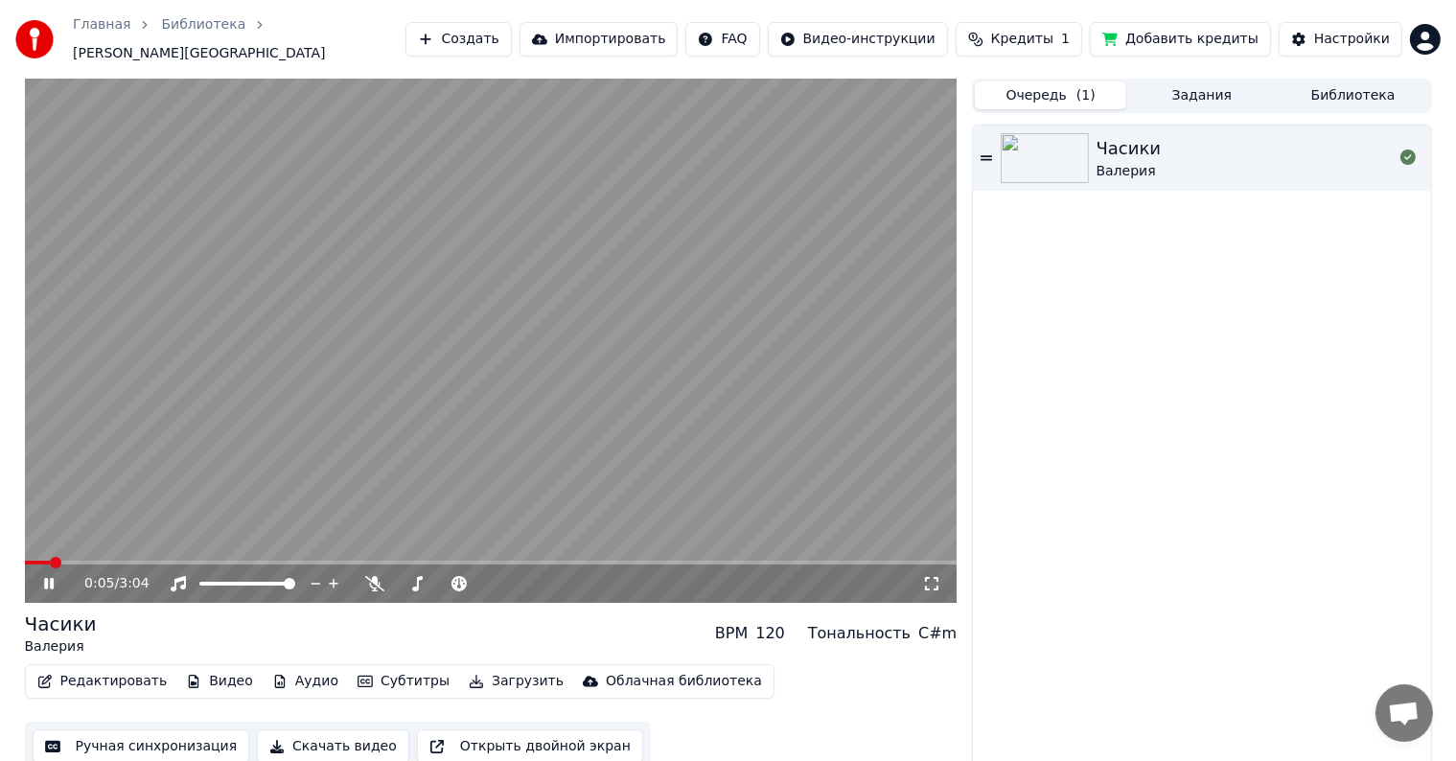
click at [932, 576] on icon at bounding box center [931, 583] width 19 height 15
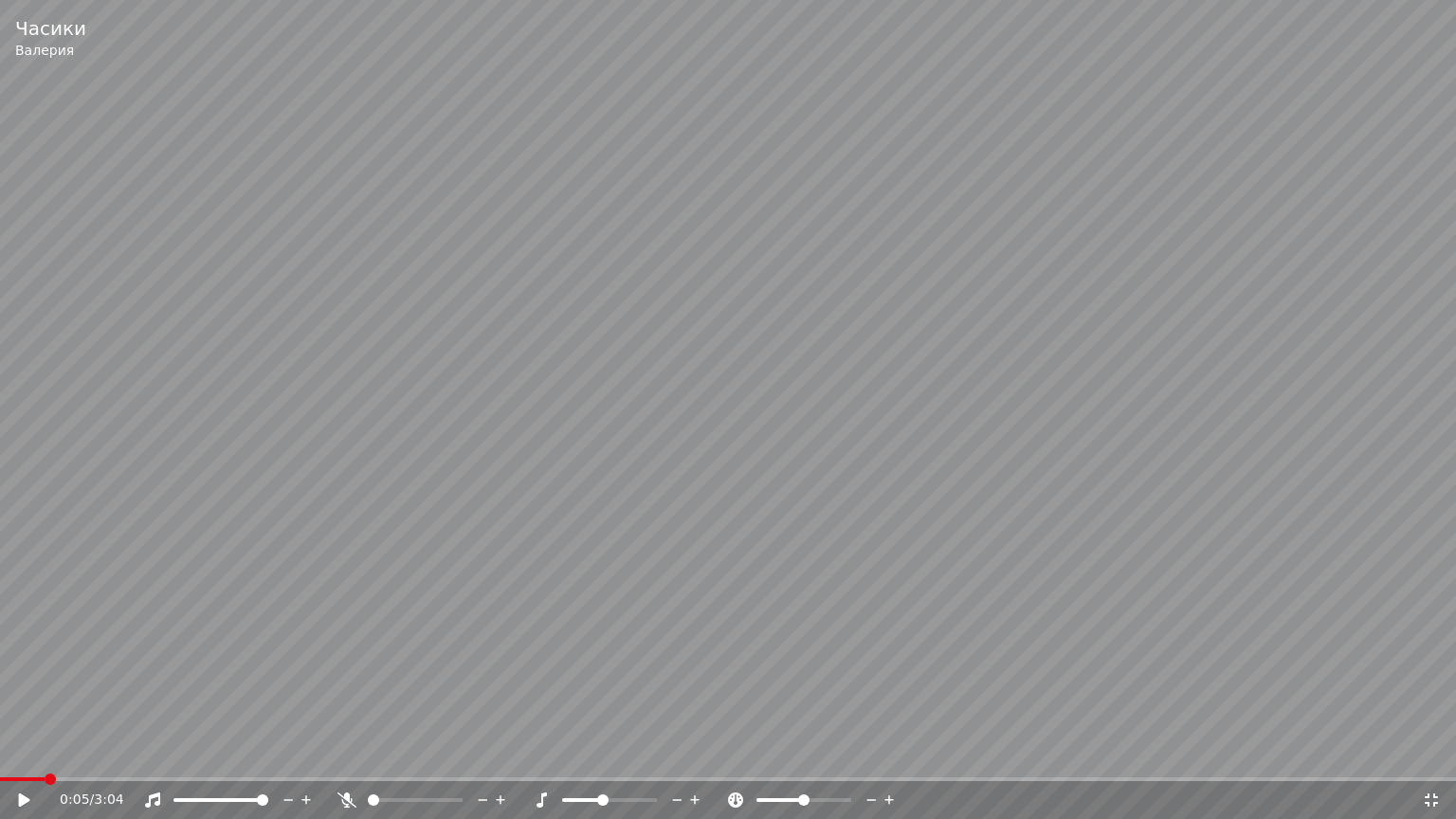
click at [33, 639] on video at bounding box center [728, 410] width 1456 height 819
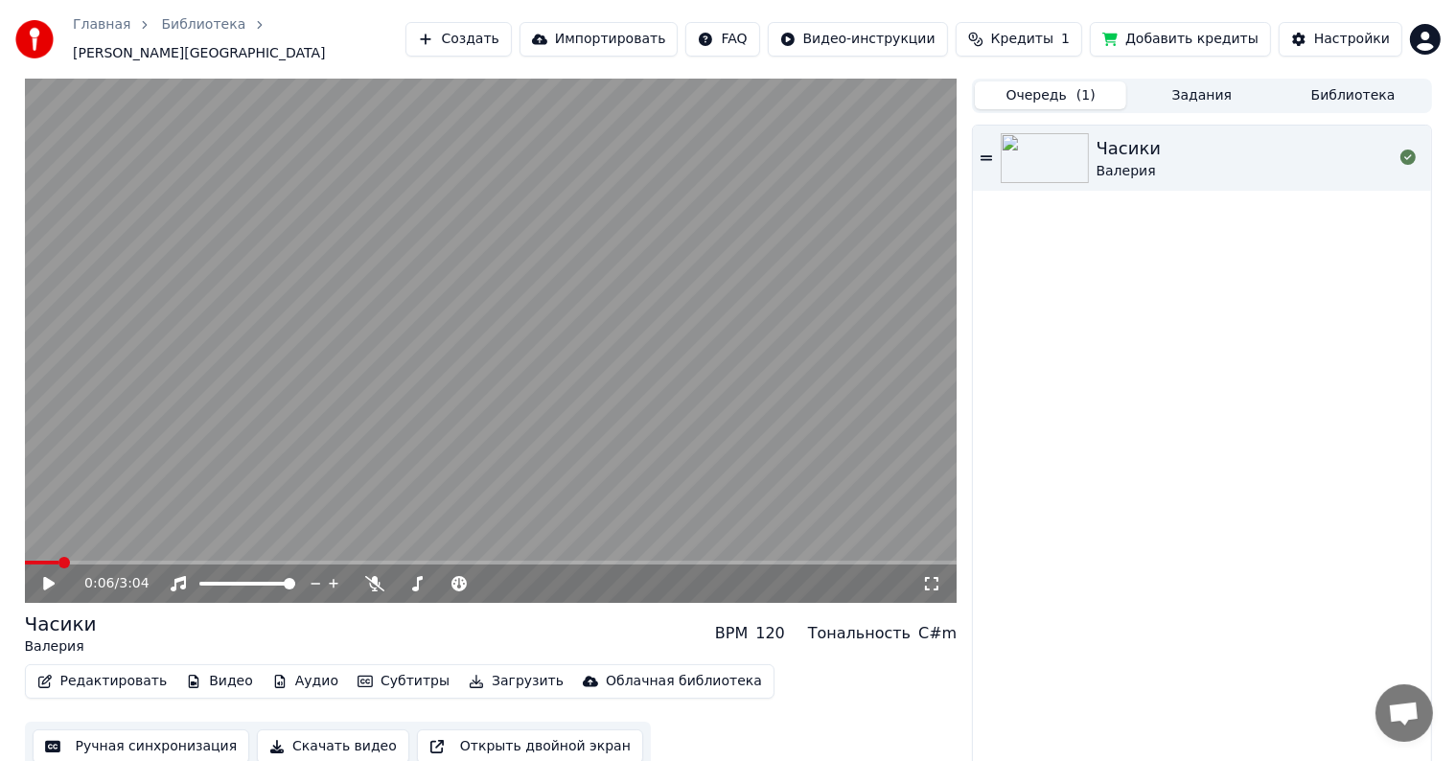
click at [1175, 81] on button "Задания" at bounding box center [1201, 95] width 151 height 28
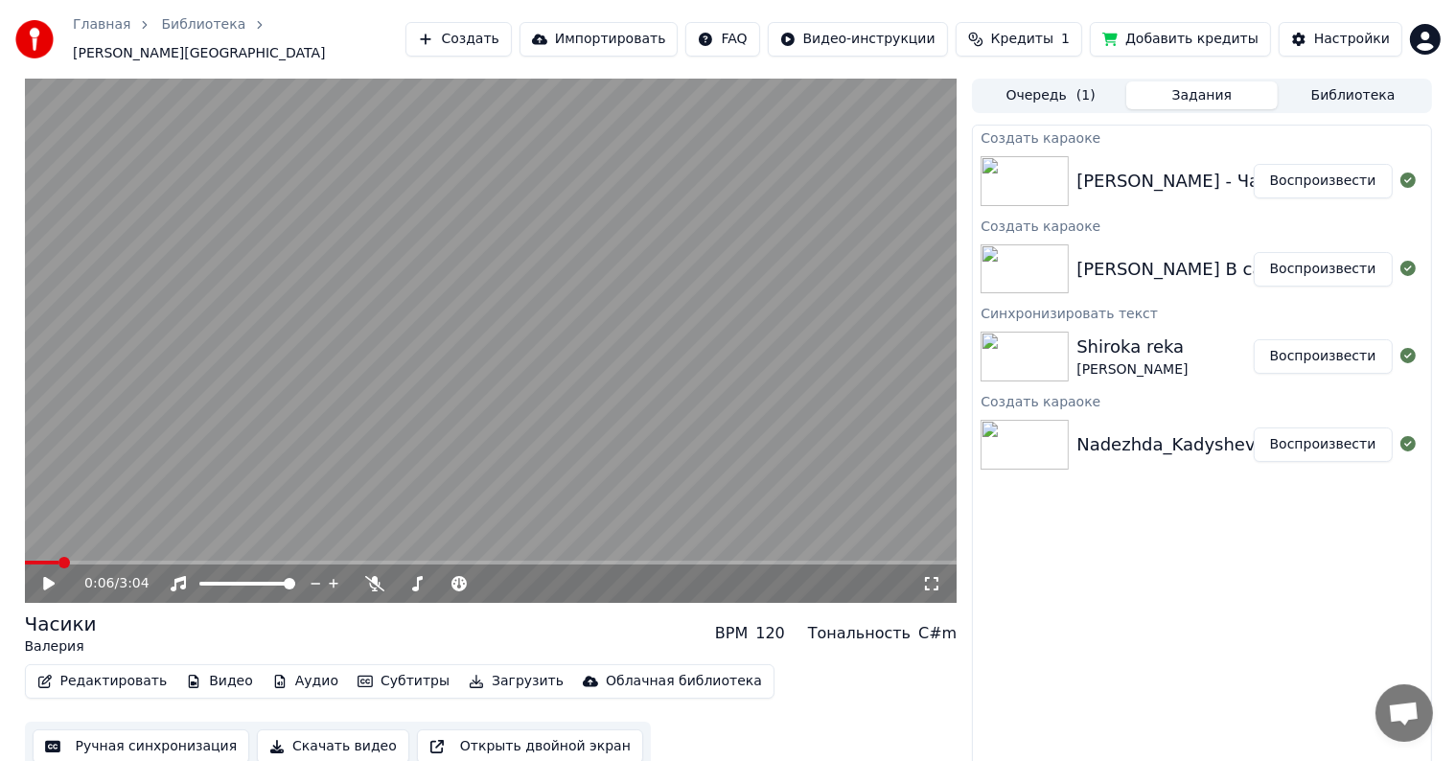
click at [506, 32] on button "Создать" at bounding box center [457, 39] width 105 height 35
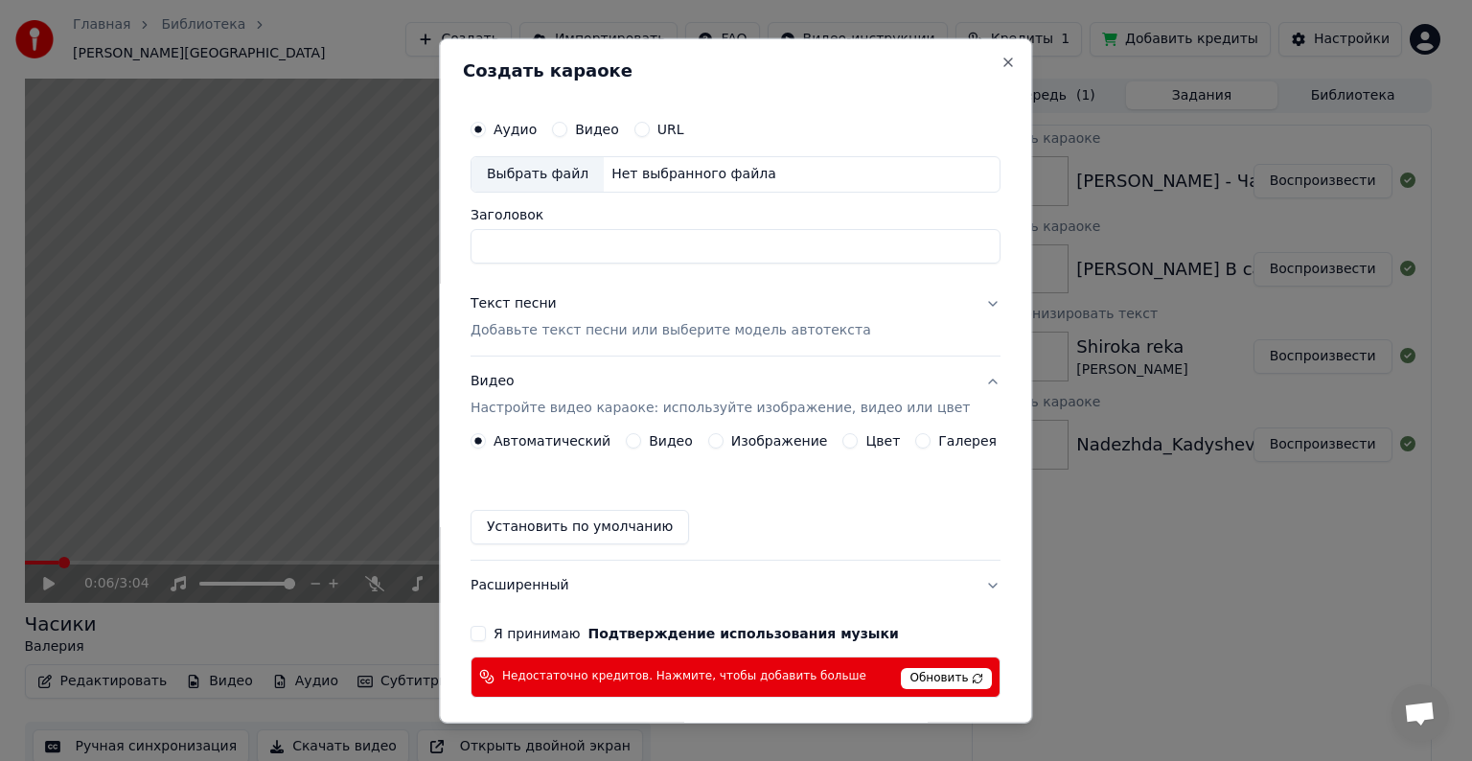
click at [530, 249] on input "Заголовок" at bounding box center [736, 246] width 530 height 35
click at [565, 173] on div "Выбрать файл" at bounding box center [538, 174] width 132 height 35
click at [497, 250] on input "**********" at bounding box center [736, 246] width 530 height 35
drag, startPoint x: 496, startPoint y: 248, endPoint x: 883, endPoint y: 261, distance: 386.5
click at [883, 261] on input "**********" at bounding box center [736, 246] width 530 height 35
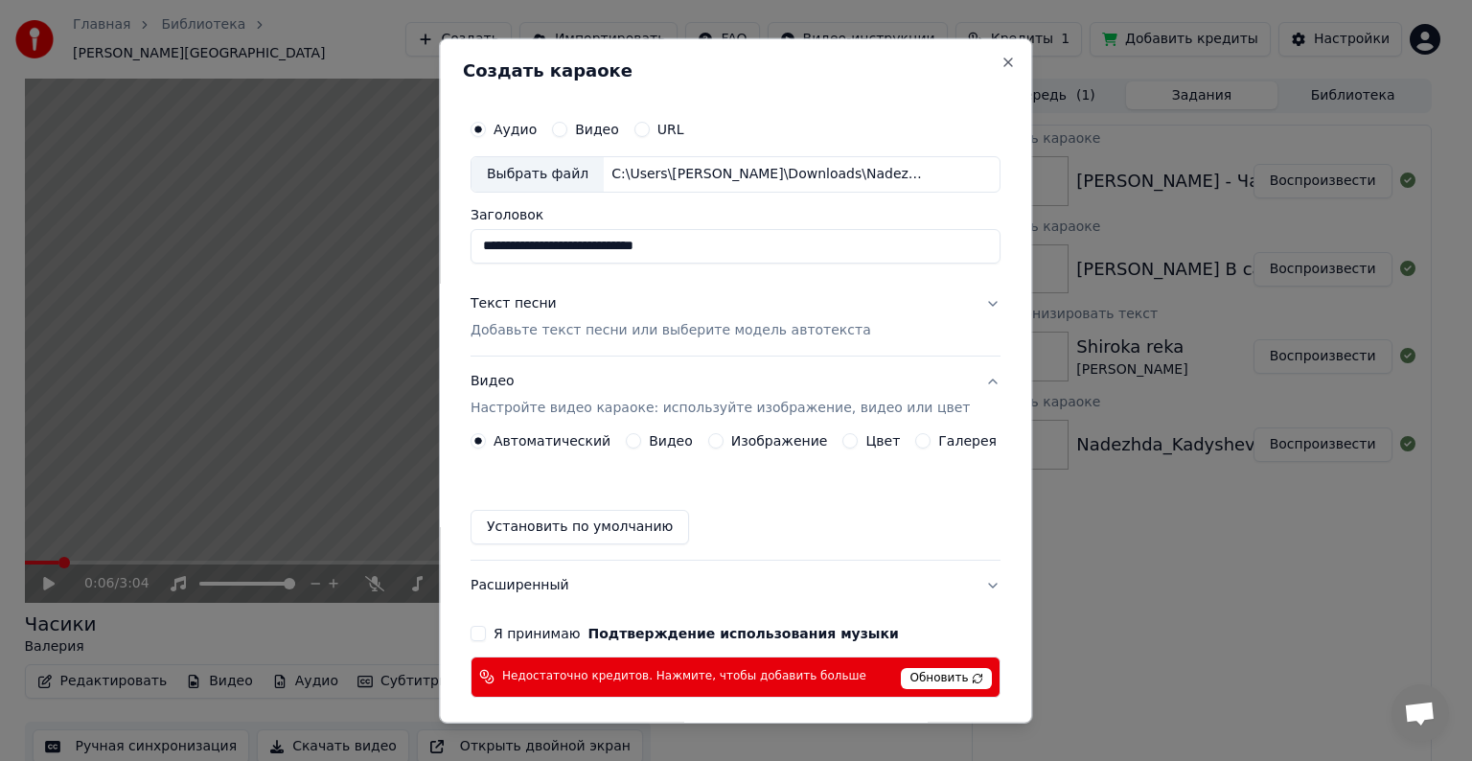
type input "**********"
click at [508, 335] on p "Добавьте текст песни или выберите модель автотекста" at bounding box center [671, 330] width 401 height 19
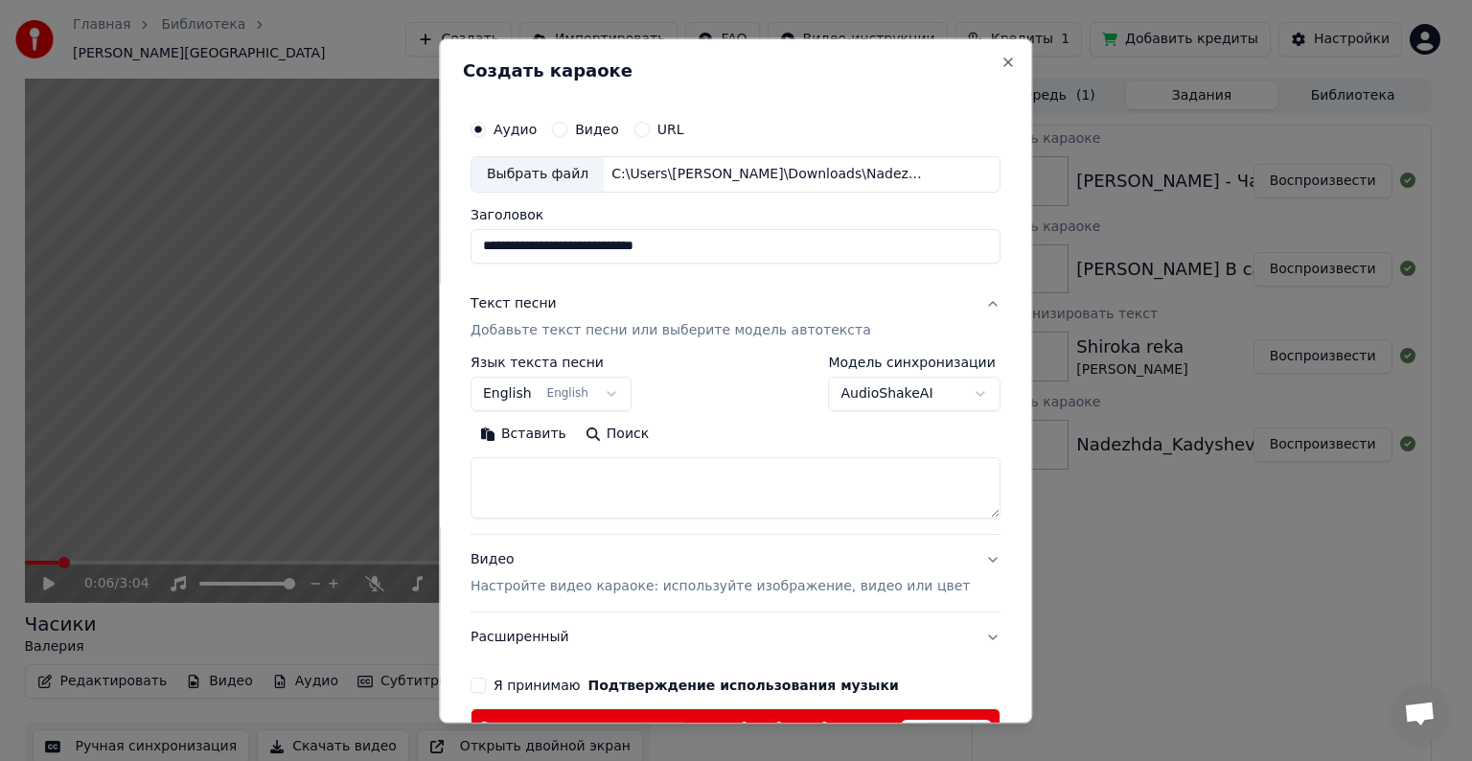
click at [606, 498] on textarea at bounding box center [736, 487] width 530 height 61
paste textarea "**********"
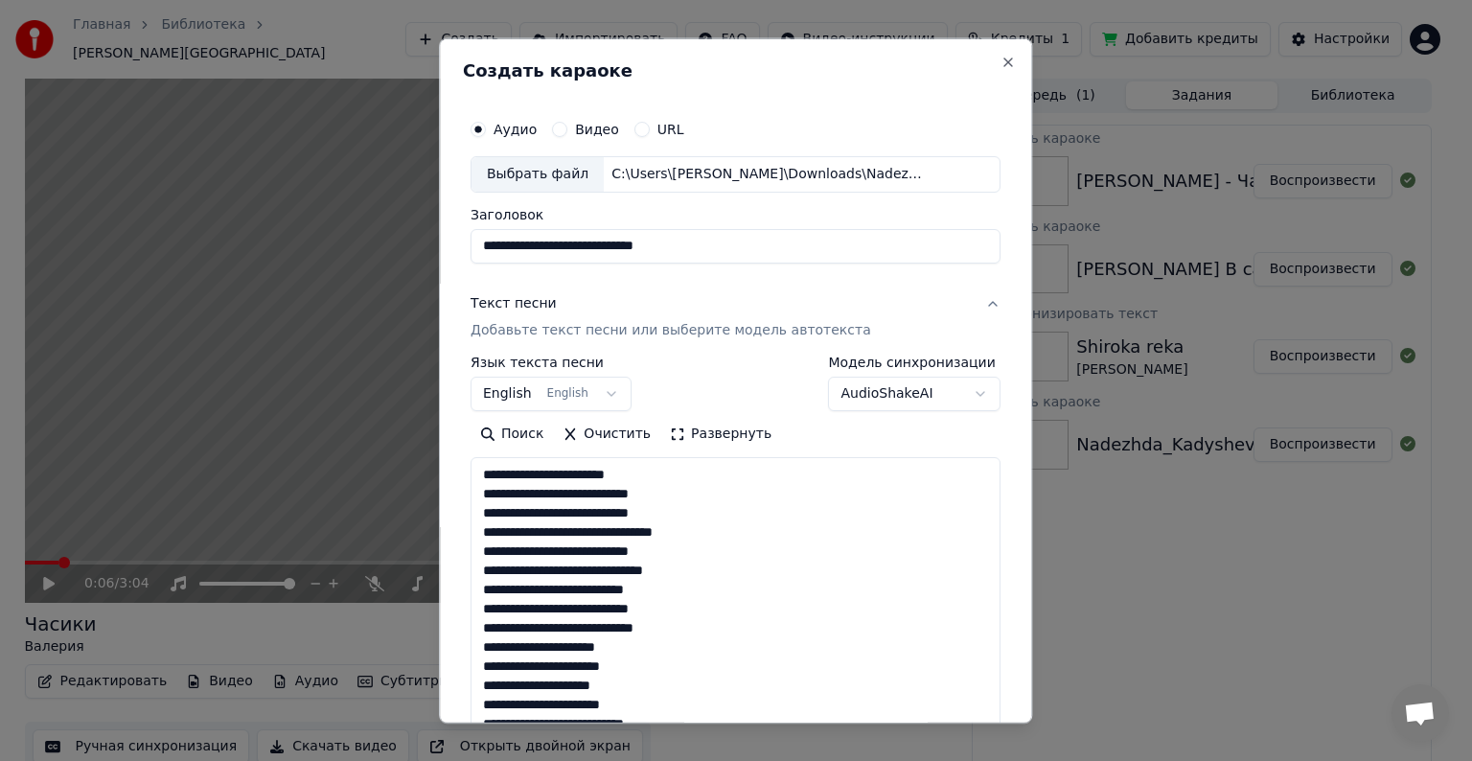
scroll to position [713, 0]
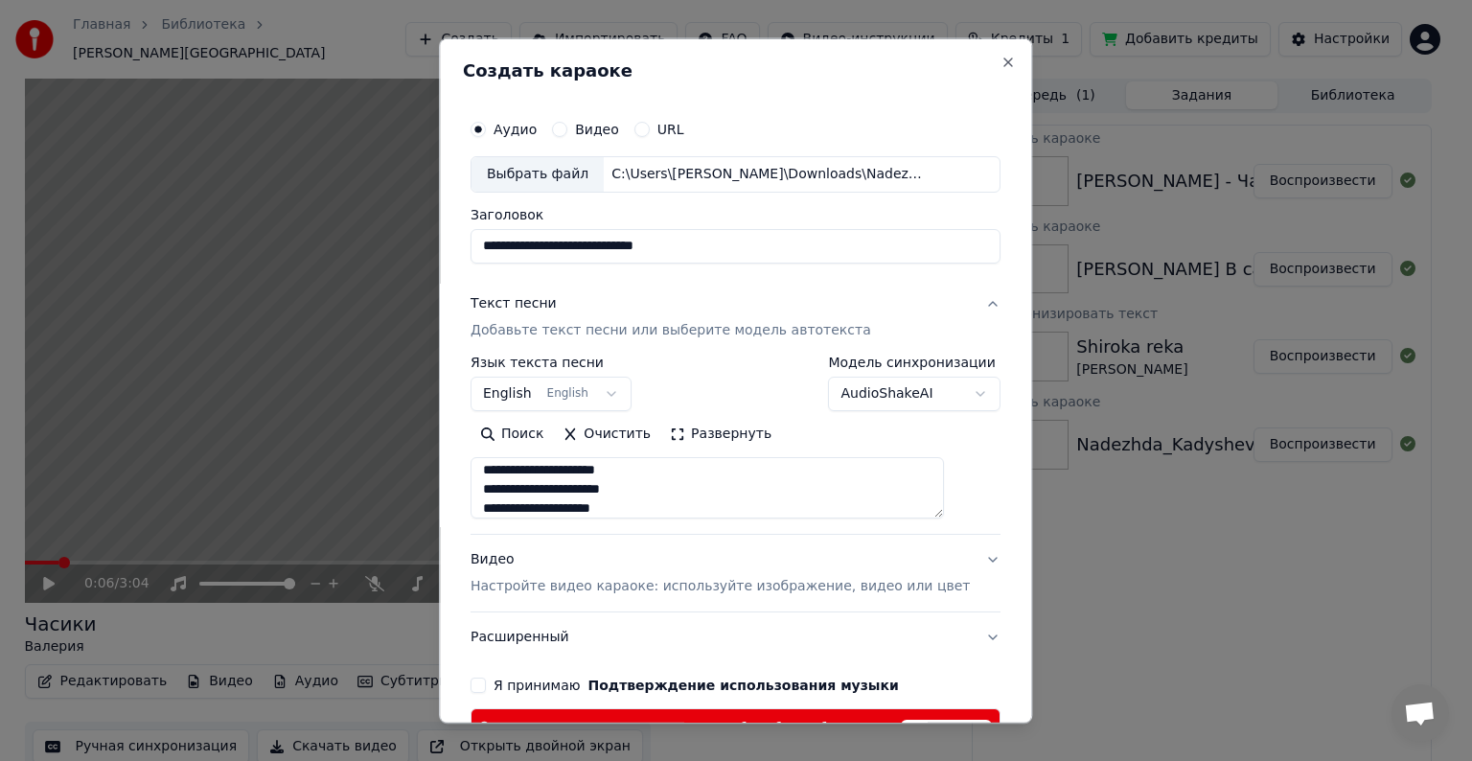
type textarea "**********"
click at [571, 570] on div "Видео Настройте видео караоке: используйте изображение, видео или цвет" at bounding box center [720, 573] width 499 height 46
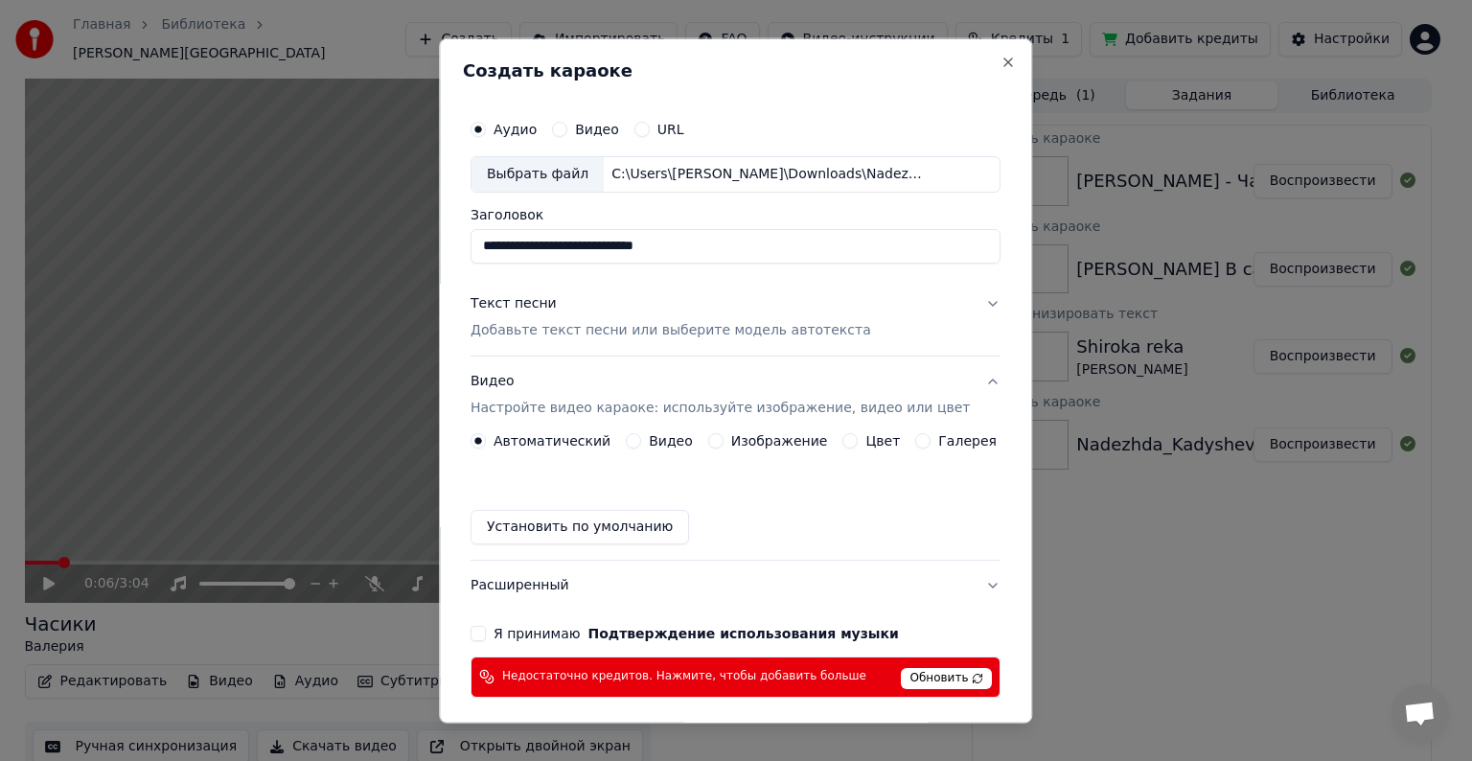
click at [725, 434] on div "Изображение" at bounding box center [768, 440] width 120 height 15
click at [721, 437] on div "Изображение" at bounding box center [768, 440] width 120 height 15
click at [716, 436] on button "Изображение" at bounding box center [715, 440] width 15 height 15
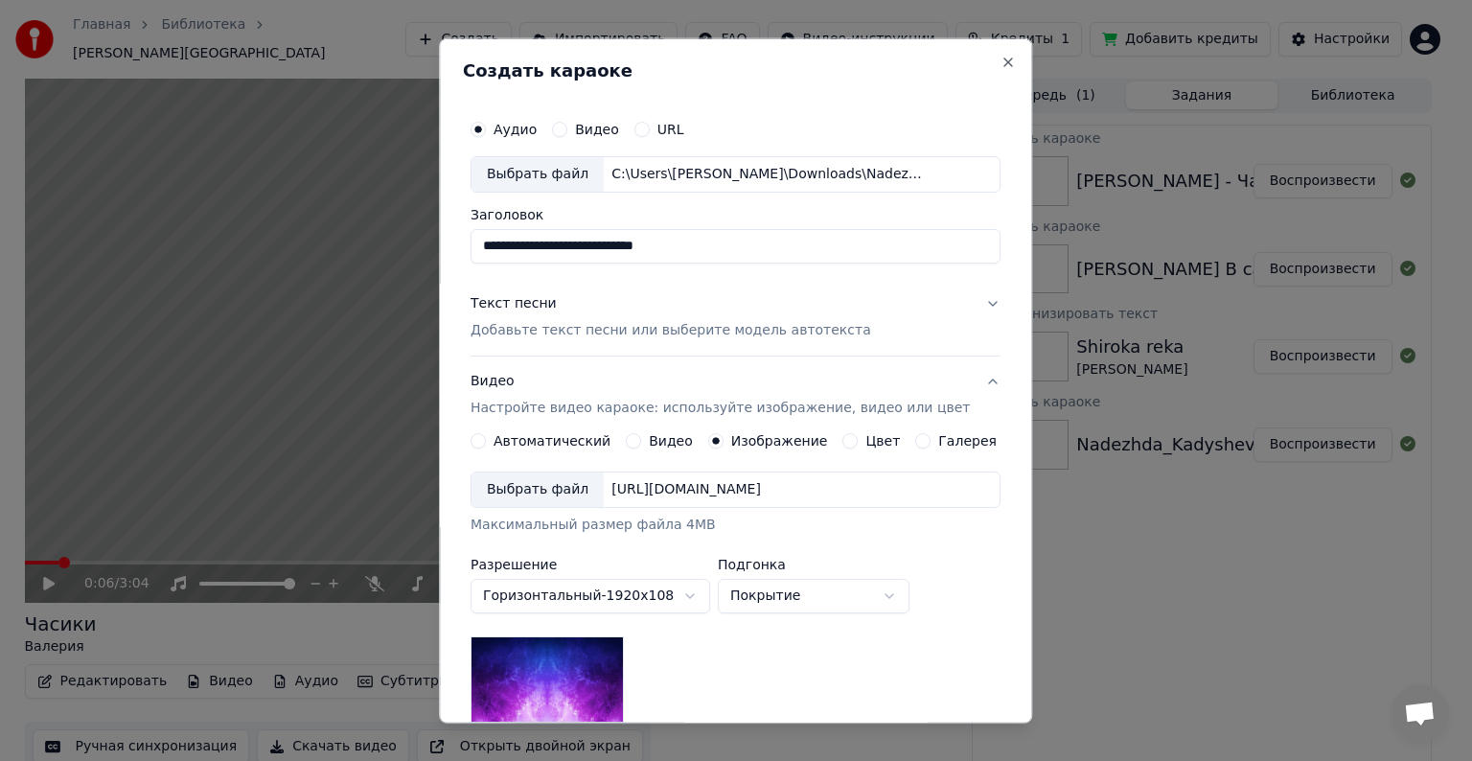
click at [563, 490] on div "Выбрать файл" at bounding box center [538, 490] width 132 height 35
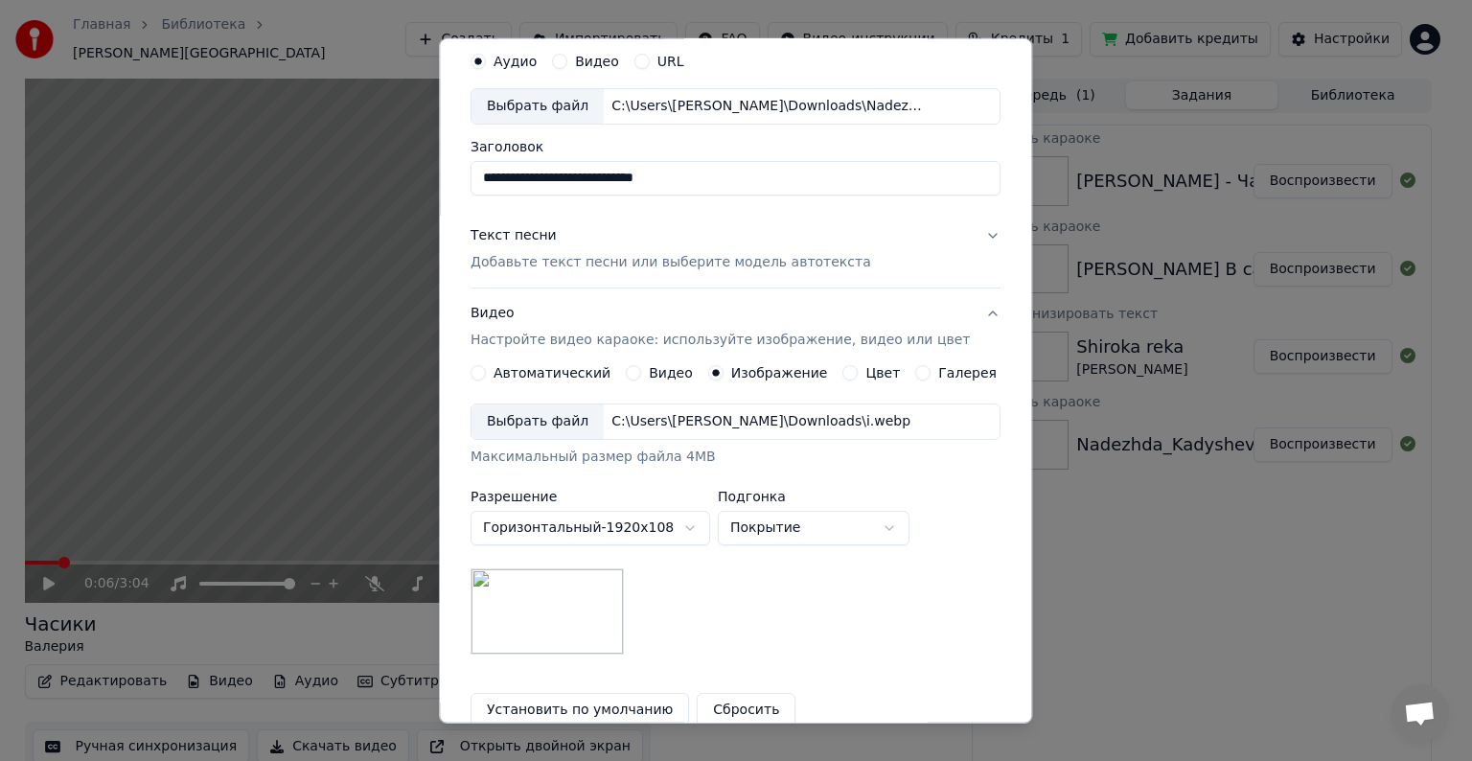
scroll to position [96, 0]
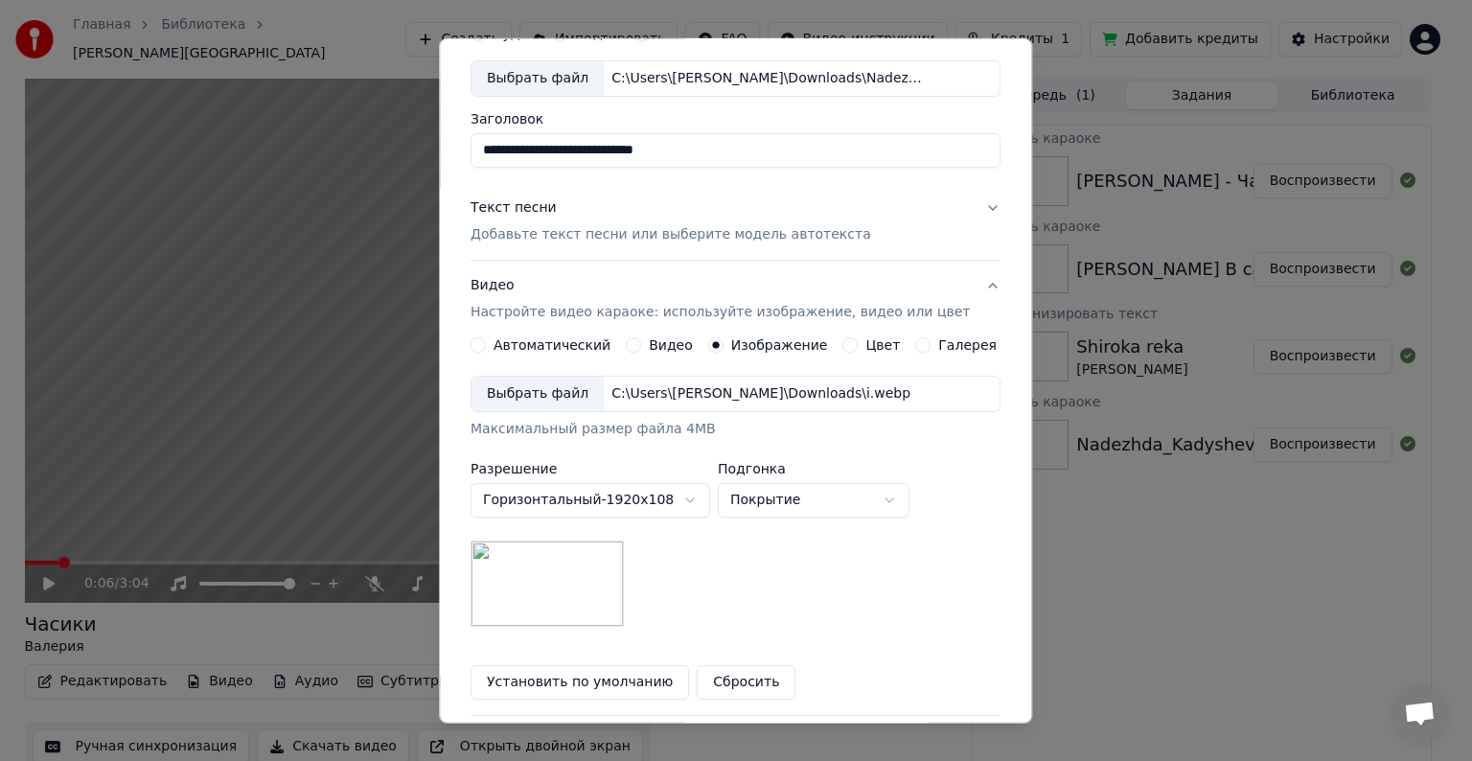
click at [560, 242] on p "Добавьте текст песни или выберите модель автотекста" at bounding box center [671, 234] width 401 height 19
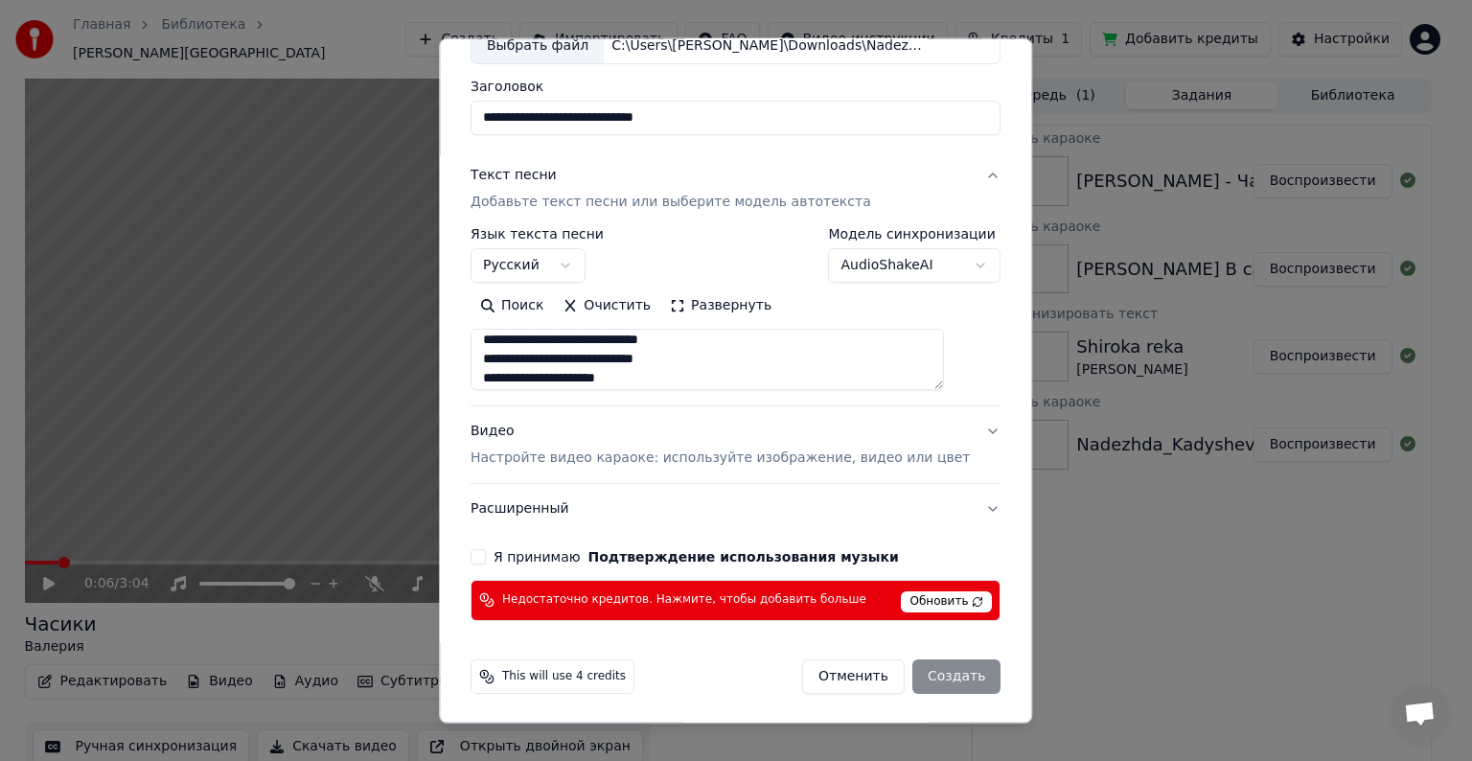
scroll to position [383, 0]
click at [519, 550] on label "Я принимаю Подтверждение использования музыки" at bounding box center [696, 556] width 405 height 13
click at [486, 550] on button "Я принимаю Подтверждение использования музыки" at bounding box center [478, 556] width 15 height 15
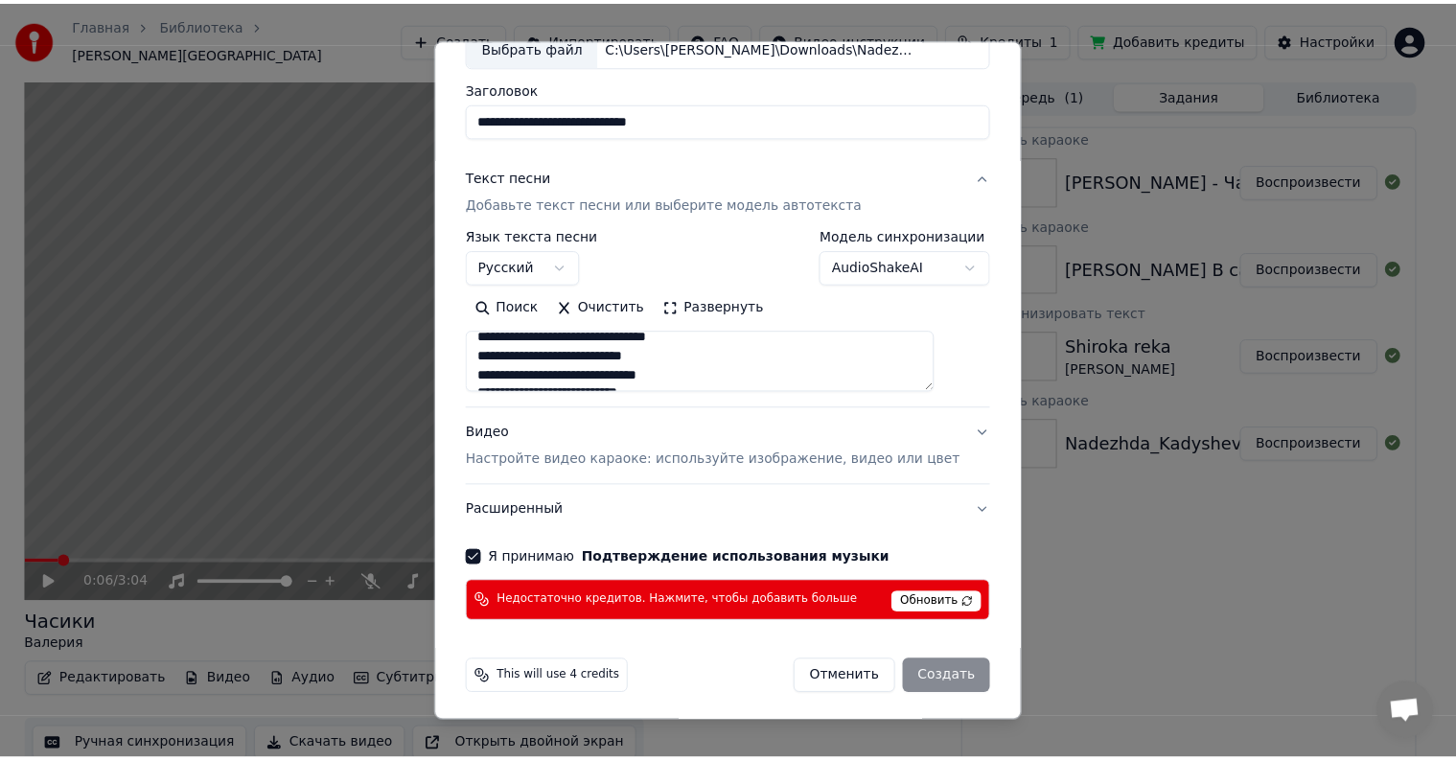
scroll to position [128, 0]
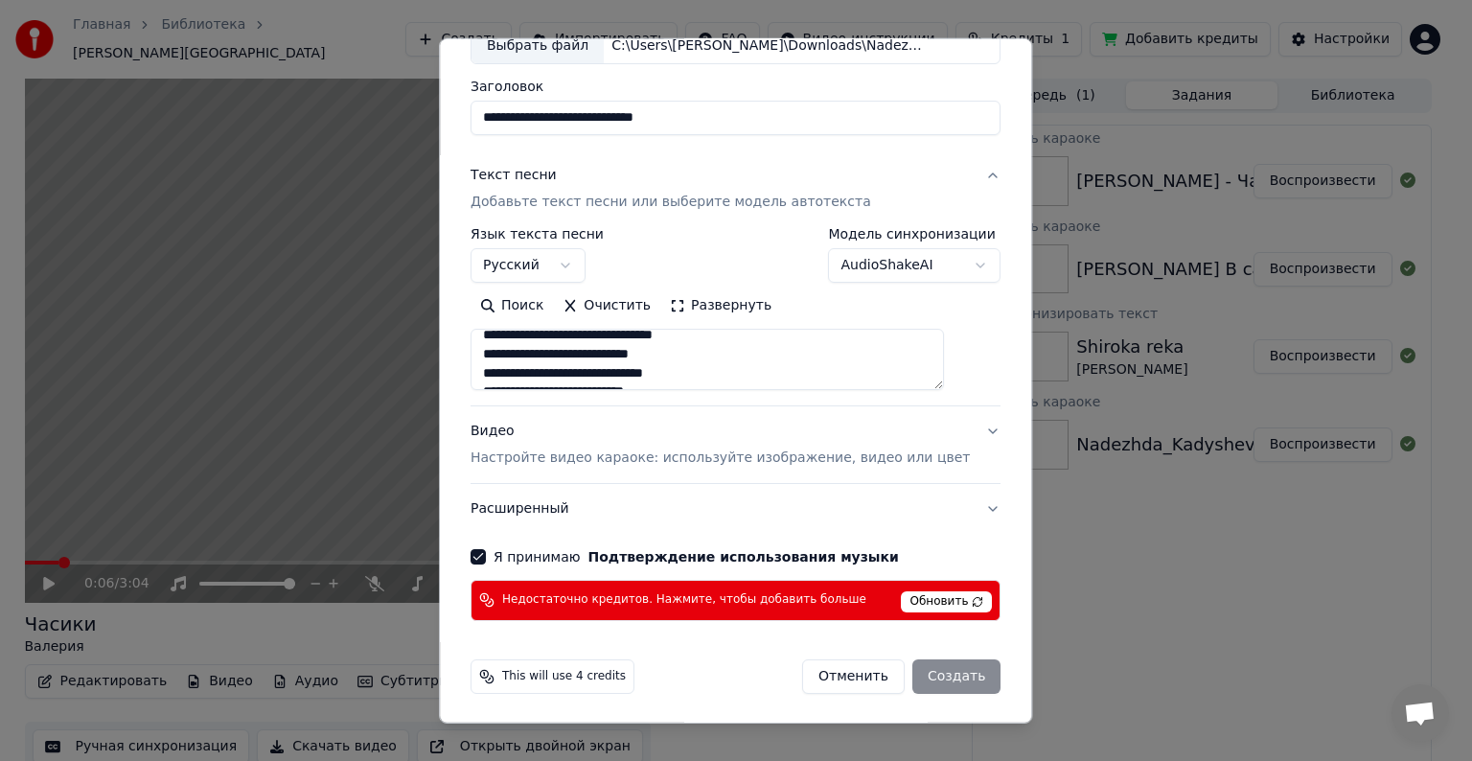
click at [908, 676] on div "Отменить Создать" at bounding box center [901, 676] width 198 height 35
click at [823, 671] on button "Отменить" at bounding box center [853, 676] width 103 height 35
select select
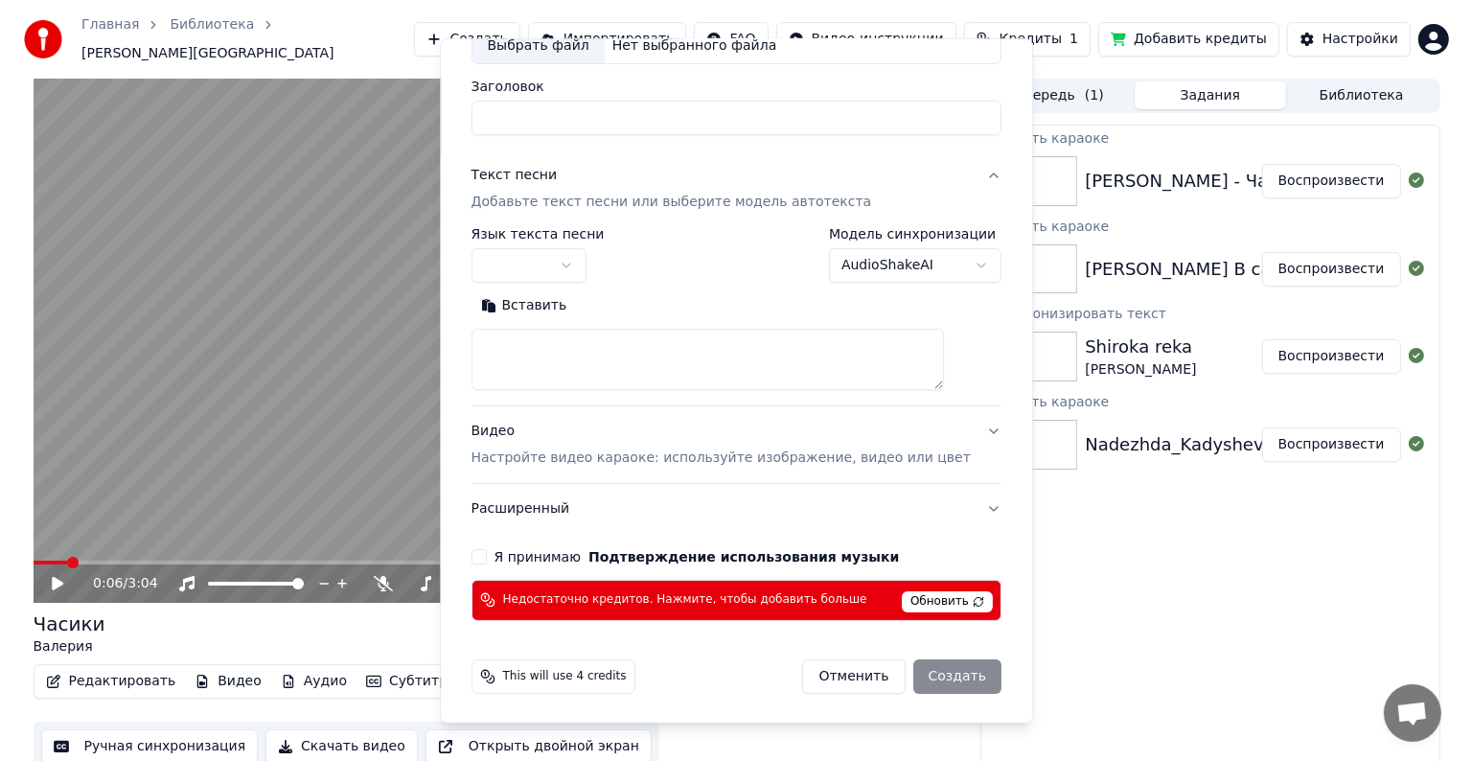
scroll to position [0, 0]
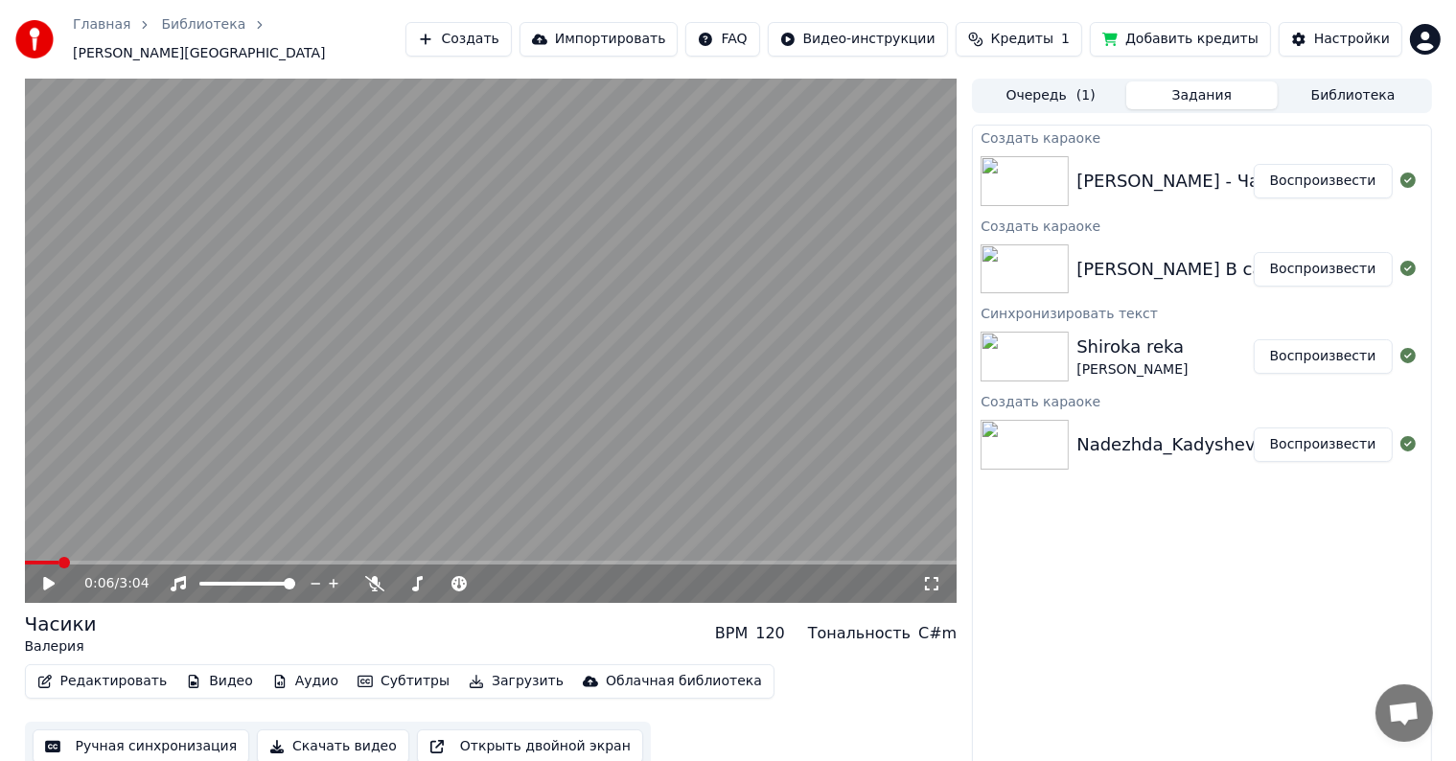
click at [55, 576] on icon at bounding box center [62, 583] width 45 height 15
click at [923, 576] on icon at bounding box center [931, 583] width 19 height 15
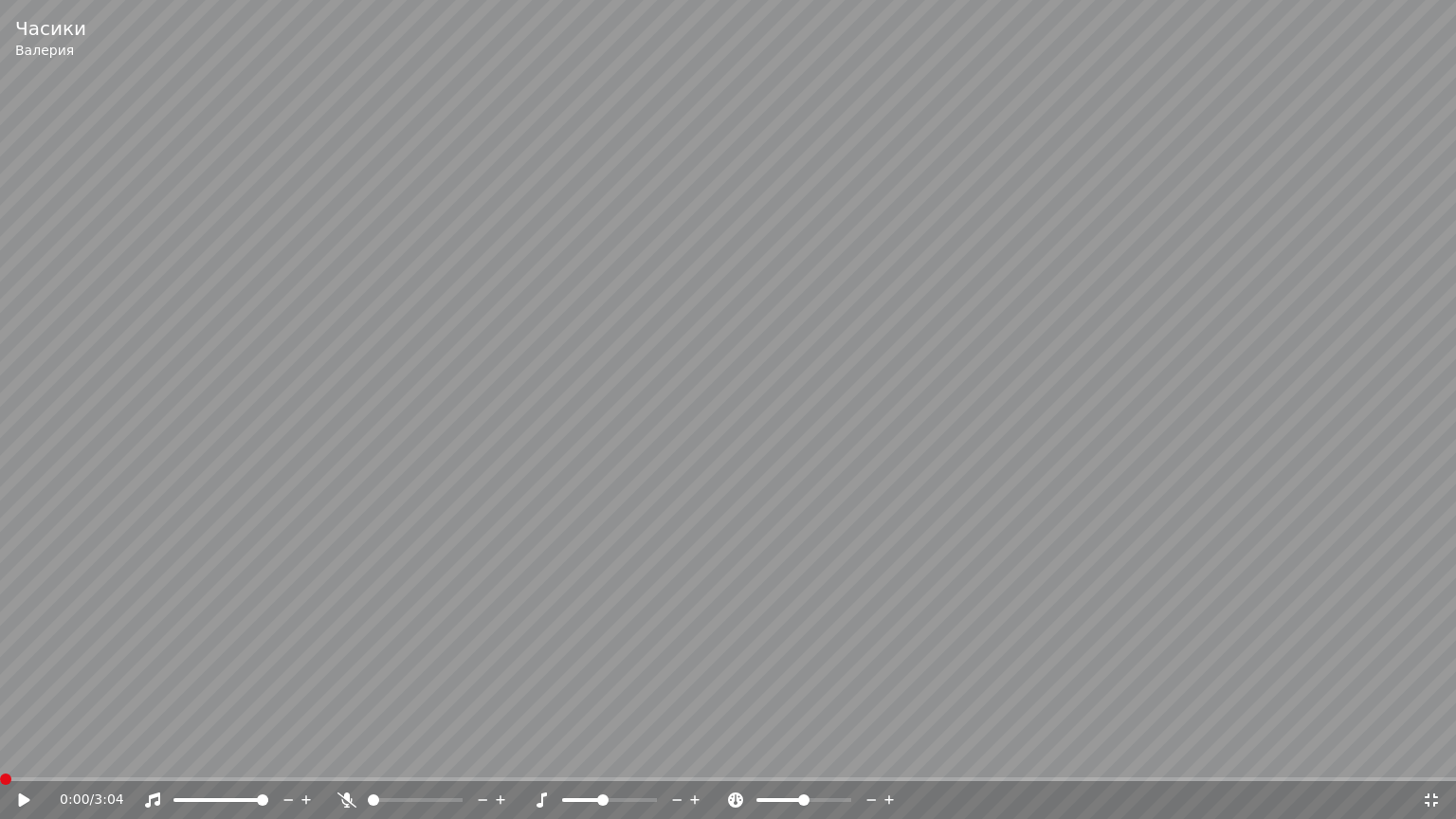
click at [0, 752] on span at bounding box center [6, 779] width 12 height 12
click at [87, 577] on video at bounding box center [728, 410] width 1456 height 819
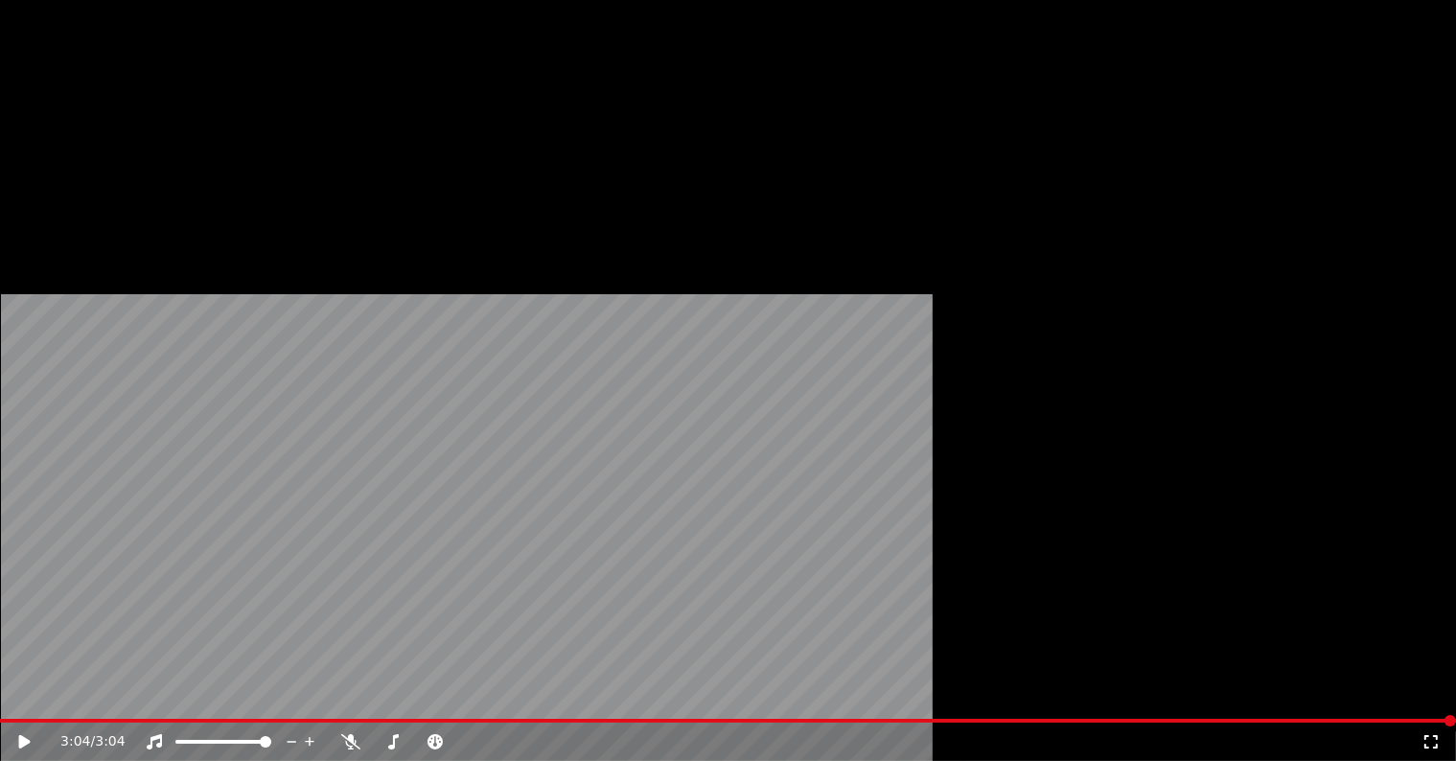
click at [1415, 31] on html "Главная Библиотека Часики • [PERSON_NAME] Создать Импортировать FAQ Видео-инстр…" at bounding box center [728, 380] width 1456 height 761
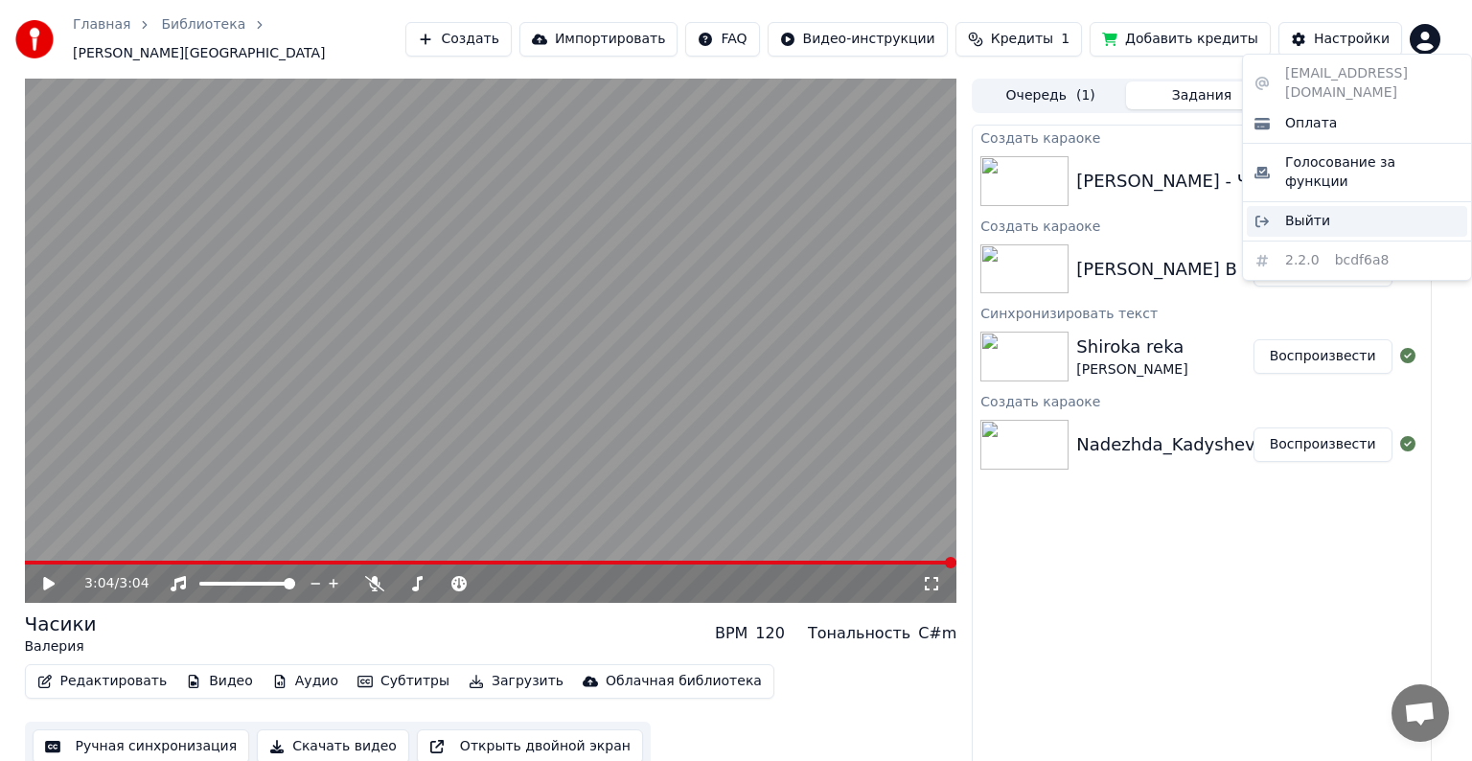
click at [1305, 212] on span "Выйти" at bounding box center [1307, 221] width 45 height 19
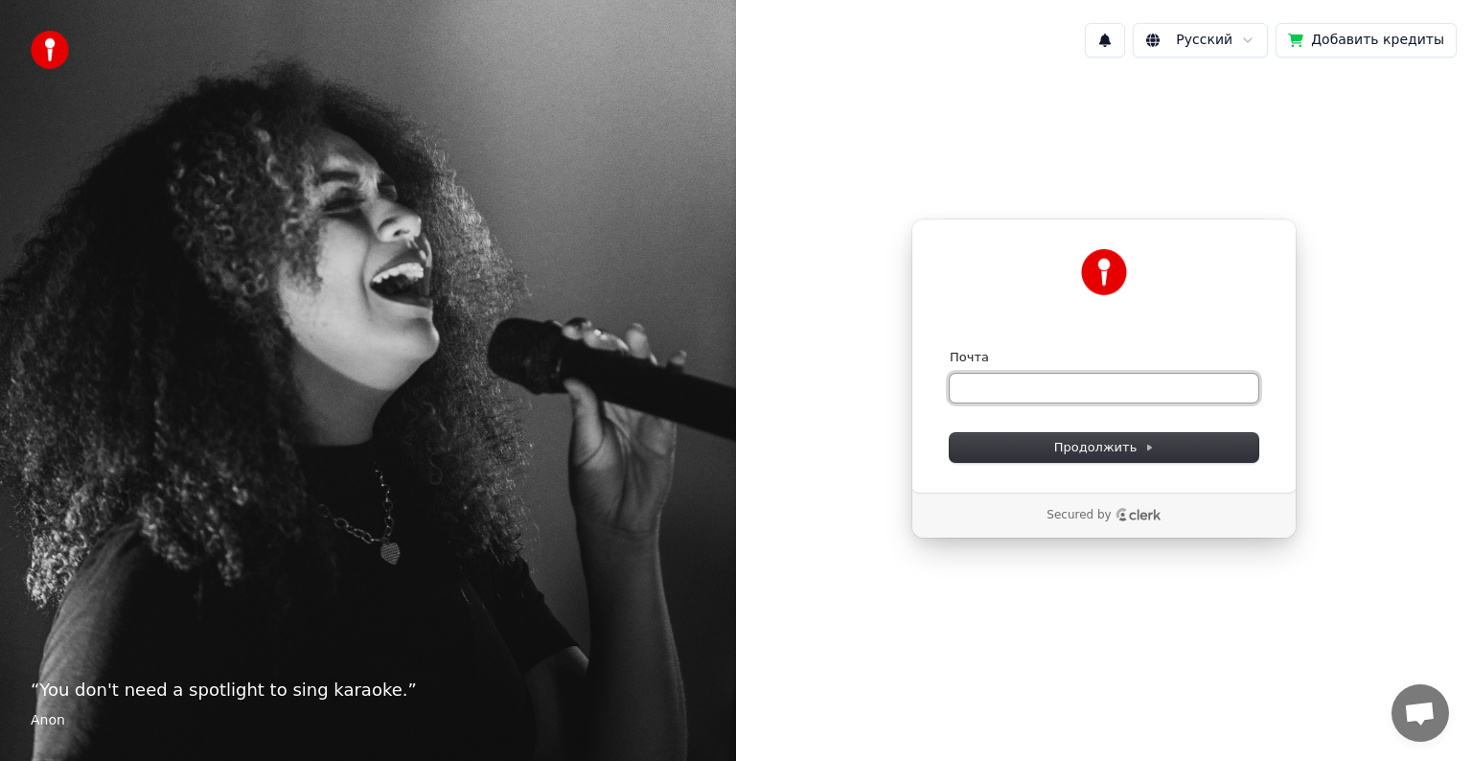
click at [1000, 383] on input "Почта" at bounding box center [1104, 388] width 309 height 29
click at [985, 450] on button "Продолжить" at bounding box center [1104, 447] width 309 height 29
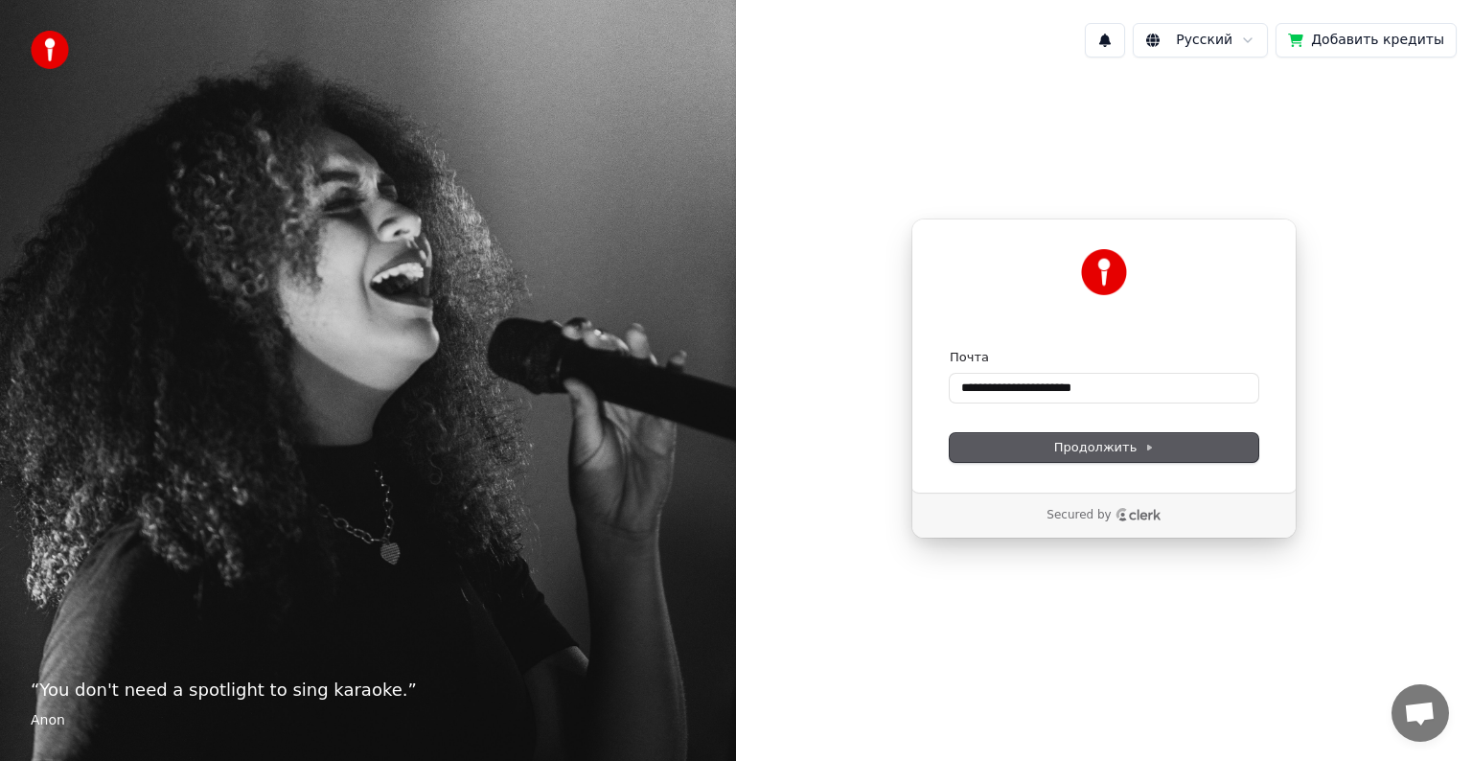
type input "**********"
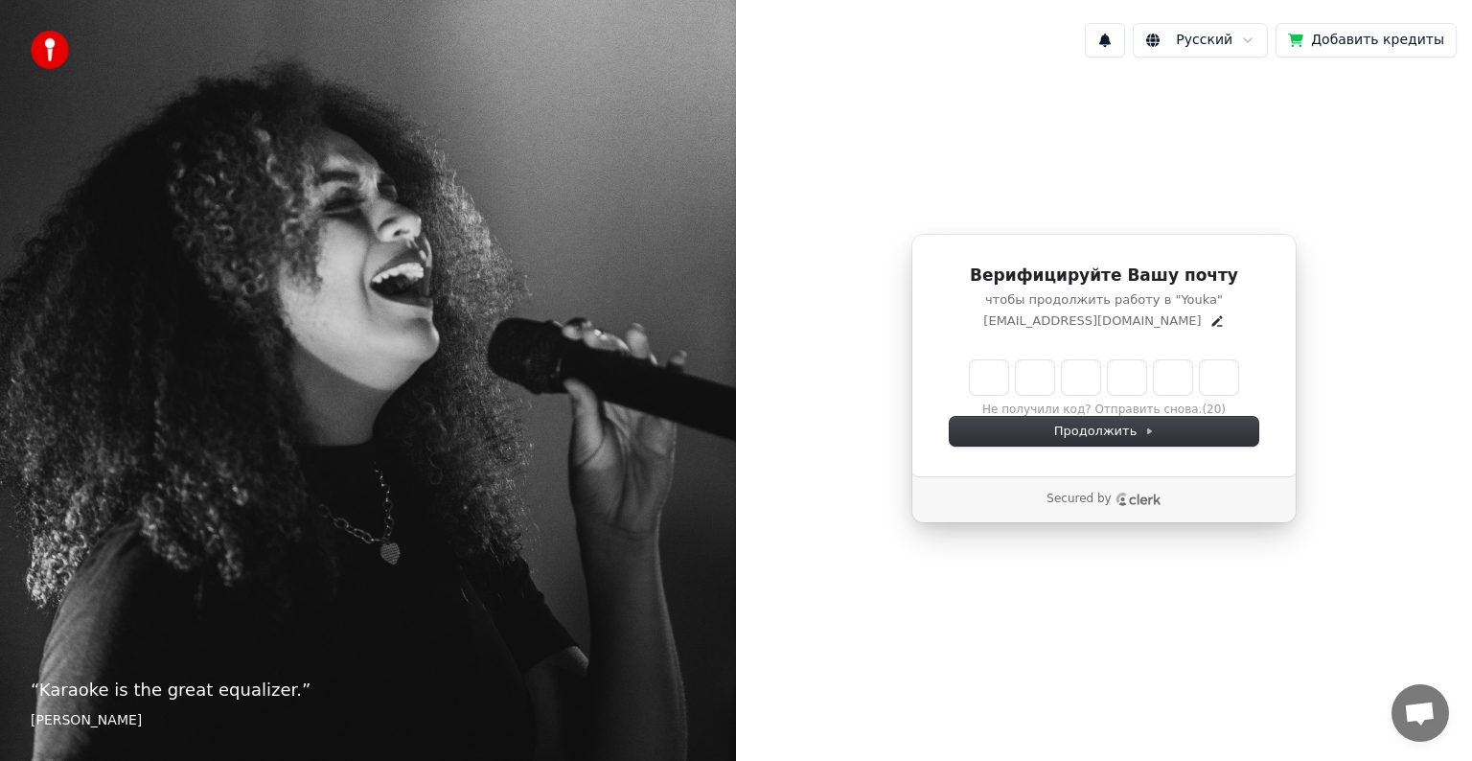
click at [977, 374] on input "Enter verification code" at bounding box center [1104, 377] width 268 height 35
type input "******"
